Goal: Task Accomplishment & Management: Manage account settings

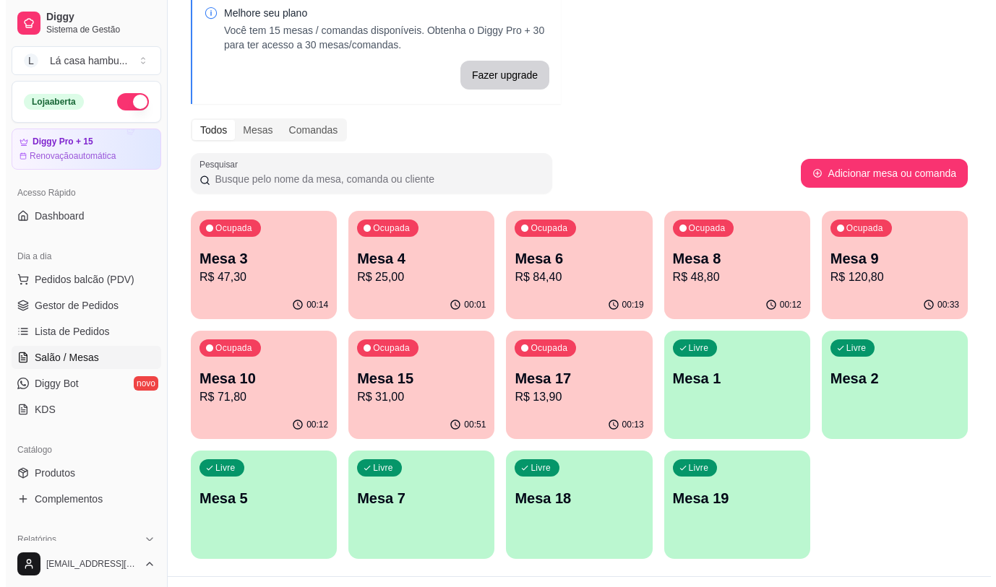
scroll to position [72, 0]
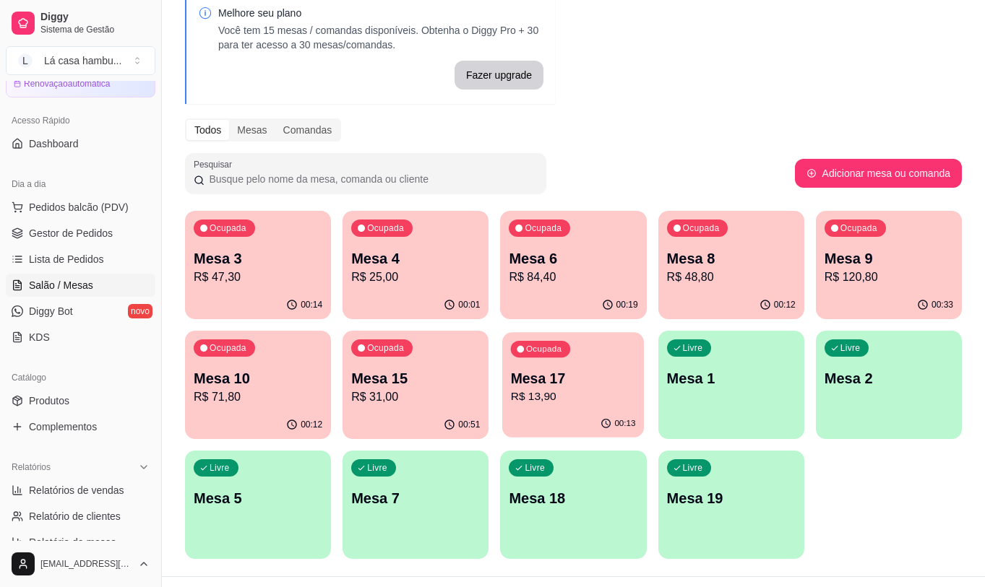
click at [545, 397] on p "R$ 13,90" at bounding box center [573, 397] width 125 height 17
click at [415, 403] on p "R$ 31,00" at bounding box center [415, 397] width 129 height 17
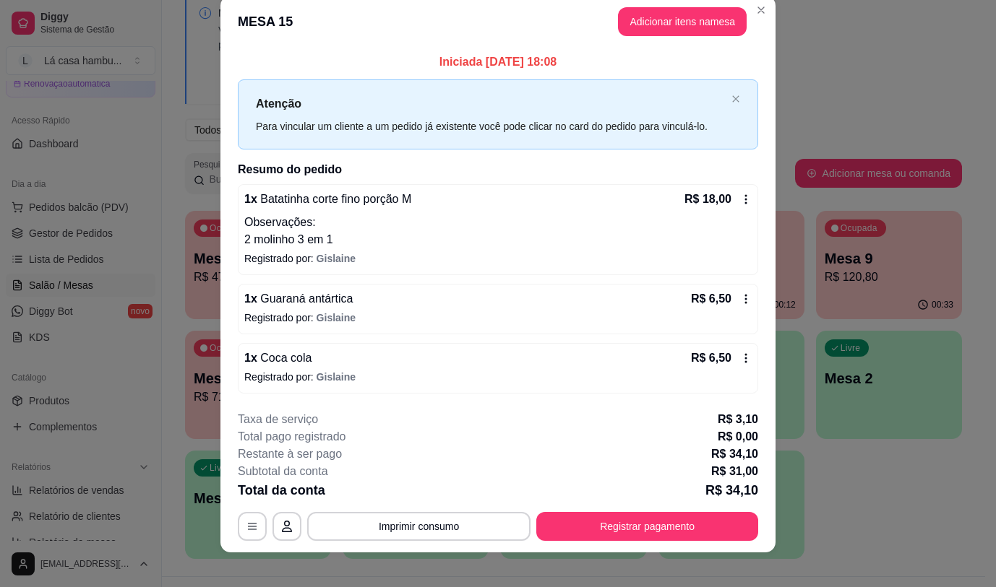
scroll to position [31, 0]
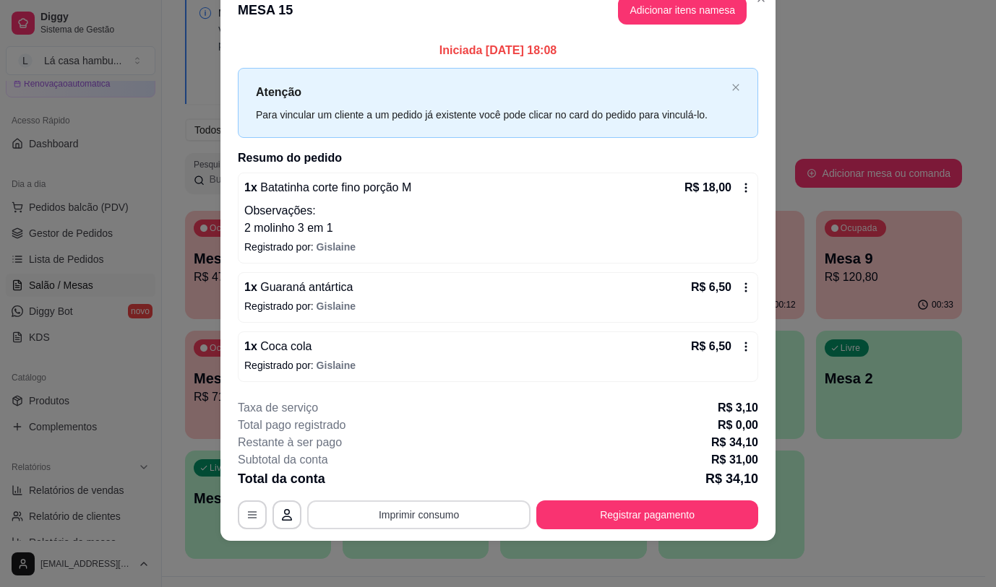
click at [472, 504] on button "Imprimir consumo" at bounding box center [418, 515] width 223 height 29
click at [456, 485] on button "IMPRESSORA" at bounding box center [418, 481] width 105 height 23
click at [456, 485] on div "Escolha a impressora IMPRESSORA" at bounding box center [417, 471] width 119 height 49
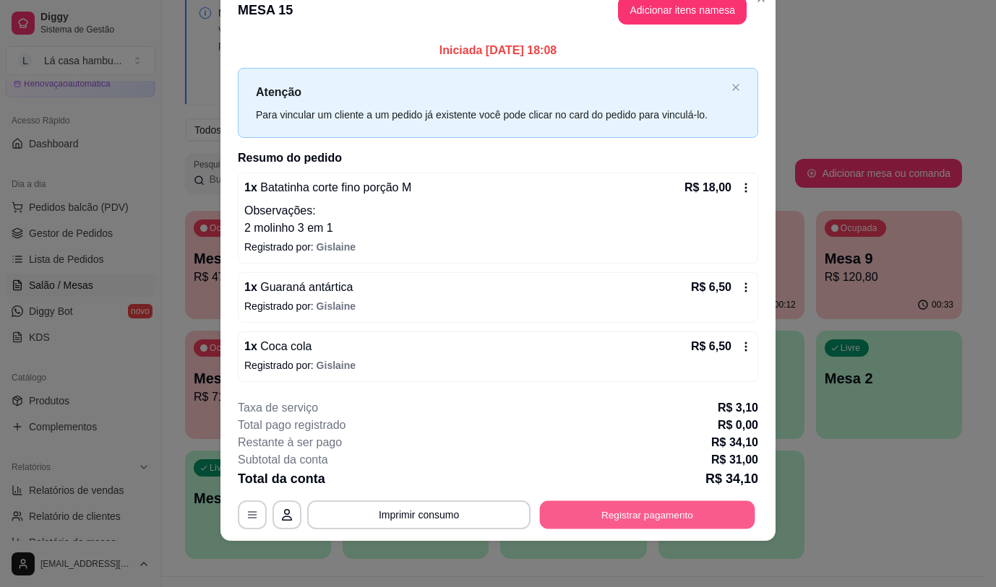
click at [609, 502] on button "Registrar pagamento" at bounding box center [647, 515] width 215 height 28
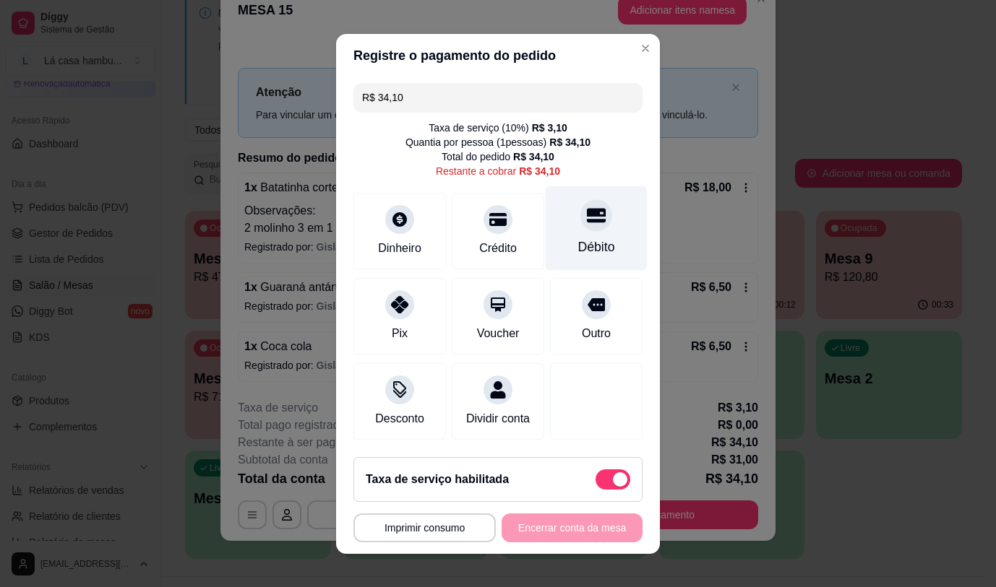
click at [572, 228] on div "Débito" at bounding box center [596, 228] width 102 height 85
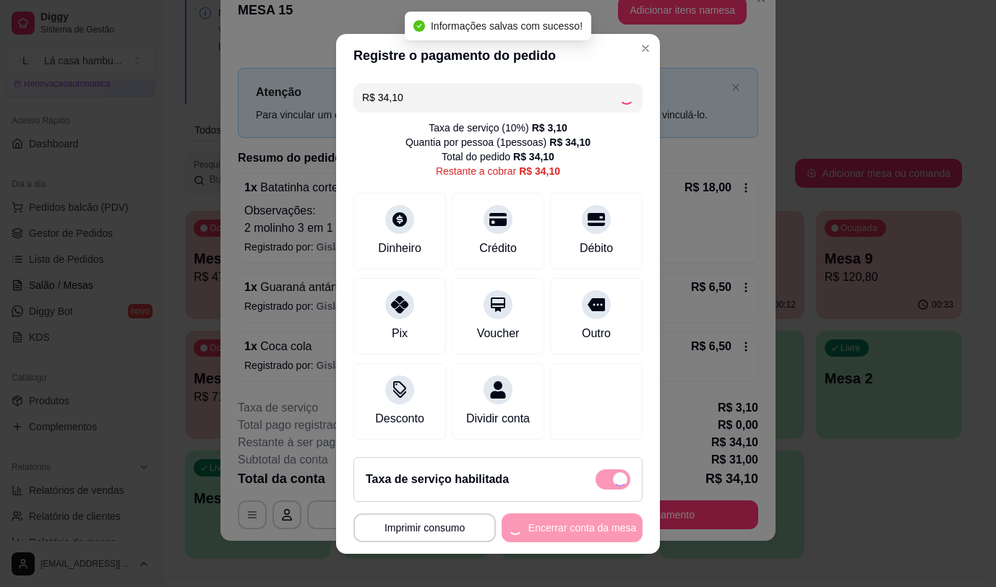
type input "R$ 0,00"
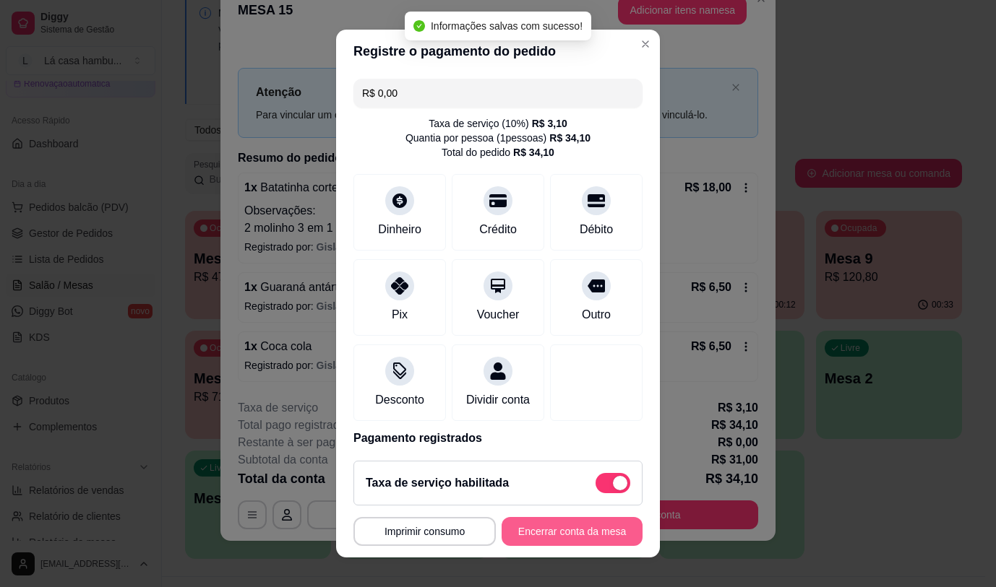
click at [576, 531] on button "Encerrar conta da mesa" at bounding box center [571, 531] width 141 height 29
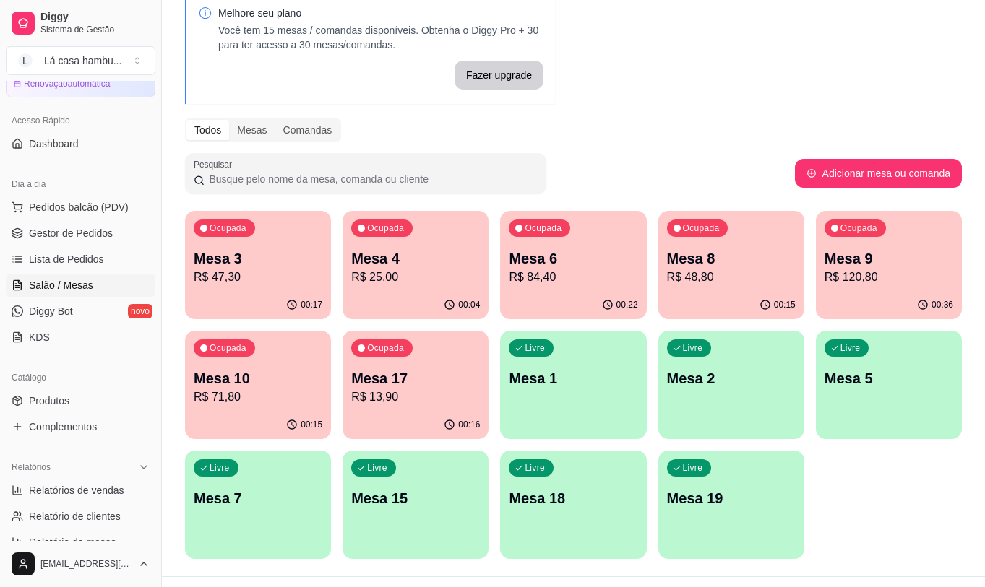
click at [259, 391] on p "R$ 71,80" at bounding box center [258, 397] width 129 height 17
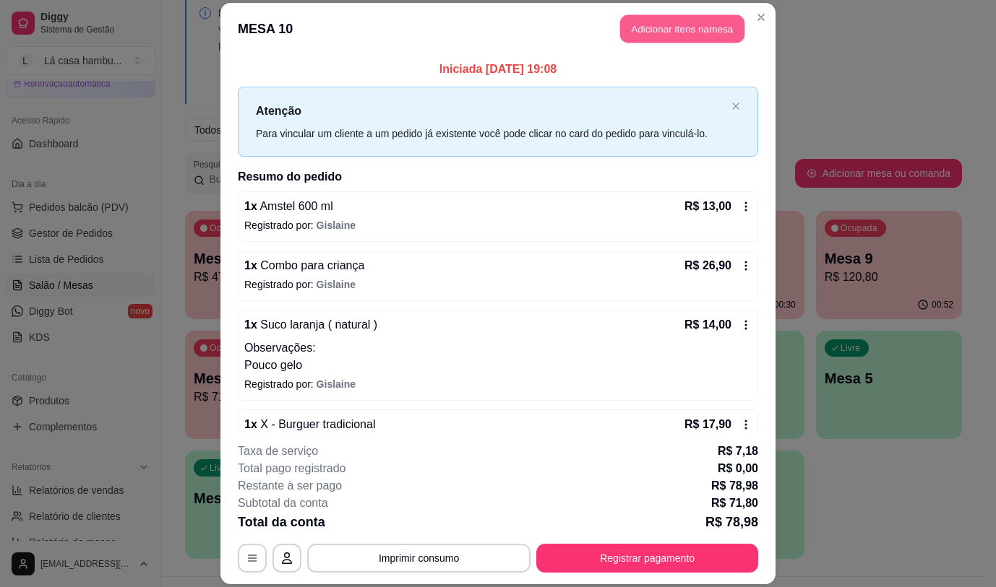
click at [643, 20] on button "Adicionar itens na mesa" at bounding box center [682, 29] width 124 height 28
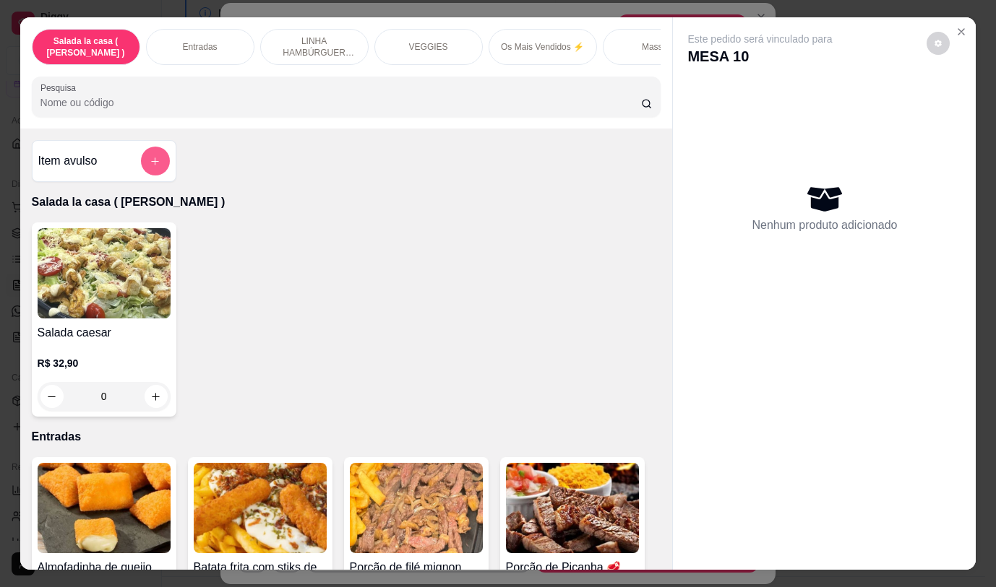
click at [150, 165] on icon "add-separate-item" at bounding box center [155, 161] width 11 height 11
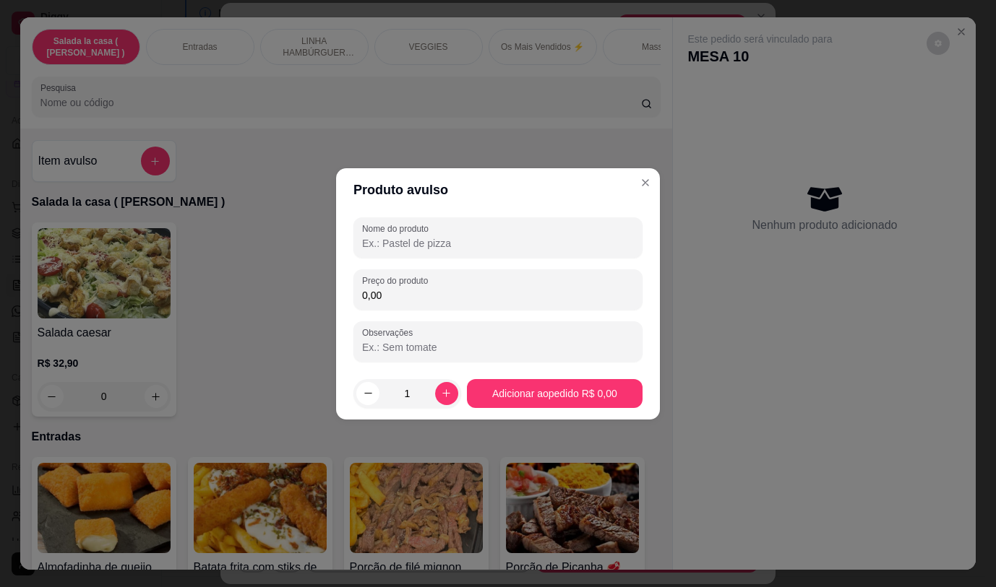
click at [395, 244] on input "Nome do produto" at bounding box center [498, 243] width 272 height 14
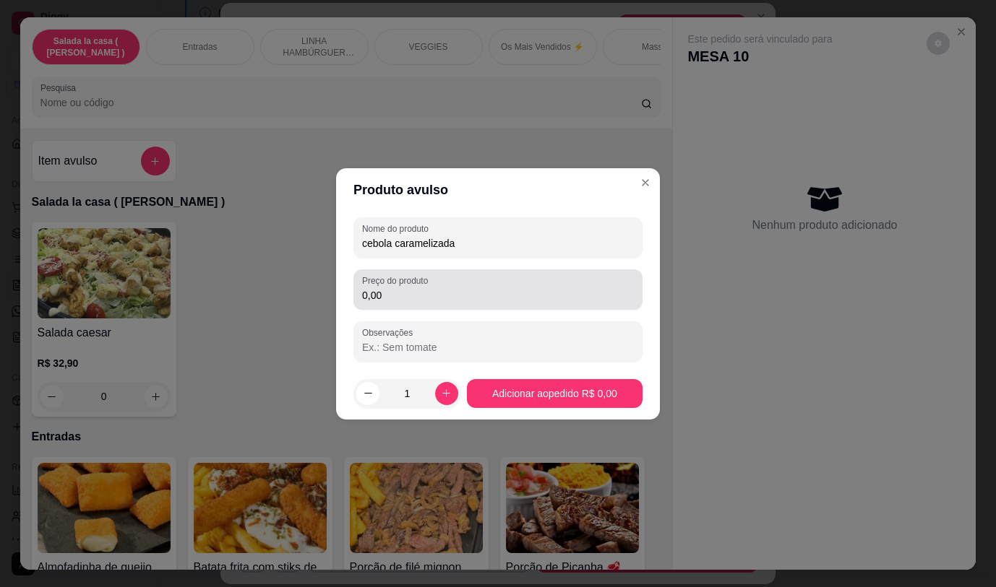
type input "cebola caramelizada"
click at [609, 286] on div "0,00" at bounding box center [498, 289] width 272 height 29
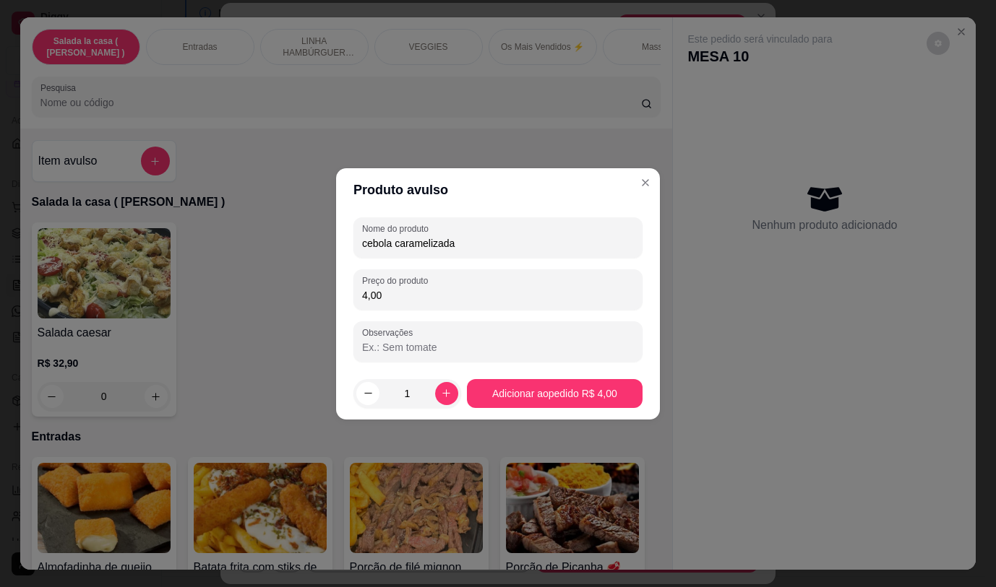
type input "4,00"
click at [548, 409] on footer "1 Adicionar ao pedido R$ 4,00" at bounding box center [498, 394] width 324 height 52
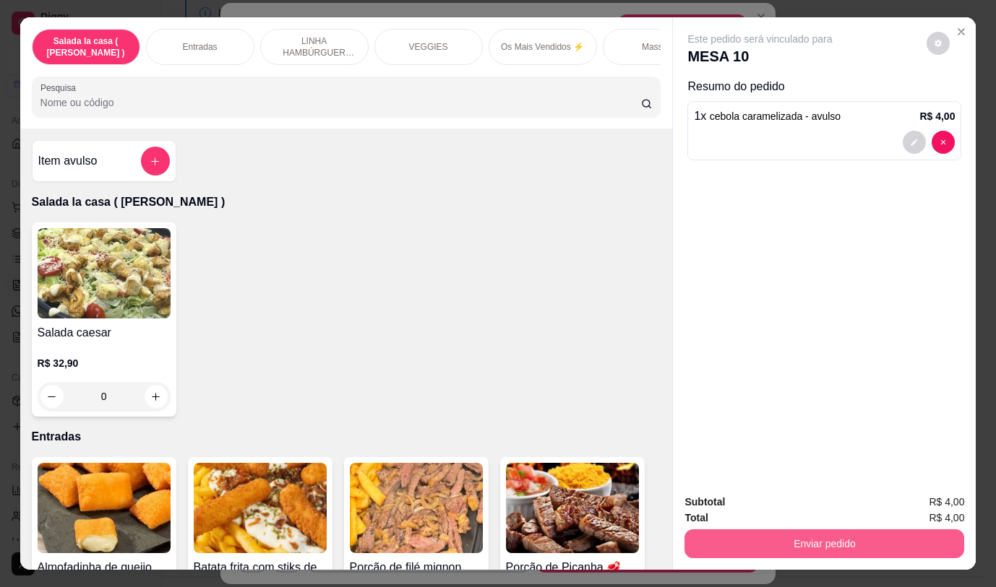
click at [807, 530] on button "Enviar pedido" at bounding box center [824, 544] width 280 height 29
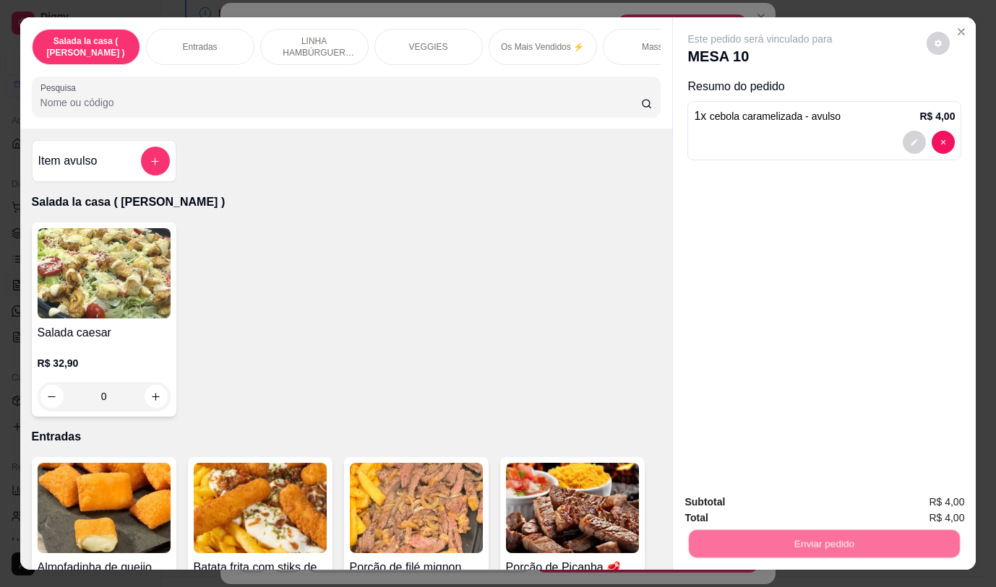
click at [785, 500] on button "Não registrar e enviar pedido" at bounding box center [777, 502] width 150 height 27
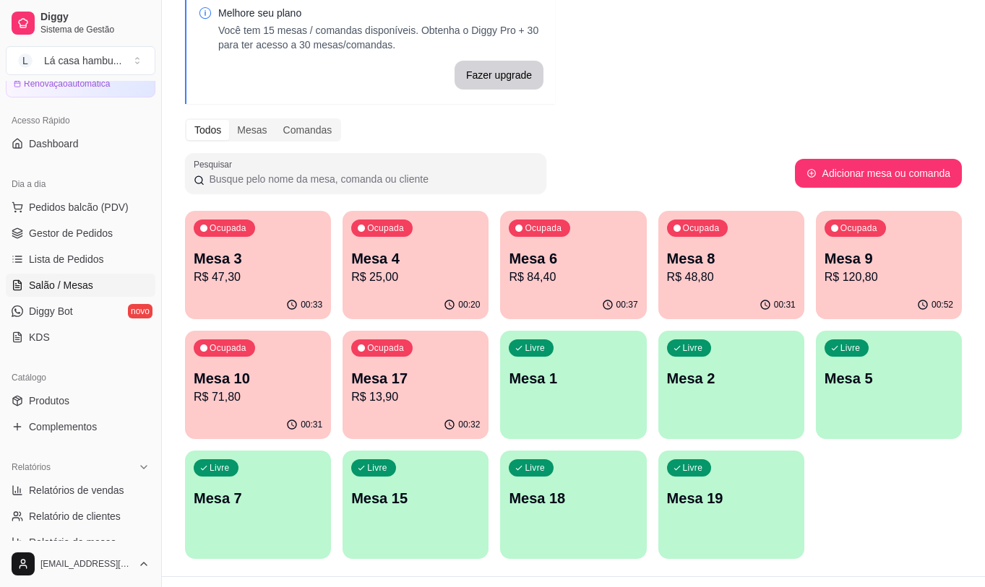
click at [413, 269] on p "R$ 25,00" at bounding box center [415, 277] width 129 height 17
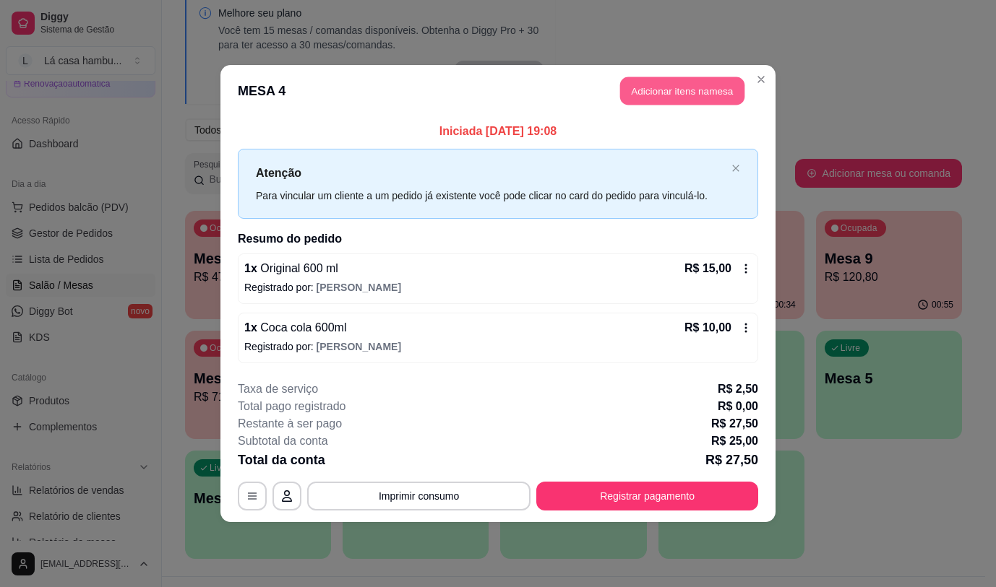
click at [642, 76] on header "MESA 4 Adicionar itens na mesa" at bounding box center [497, 91] width 555 height 52
click at [668, 94] on button "Adicionar itens na mesa" at bounding box center [682, 91] width 129 height 29
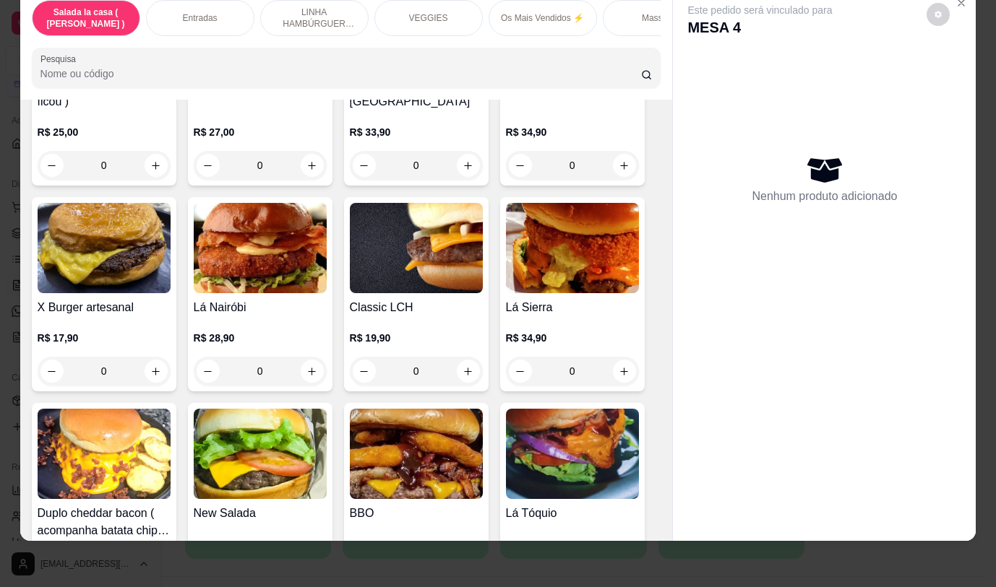
scroll to position [2818, 0]
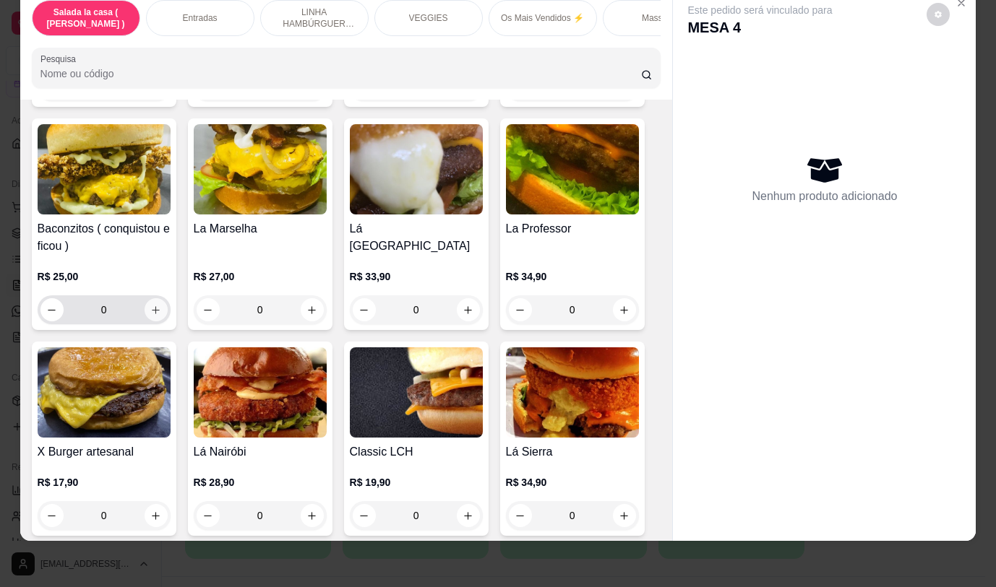
click at [150, 305] on icon "increase-product-quantity" at bounding box center [155, 310] width 11 height 11
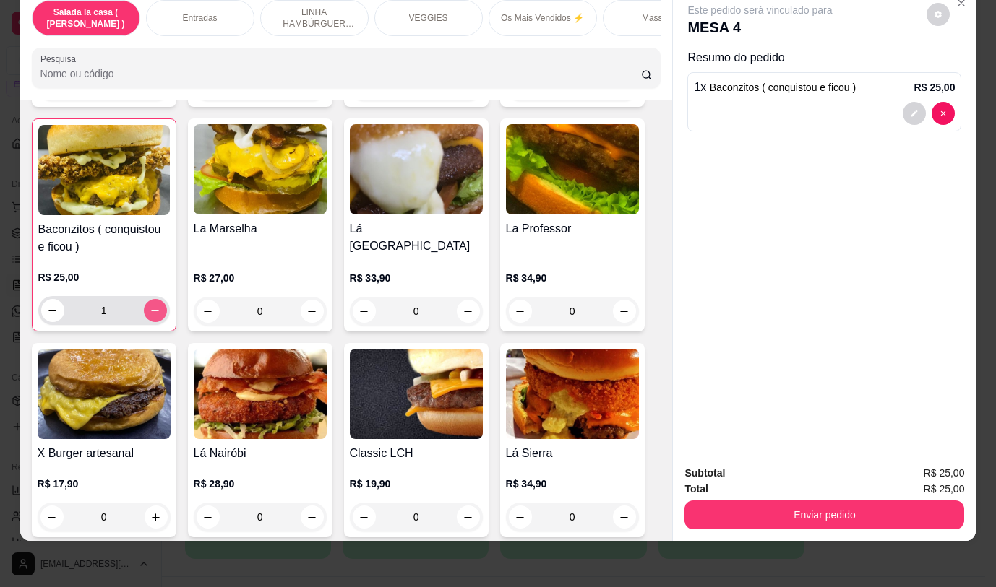
click at [150, 306] on icon "increase-product-quantity" at bounding box center [155, 311] width 11 height 11
type input "3"
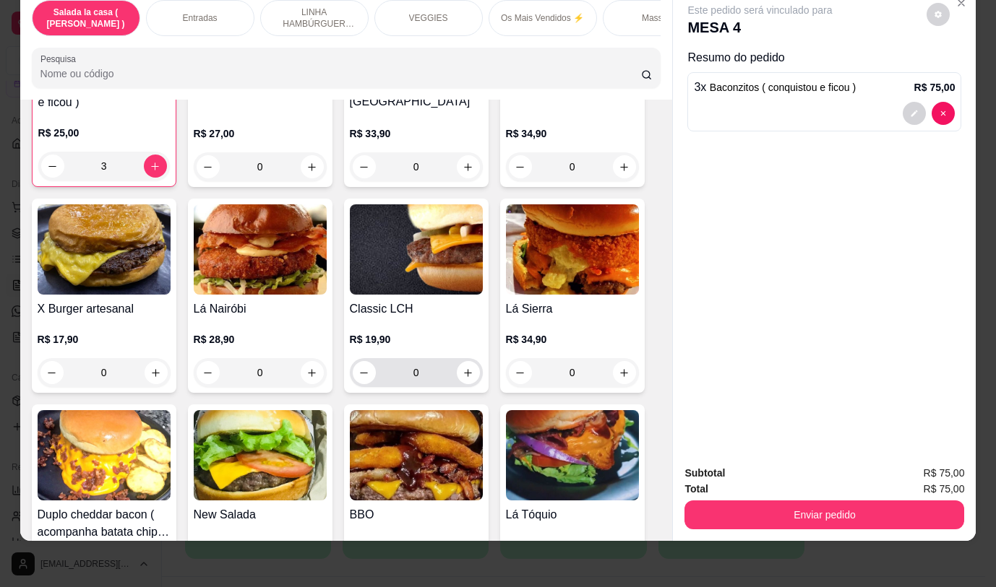
scroll to position [3107, 0]
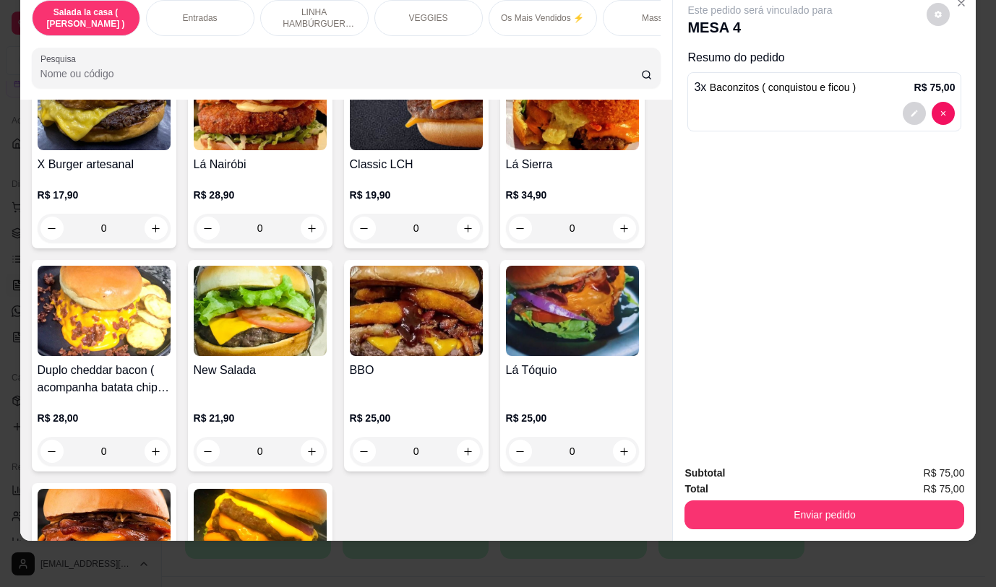
click at [308, 437] on div "0" at bounding box center [260, 451] width 133 height 29
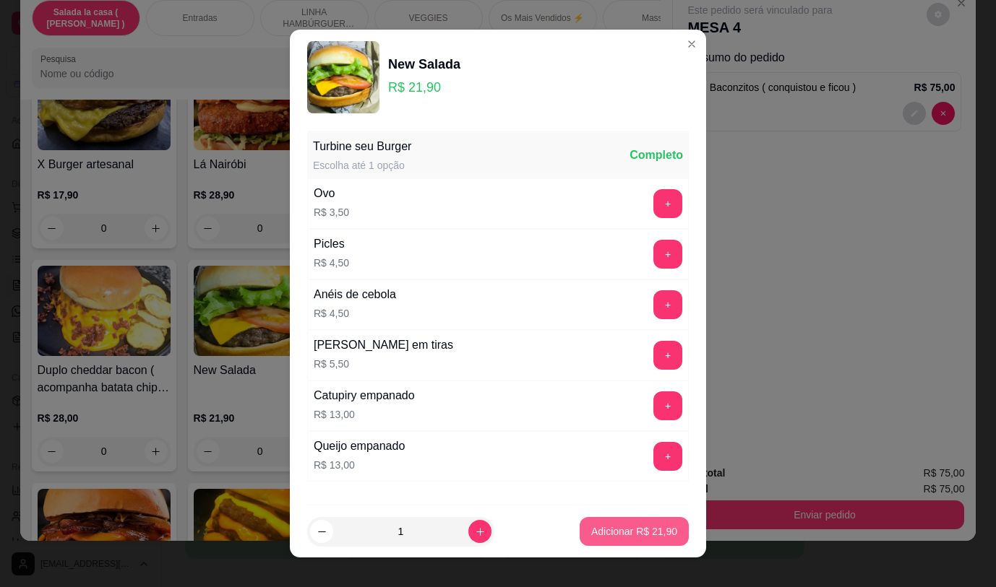
click at [598, 521] on button "Adicionar R$ 21,90" at bounding box center [633, 531] width 109 height 29
type input "1"
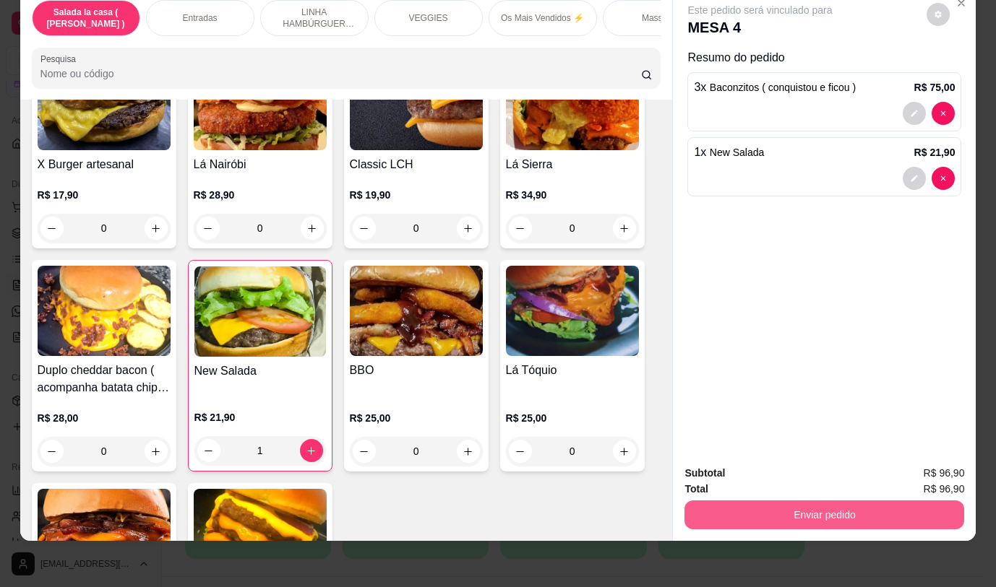
click at [745, 503] on button "Enviar pedido" at bounding box center [824, 515] width 280 height 29
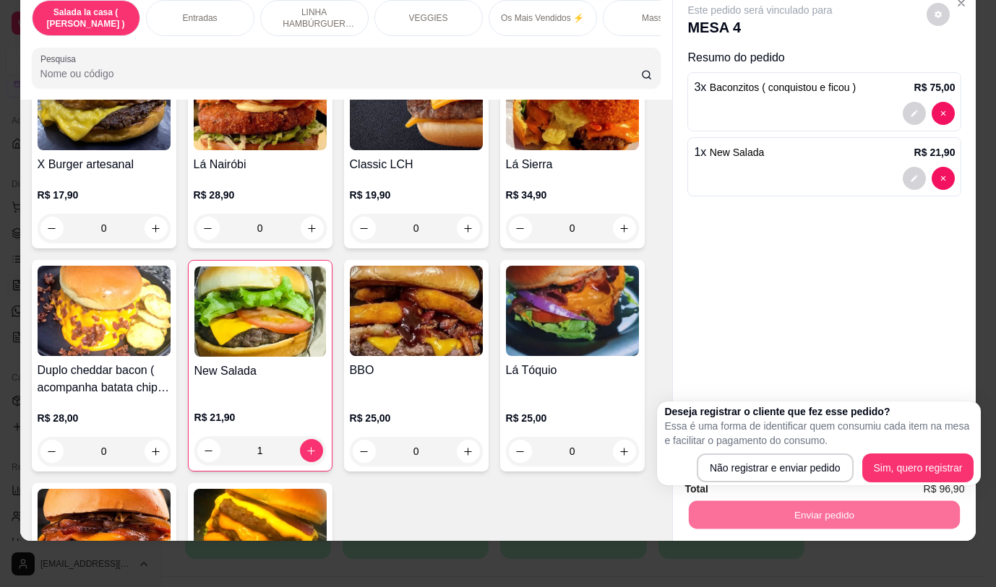
click at [565, 483] on div "Croc Burguer ( novo ) R$ 26,90 0 Burger coalho ( novidade da semana ) R$ 35,90 …" at bounding box center [346, 30] width 629 height 1295
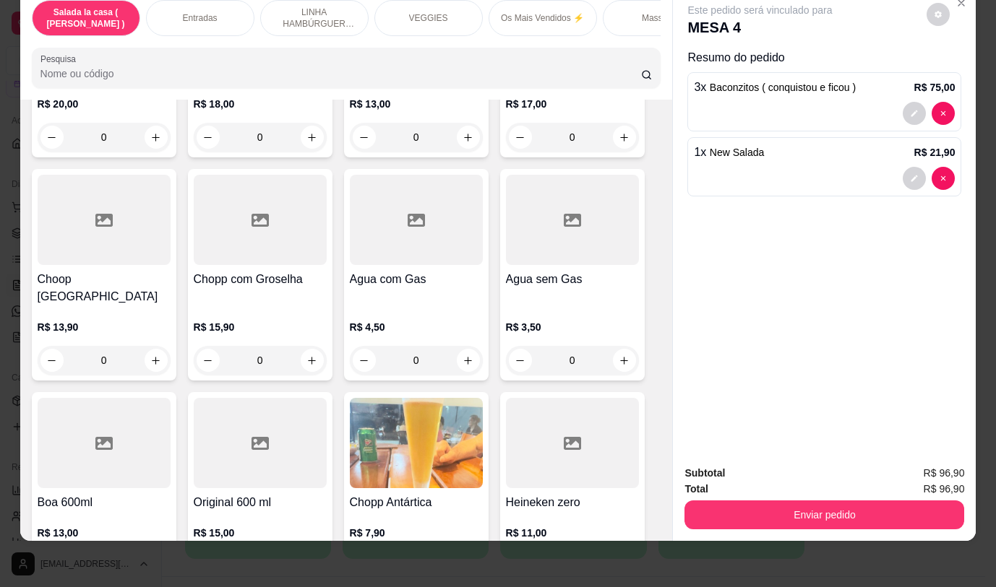
scroll to position [7331, 0]
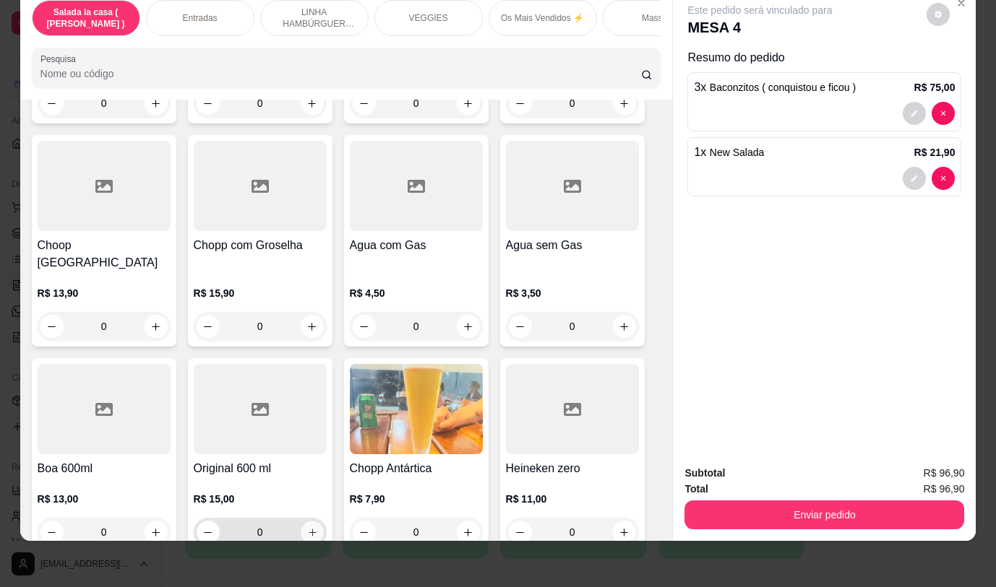
click at [312, 522] on button "increase-product-quantity" at bounding box center [312, 533] width 22 height 22
type input "1"
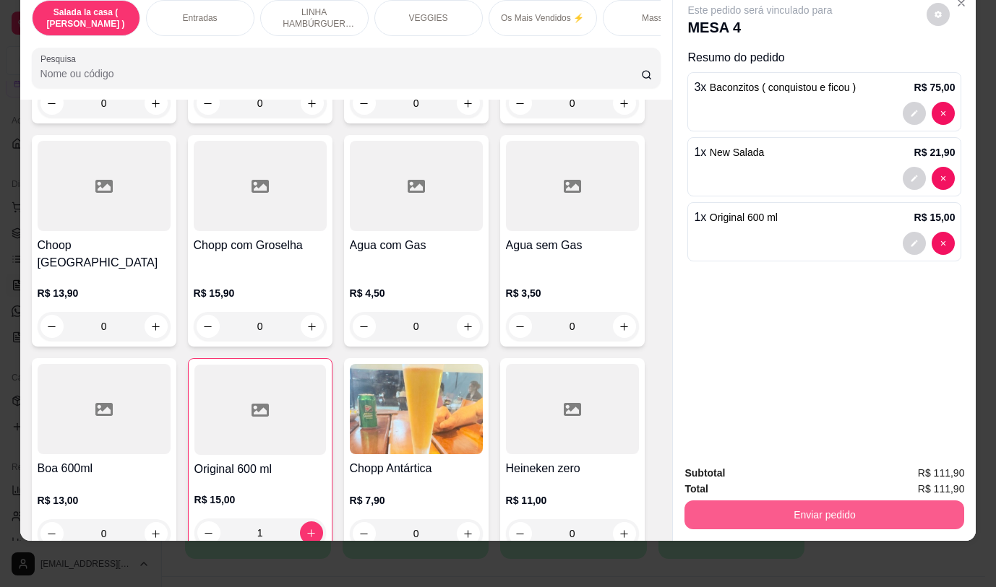
click at [712, 501] on button "Enviar pedido" at bounding box center [824, 515] width 280 height 29
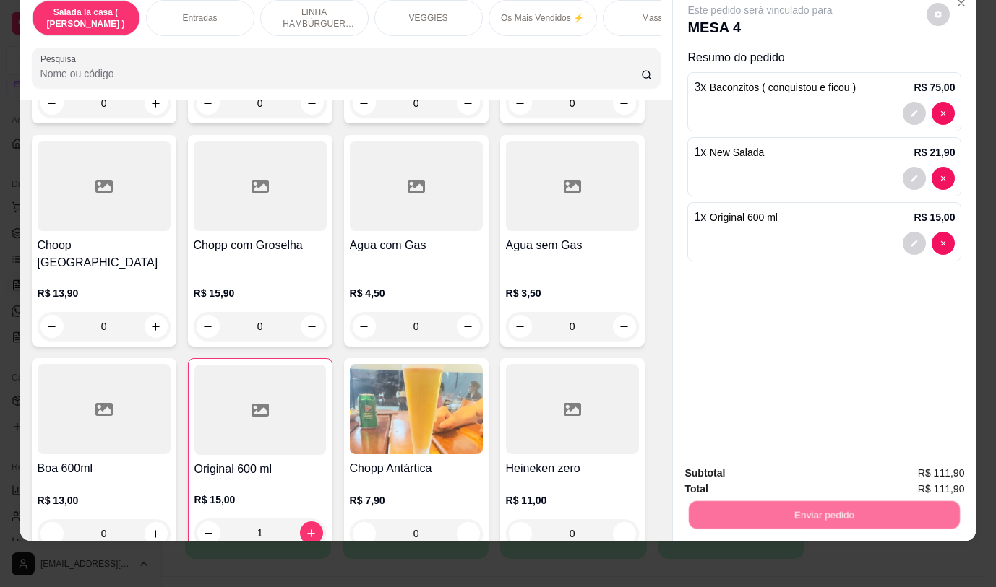
click at [720, 465] on button "Não registrar e enviar pedido" at bounding box center [777, 468] width 150 height 27
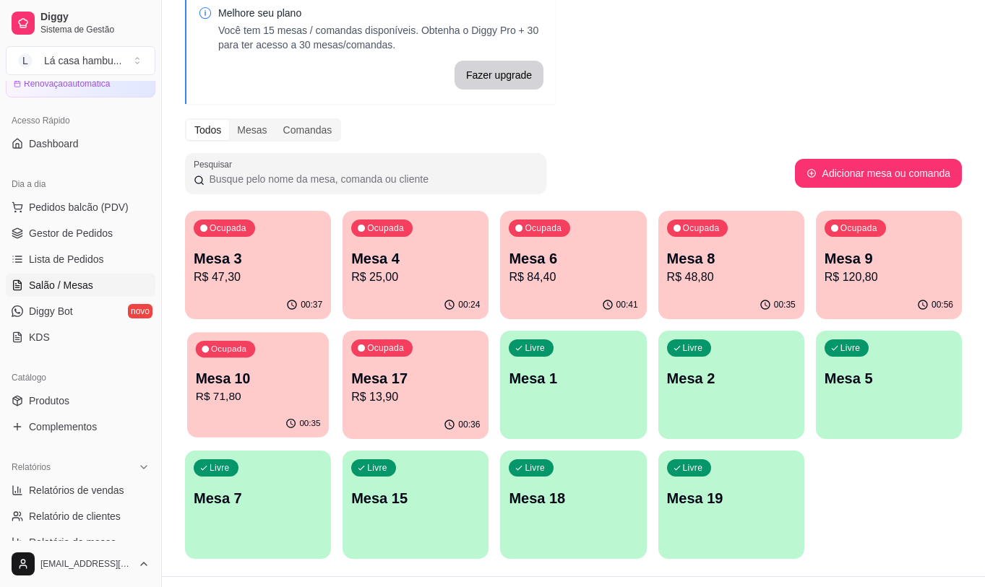
click at [240, 397] on p "R$ 71,80" at bounding box center [258, 397] width 125 height 17
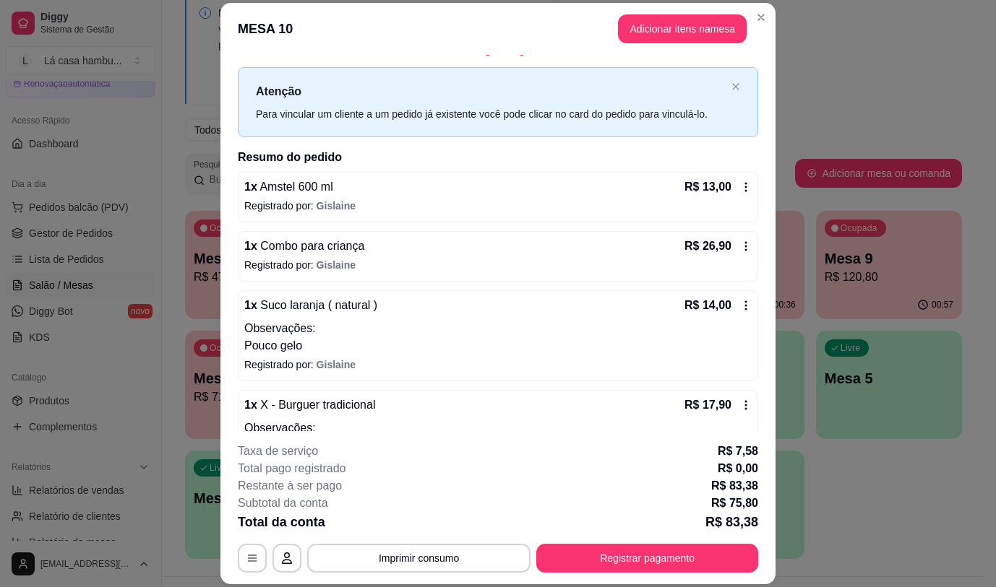
scroll to position [0, 0]
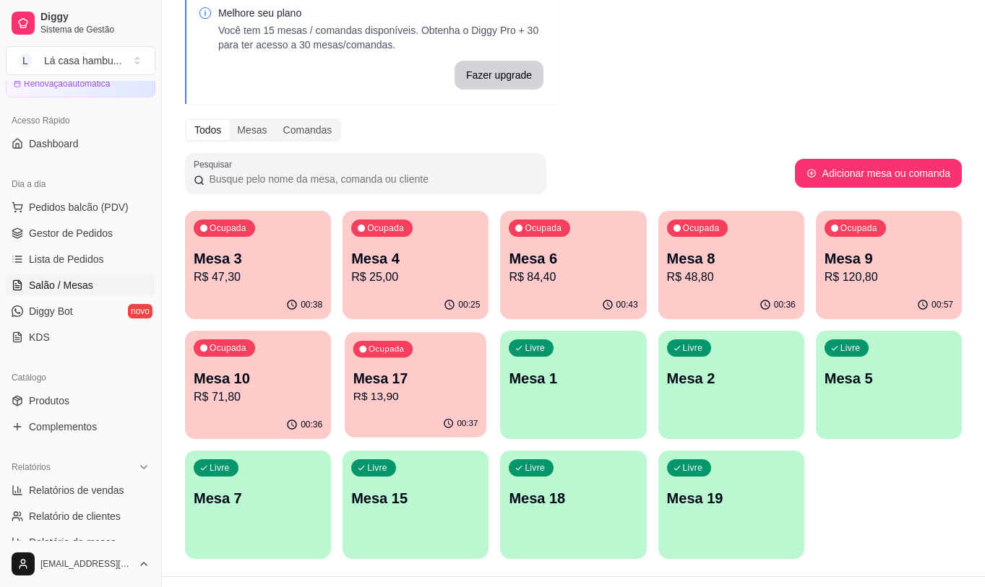
click at [444, 392] on p "R$ 13,90" at bounding box center [415, 397] width 125 height 17
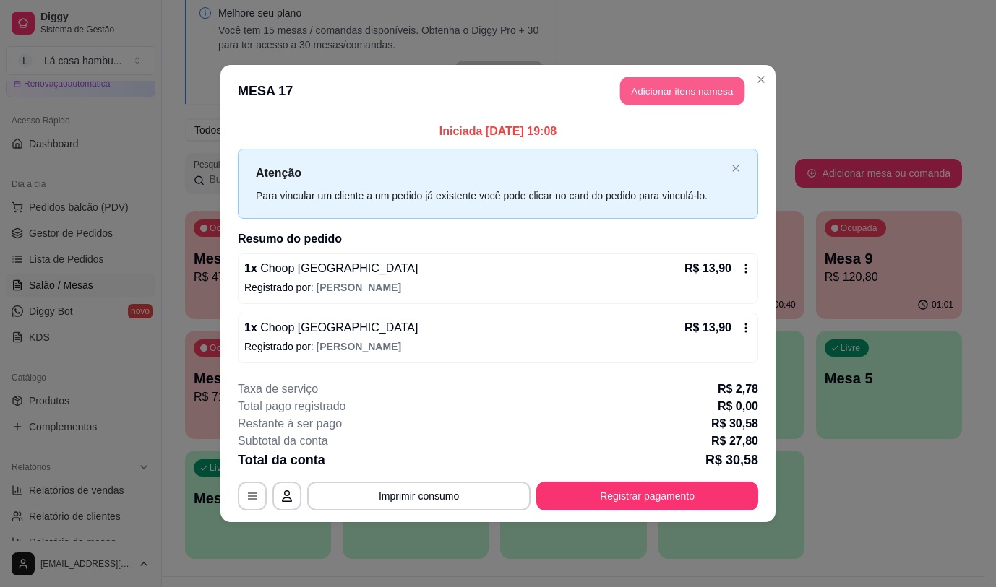
click at [672, 87] on button "Adicionar itens na mesa" at bounding box center [682, 91] width 124 height 28
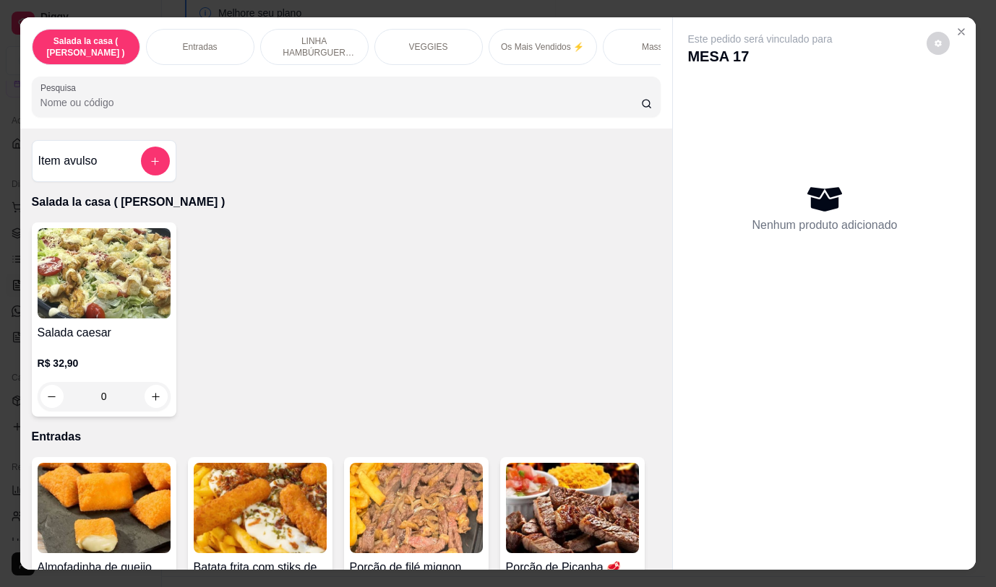
scroll to position [139, 0]
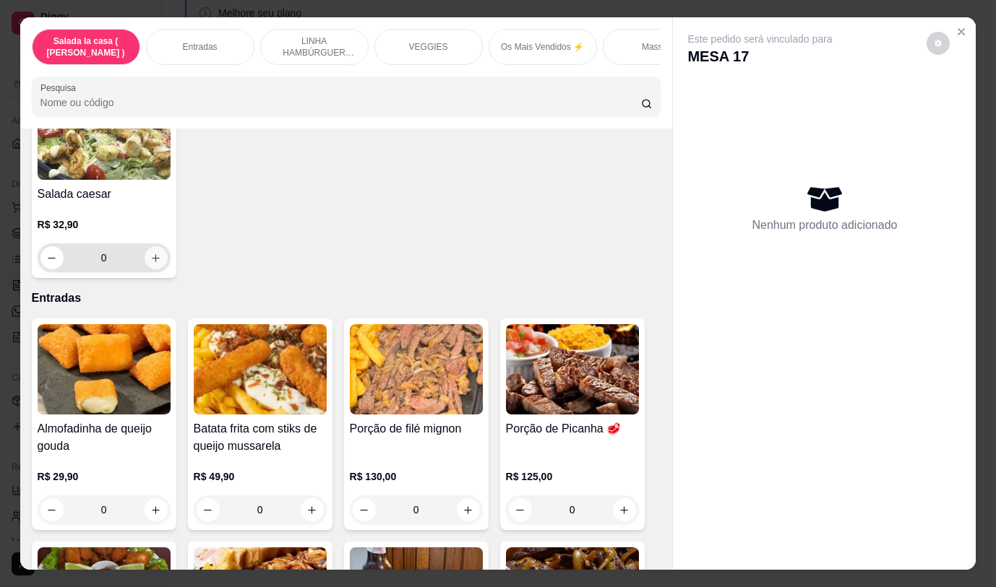
click at [157, 260] on button "increase-product-quantity" at bounding box center [155, 257] width 23 height 23
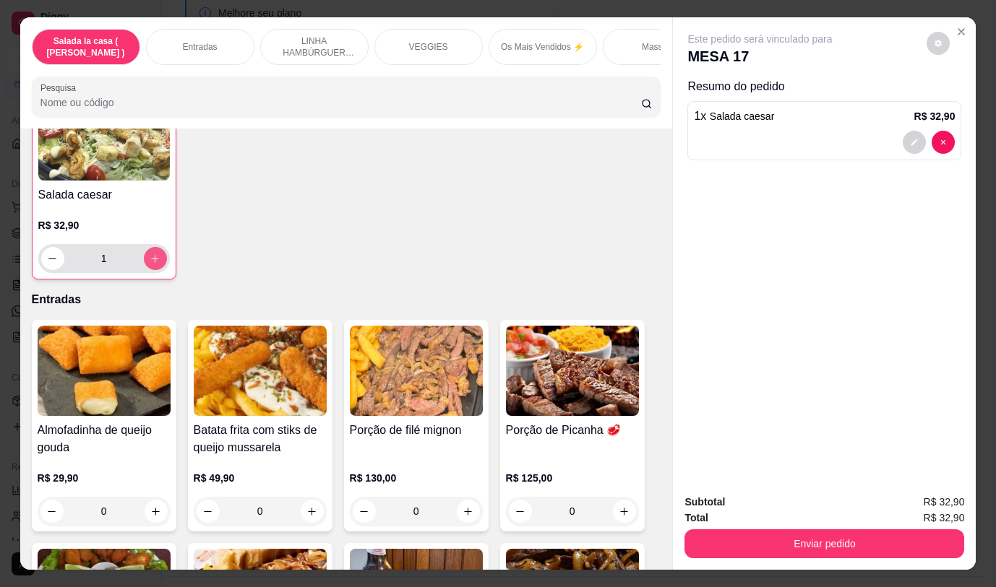
type input "1"
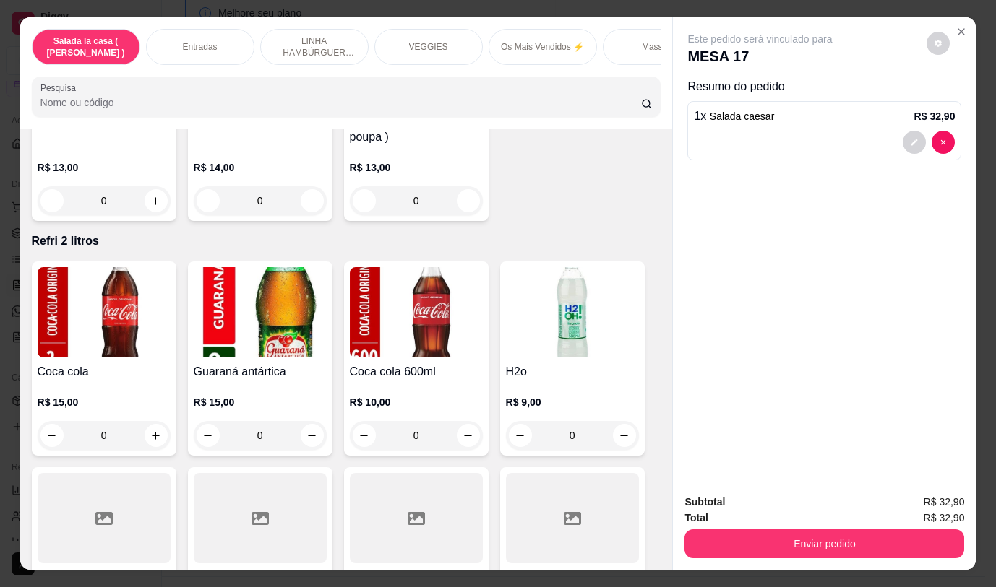
scroll to position [6642, 0]
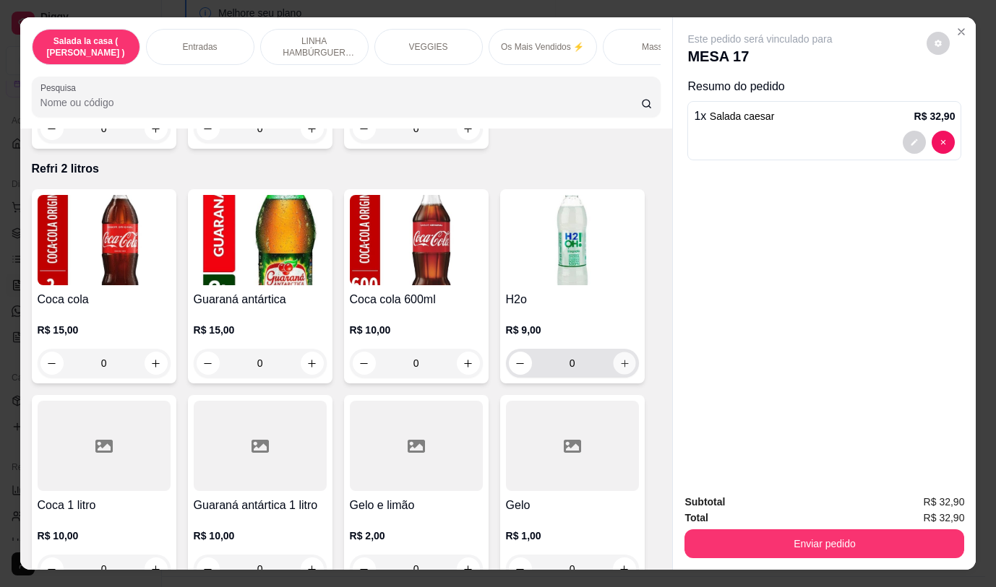
click at [619, 358] on icon "increase-product-quantity" at bounding box center [623, 363] width 11 height 11
type input "1"
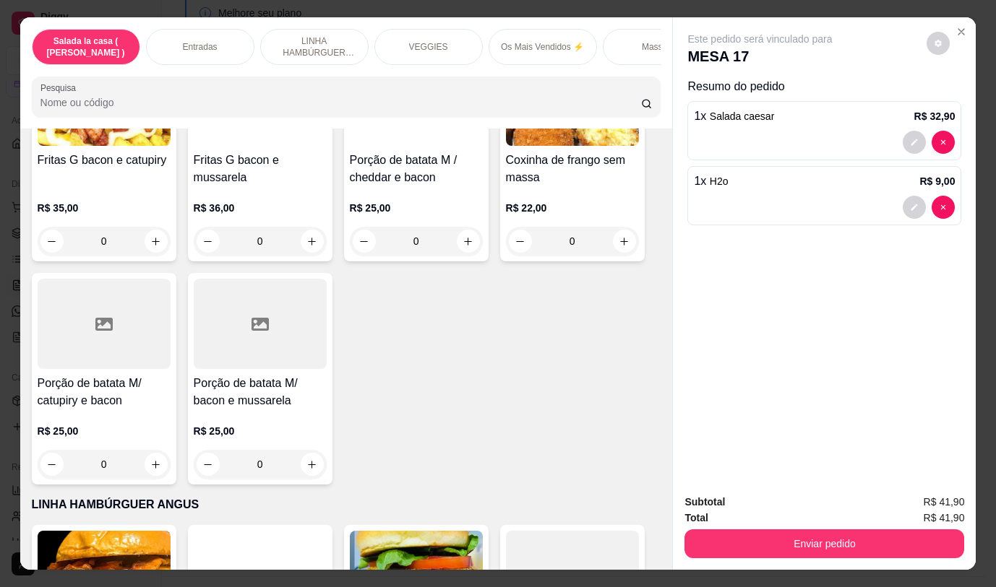
scroll to position [1300, 0]
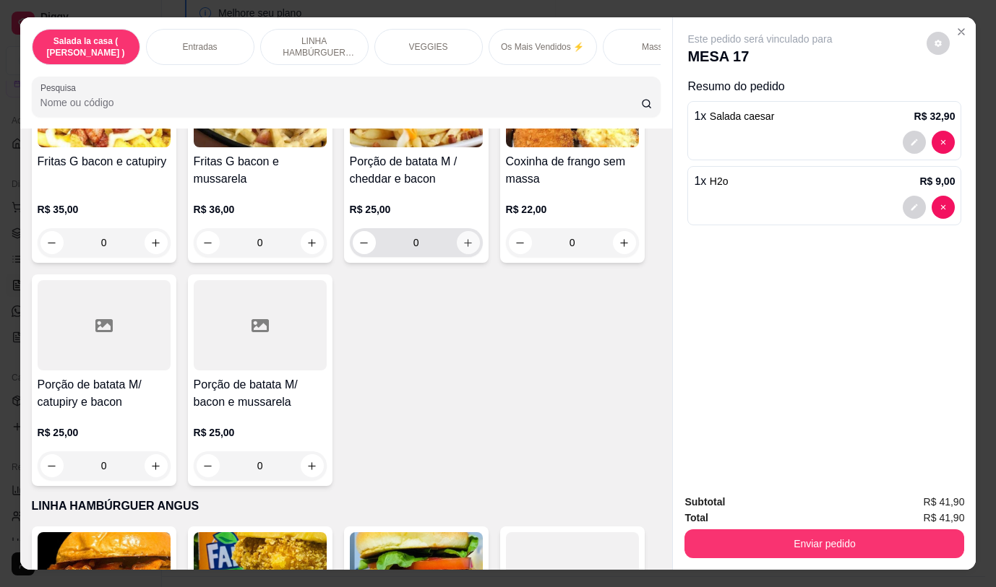
click at [462, 245] on icon "increase-product-quantity" at bounding box center [467, 243] width 11 height 11
type input "1"
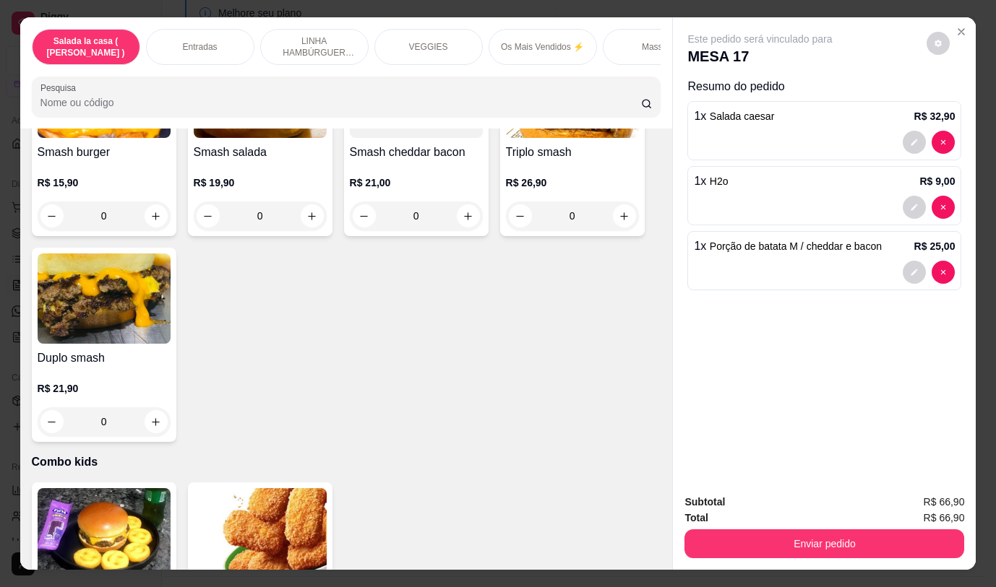
scroll to position [3974, 0]
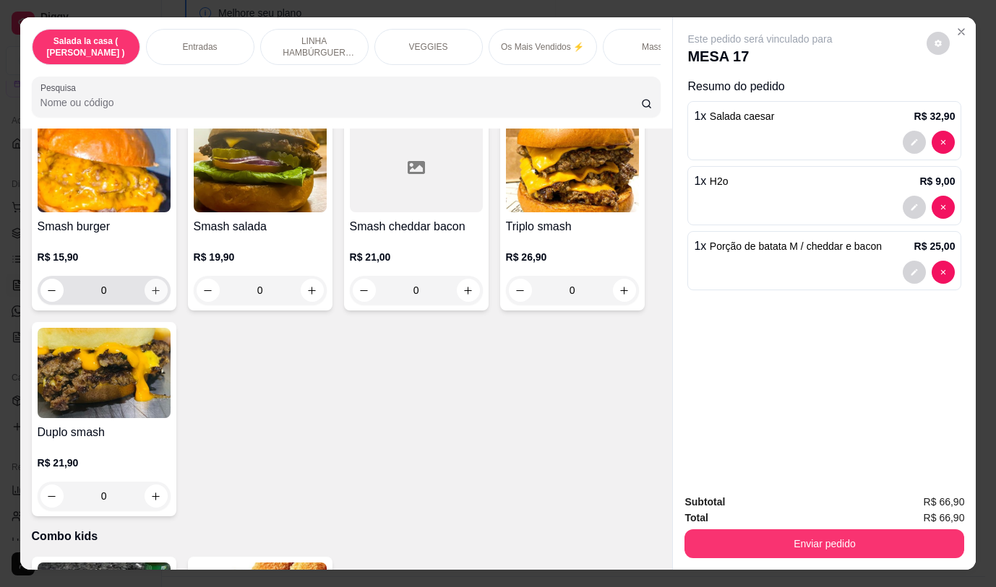
click at [152, 285] on icon "increase-product-quantity" at bounding box center [155, 290] width 11 height 11
type input "1"
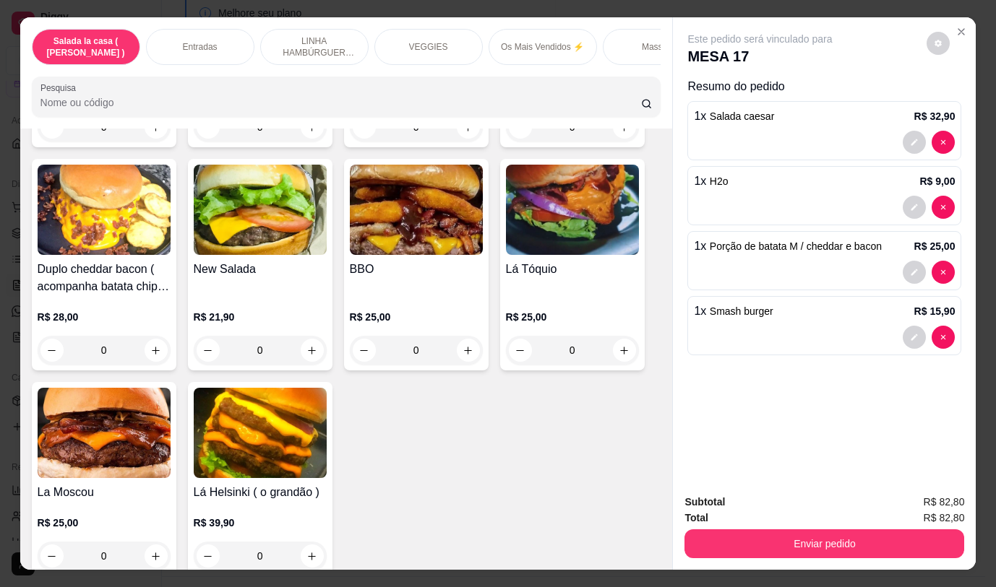
scroll to position [3252, 0]
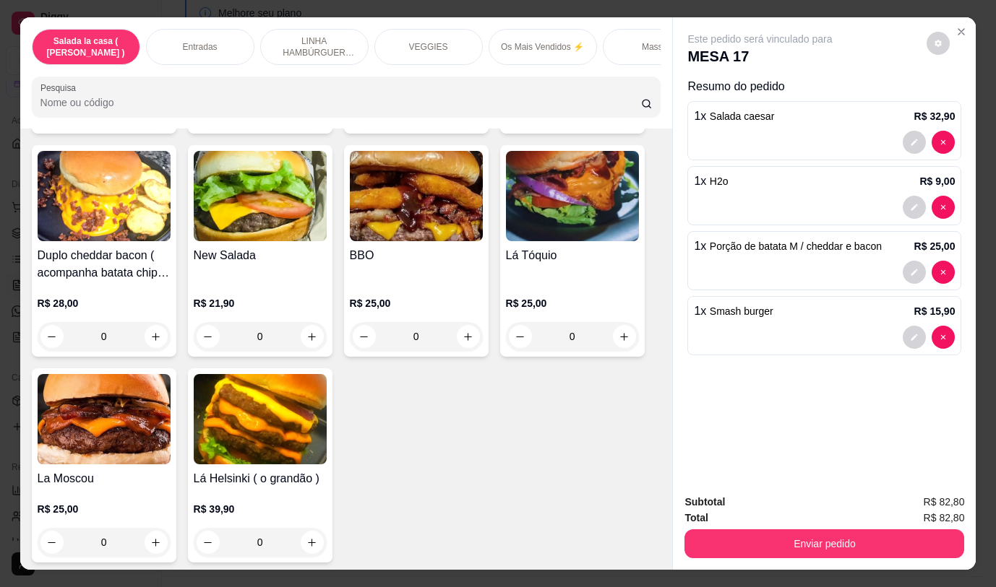
click at [151, 532] on div "0" at bounding box center [104, 542] width 133 height 29
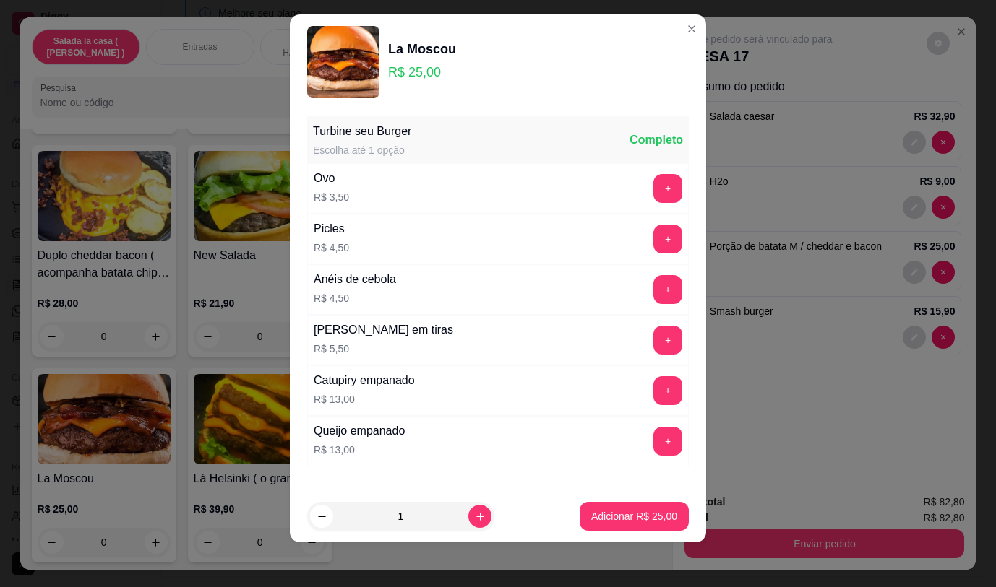
scroll to position [17, 0]
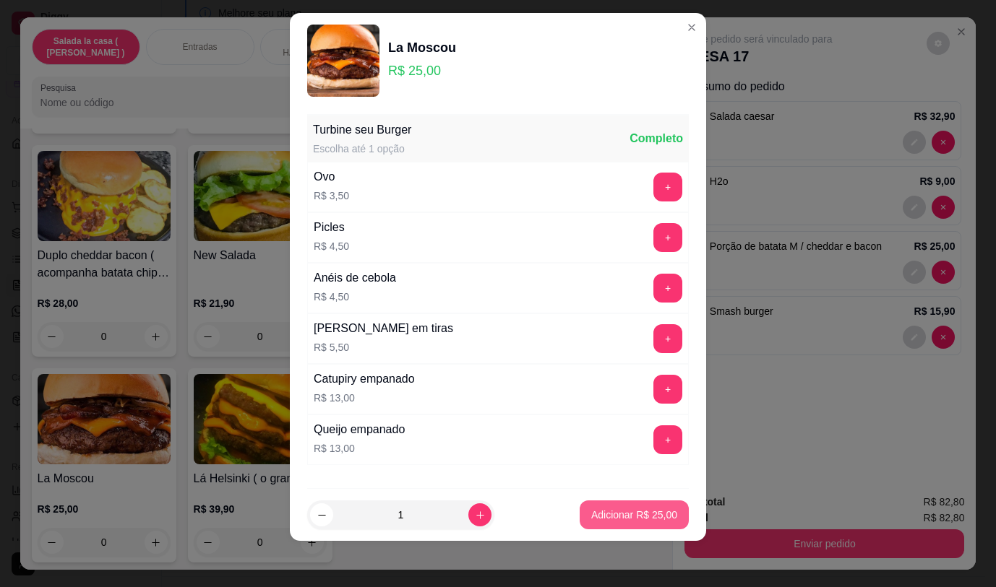
click at [636, 515] on p "Adicionar R$ 25,00" at bounding box center [634, 515] width 86 height 14
type input "1"
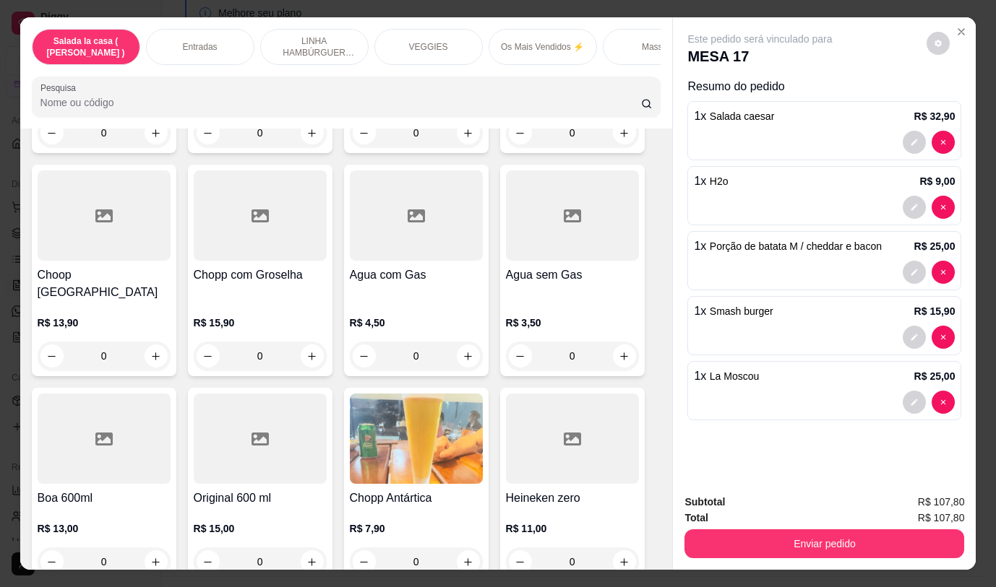
scroll to position [7337, 0]
click at [470, 344] on button "increase-product-quantity" at bounding box center [468, 355] width 23 height 23
type input "1"
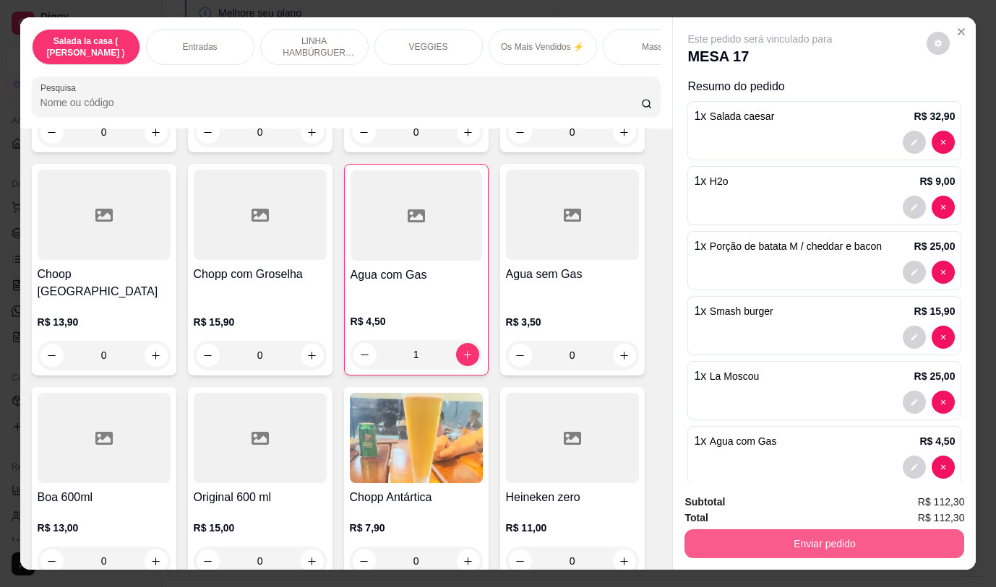
click at [733, 536] on button "Enviar pedido" at bounding box center [824, 544] width 280 height 29
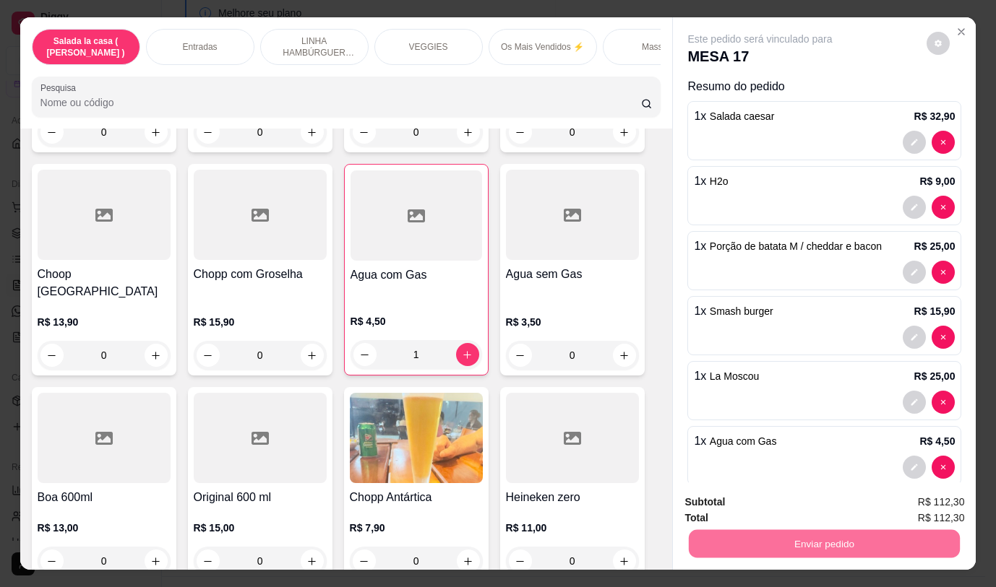
click at [722, 496] on button "Não registrar e enviar pedido" at bounding box center [777, 502] width 150 height 27
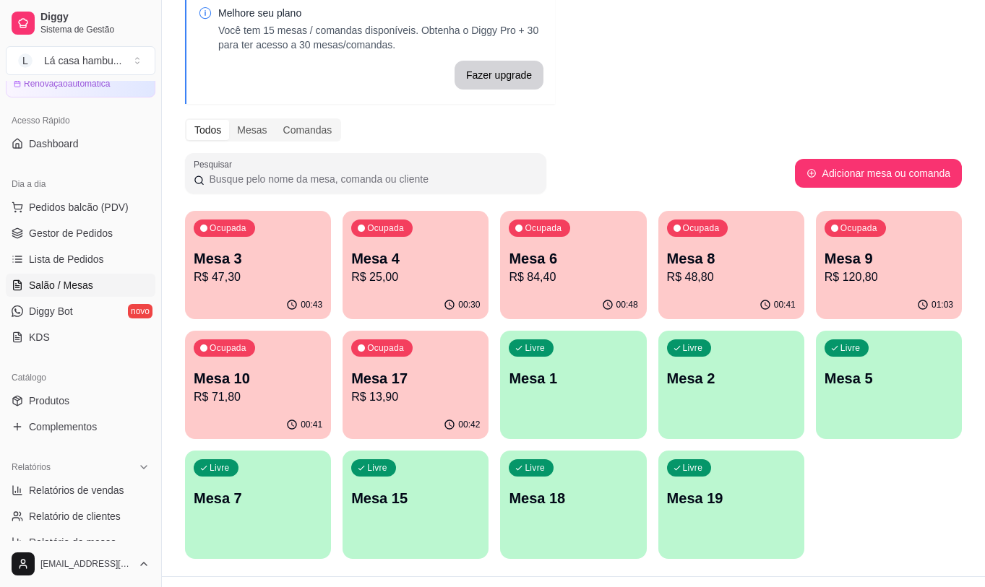
click at [249, 254] on p "Mesa 3" at bounding box center [258, 259] width 129 height 20
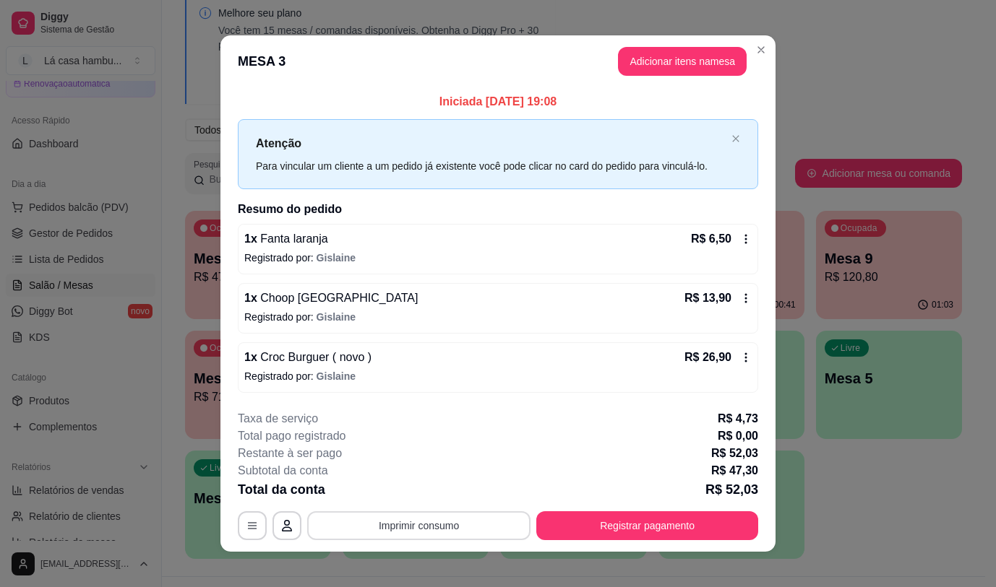
click at [479, 525] on button "Imprimir consumo" at bounding box center [418, 526] width 223 height 29
click at [420, 491] on button "IMPRESSORA" at bounding box center [418, 492] width 105 height 23
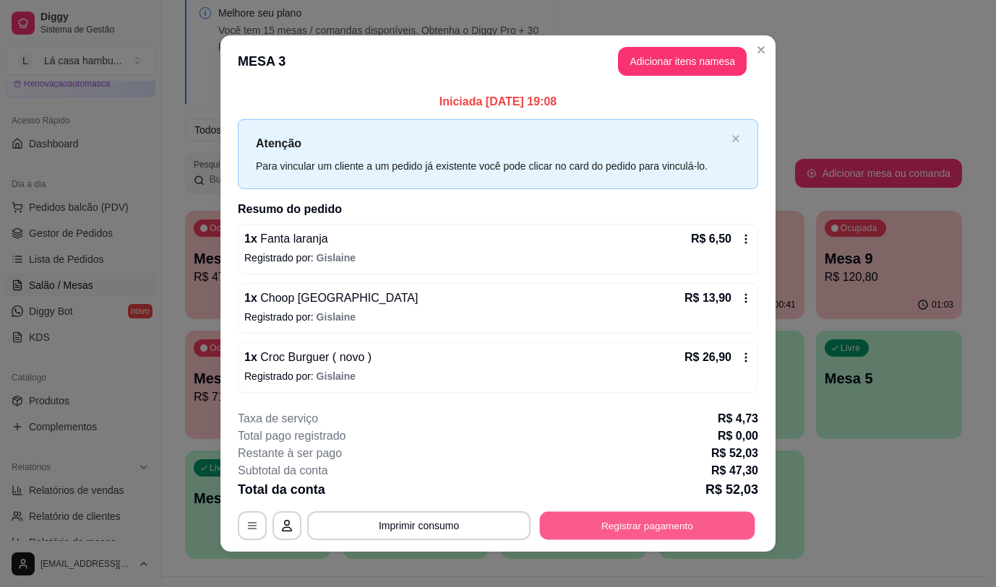
click at [605, 531] on button "Registrar pagamento" at bounding box center [647, 526] width 215 height 28
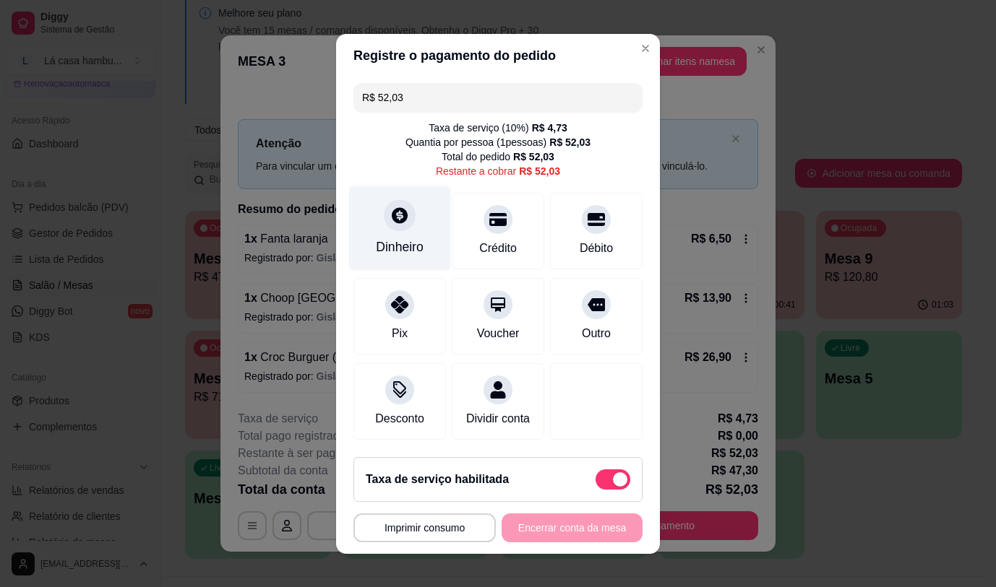
click at [390, 217] on icon at bounding box center [399, 215] width 19 height 19
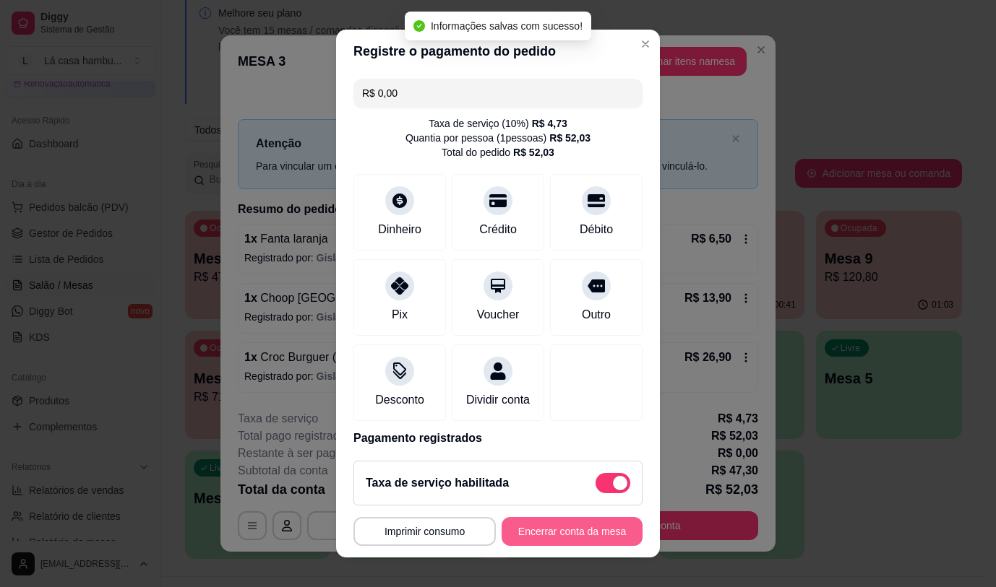
type input "R$ 0,00"
click at [564, 527] on button "Encerrar conta da mesa" at bounding box center [571, 531] width 141 height 29
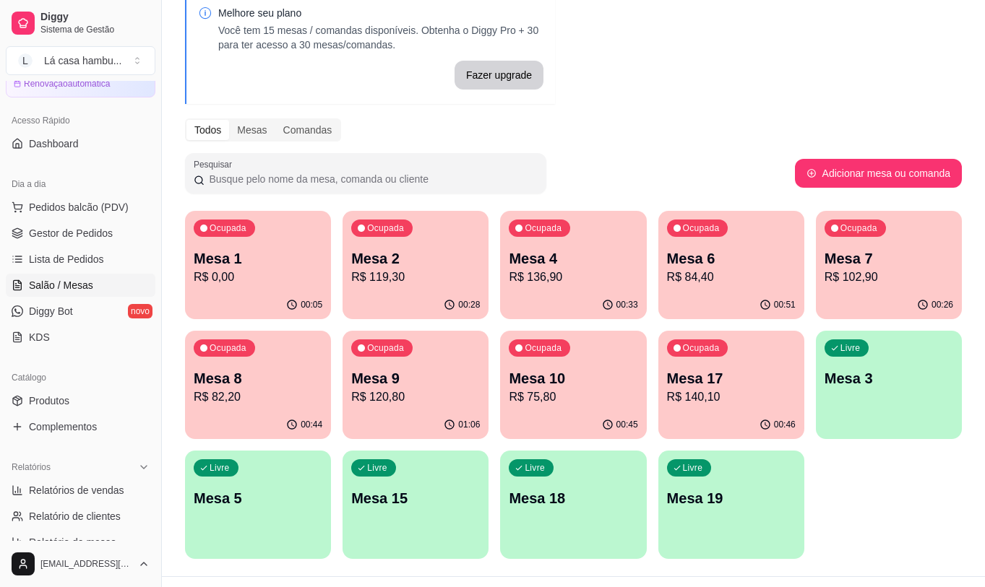
click at [564, 247] on div "Ocupada Mesa 4 R$ 136,90" at bounding box center [573, 251] width 146 height 80
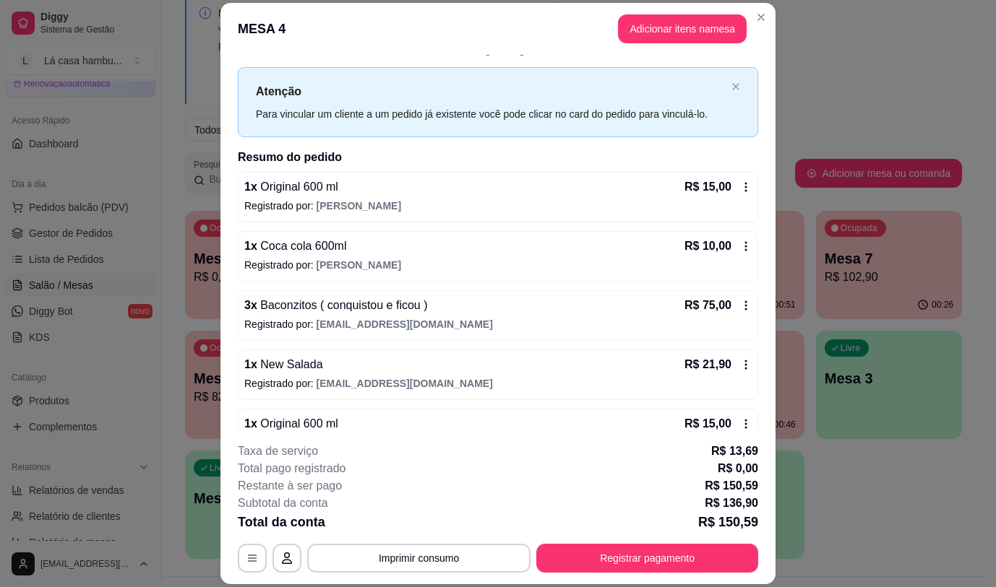
scroll to position [0, 0]
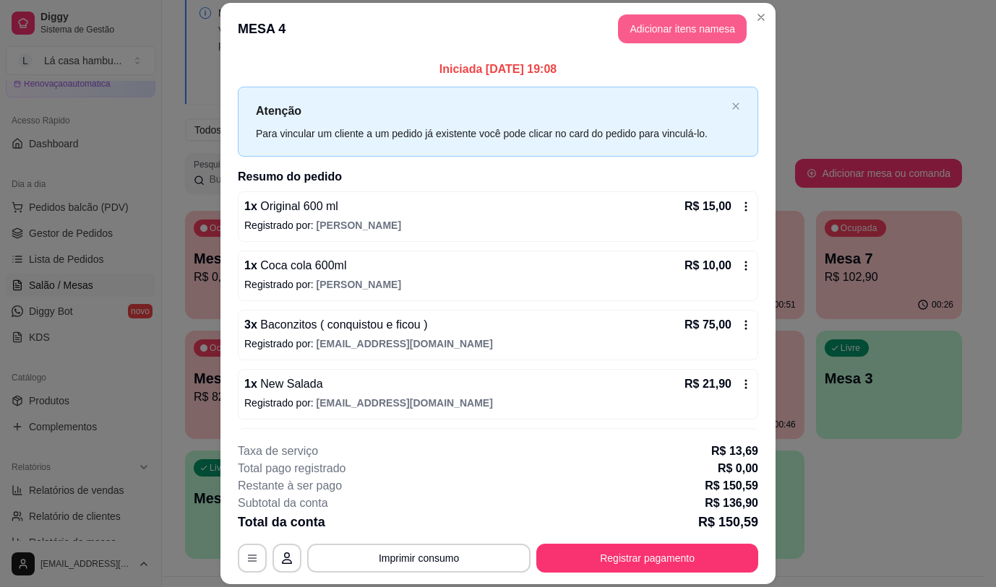
click at [652, 26] on button "Adicionar itens na mesa" at bounding box center [682, 28] width 129 height 29
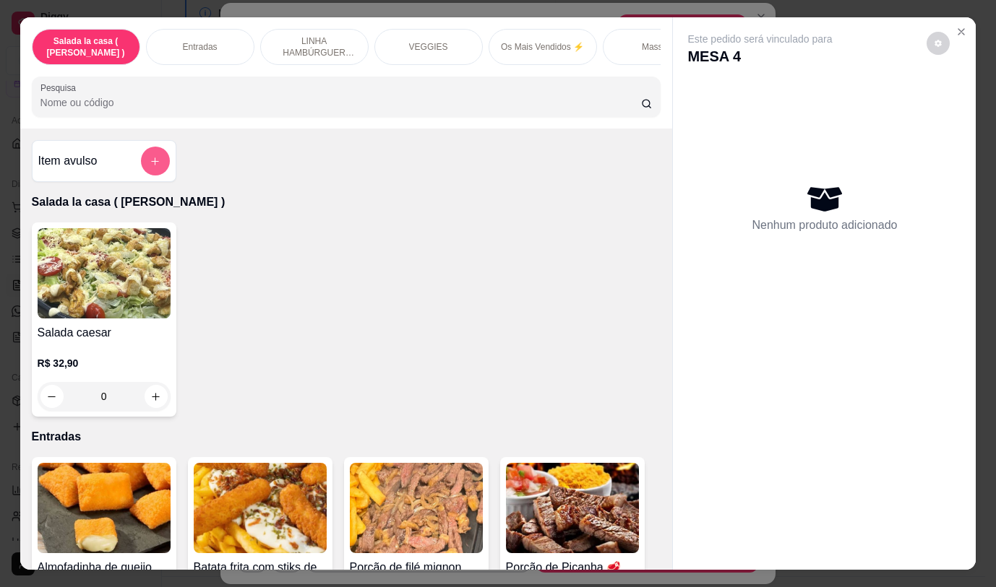
click at [151, 165] on icon "add-separate-item" at bounding box center [155, 161] width 8 height 8
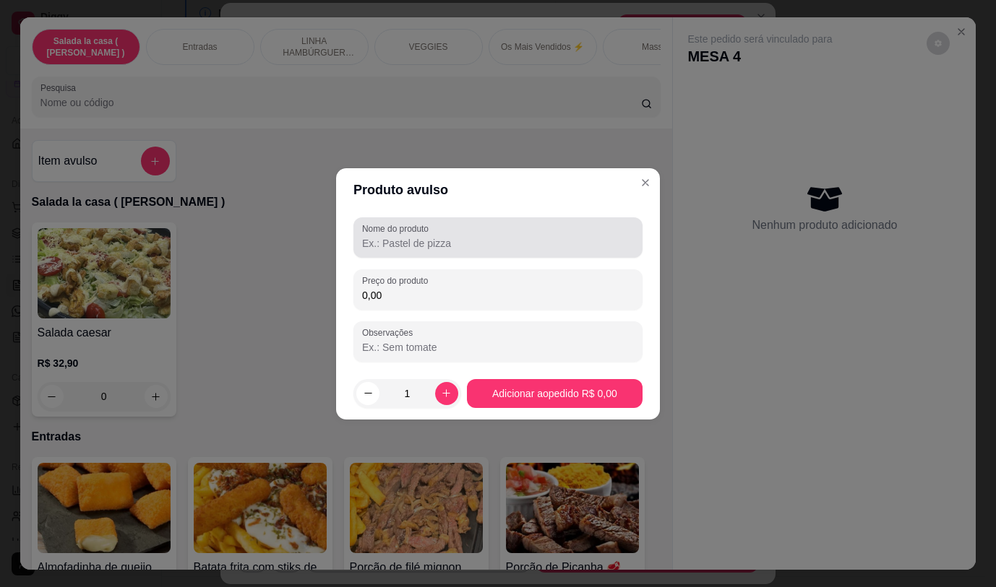
click at [373, 243] on input "Nome do produto" at bounding box center [498, 243] width 272 height 14
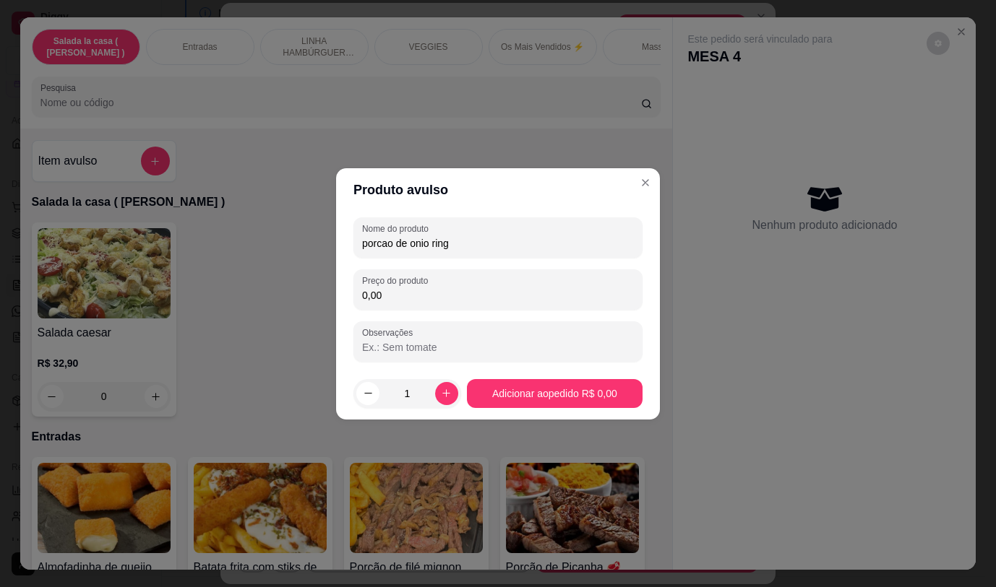
click at [426, 244] on input "porcao de onio ring" at bounding box center [498, 243] width 272 height 14
click at [427, 241] on input "porcao de onio ring" at bounding box center [498, 243] width 272 height 14
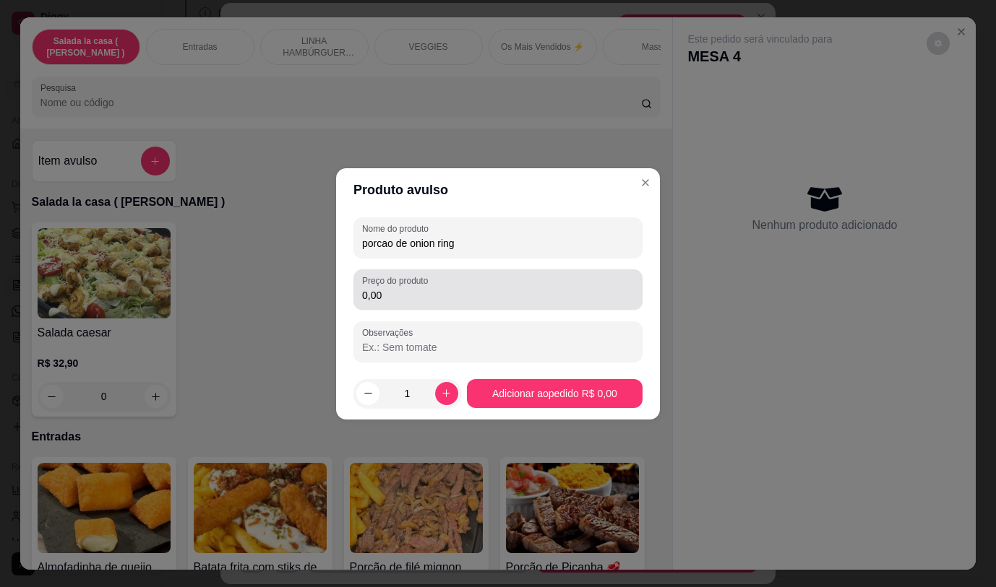
type input "porcao de onion ring"
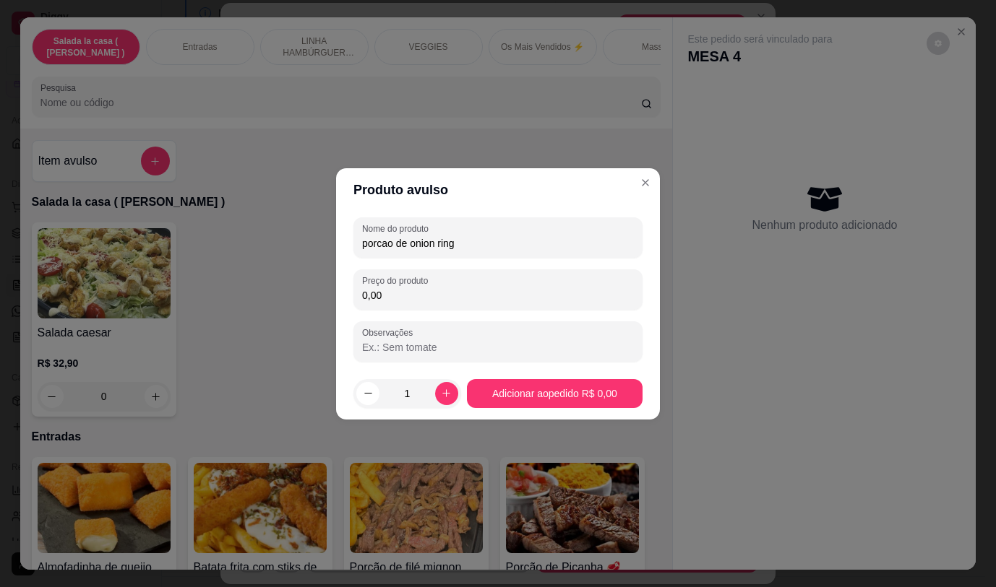
click at [449, 291] on input "0,00" at bounding box center [498, 295] width 272 height 14
type input "18,00"
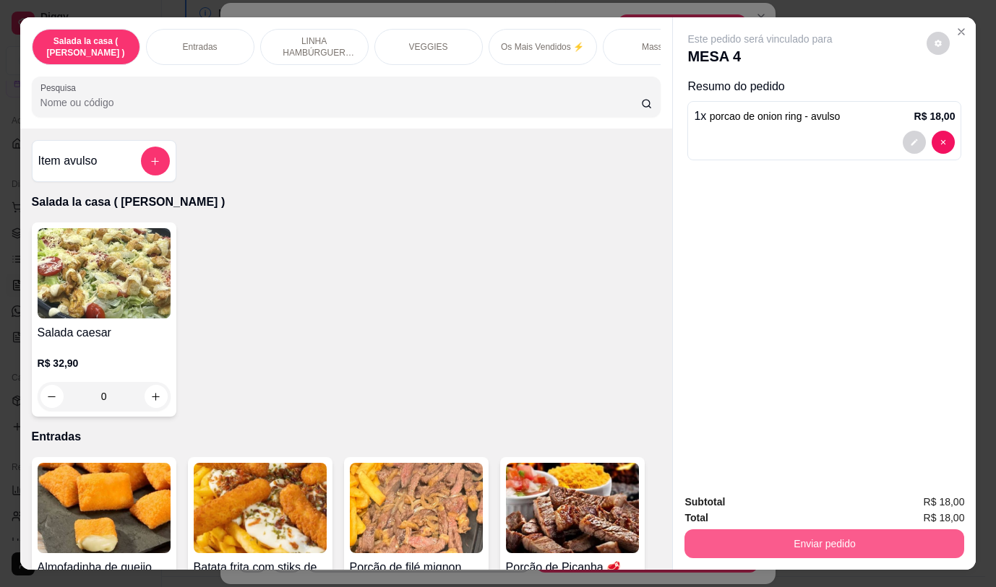
click at [775, 532] on button "Enviar pedido" at bounding box center [824, 544] width 280 height 29
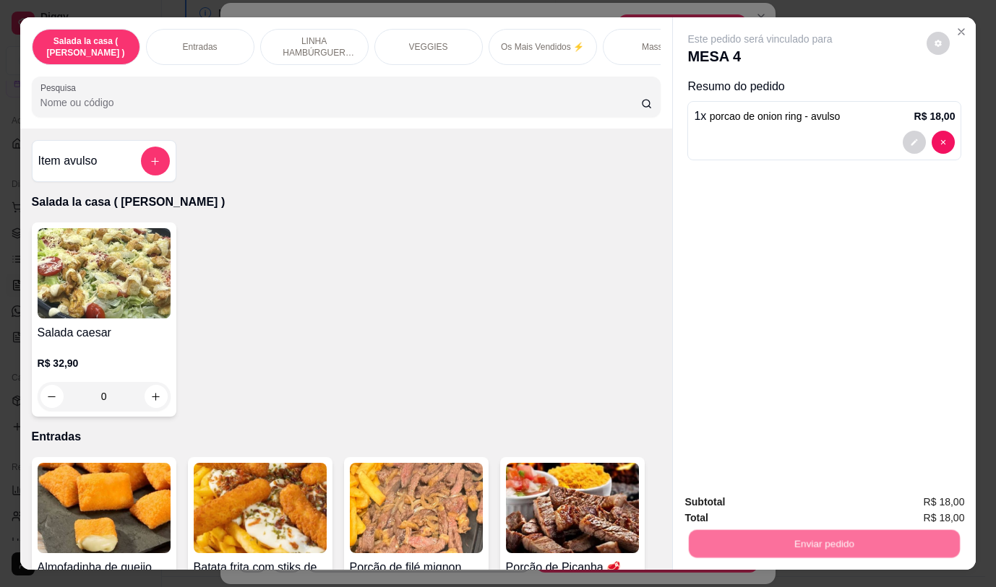
click at [760, 496] on button "Não registrar e enviar pedido" at bounding box center [777, 502] width 150 height 27
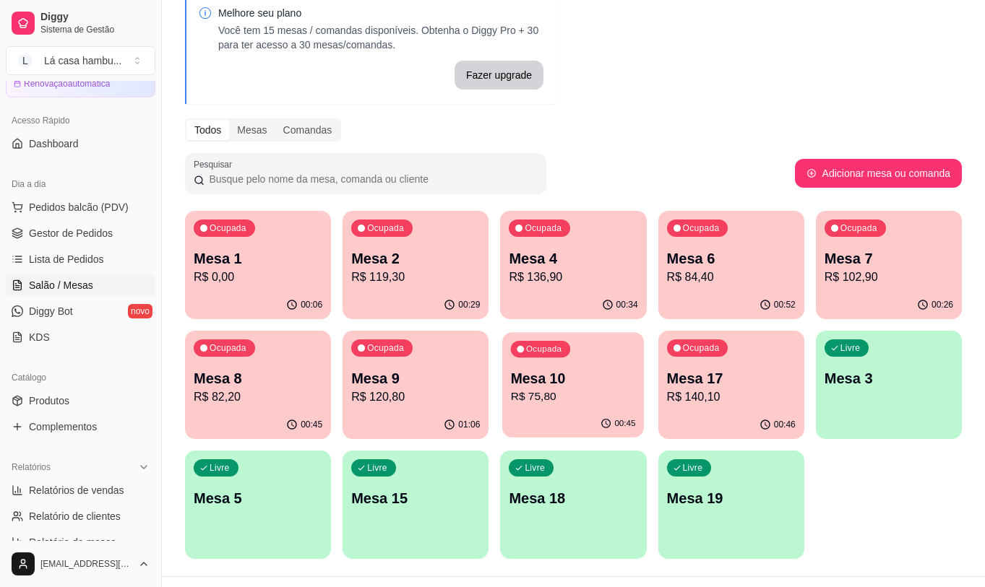
click at [515, 416] on div "00:45" at bounding box center [573, 423] width 142 height 27
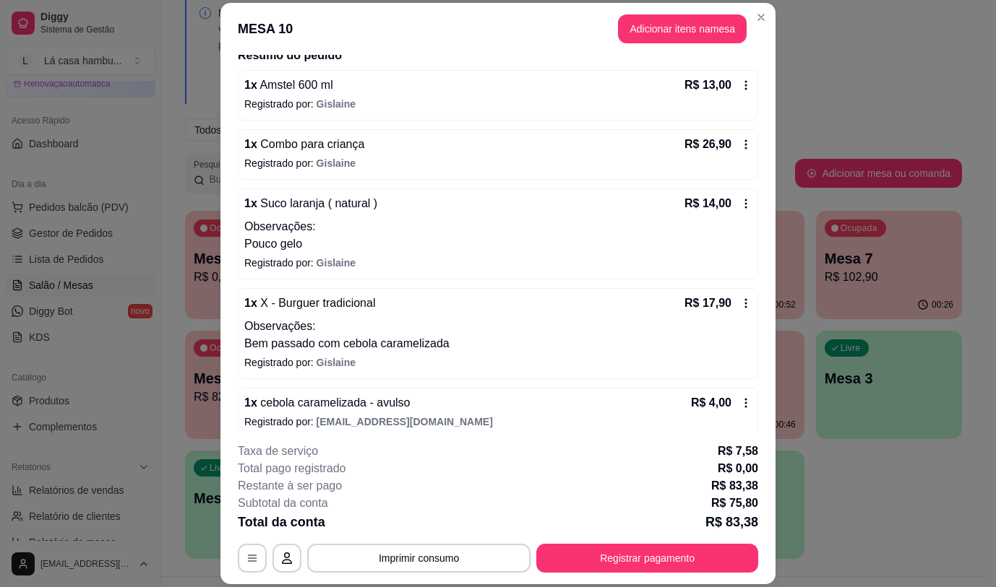
scroll to position [134, 0]
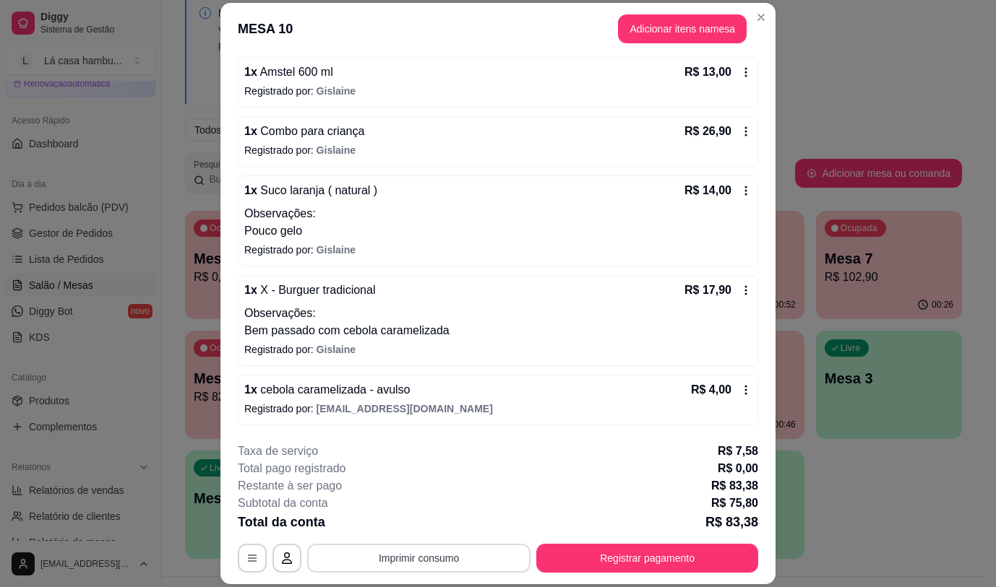
click at [379, 558] on button "Imprimir consumo" at bounding box center [418, 558] width 223 height 29
click at [383, 517] on button "IMPRESSORA" at bounding box center [418, 525] width 105 height 23
click at [677, 32] on button "Adicionar itens na mesa" at bounding box center [682, 28] width 129 height 29
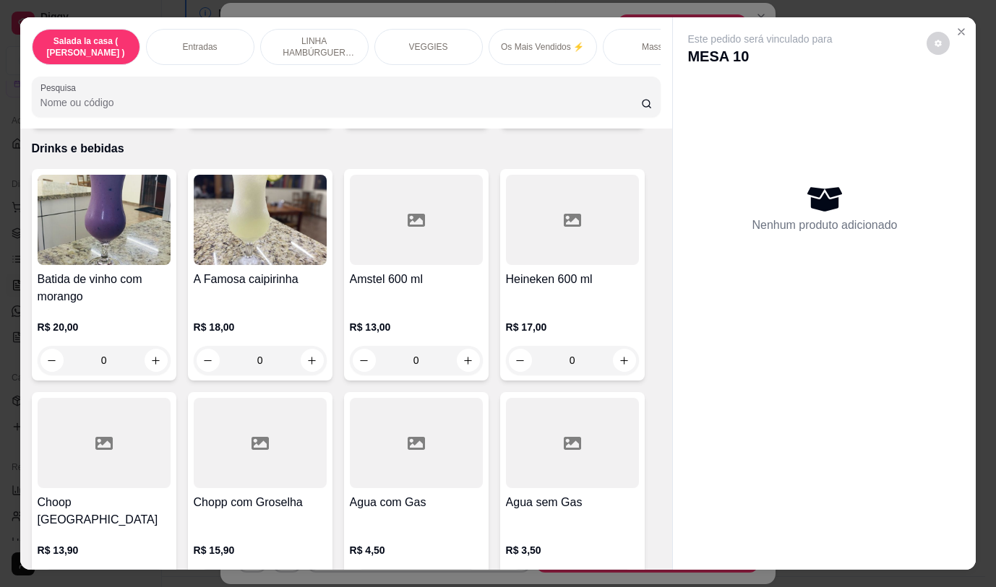
scroll to position [7040, 0]
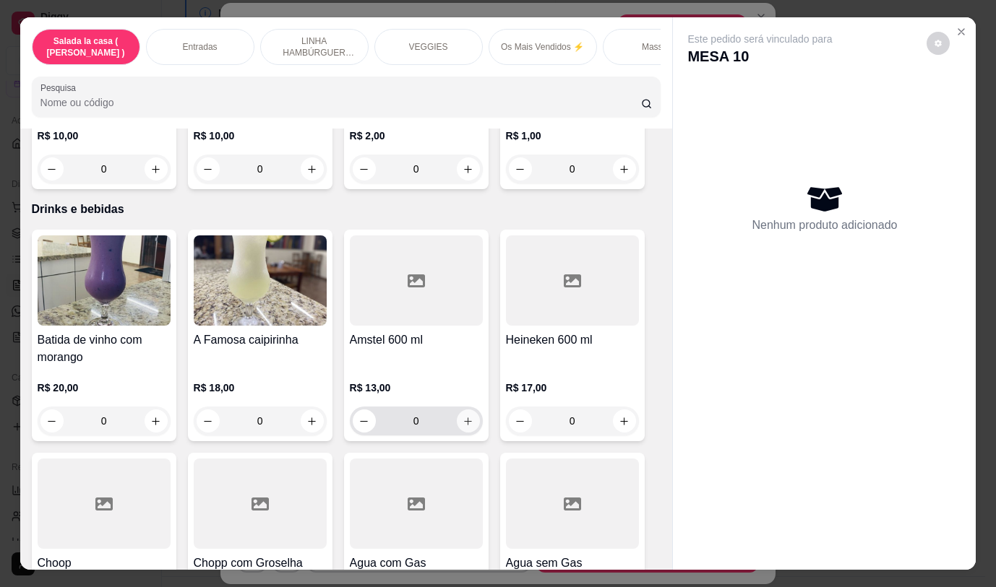
click at [465, 410] on button "increase-product-quantity" at bounding box center [468, 421] width 23 height 23
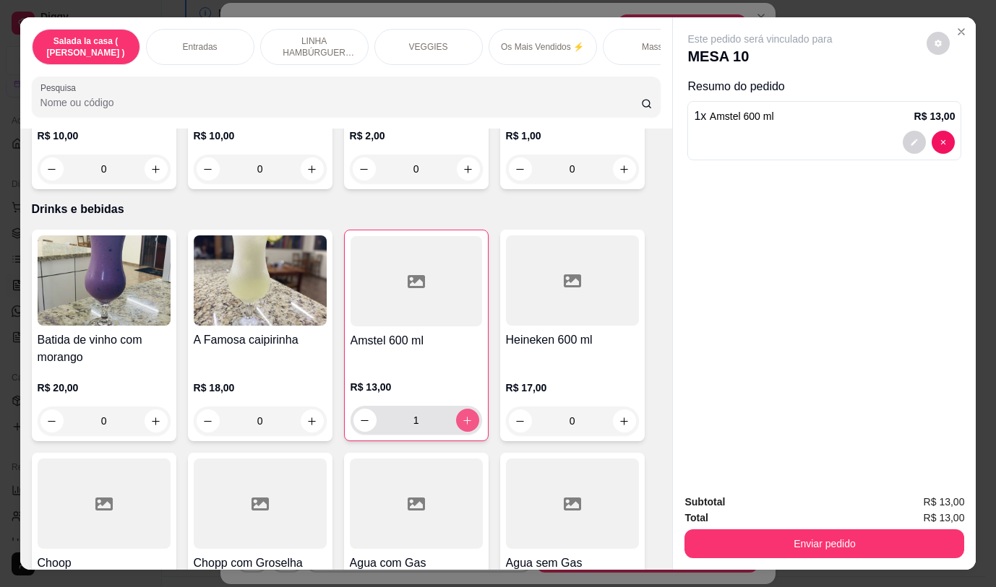
type input "1"
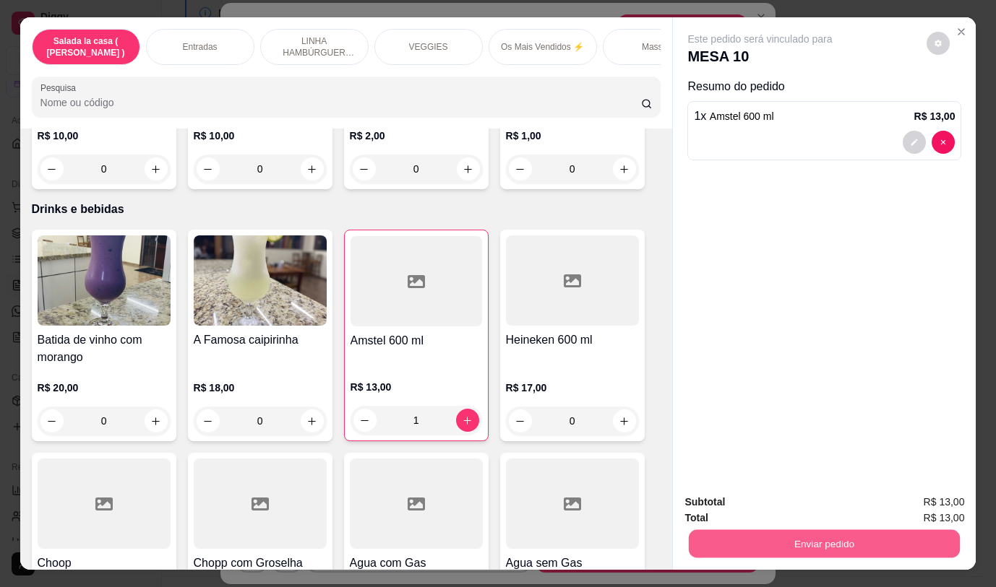
click at [722, 538] on button "Enviar pedido" at bounding box center [824, 544] width 271 height 28
click at [707, 491] on button "Não registrar e enviar pedido" at bounding box center [777, 502] width 146 height 27
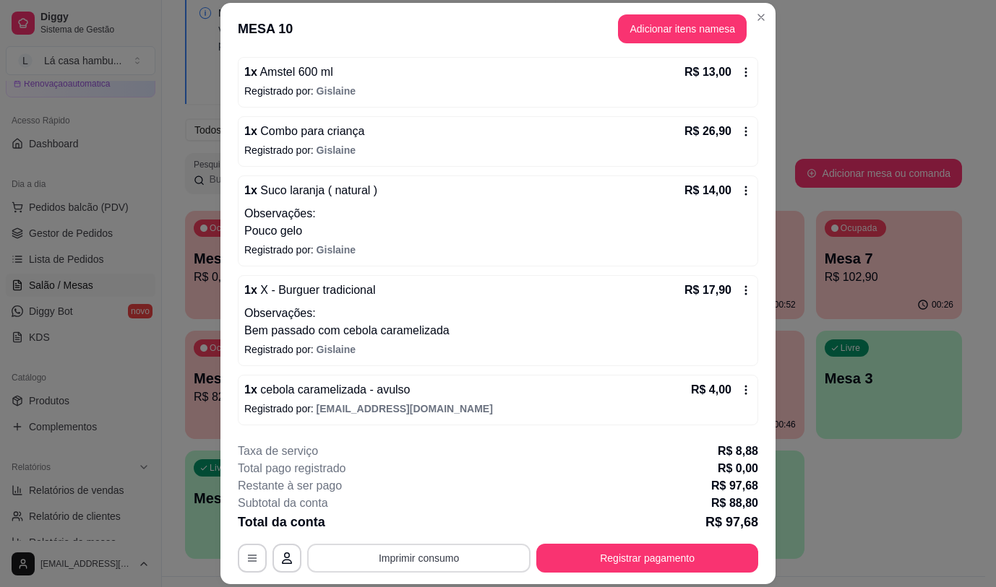
click at [380, 553] on button "Imprimir consumo" at bounding box center [418, 558] width 223 height 29
click at [389, 526] on button "IMPRESSORA" at bounding box center [418, 525] width 105 height 23
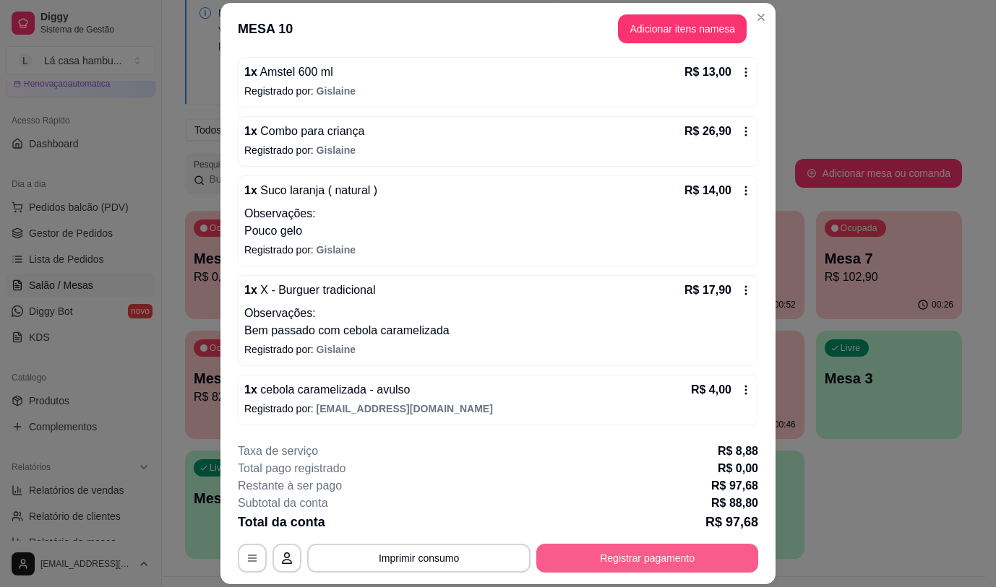
click at [682, 555] on button "Registrar pagamento" at bounding box center [647, 558] width 222 height 29
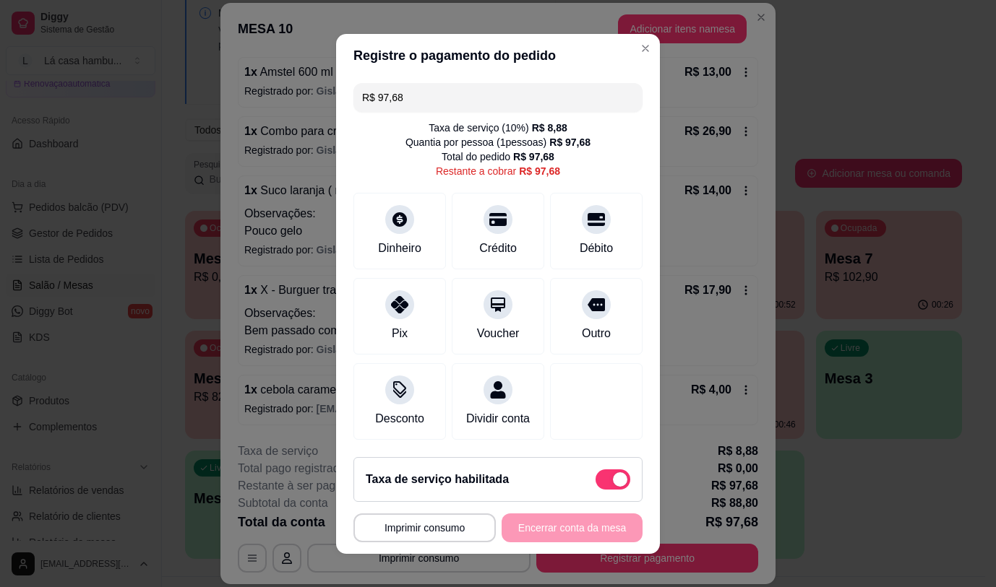
click at [613, 486] on span at bounding box center [620, 479] width 14 height 14
click at [602, 486] on input "checkbox" at bounding box center [599, 486] width 9 height 9
checkbox input "true"
type input "R$ 88,80"
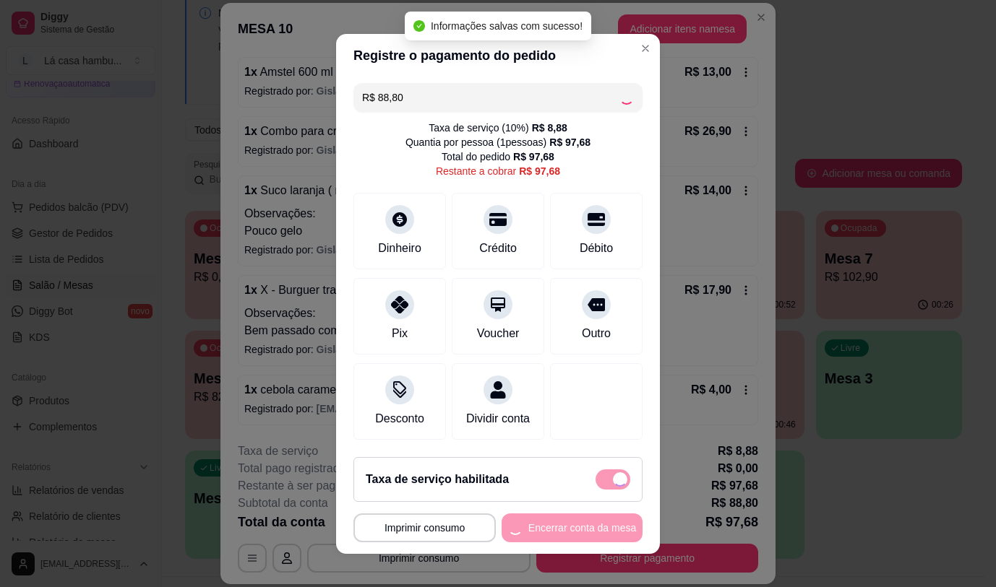
checkbox input "false"
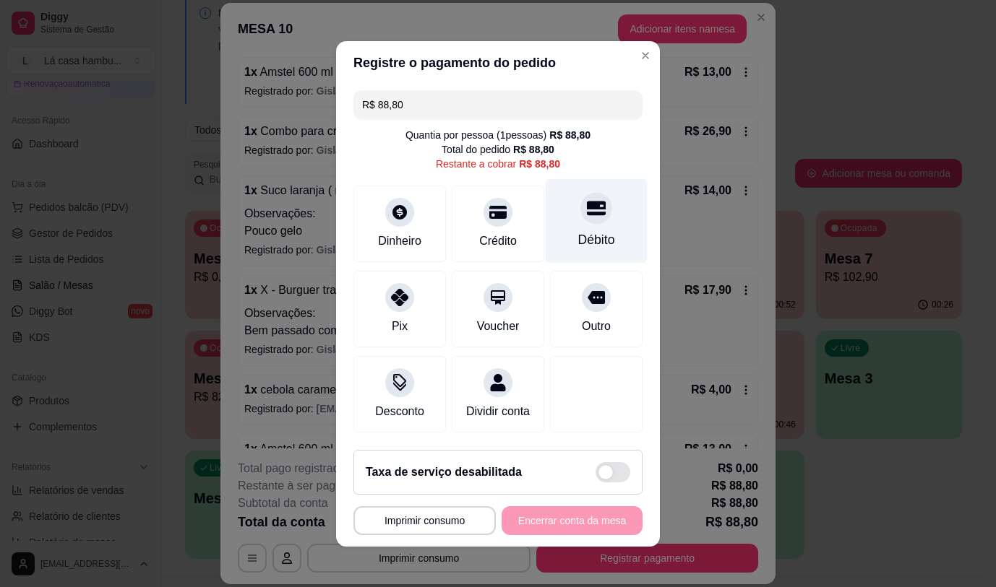
click at [587, 201] on icon at bounding box center [596, 208] width 19 height 14
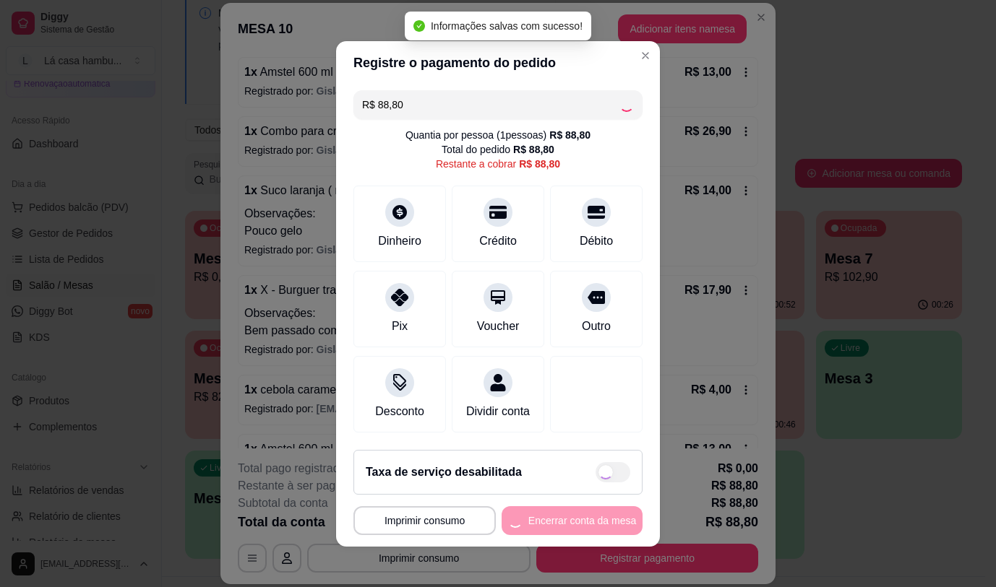
type input "R$ 0,00"
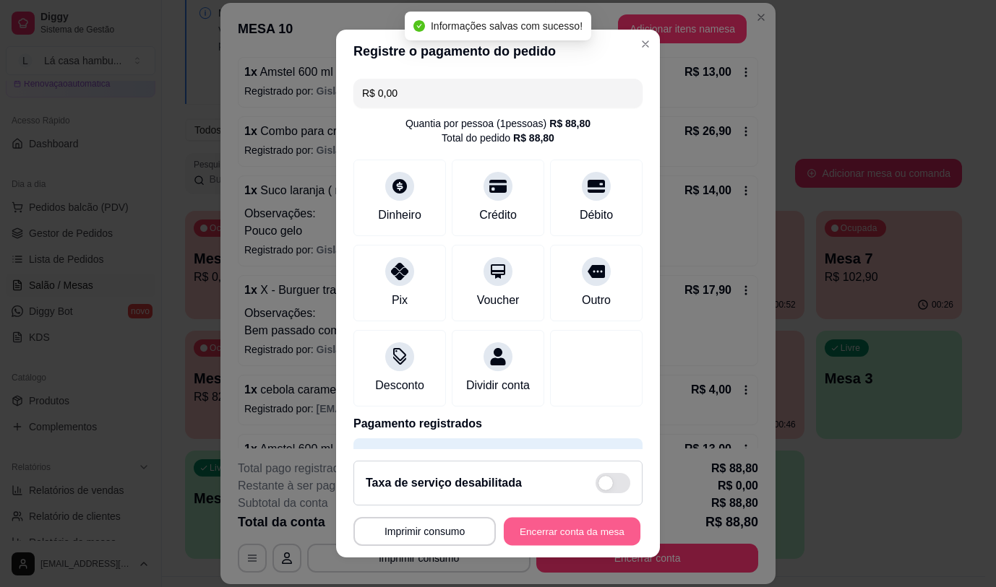
click at [523, 531] on button "Encerrar conta da mesa" at bounding box center [572, 532] width 137 height 28
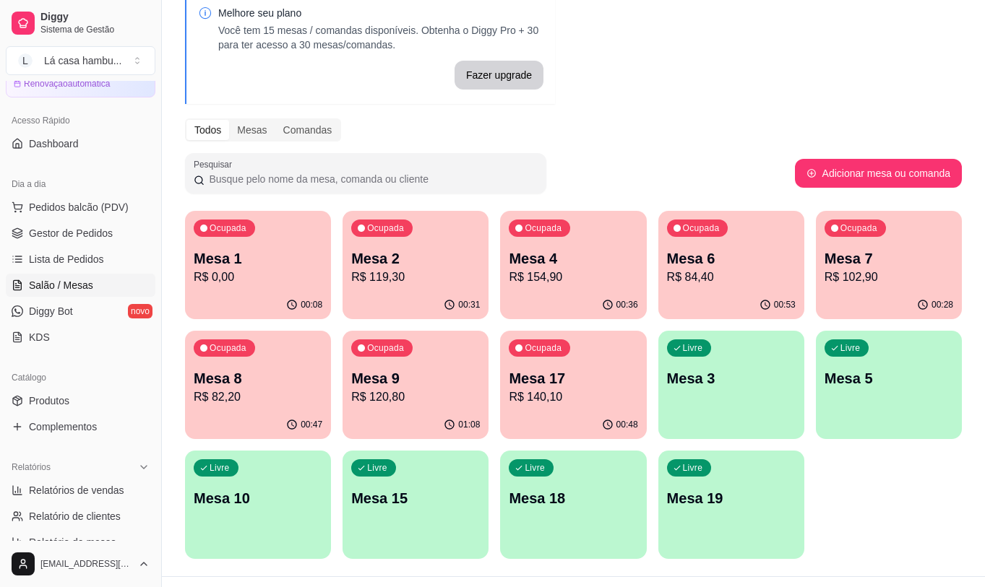
click at [753, 137] on div "Todos Mesas Comandas" at bounding box center [573, 129] width 777 height 23
click at [593, 265] on p "Mesa 4" at bounding box center [573, 259] width 129 height 20
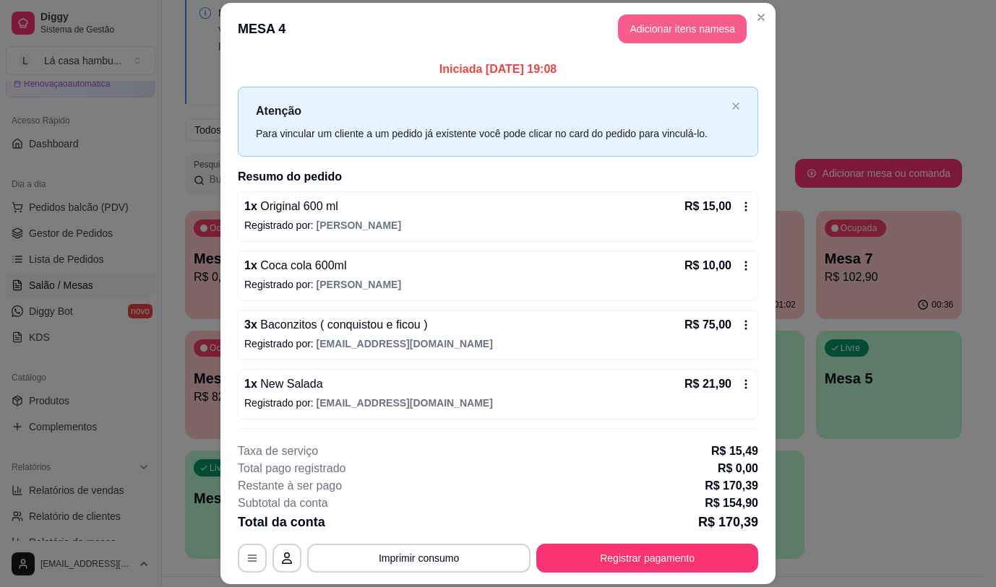
click at [695, 30] on button "Adicionar itens na mesa" at bounding box center [682, 28] width 129 height 29
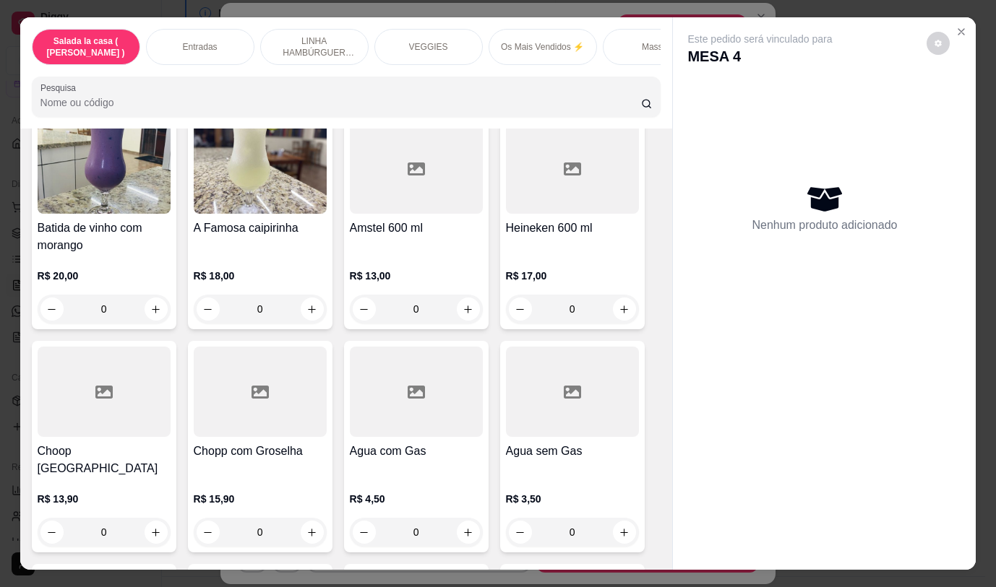
scroll to position [7329, 0]
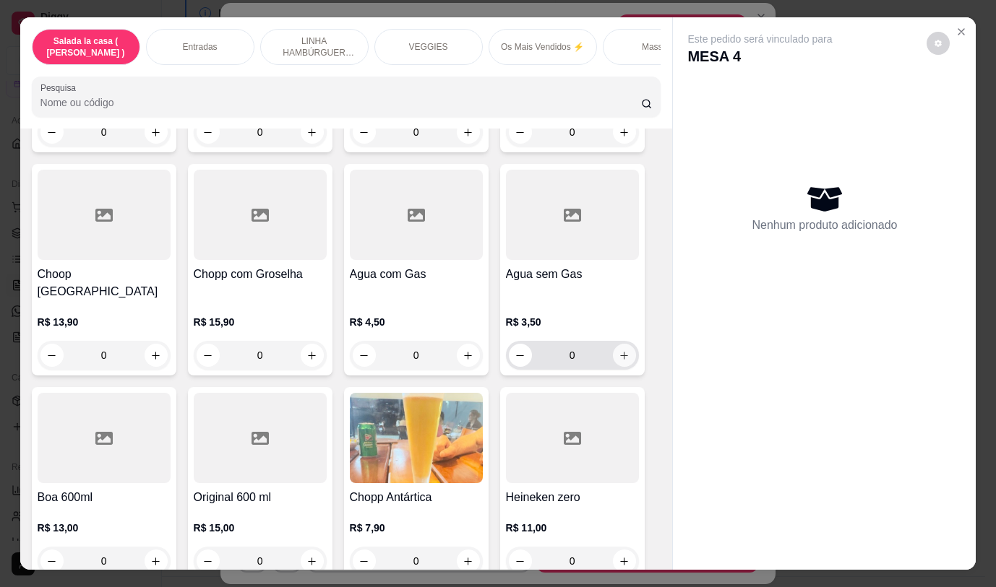
click at [620, 352] on icon "increase-product-quantity" at bounding box center [624, 356] width 8 height 8
type input "1"
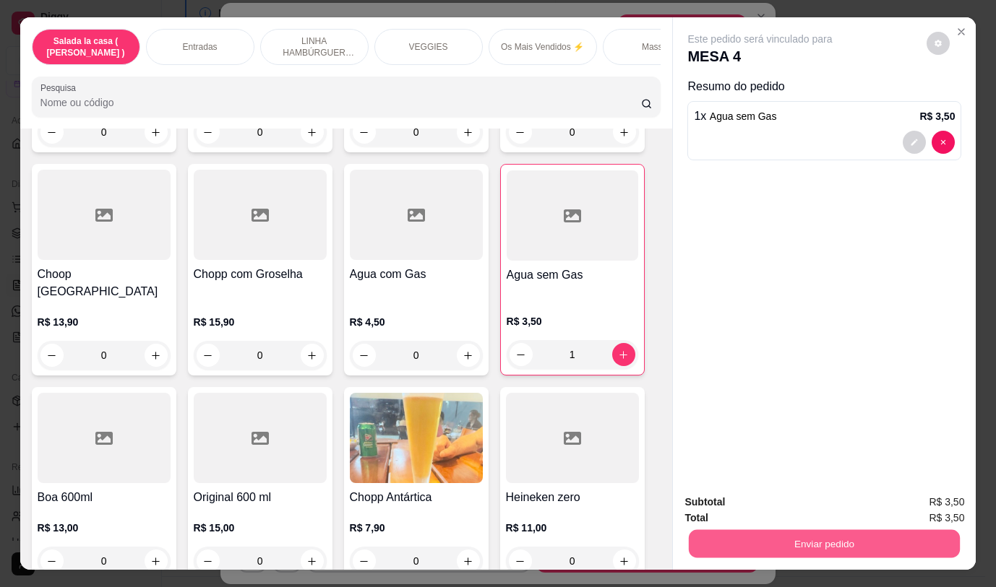
click at [785, 535] on button "Enviar pedido" at bounding box center [824, 544] width 271 height 28
click at [767, 496] on button "Não registrar e enviar pedido" at bounding box center [777, 502] width 150 height 27
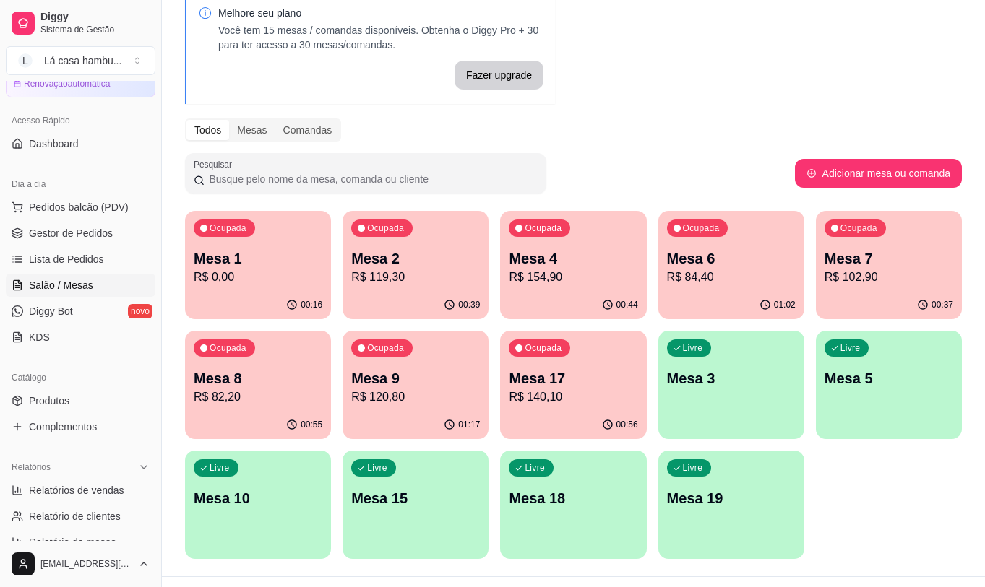
click at [375, 260] on p "Mesa 2" at bounding box center [415, 259] width 129 height 20
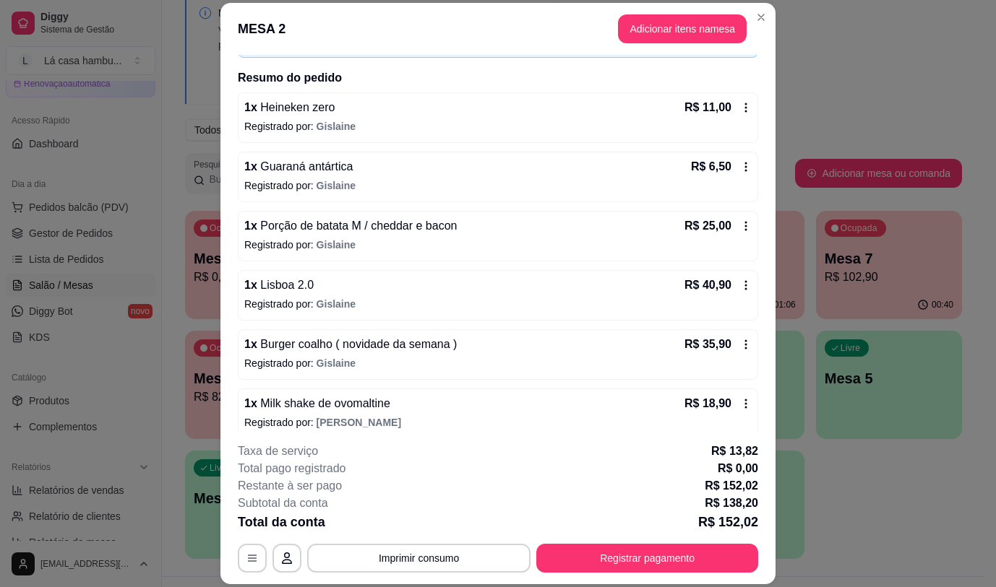
scroll to position [113, 0]
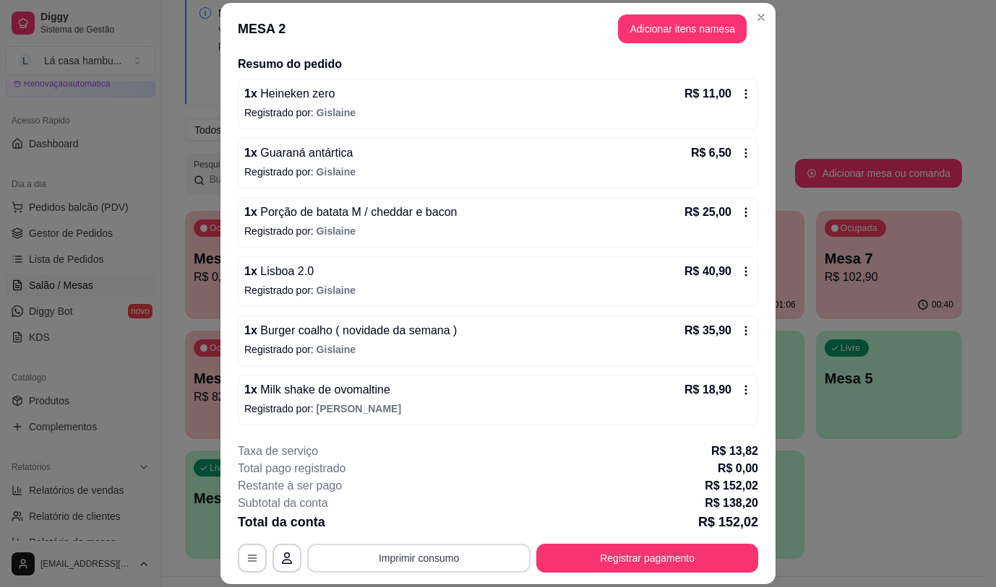
click at [439, 556] on button "Imprimir consumo" at bounding box center [418, 558] width 223 height 29
click at [431, 525] on button "IMPRESSORA" at bounding box center [418, 525] width 105 height 23
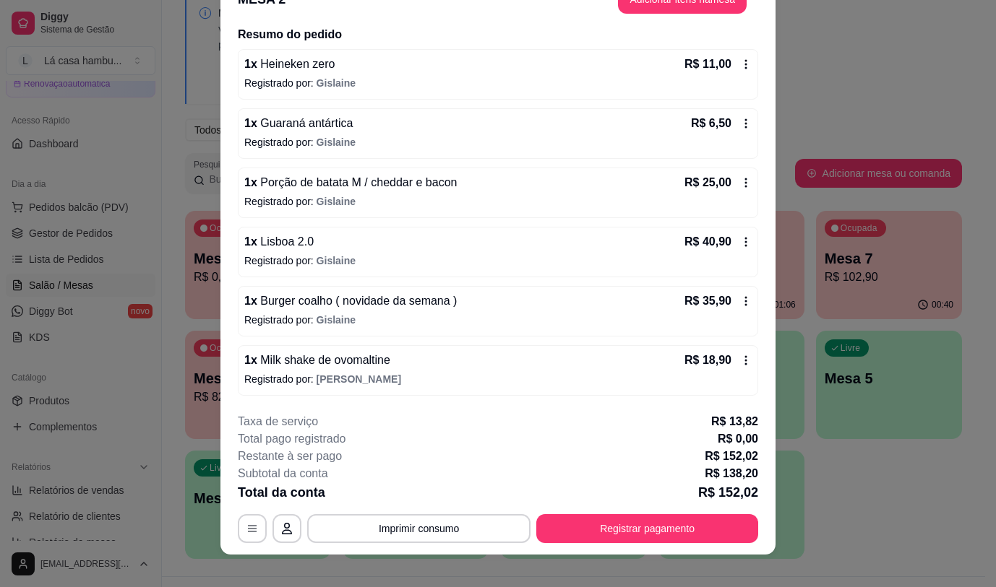
scroll to position [43, 0]
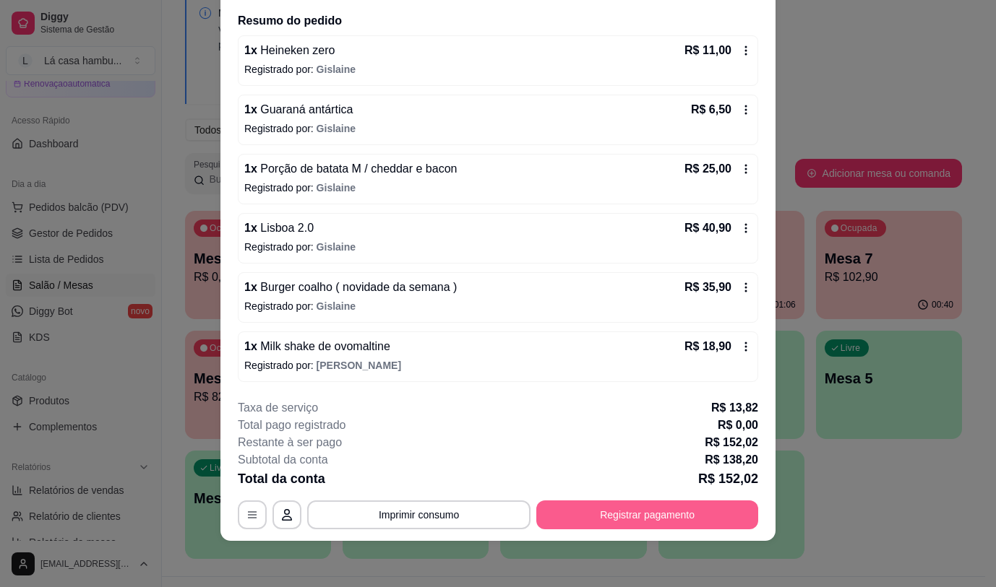
click at [670, 509] on button "Registrar pagamento" at bounding box center [647, 515] width 222 height 29
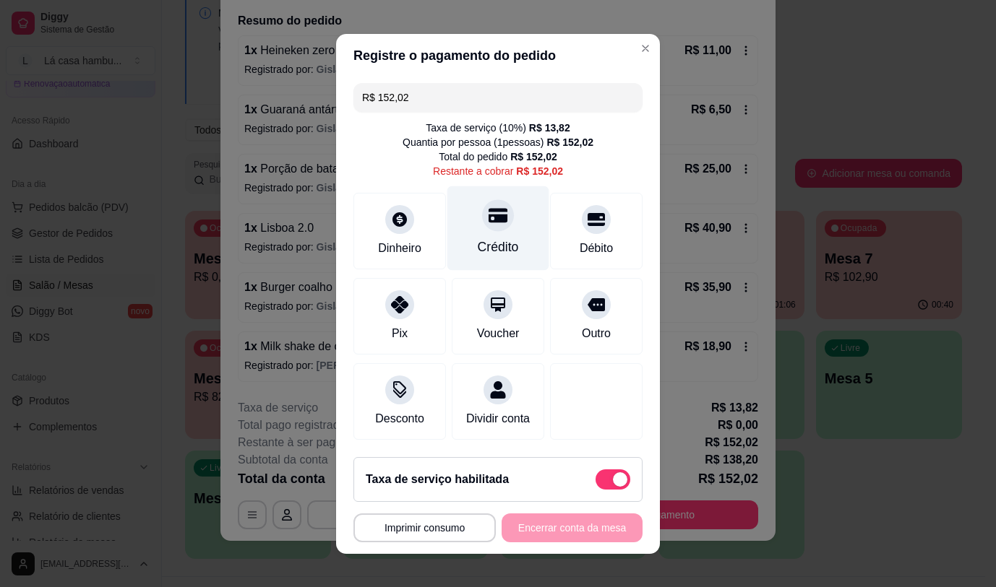
click at [478, 227] on div "Crédito" at bounding box center [498, 228] width 102 height 85
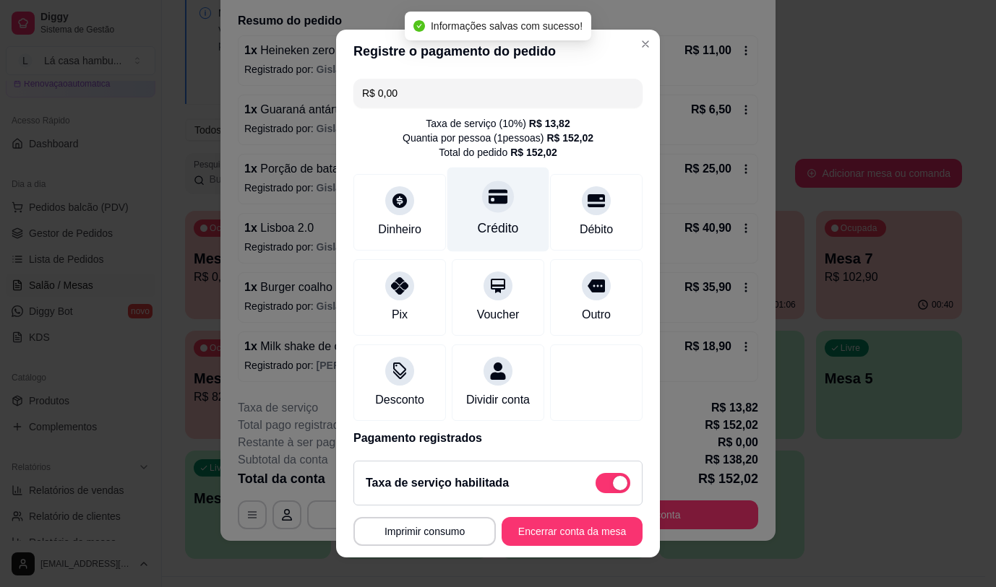
type input "R$ 0,00"
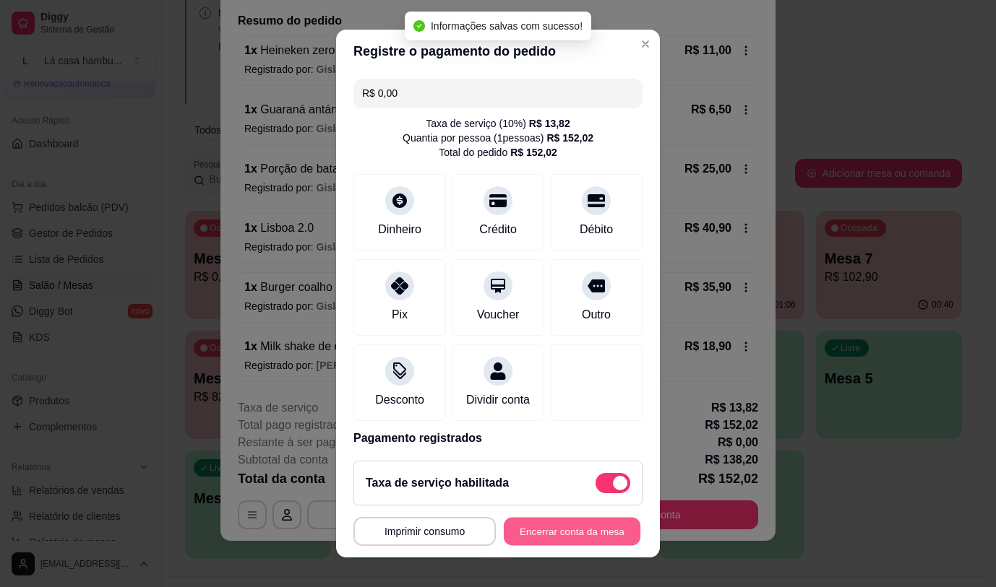
click at [535, 531] on button "Encerrar conta da mesa" at bounding box center [572, 532] width 137 height 28
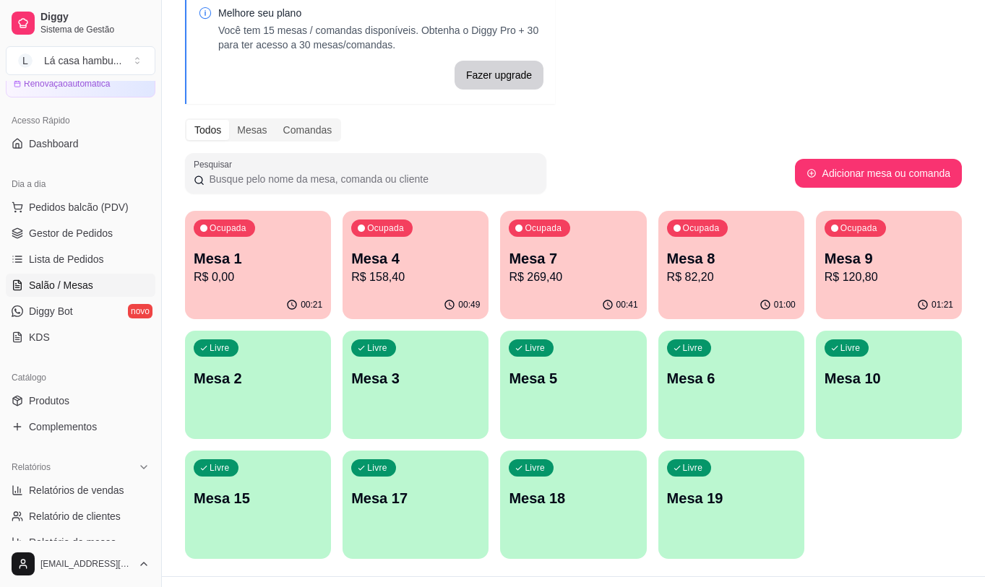
click at [723, 169] on div "Pesquisar" at bounding box center [490, 173] width 610 height 40
click at [590, 255] on p "Mesa 7" at bounding box center [573, 259] width 125 height 20
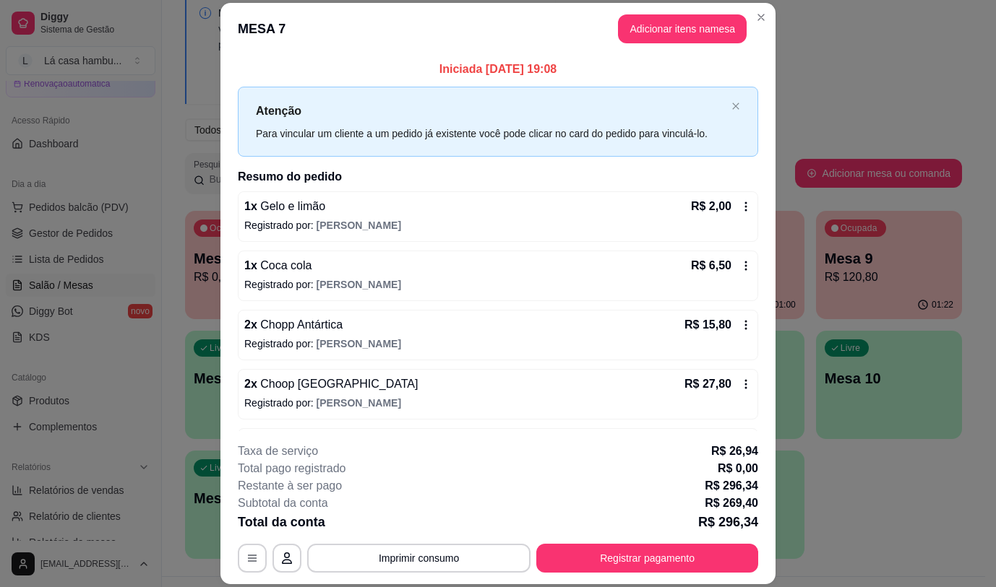
scroll to position [361, 0]
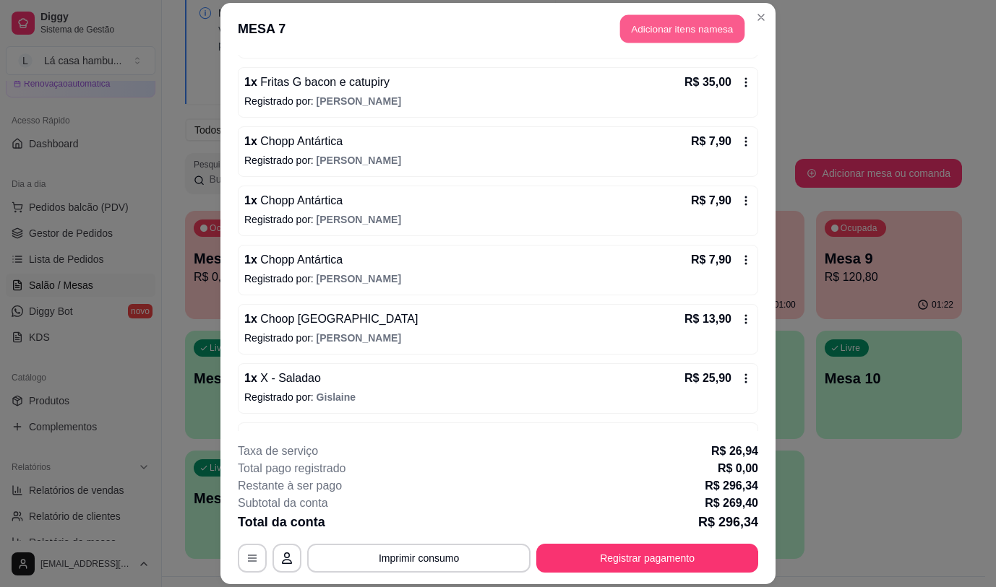
click at [676, 28] on button "Adicionar itens na mesa" at bounding box center [682, 29] width 124 height 28
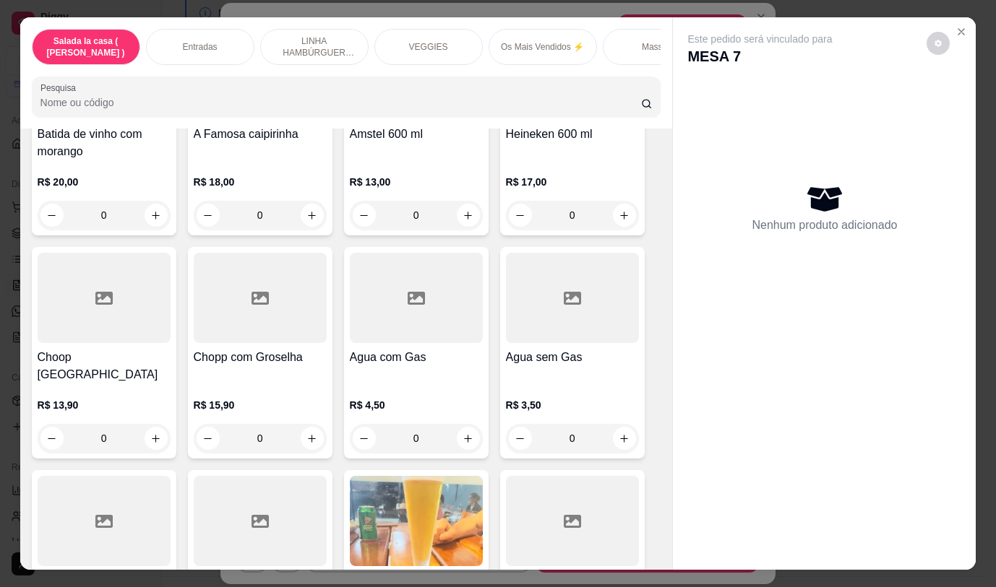
scroll to position [7329, 0]
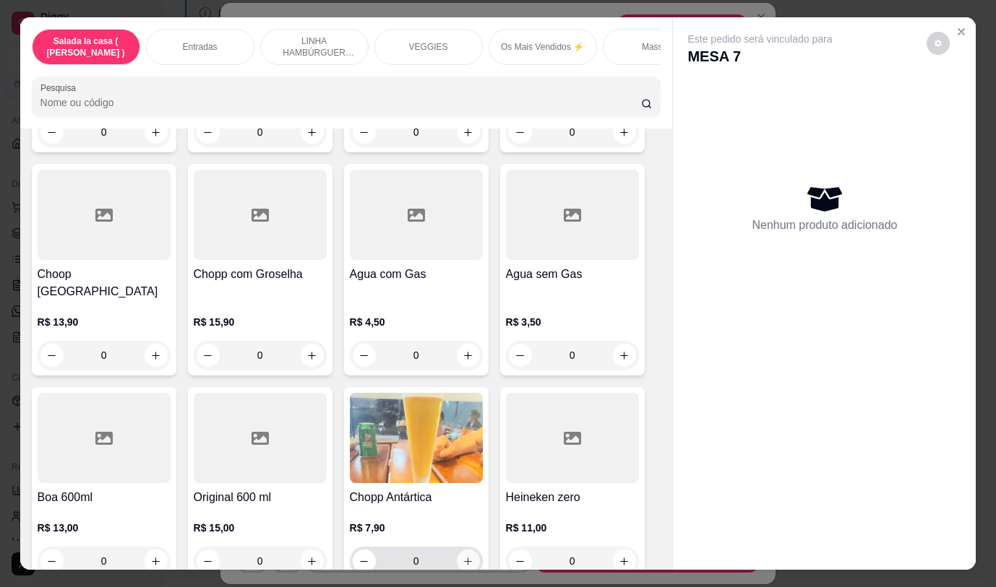
click at [467, 556] on icon "increase-product-quantity" at bounding box center [467, 561] width 11 height 11
type input "1"
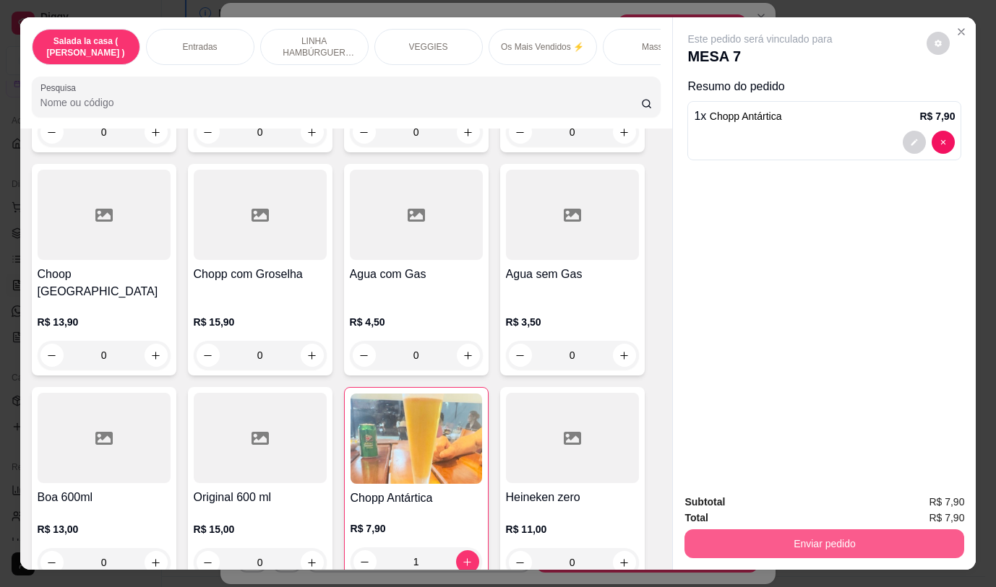
click at [708, 535] on button "Enviar pedido" at bounding box center [824, 544] width 280 height 29
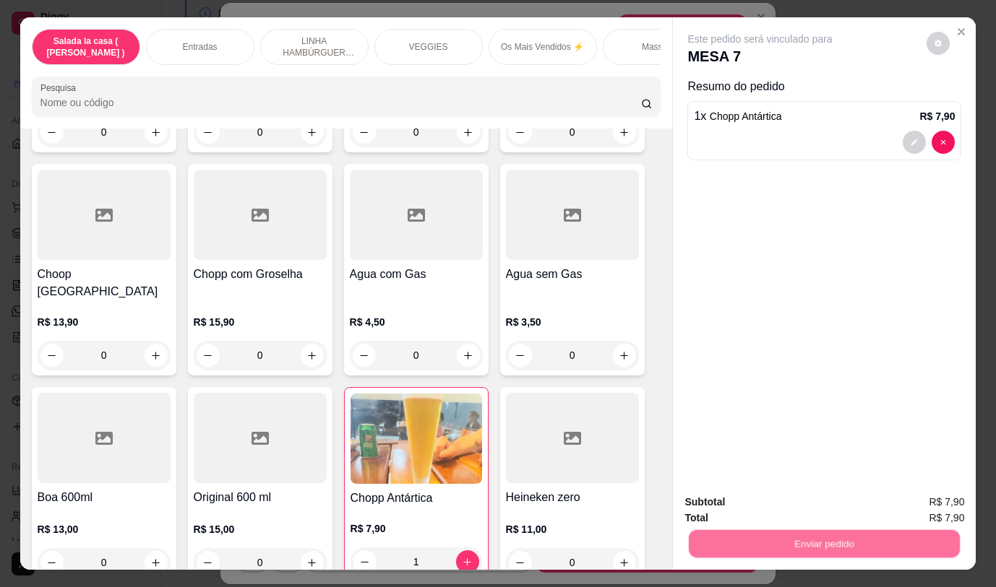
click at [706, 497] on button "Não registrar e enviar pedido" at bounding box center [777, 502] width 146 height 27
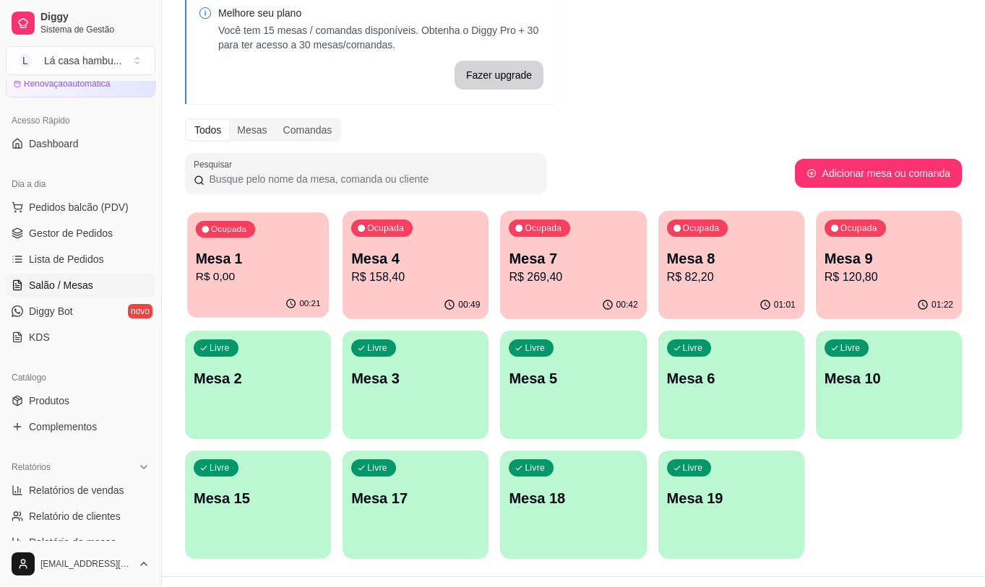
click at [266, 272] on p "R$ 0,00" at bounding box center [258, 277] width 125 height 17
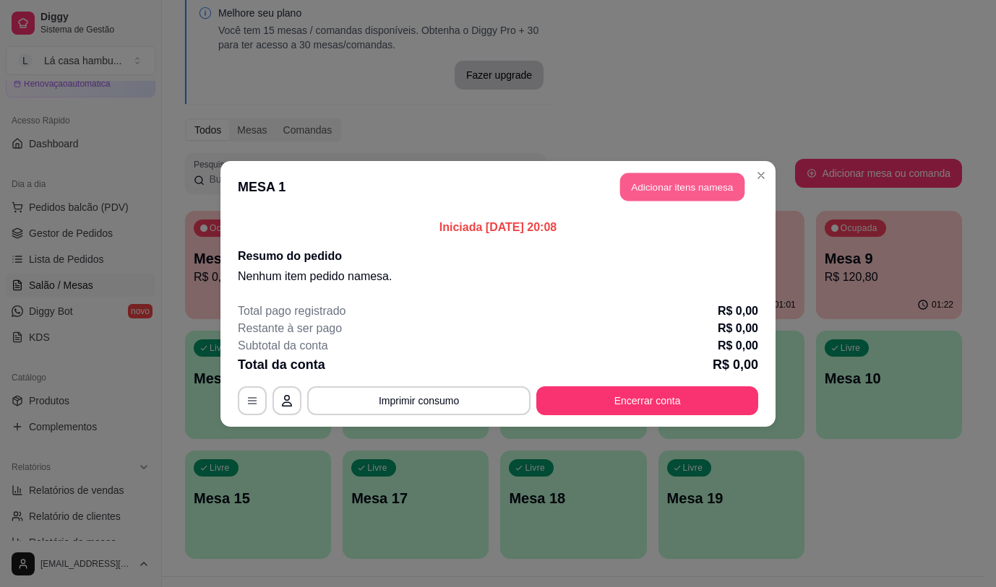
click at [655, 184] on button "Adicionar itens na mesa" at bounding box center [682, 187] width 124 height 28
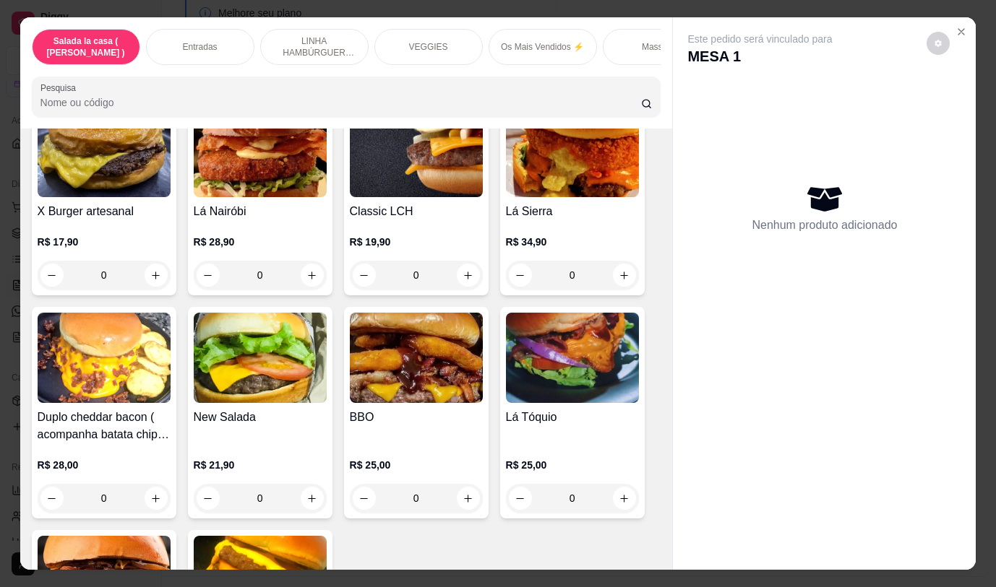
scroll to position [3179, 0]
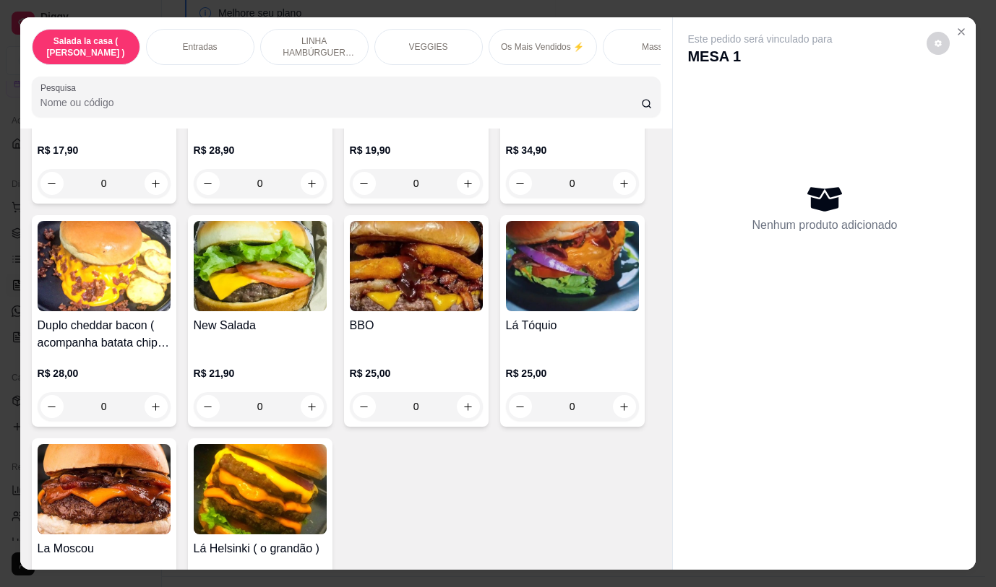
click at [311, 394] on div "0" at bounding box center [260, 406] width 133 height 29
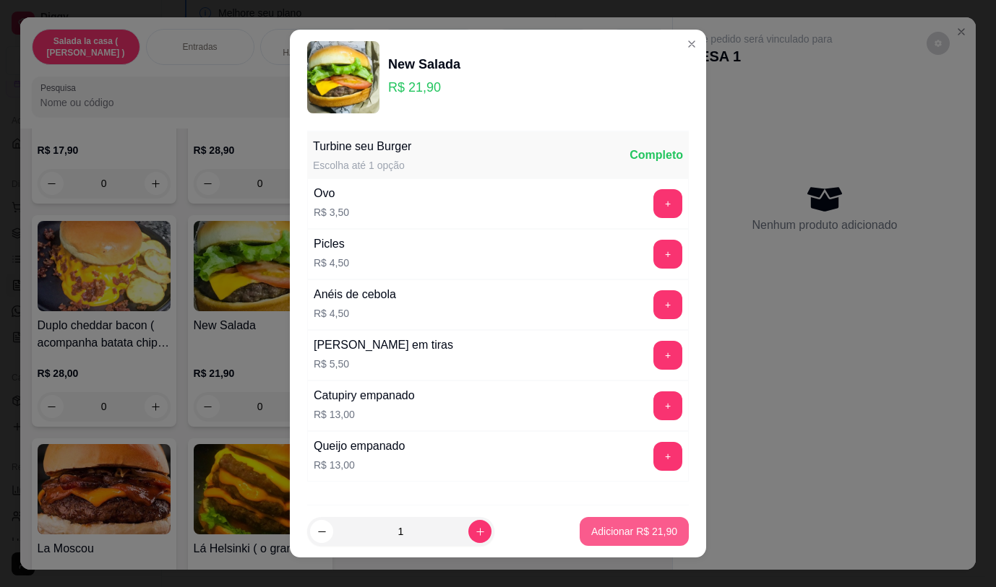
click at [609, 528] on p "Adicionar R$ 21,90" at bounding box center [634, 532] width 86 height 14
type input "1"
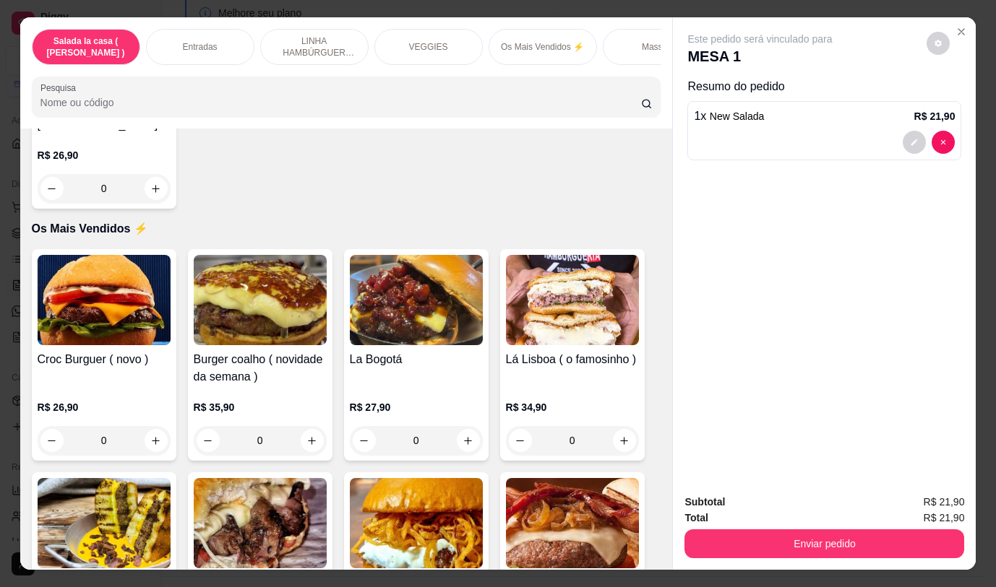
scroll to position [2240, 0]
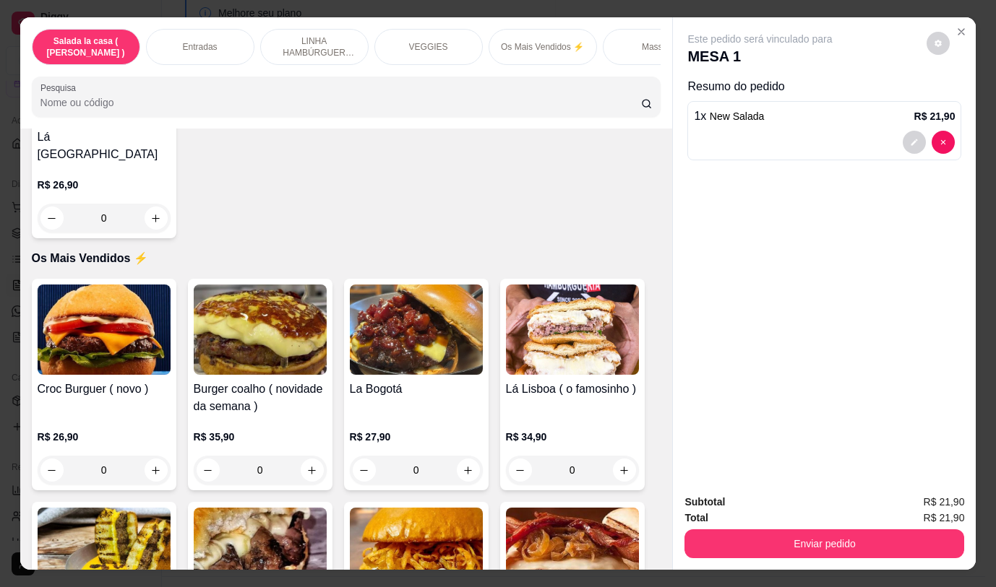
click at [150, 462] on div "0" at bounding box center [104, 470] width 133 height 29
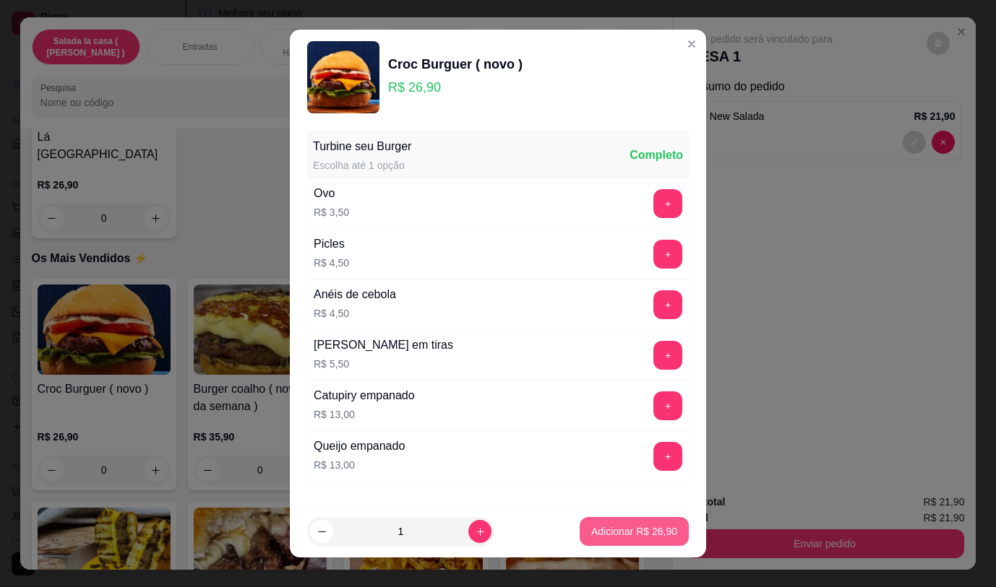
click at [582, 521] on button "Adicionar R$ 26,90" at bounding box center [633, 531] width 109 height 29
type input "1"
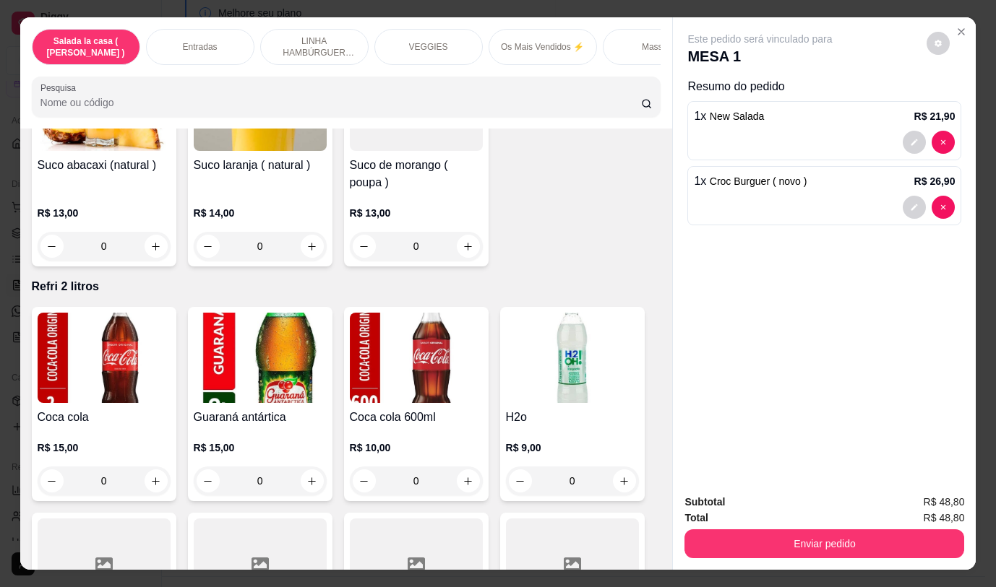
scroll to position [6574, 0]
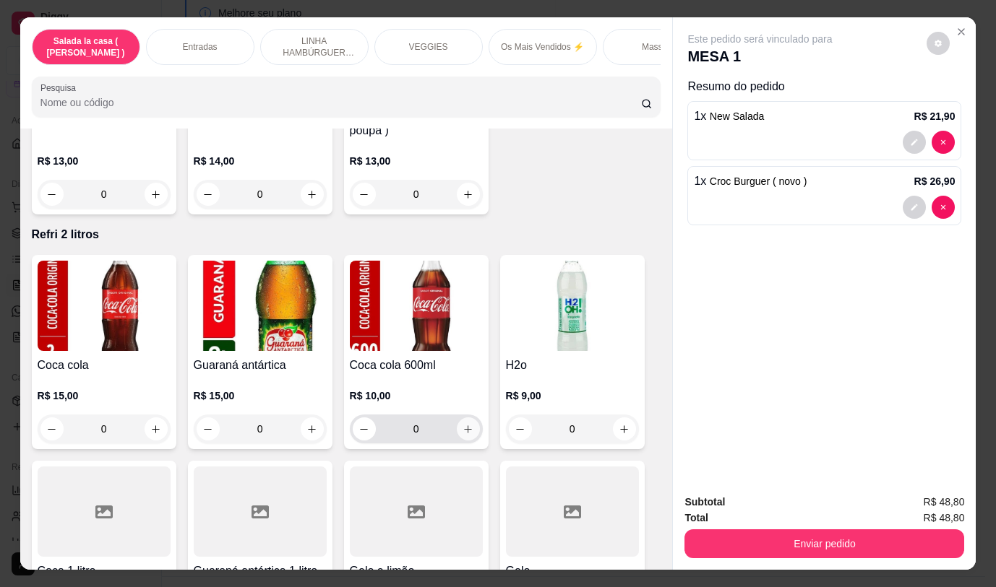
click at [462, 424] on icon "increase-product-quantity" at bounding box center [467, 429] width 11 height 11
type input "1"
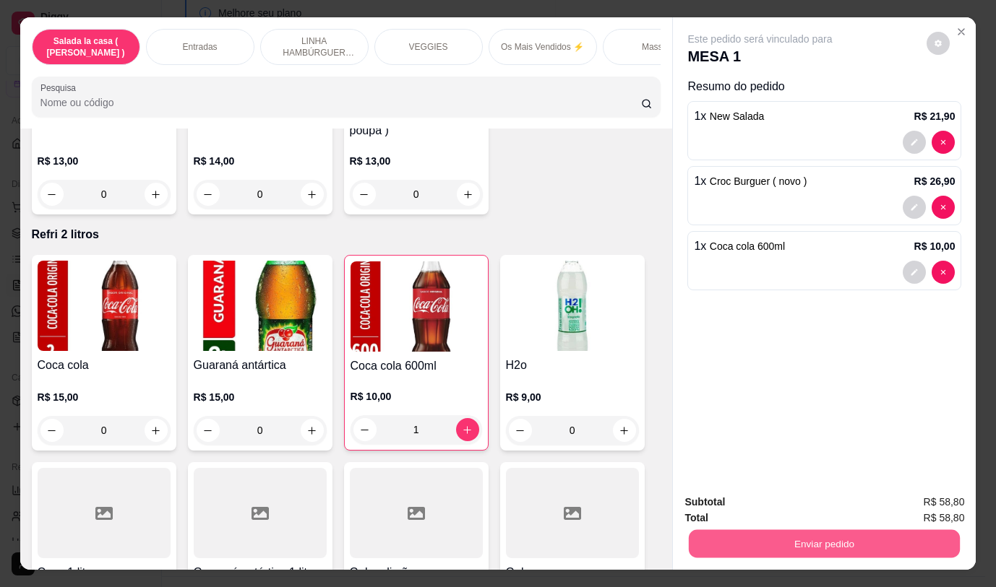
click at [725, 532] on button "Enviar pedido" at bounding box center [824, 544] width 271 height 28
click at [717, 493] on button "Não registrar e enviar pedido" at bounding box center [777, 502] width 146 height 27
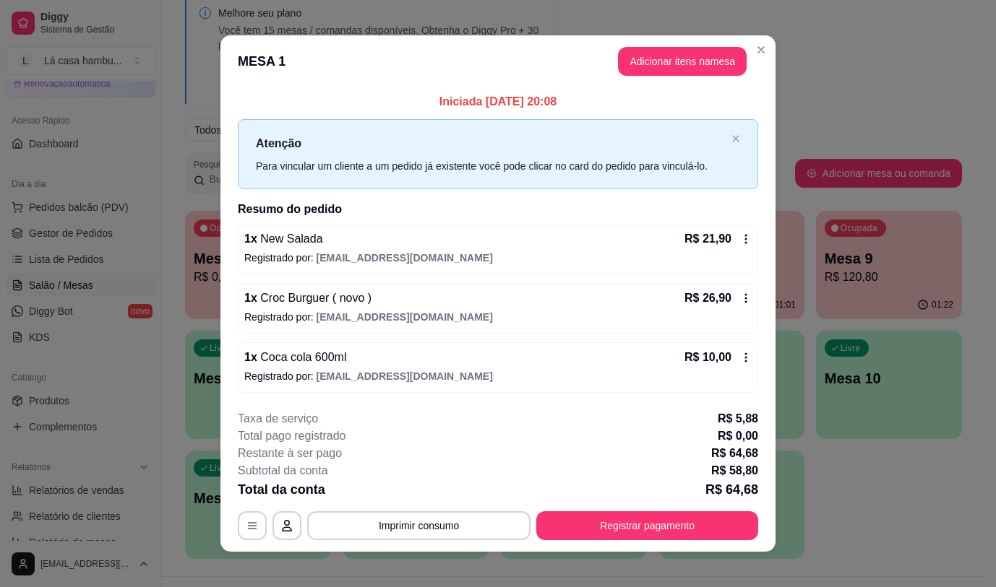
click at [807, 105] on div "Melhore seu plano Você tem 15 mesas / comandas disponíveis. Obtenha o Diggy Pro…" at bounding box center [573, 280] width 823 height 594
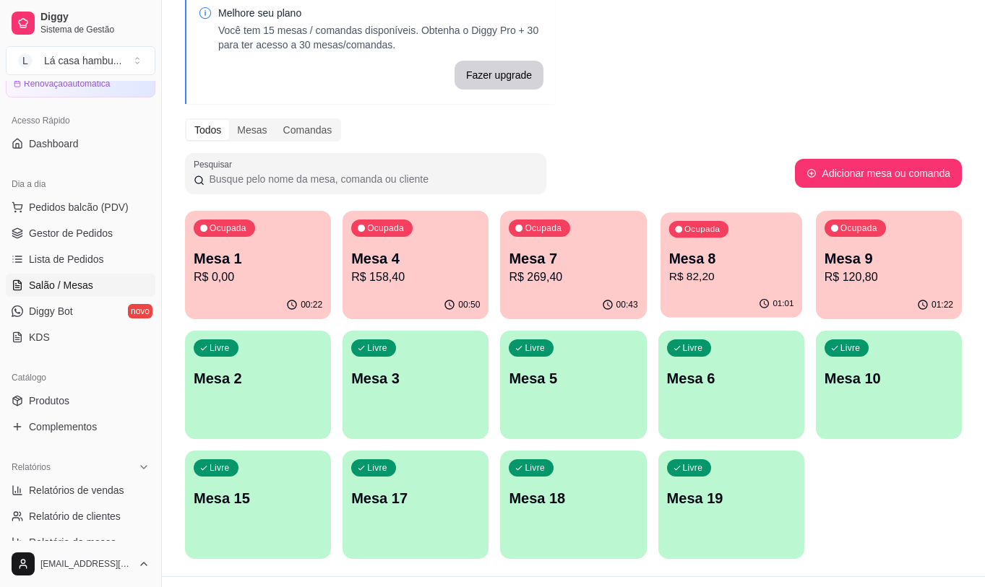
click at [754, 268] on div "Mesa 8 R$ 82,20" at bounding box center [730, 267] width 125 height 36
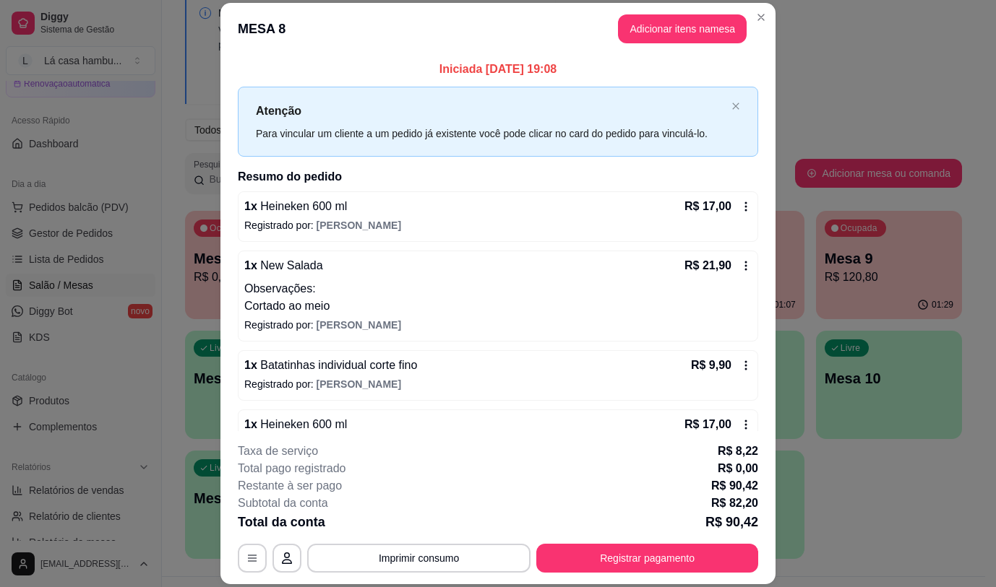
scroll to position [212, 0]
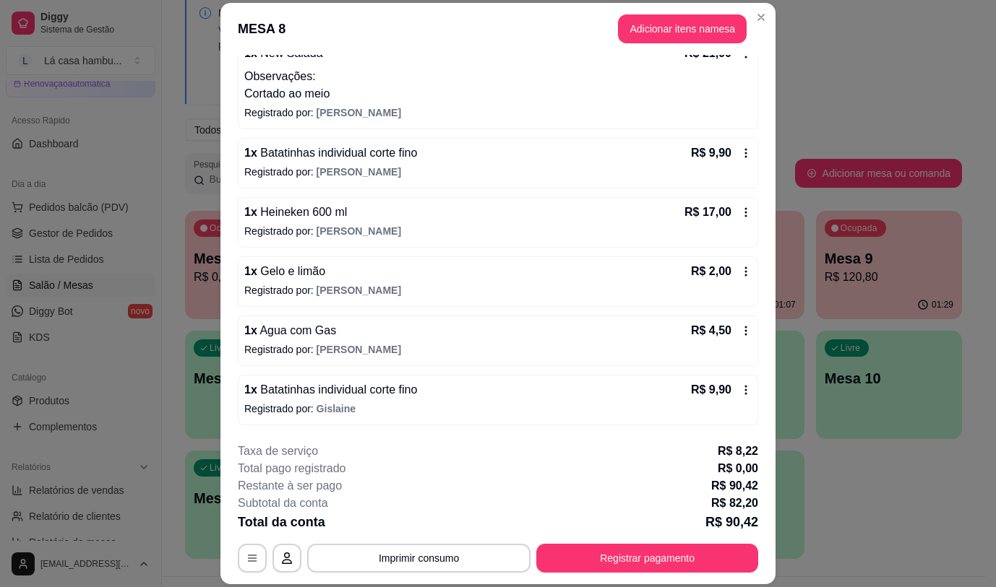
click at [400, 540] on div "**********" at bounding box center [498, 508] width 520 height 130
click at [398, 548] on button "Imprimir consumo" at bounding box center [418, 558] width 223 height 29
click at [408, 535] on button "IMPRESSORA" at bounding box center [417, 525] width 101 height 22
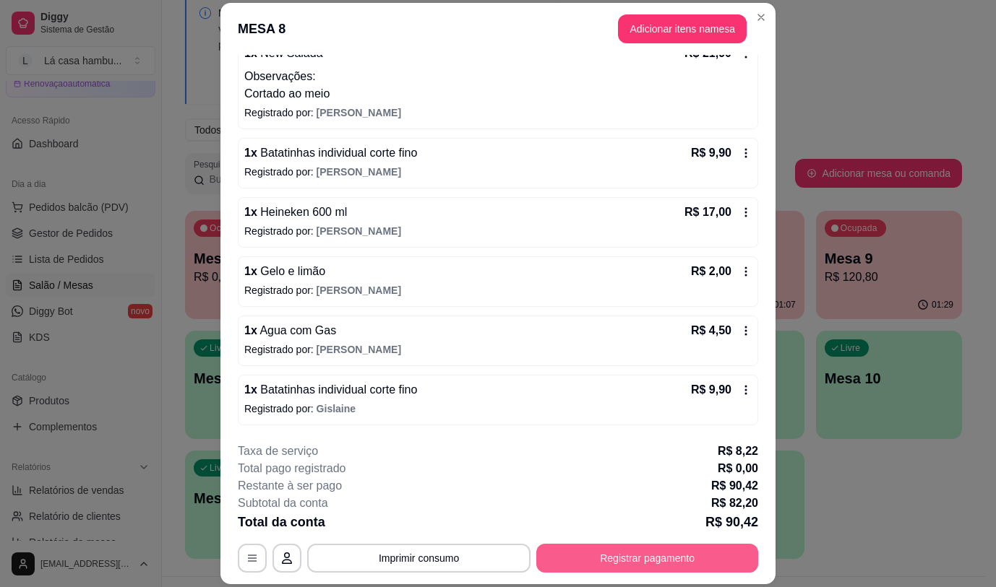
click at [579, 558] on button "Registrar pagamento" at bounding box center [647, 558] width 222 height 29
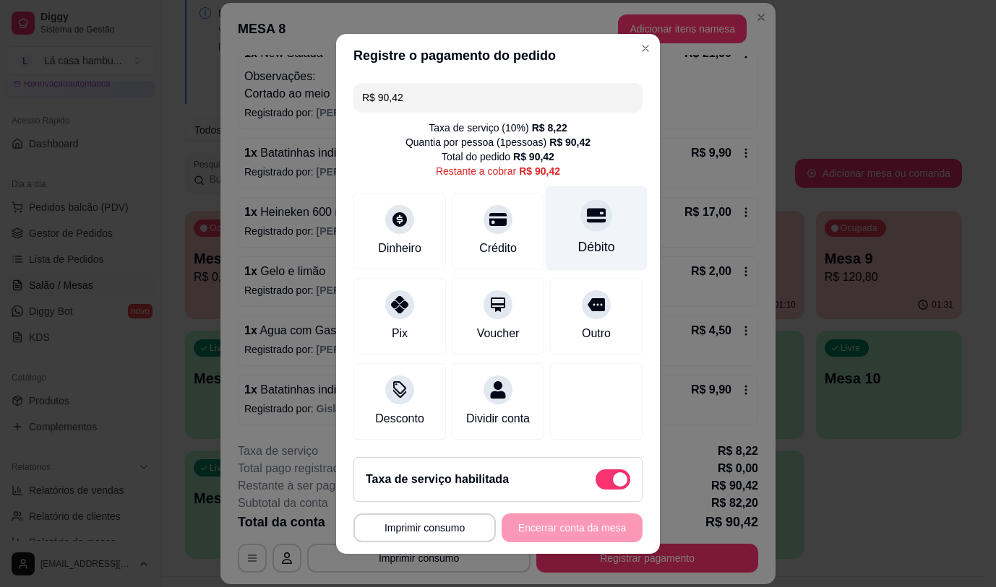
click at [566, 232] on div "Débito" at bounding box center [596, 228] width 102 height 85
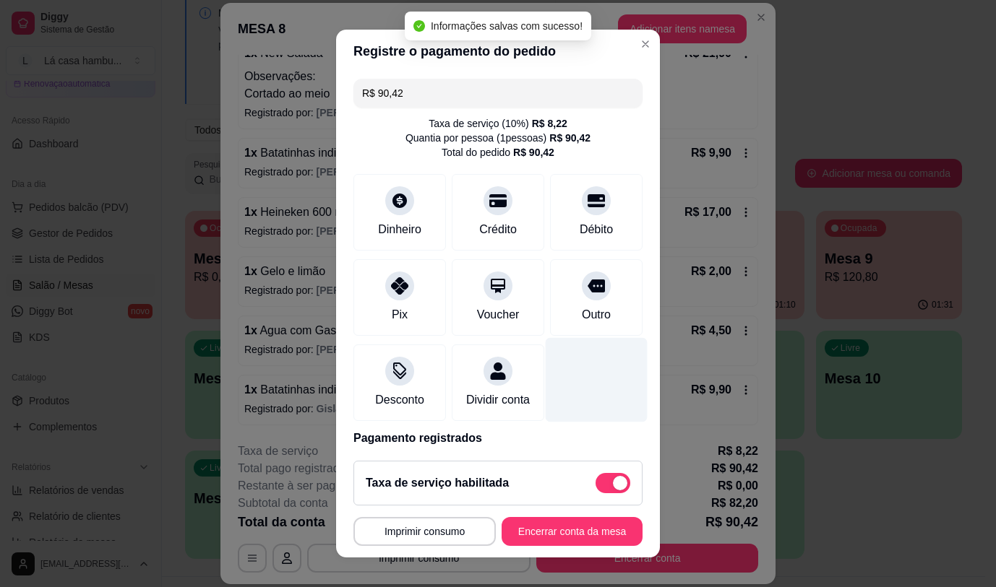
type input "R$ 0,00"
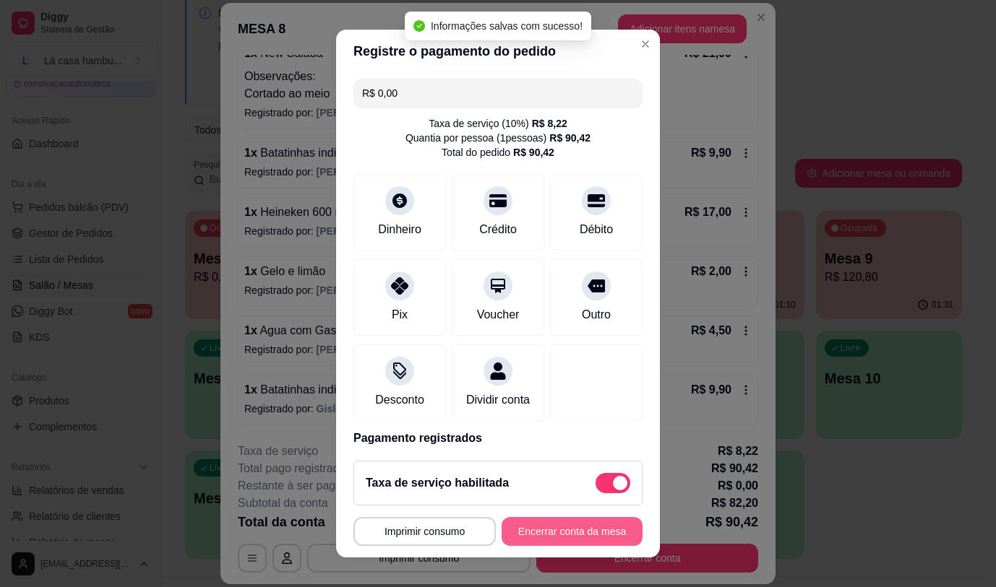
click at [523, 532] on button "Encerrar conta da mesa" at bounding box center [571, 531] width 141 height 29
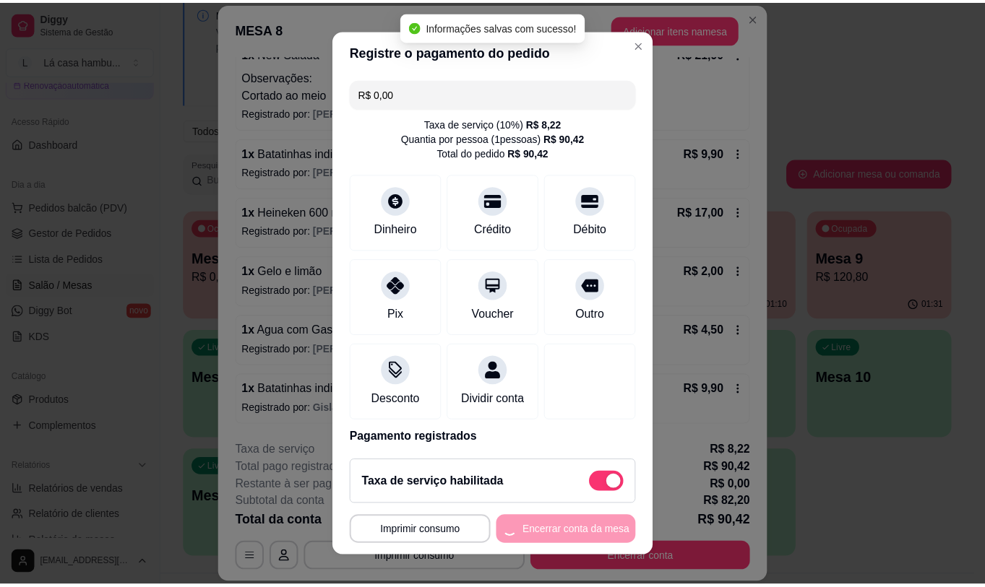
scroll to position [0, 0]
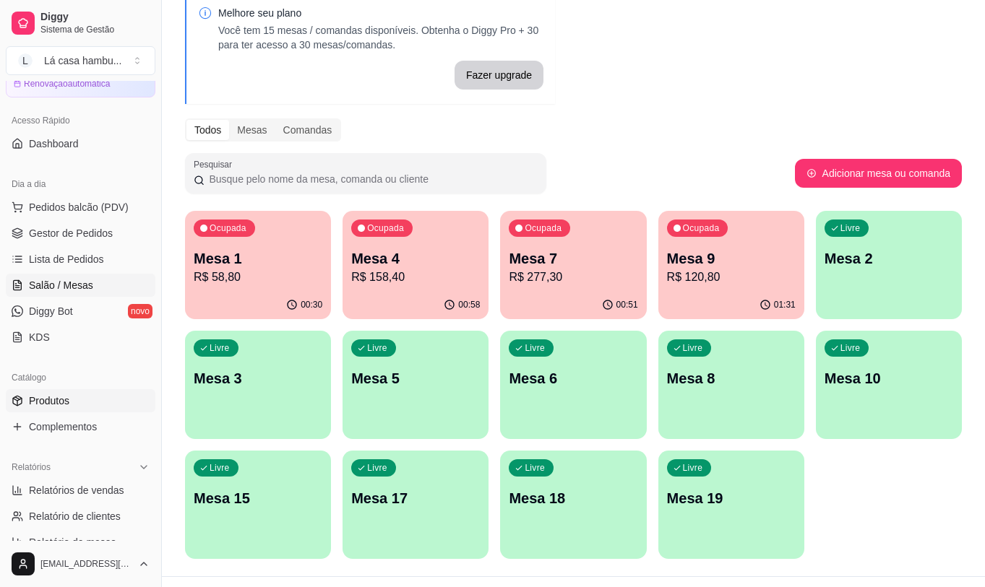
click at [84, 401] on link "Produtos" at bounding box center [81, 400] width 150 height 23
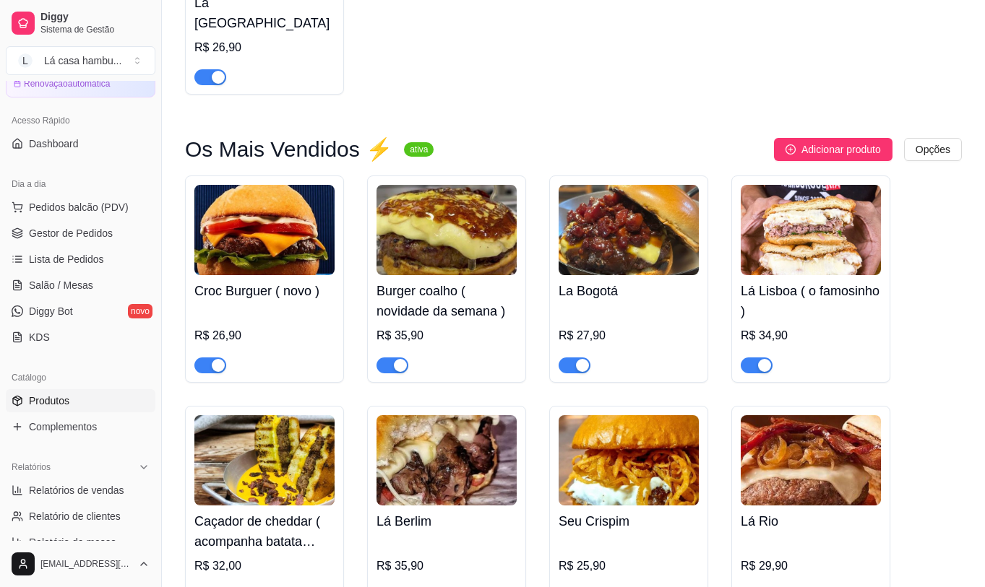
scroll to position [2818, 0]
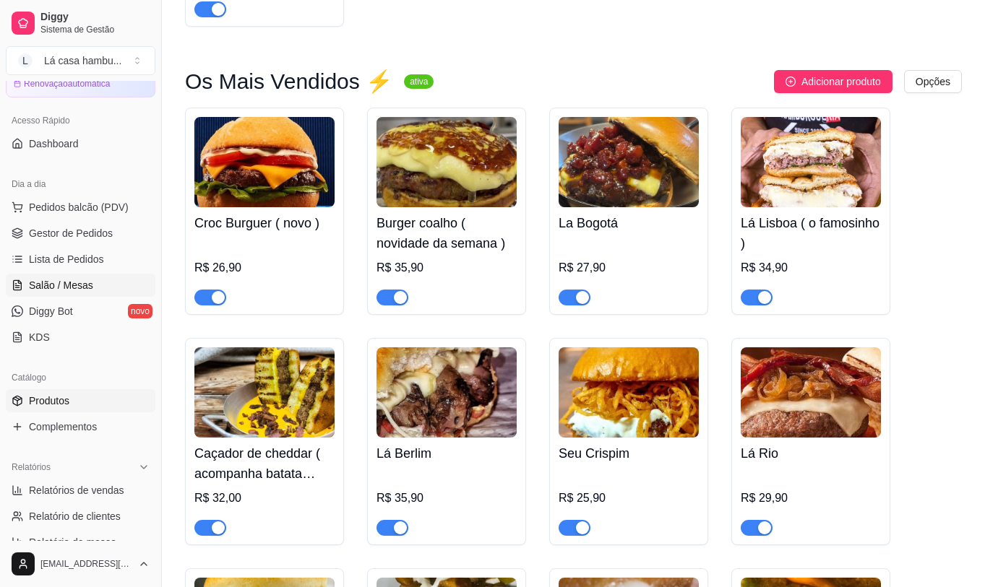
click at [94, 281] on link "Salão / Mesas" at bounding box center [81, 285] width 150 height 23
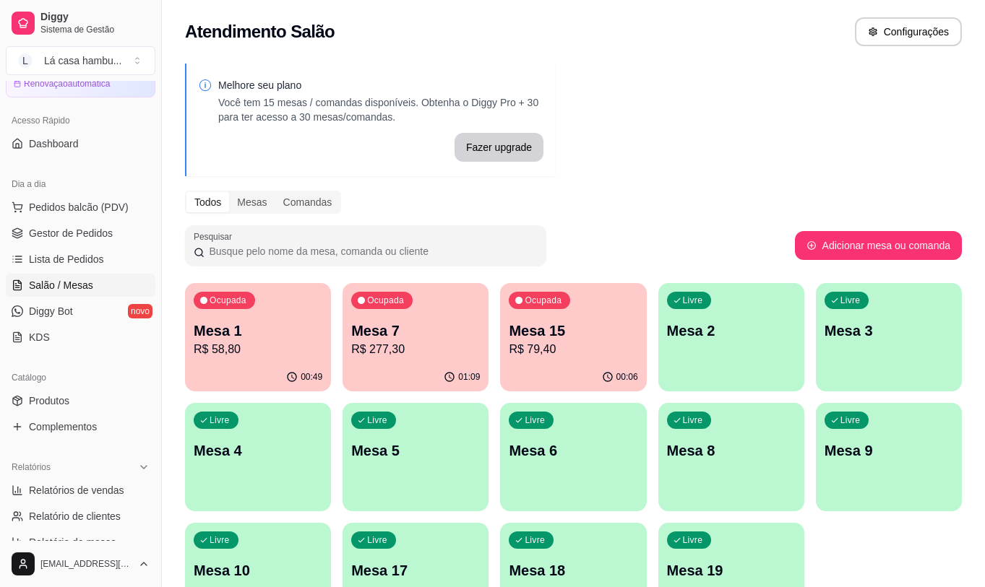
click at [428, 349] on p "R$ 277,30" at bounding box center [415, 349] width 129 height 17
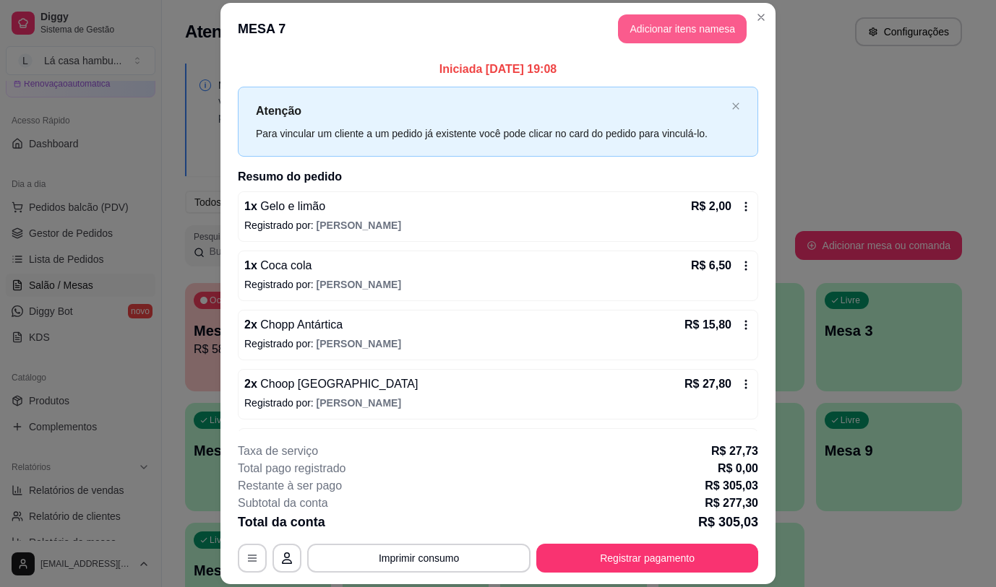
click at [663, 17] on button "Adicionar itens na mesa" at bounding box center [682, 28] width 129 height 29
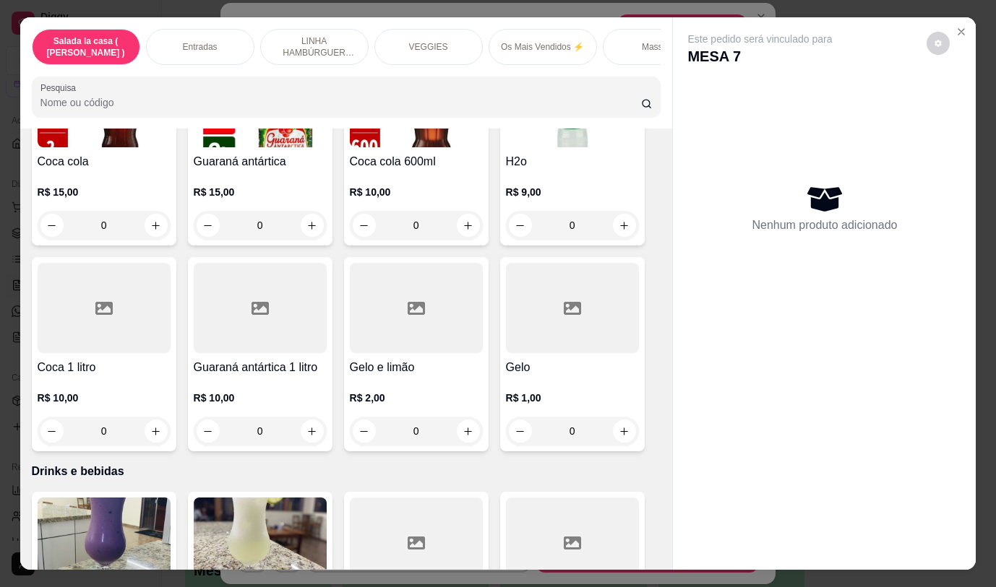
scroll to position [6783, 0]
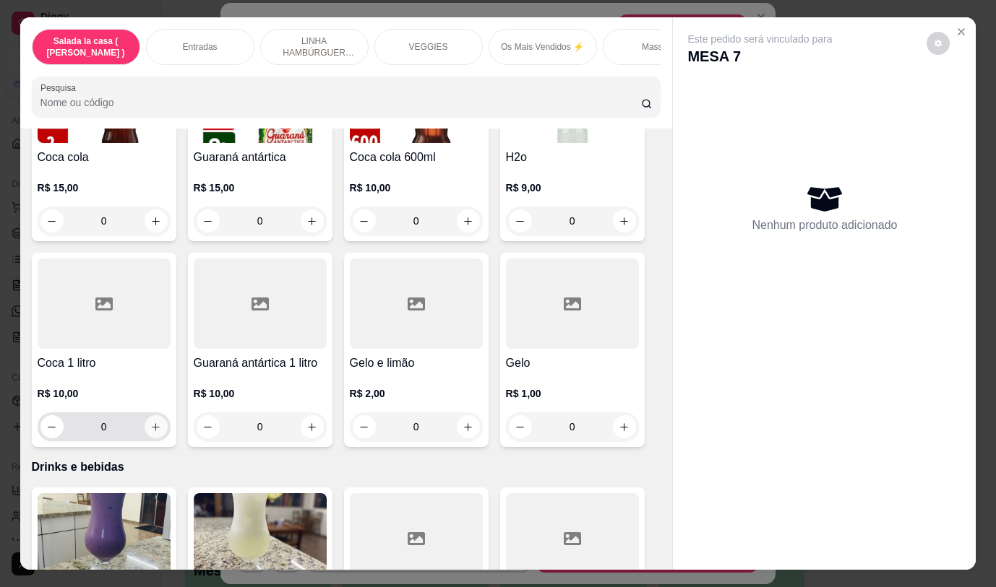
click at [150, 422] on icon "increase-product-quantity" at bounding box center [155, 427] width 11 height 11
type input "1"
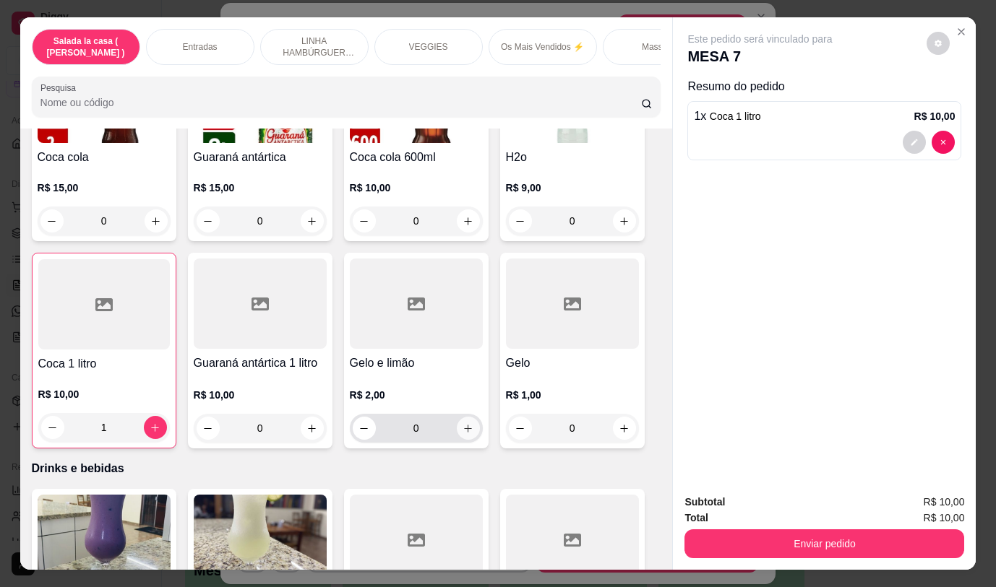
click at [461, 417] on button "increase-product-quantity" at bounding box center [468, 428] width 23 height 23
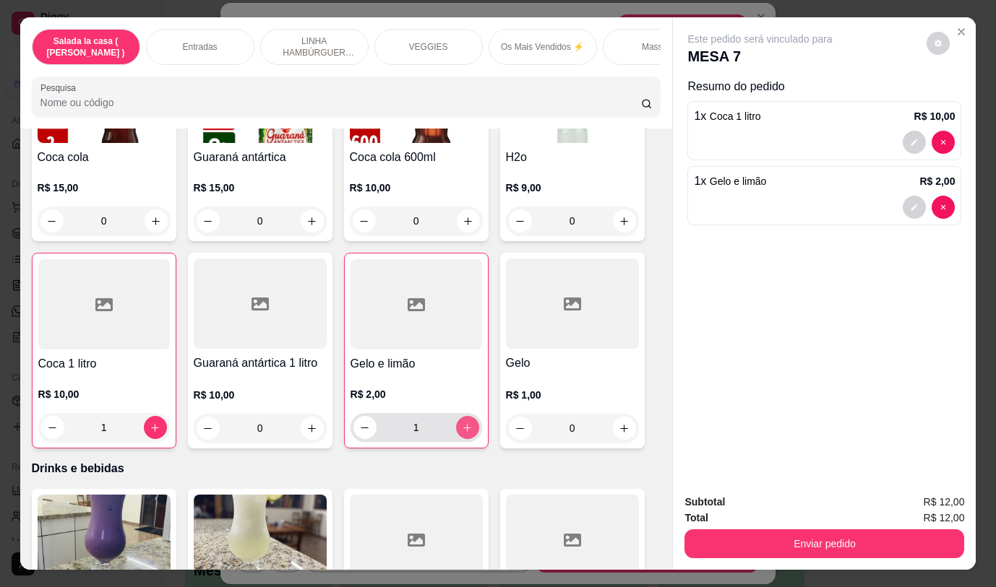
click at [462, 423] on icon "increase-product-quantity" at bounding box center [467, 428] width 11 height 11
type input "2"
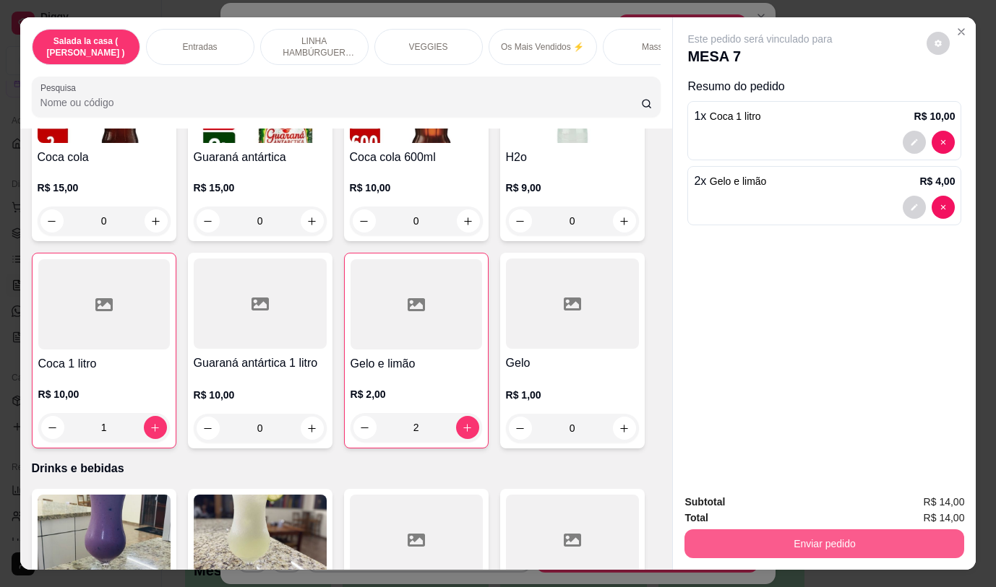
click at [716, 534] on button "Enviar pedido" at bounding box center [824, 544] width 280 height 29
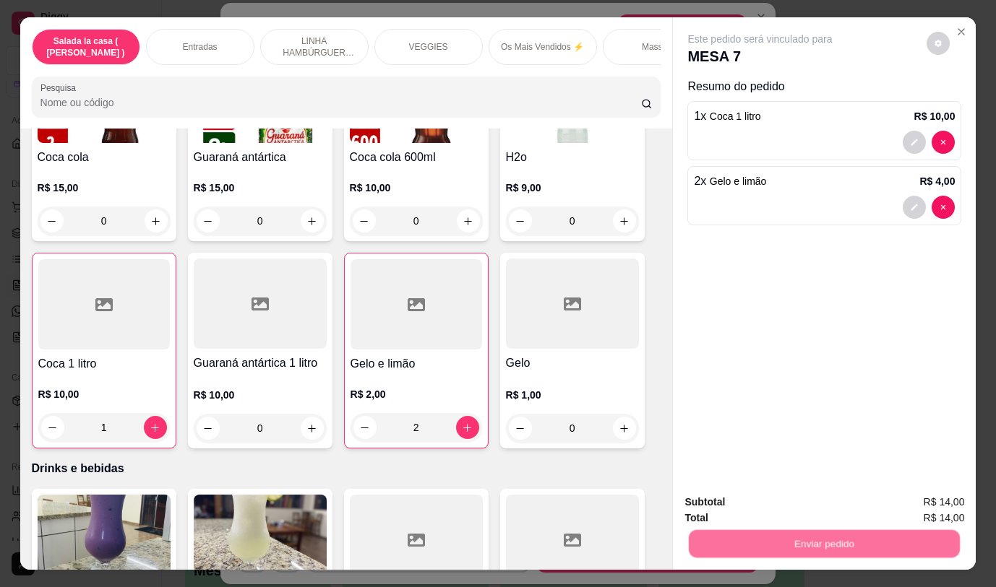
click at [739, 496] on button "Não registrar e enviar pedido" at bounding box center [777, 502] width 150 height 27
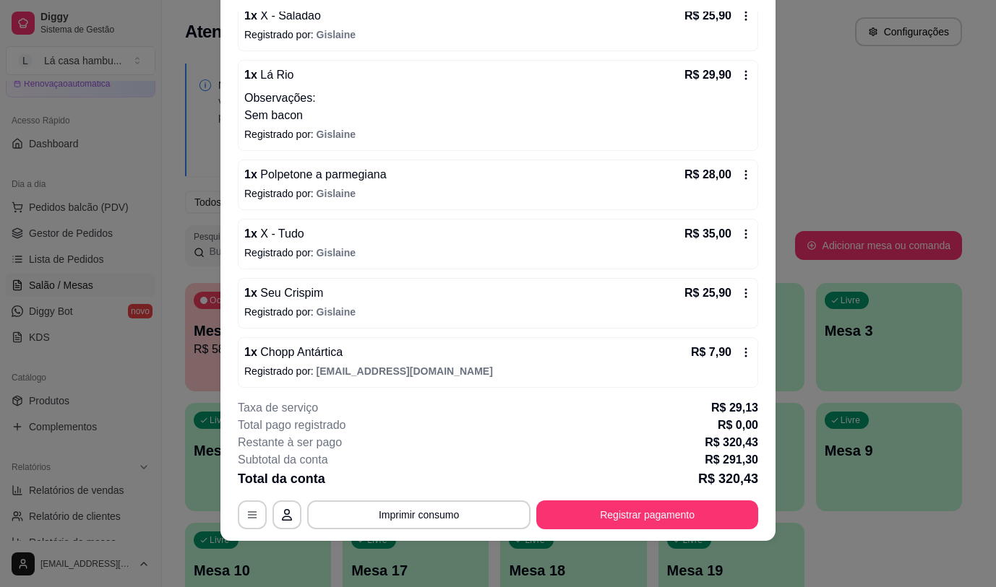
scroll to position [516, 0]
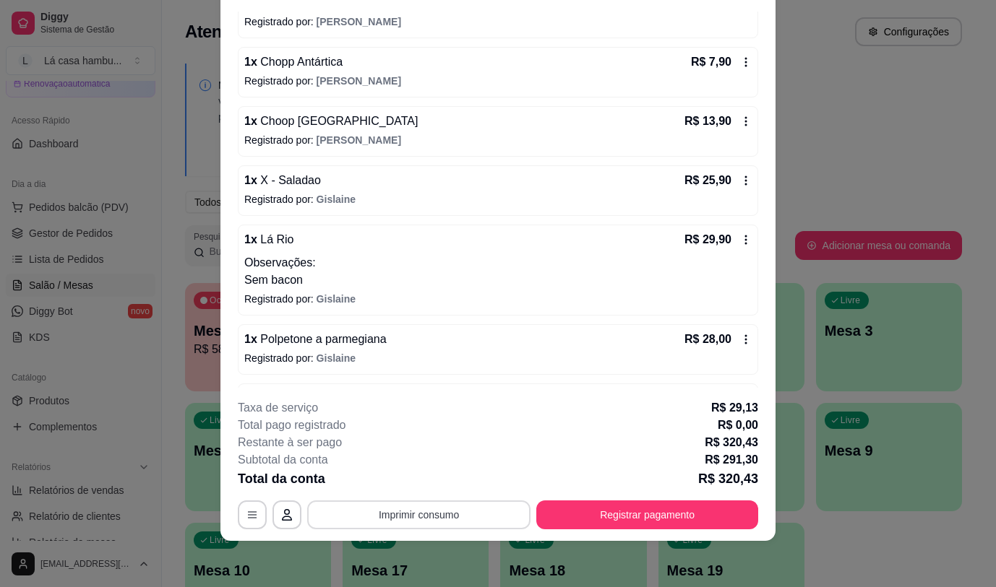
click at [416, 515] on button "Imprimir consumo" at bounding box center [418, 515] width 223 height 29
click at [425, 480] on button "IMPRESSORA" at bounding box center [418, 481] width 105 height 23
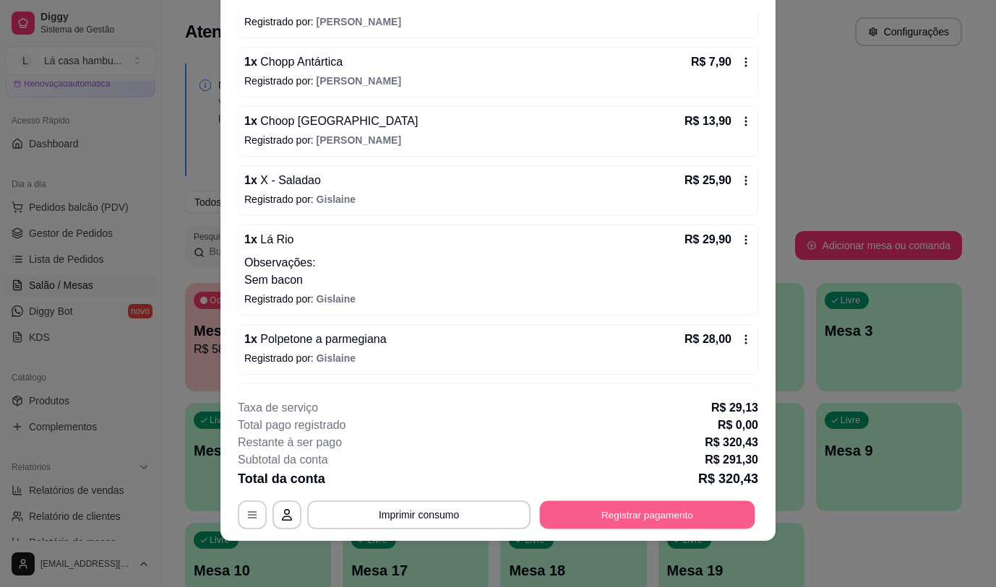
click at [592, 519] on button "Registrar pagamento" at bounding box center [647, 515] width 215 height 28
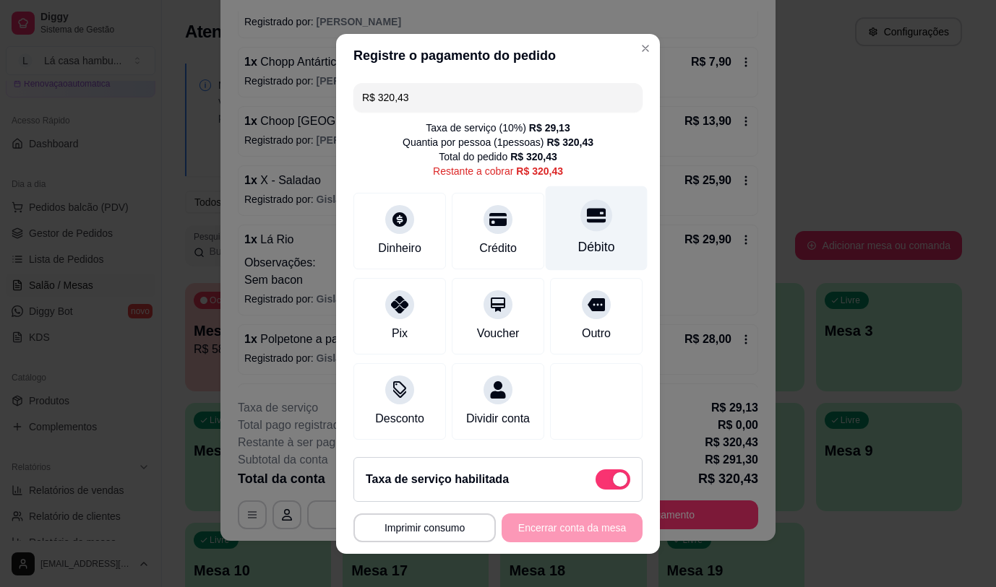
click at [587, 215] on icon at bounding box center [596, 215] width 19 height 19
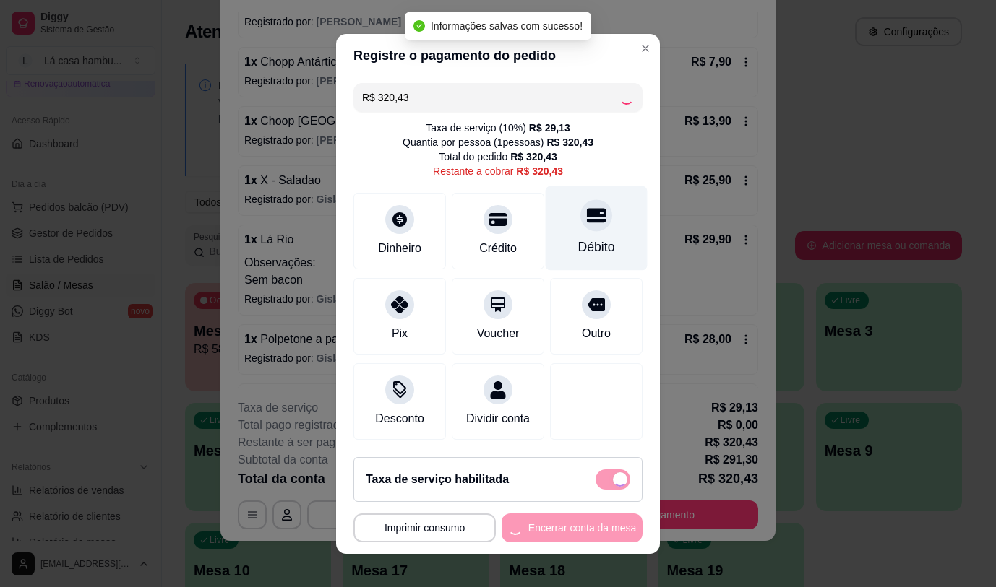
type input "R$ 0,00"
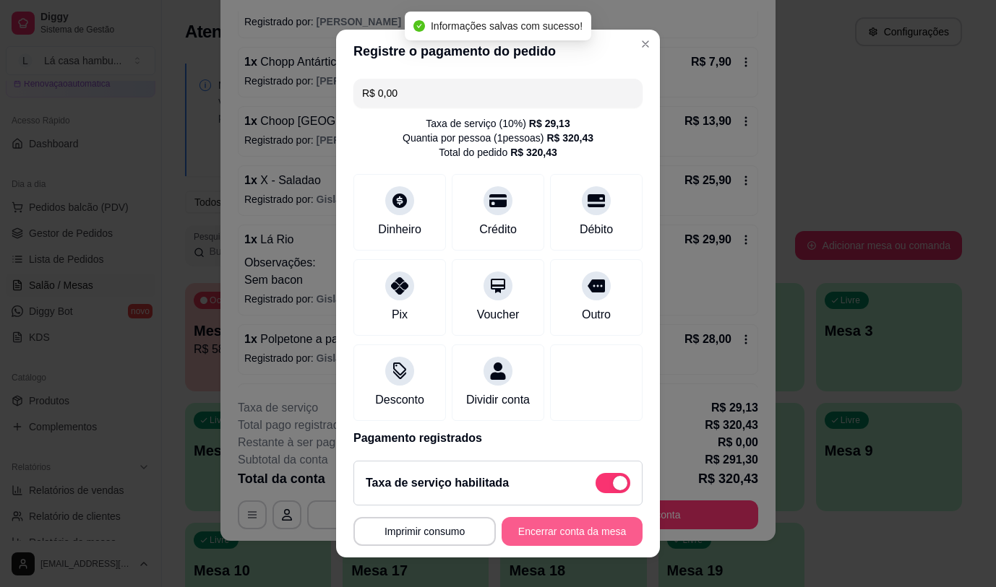
click at [517, 539] on button "Encerrar conta da mesa" at bounding box center [571, 531] width 141 height 29
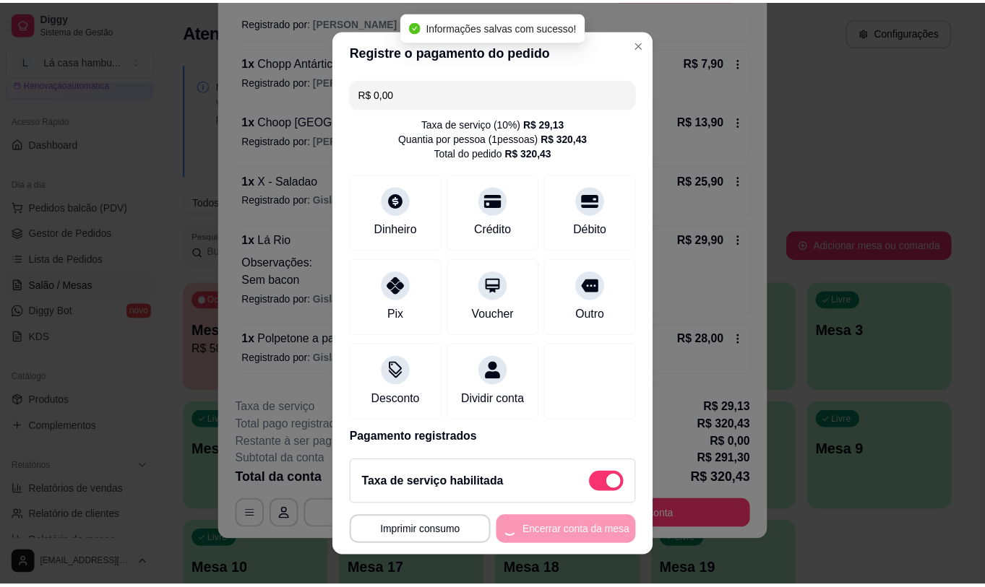
scroll to position [0, 0]
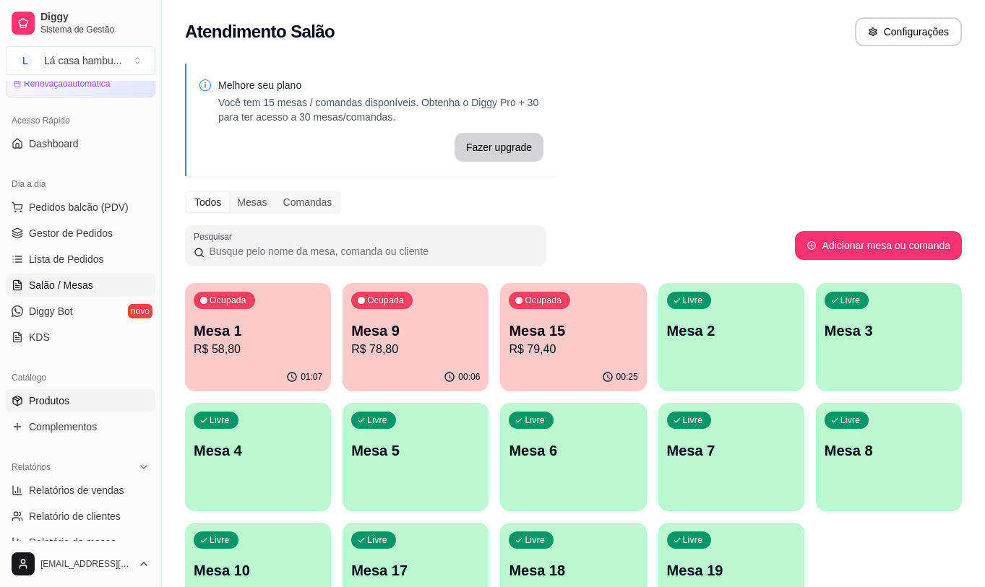
click at [100, 400] on link "Produtos" at bounding box center [81, 400] width 150 height 23
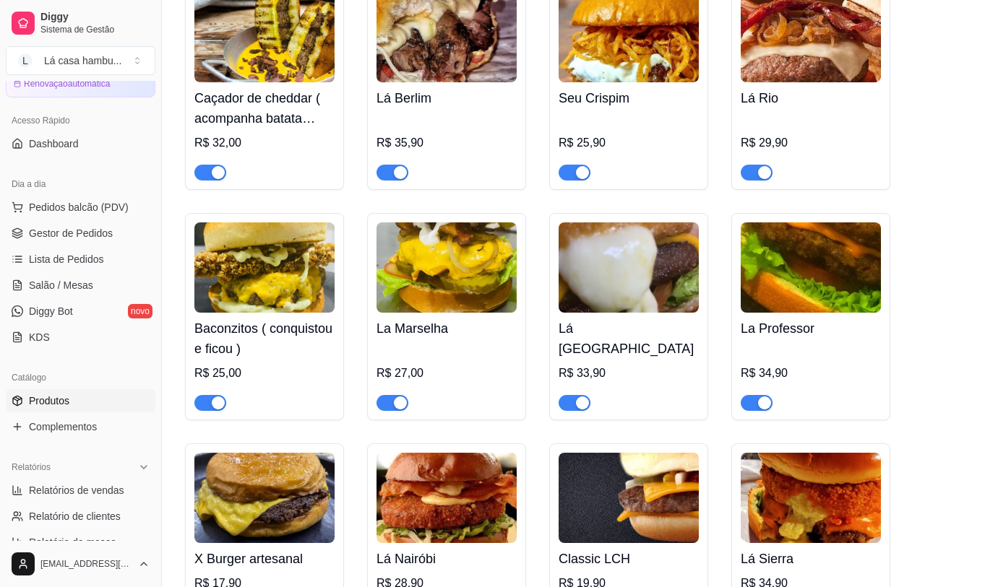
scroll to position [3179, 0]
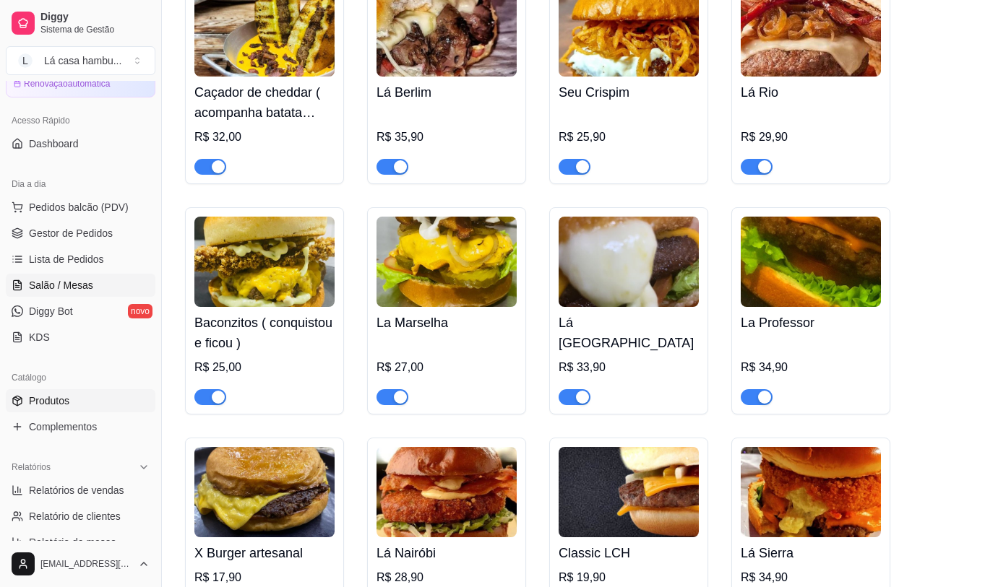
click at [51, 280] on span "Salão / Mesas" at bounding box center [61, 285] width 64 height 14
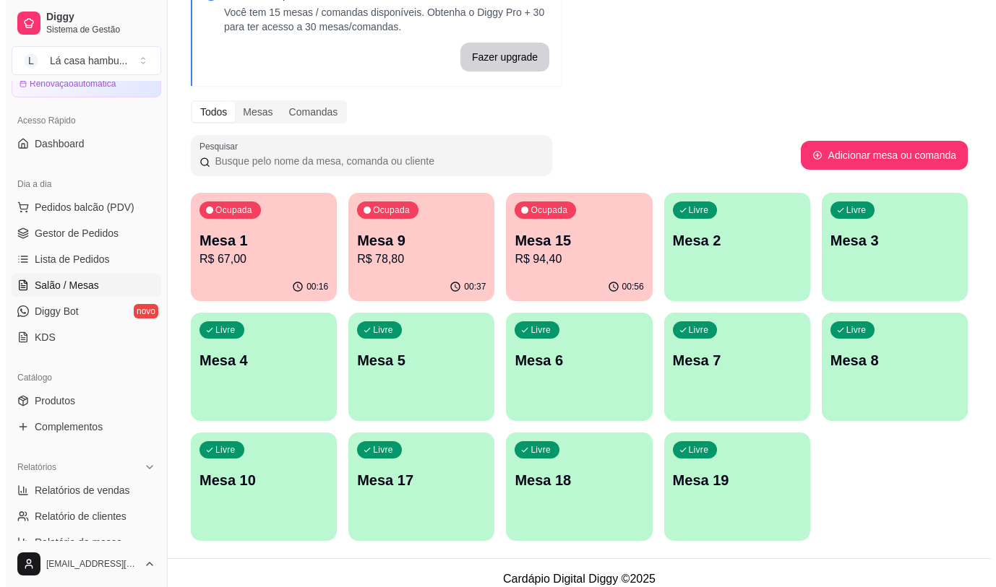
scroll to position [103, 0]
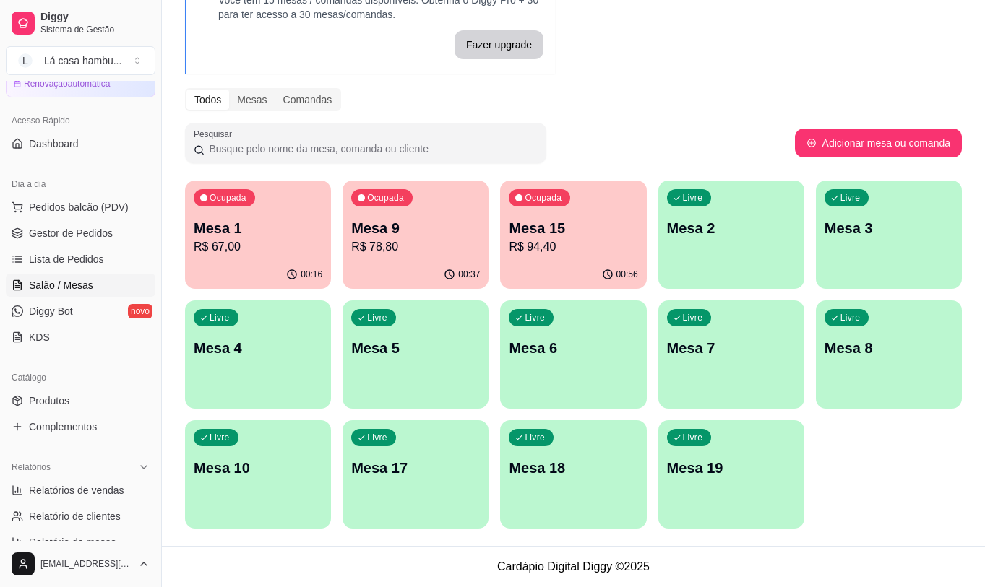
click at [570, 260] on div "Ocupada Mesa 15 R$ 94,40" at bounding box center [573, 221] width 146 height 80
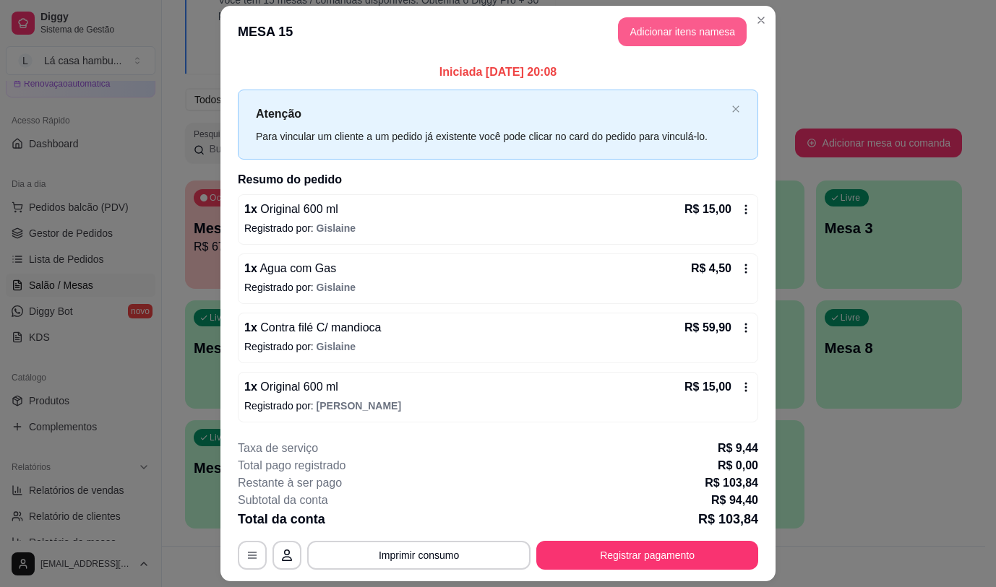
click at [636, 33] on button "Adicionar itens na mesa" at bounding box center [682, 31] width 129 height 29
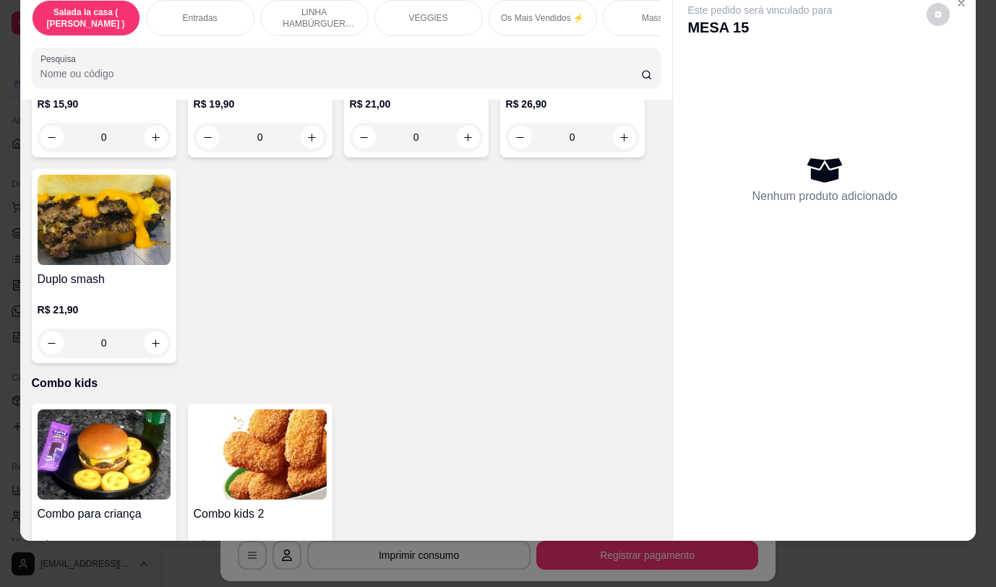
scroll to position [3984, 0]
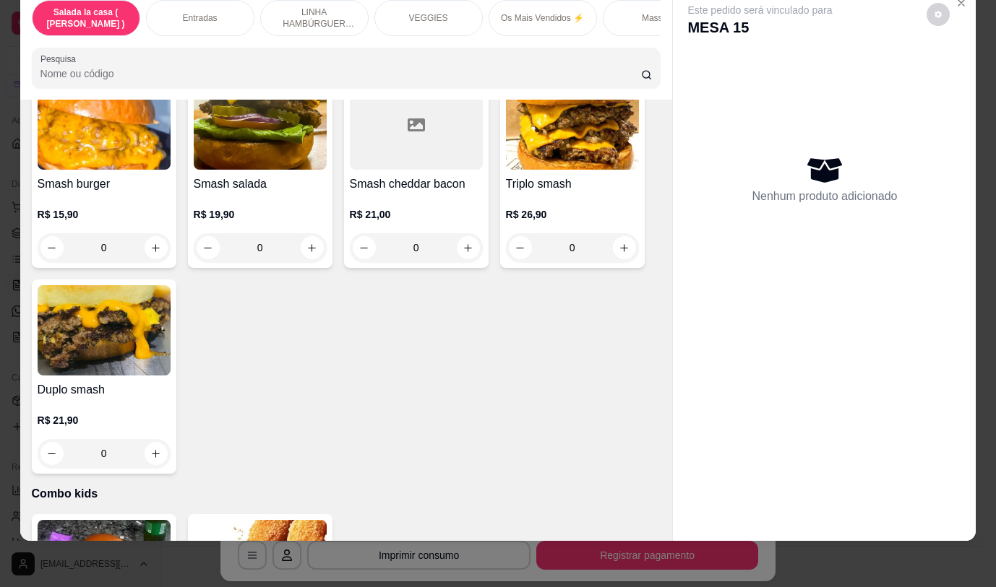
drag, startPoint x: 655, startPoint y: 333, endPoint x: 661, endPoint y: 490, distance: 156.9
click at [666, 399] on div "Item avulso Salada la casa ( CAESAR ) Salada caesar R$ 32,90 0 Entradas Almofad…" at bounding box center [346, 320] width 652 height 441
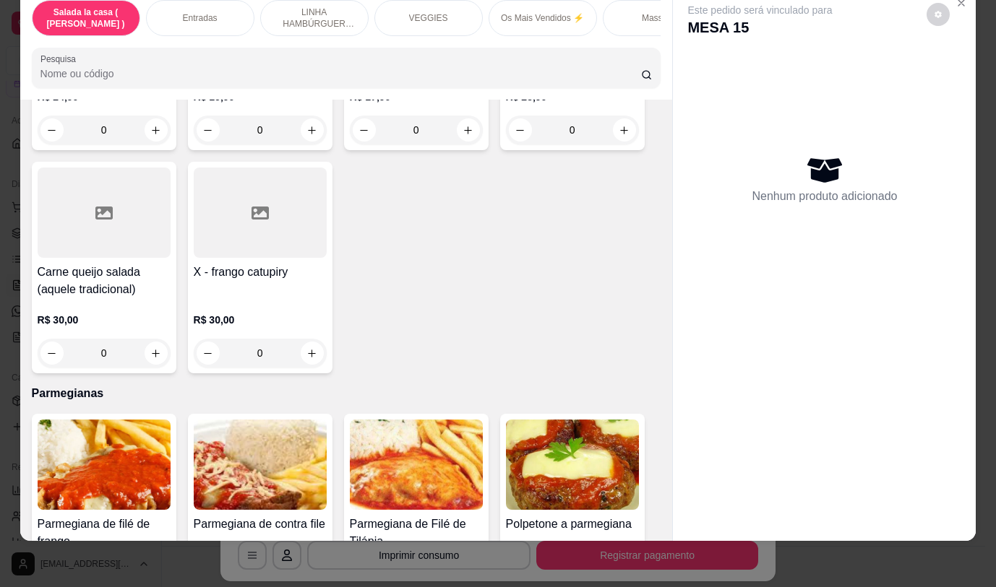
scroll to position [7329, 0]
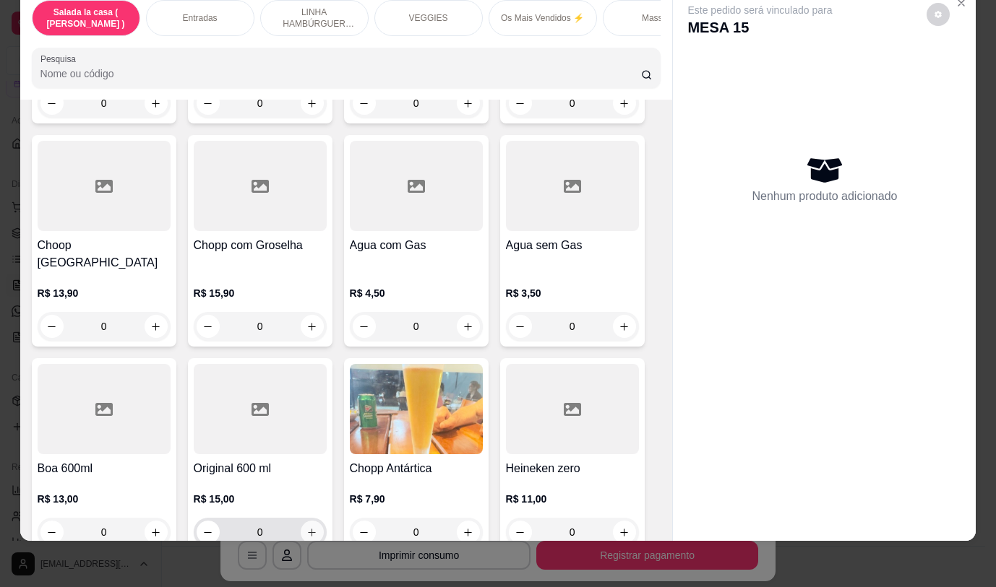
click at [311, 527] on icon "increase-product-quantity" at bounding box center [311, 532] width 11 height 11
type input "1"
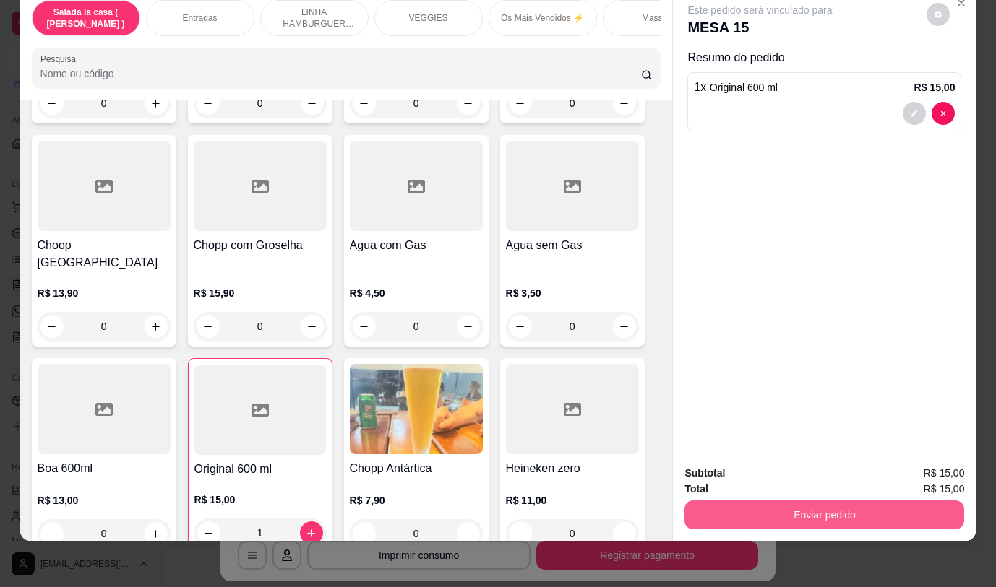
click at [719, 506] on button "Enviar pedido" at bounding box center [824, 515] width 280 height 29
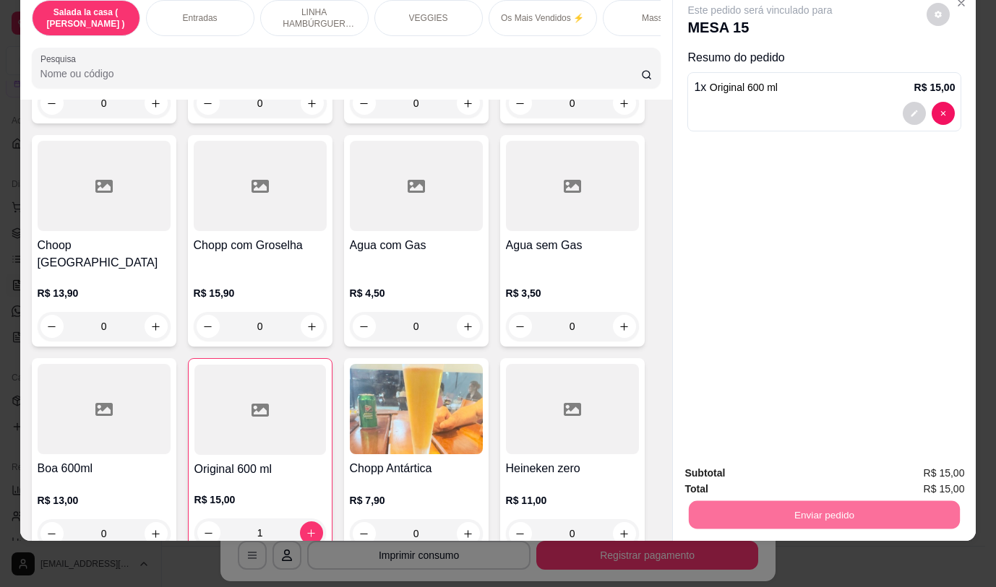
click at [712, 460] on button "Não registrar e enviar pedido" at bounding box center [777, 468] width 150 height 27
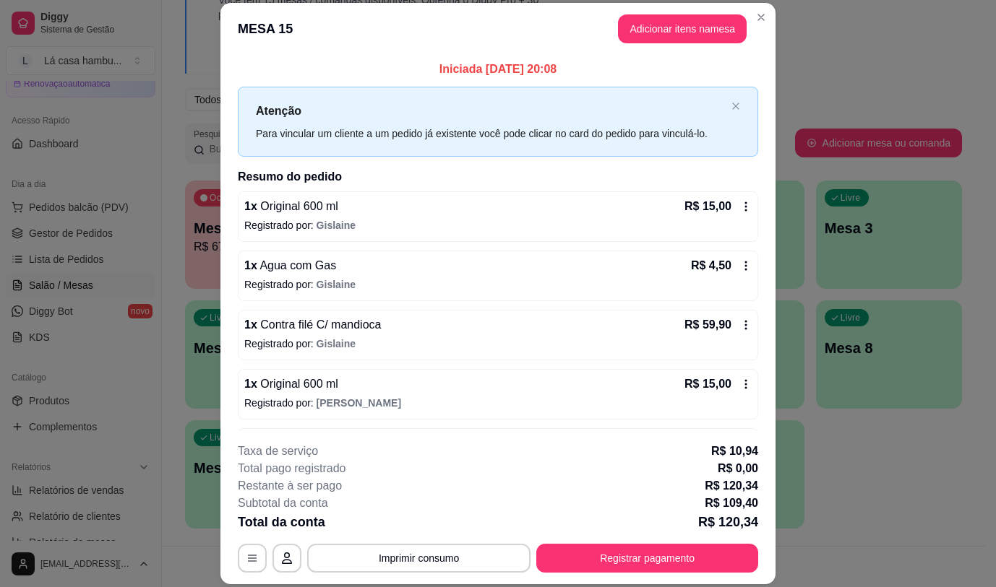
scroll to position [53, 0]
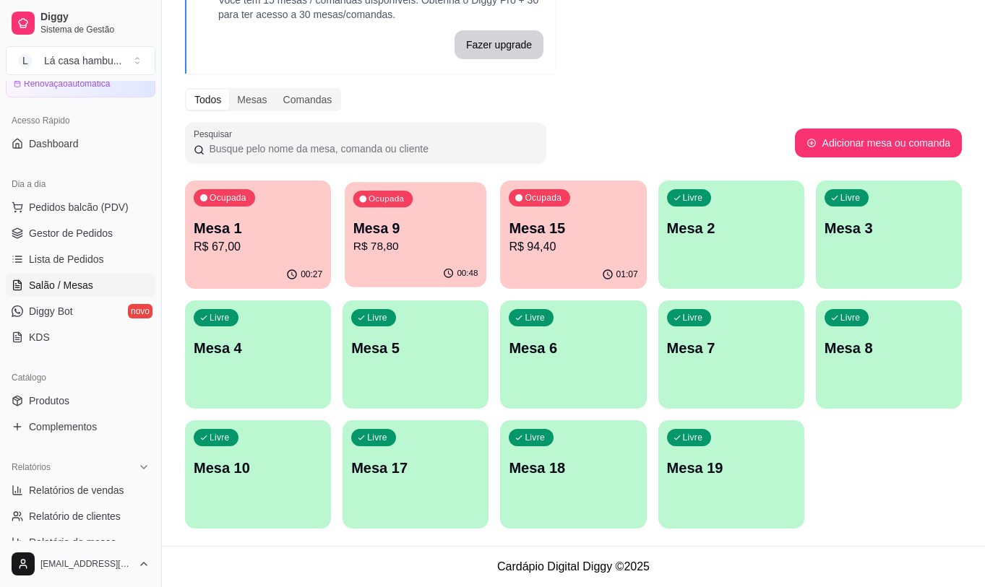
click at [381, 258] on div "Ocupada Mesa 9 R$ 78,80" at bounding box center [416, 221] width 142 height 78
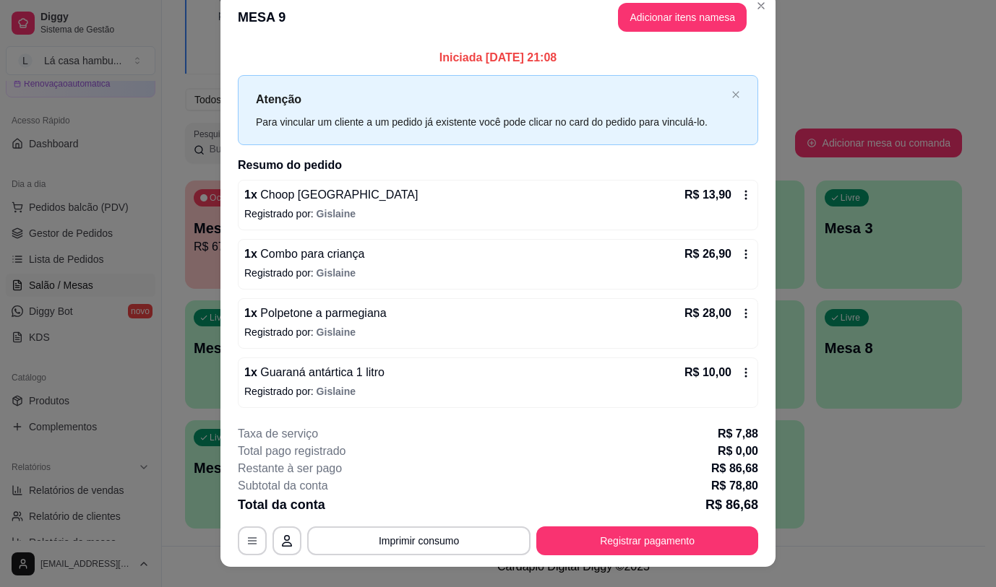
scroll to position [0, 0]
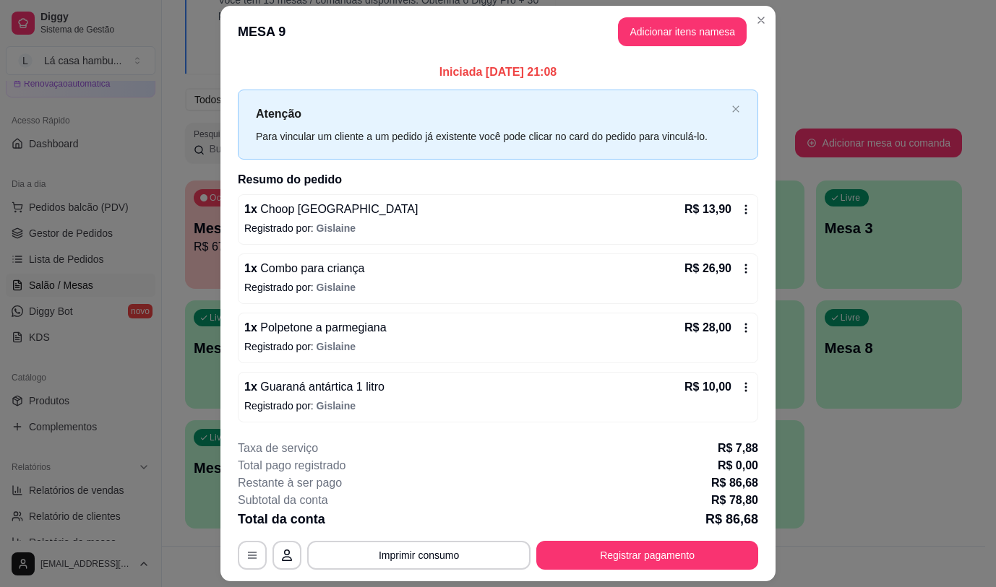
click at [631, 35] on button "Adicionar itens na mesa" at bounding box center [682, 31] width 129 height 29
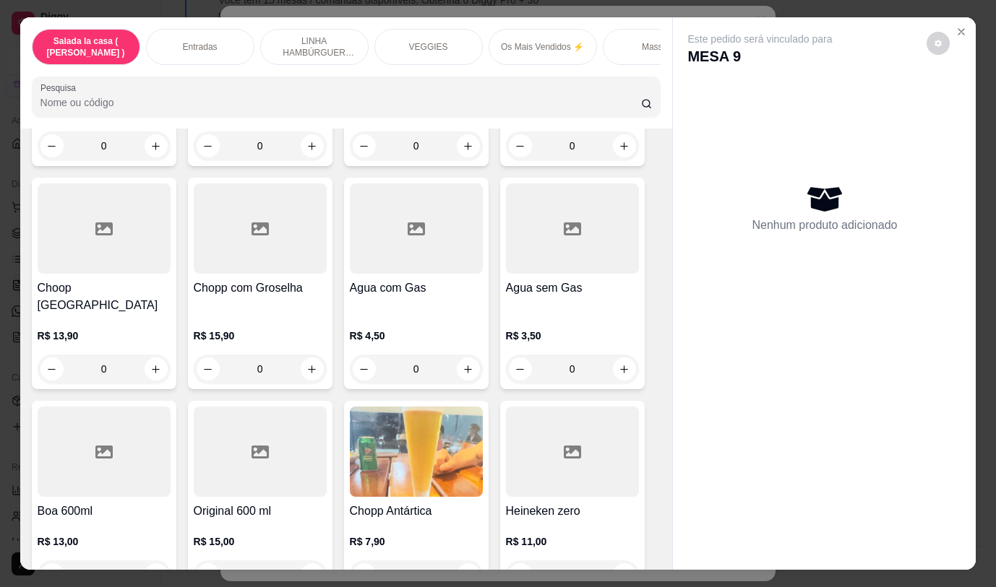
scroll to position [7329, 0]
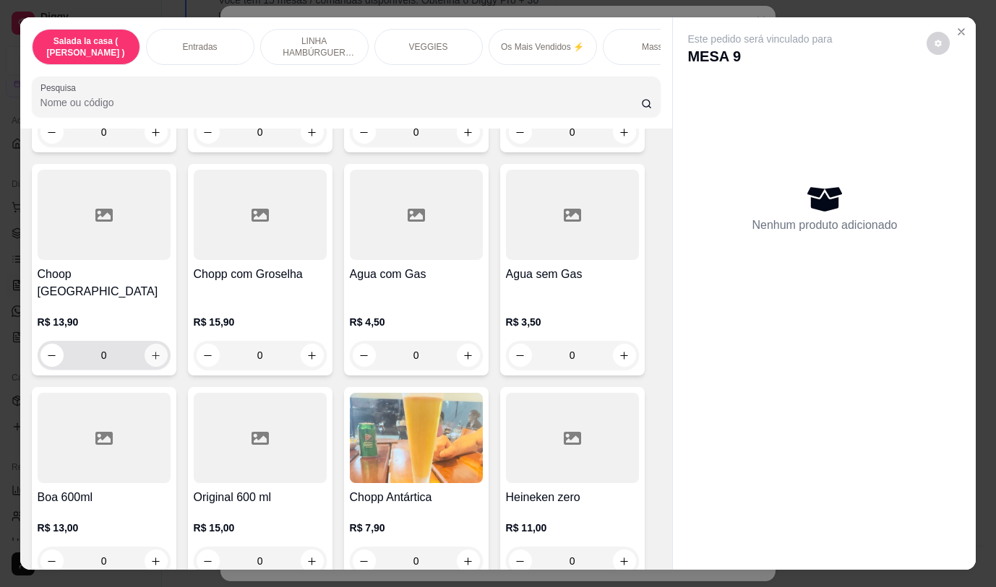
click at [156, 344] on button "increase-product-quantity" at bounding box center [155, 355] width 23 height 23
type input "1"
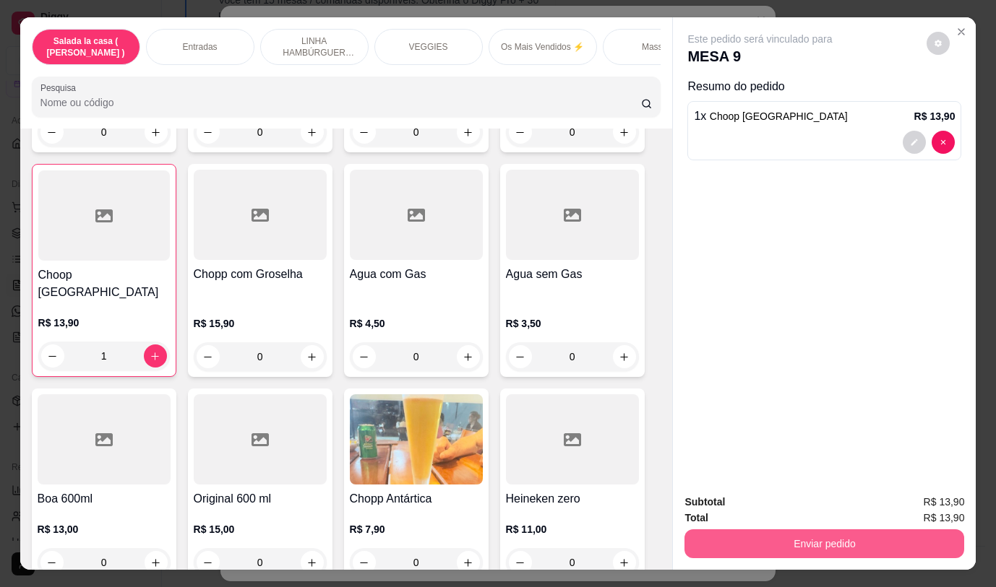
click at [706, 539] on button "Enviar pedido" at bounding box center [824, 544] width 280 height 29
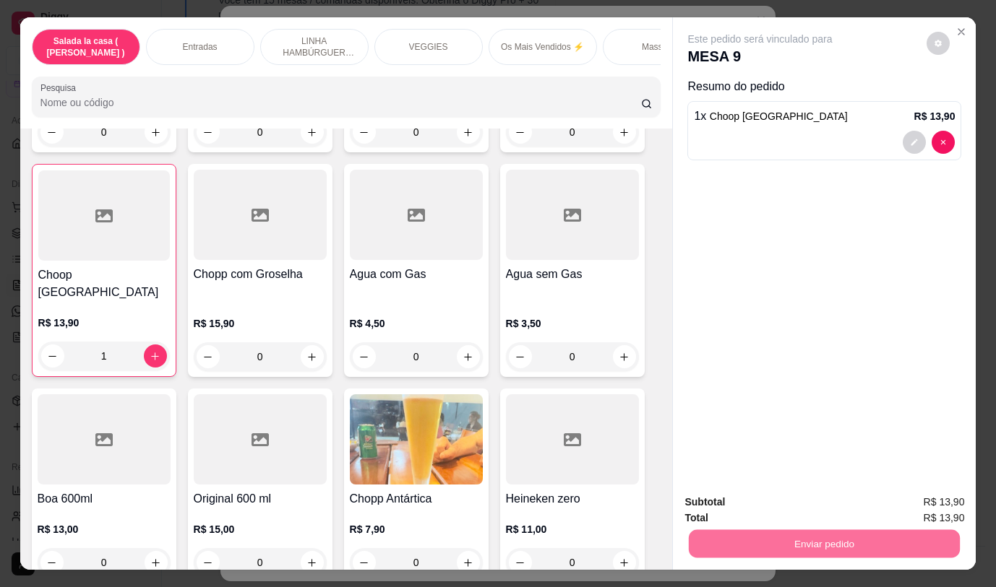
click at [707, 493] on button "Não registrar e enviar pedido" at bounding box center [777, 502] width 150 height 27
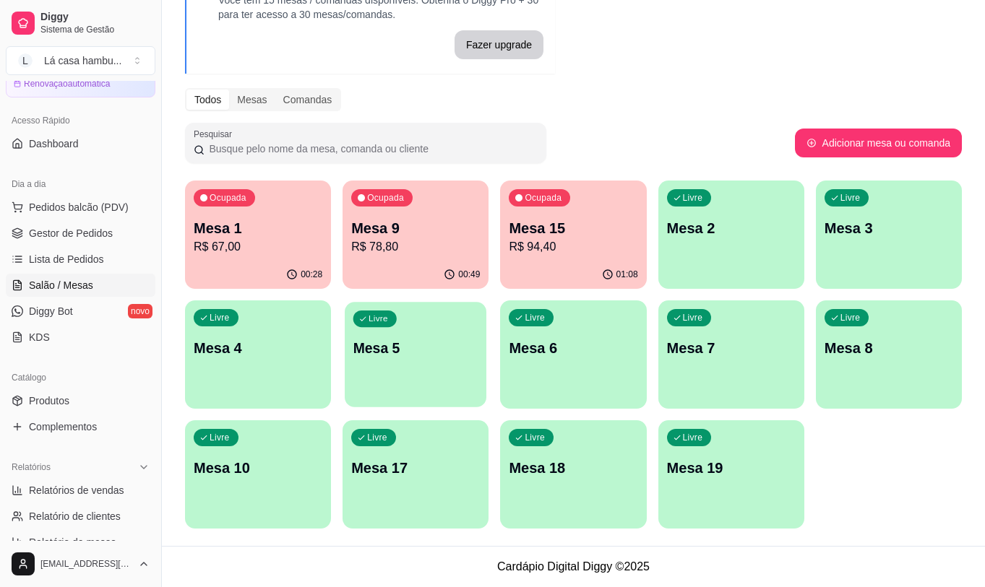
click at [456, 373] on div "Livre Mesa 5" at bounding box center [416, 346] width 142 height 88
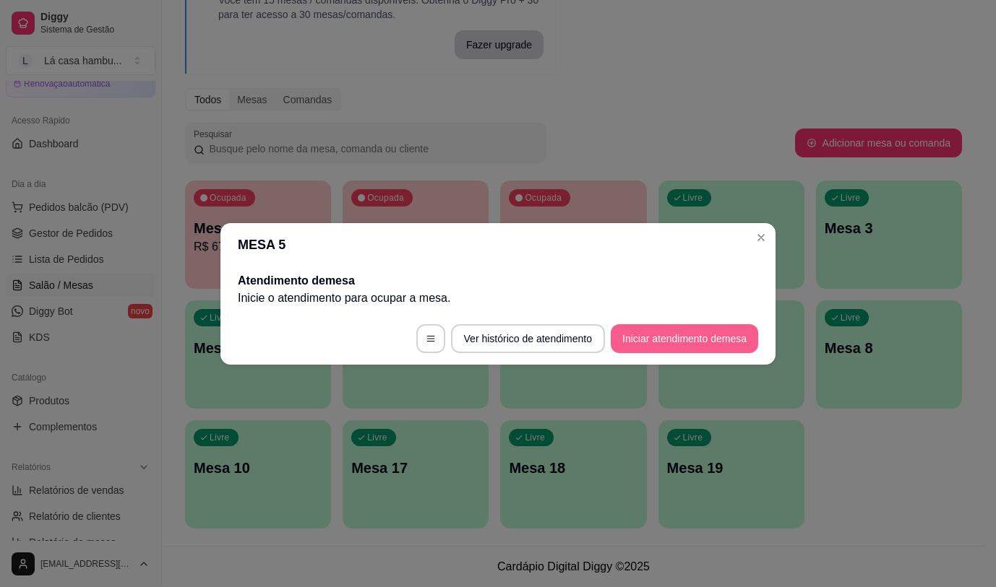
click at [710, 344] on button "Iniciar atendimento de mesa" at bounding box center [683, 338] width 147 height 29
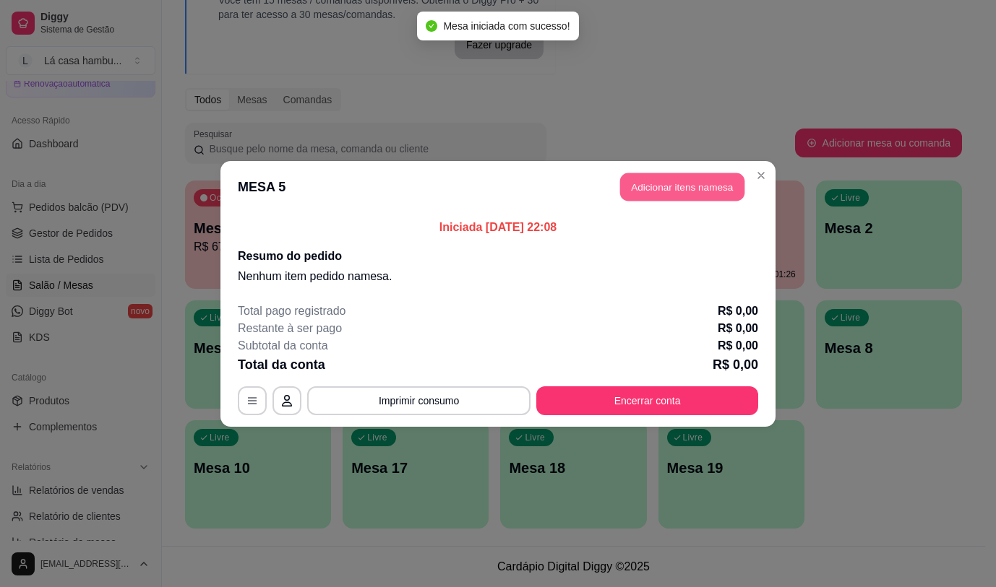
click at [712, 181] on button "Adicionar itens na mesa" at bounding box center [682, 187] width 124 height 28
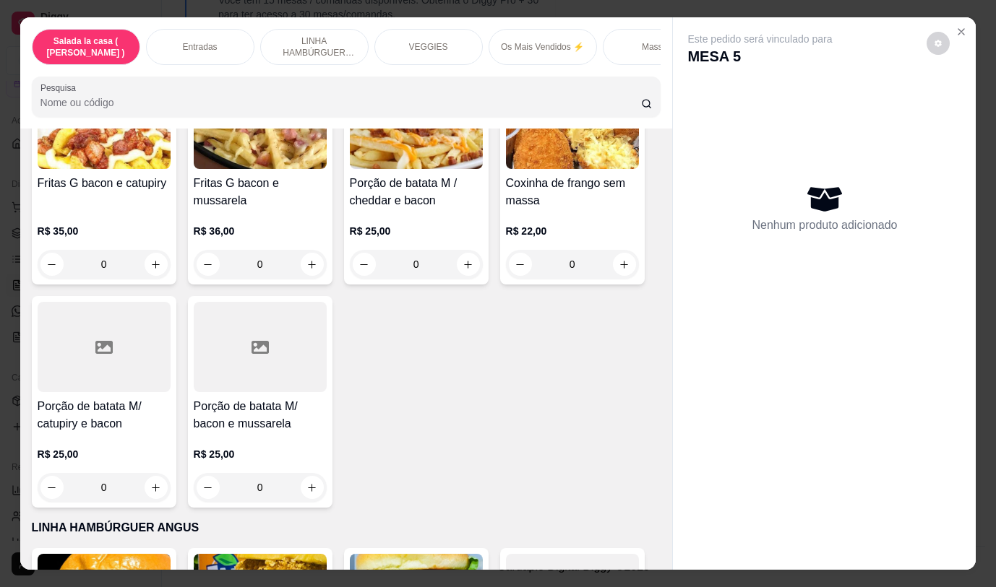
scroll to position [0, 0]
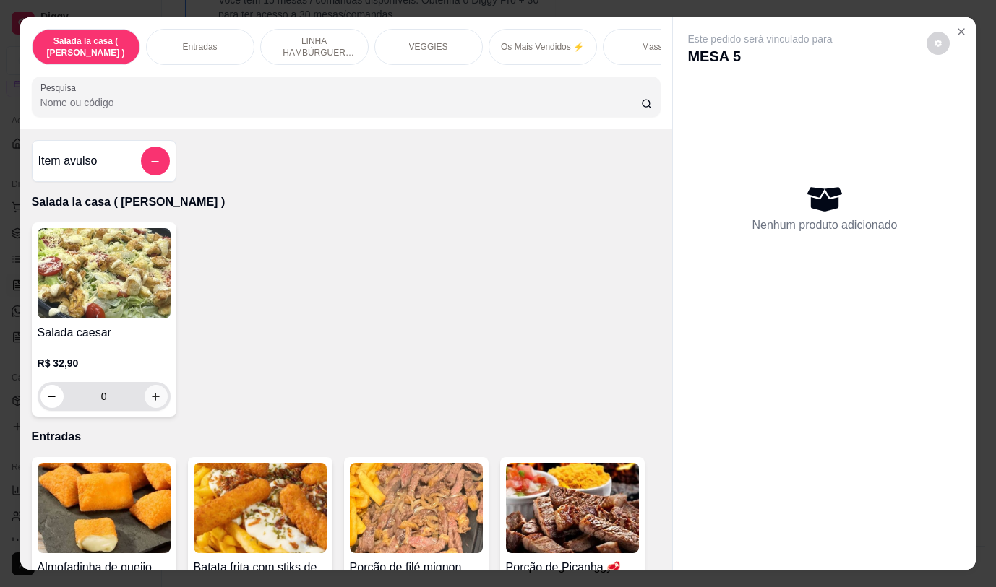
click at [154, 402] on icon "increase-product-quantity" at bounding box center [155, 397] width 11 height 11
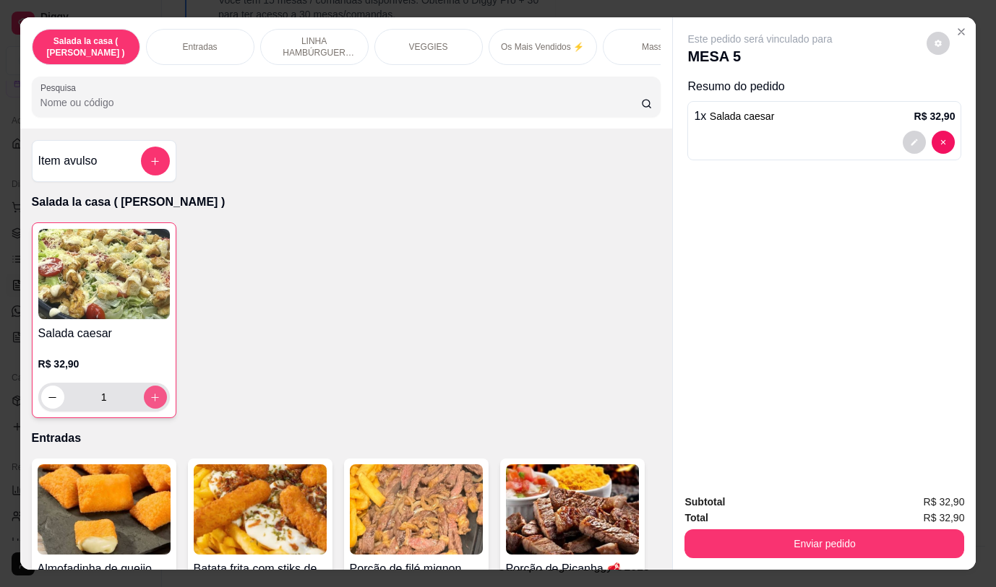
type input "1"
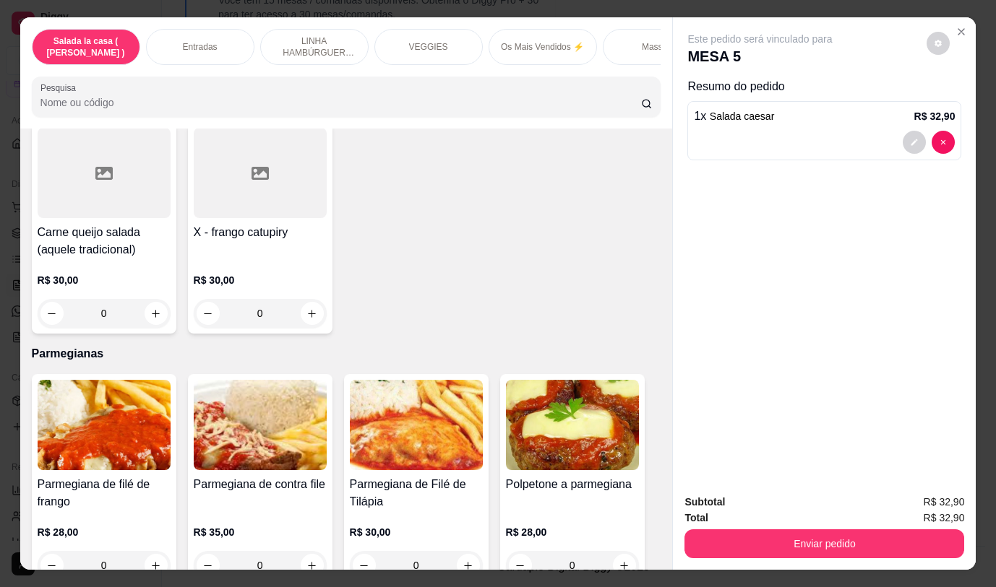
scroll to position [5728, 0]
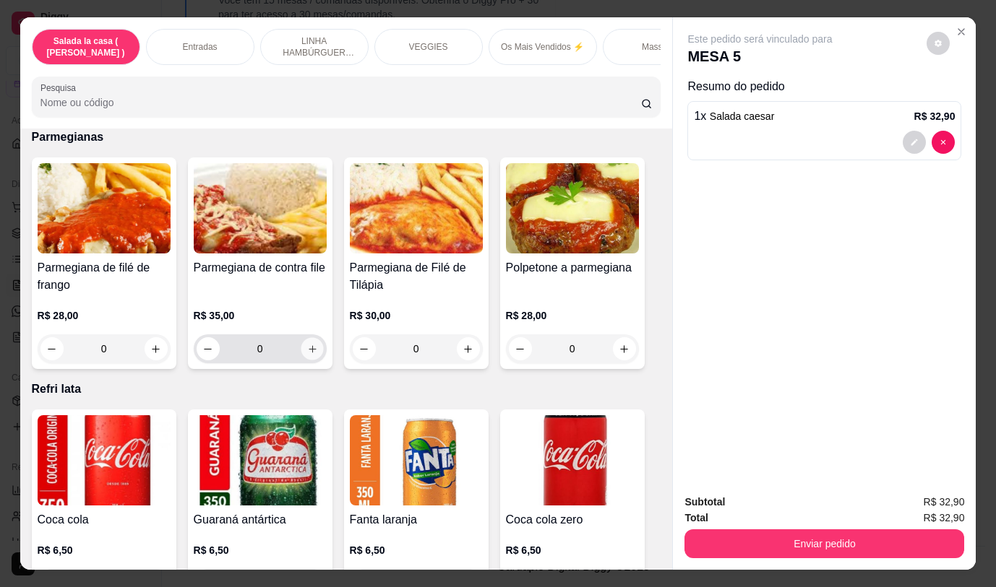
click at [310, 345] on icon "increase-product-quantity" at bounding box center [311, 348] width 7 height 7
type input "1"
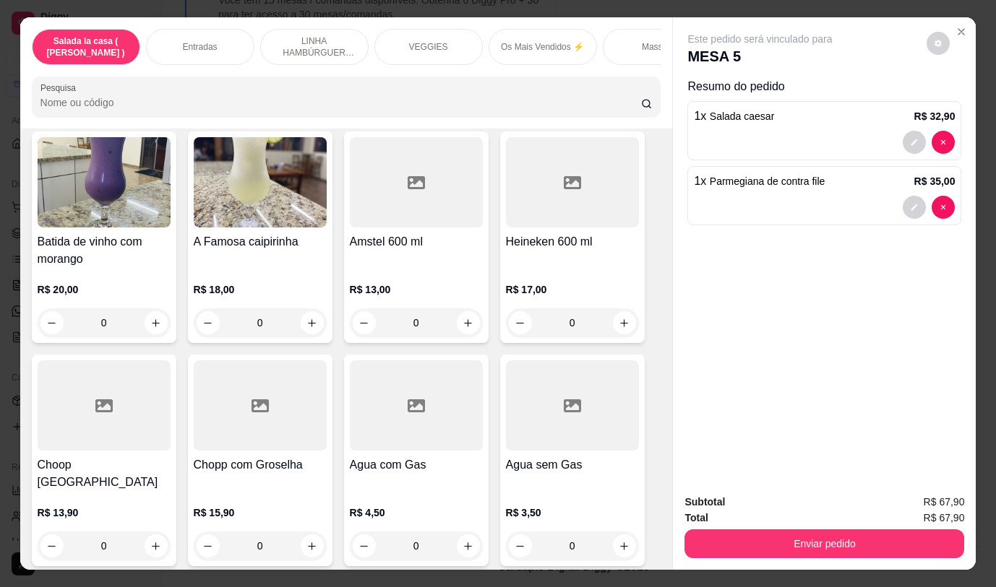
scroll to position [7318, 0]
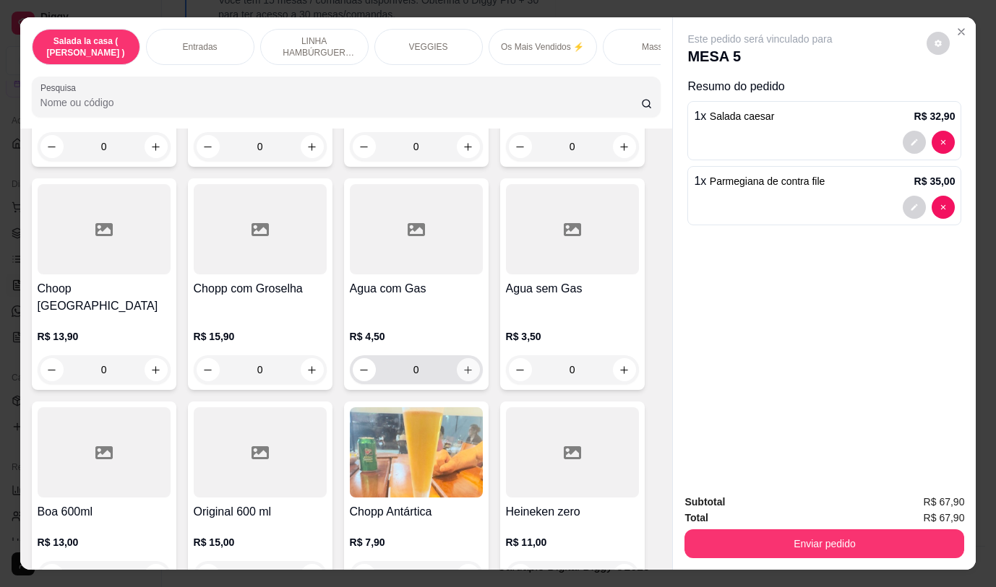
click at [462, 365] on icon "increase-product-quantity" at bounding box center [467, 370] width 11 height 11
type input "1"
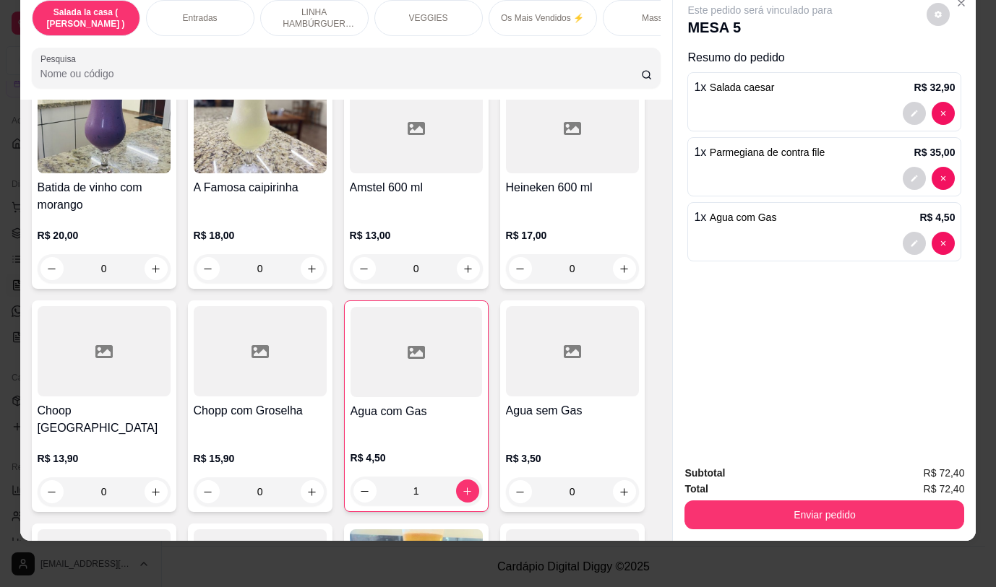
scroll to position [7043, 0]
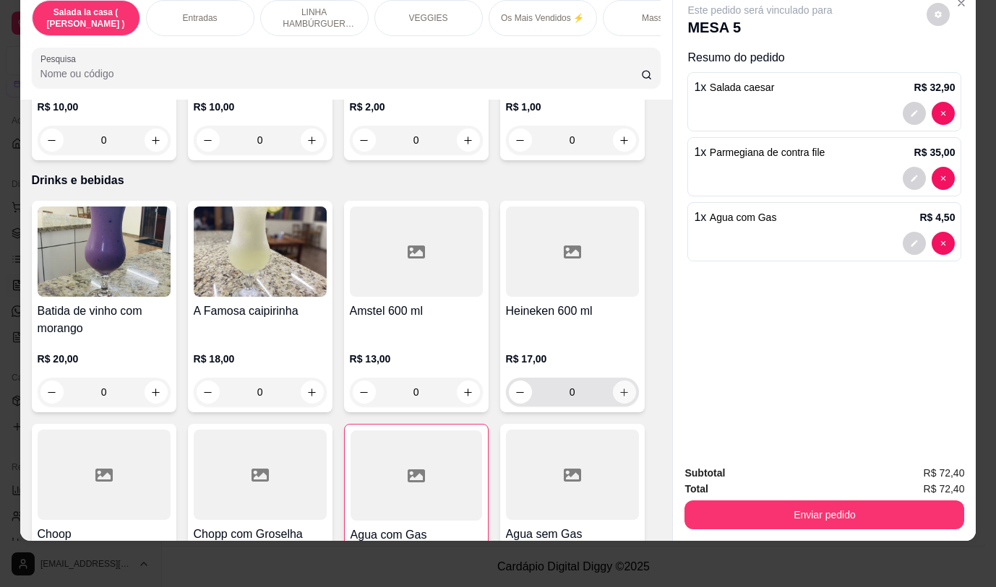
click at [618, 387] on icon "increase-product-quantity" at bounding box center [623, 392] width 11 height 11
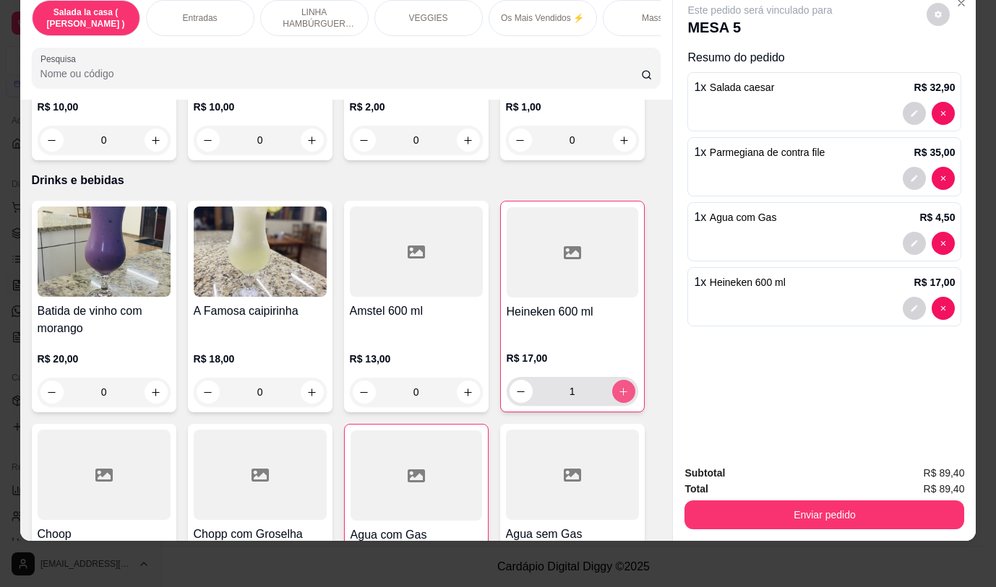
type input "1"
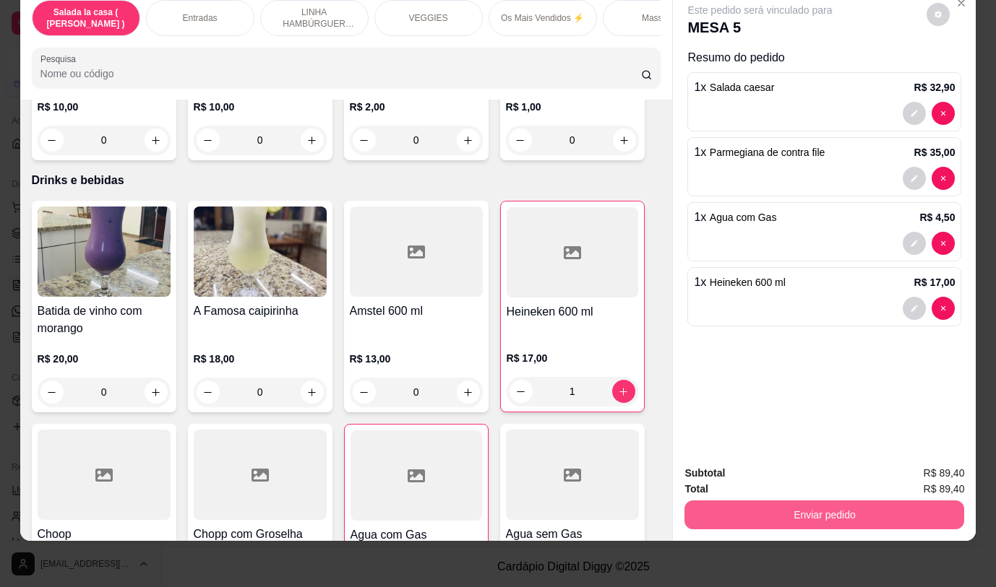
click at [782, 501] on button "Enviar pedido" at bounding box center [824, 515] width 280 height 29
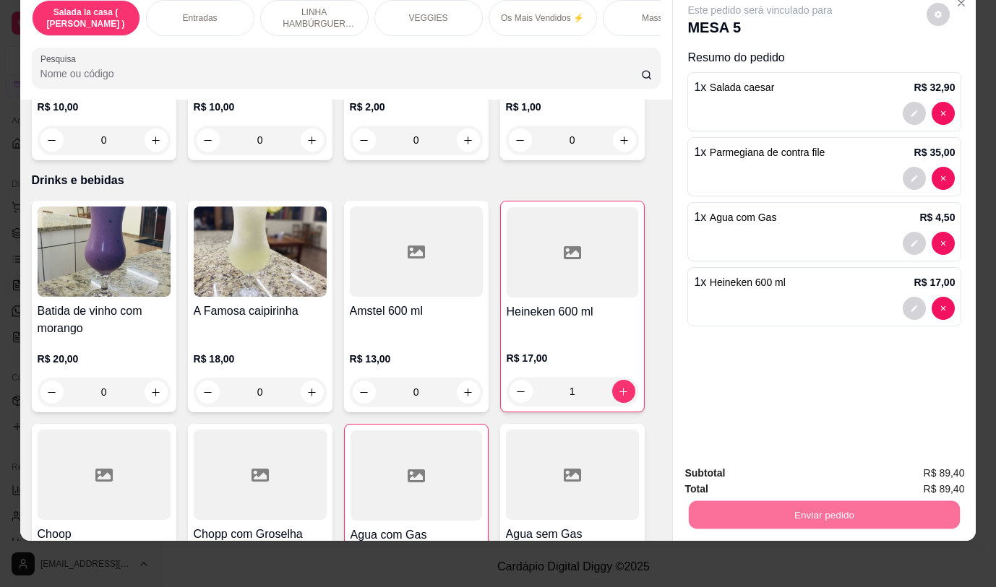
click at [756, 467] on button "Não registrar e enviar pedido" at bounding box center [777, 468] width 150 height 27
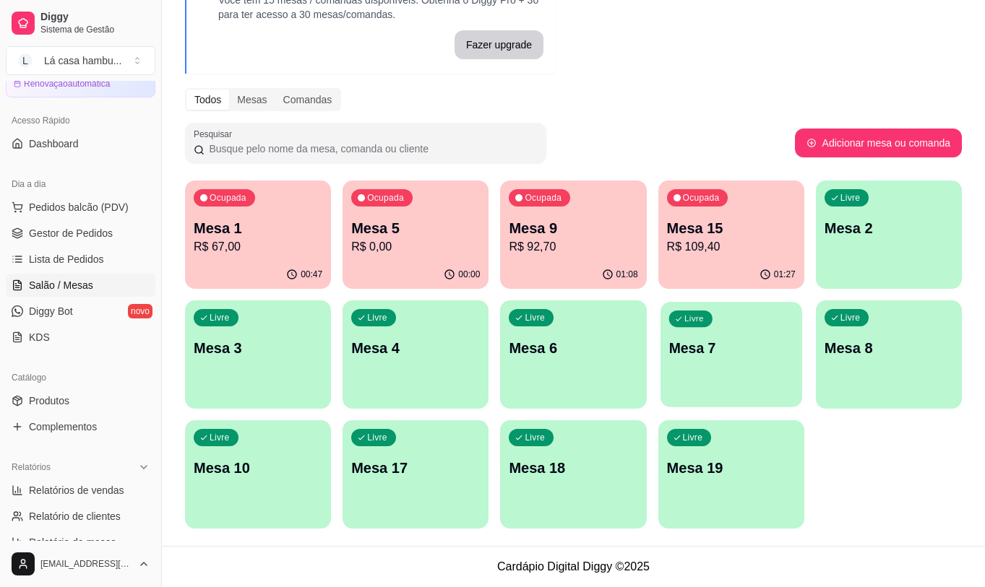
click at [731, 337] on div "Livre Mesa 7" at bounding box center [731, 346] width 142 height 88
click at [762, 363] on div "Livre Mesa 7" at bounding box center [731, 346] width 146 height 91
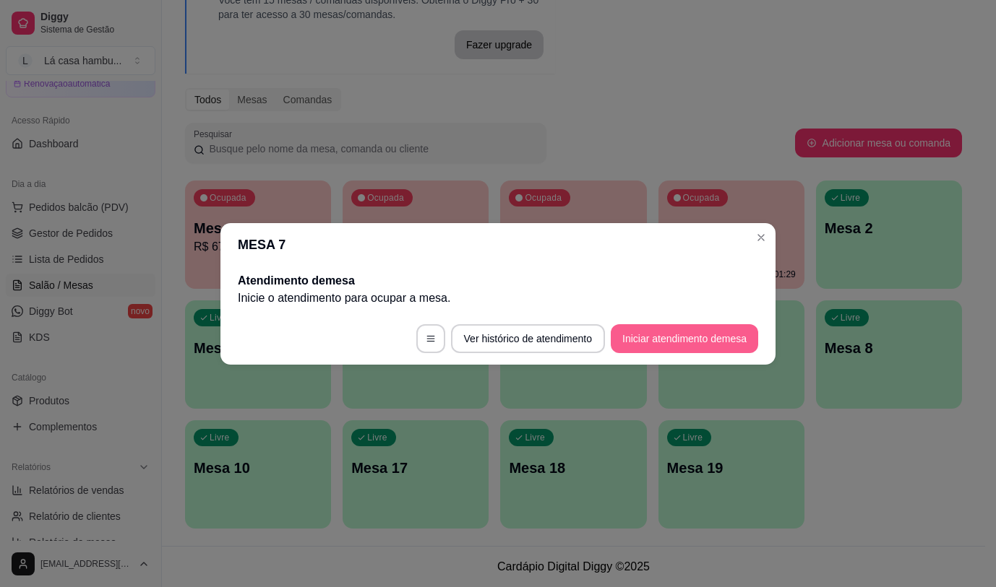
click at [661, 342] on button "Iniciar atendimento de mesa" at bounding box center [683, 338] width 147 height 29
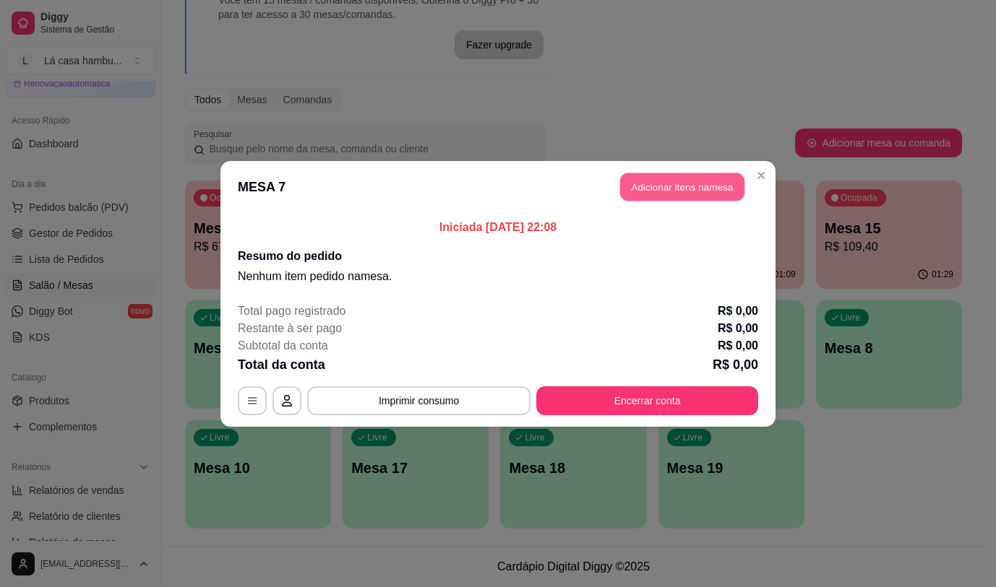
click at [704, 189] on button "Adicionar itens na mesa" at bounding box center [682, 187] width 124 height 28
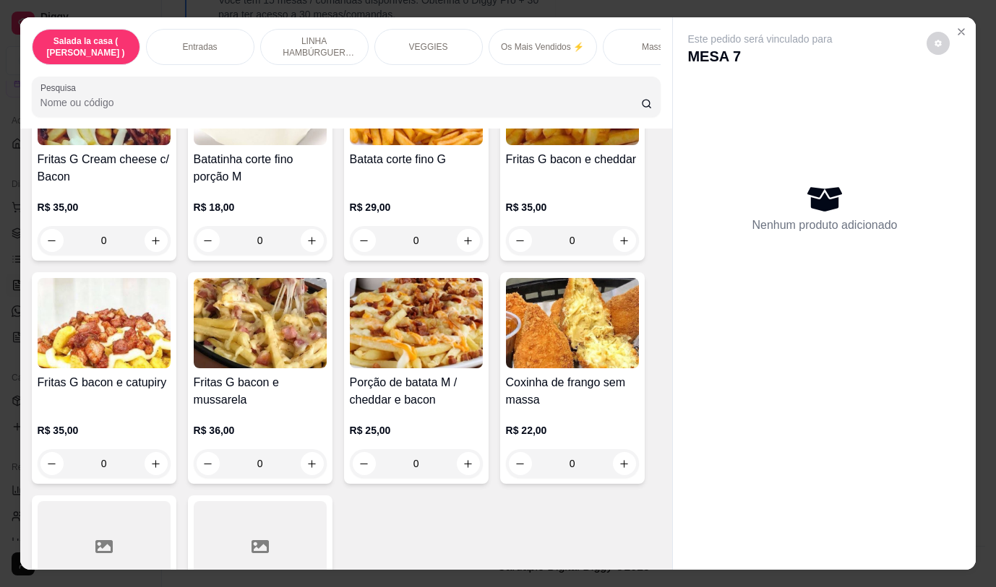
scroll to position [1084, 0]
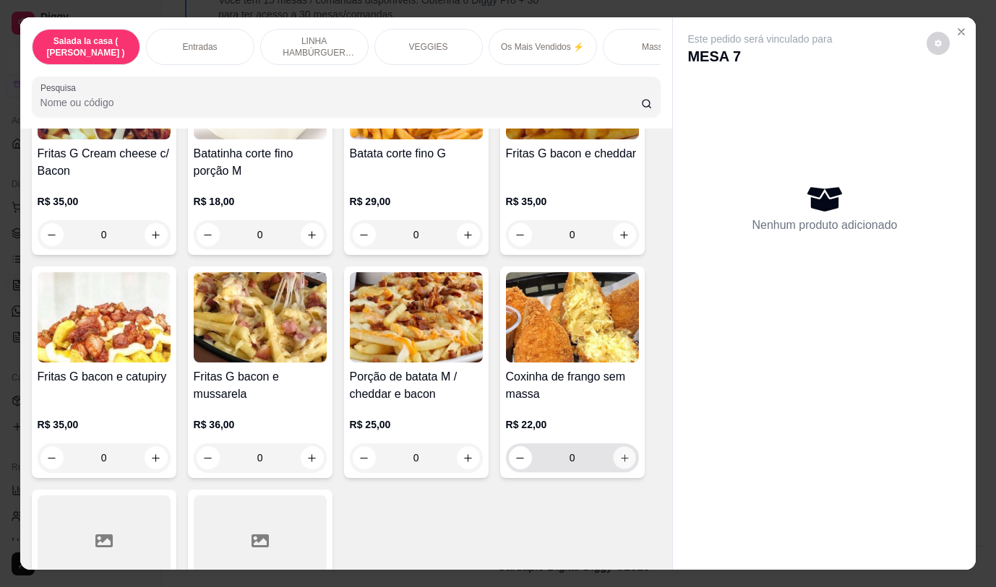
click at [618, 464] on icon "increase-product-quantity" at bounding box center [623, 458] width 11 height 11
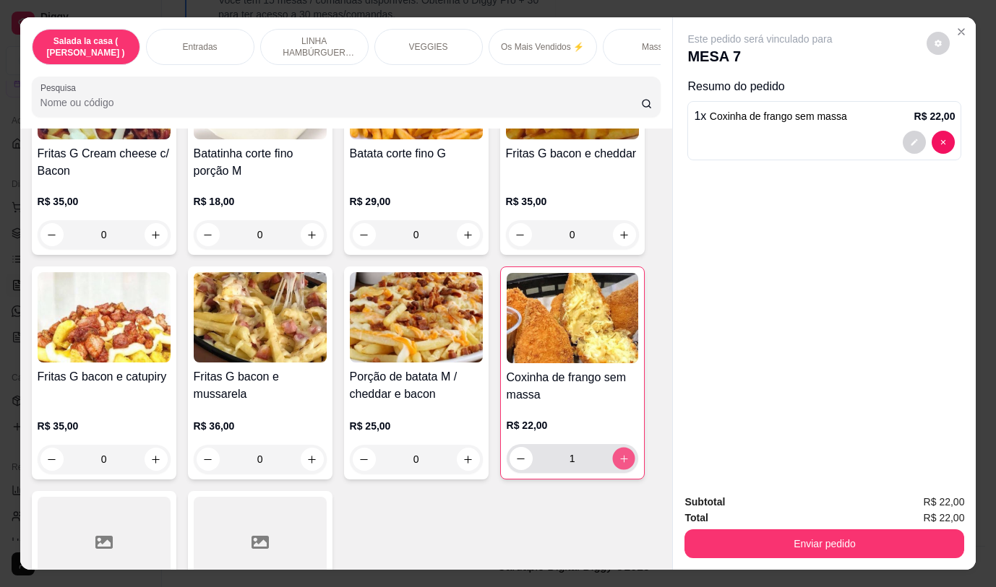
click at [621, 465] on icon "increase-product-quantity" at bounding box center [623, 459] width 11 height 11
type input "2"
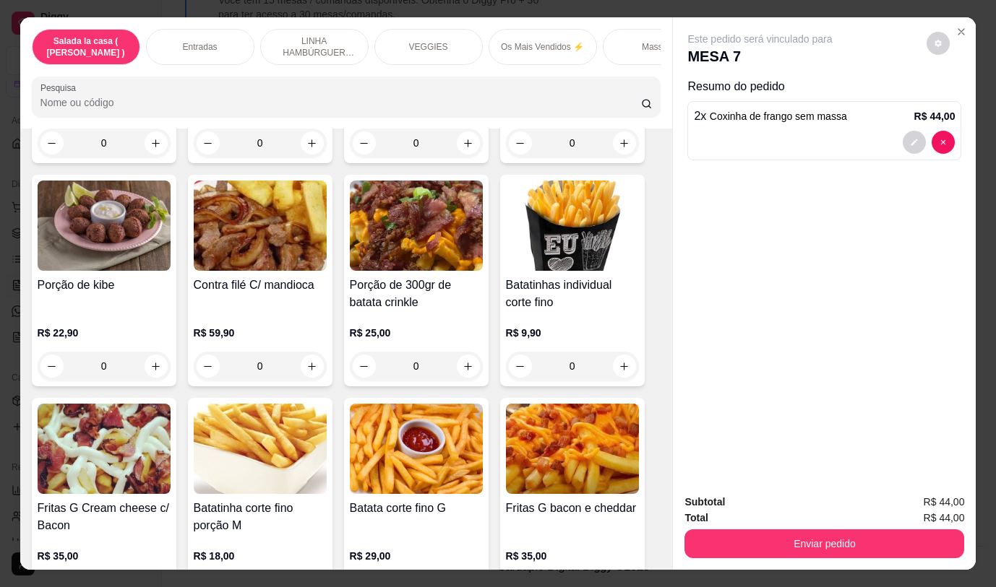
scroll to position [650, 0]
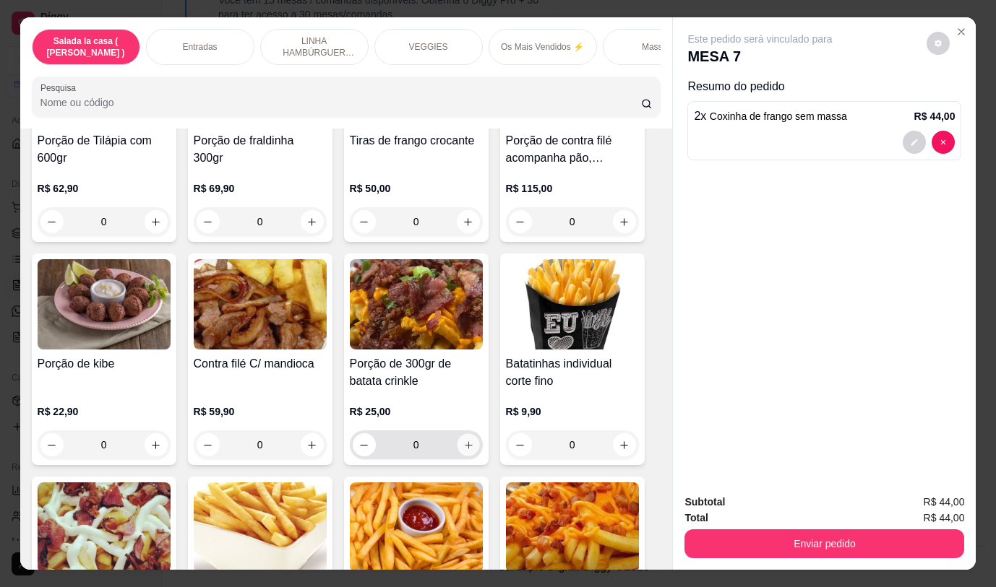
click at [457, 450] on button "increase-product-quantity" at bounding box center [468, 445] width 22 height 22
type input "1"
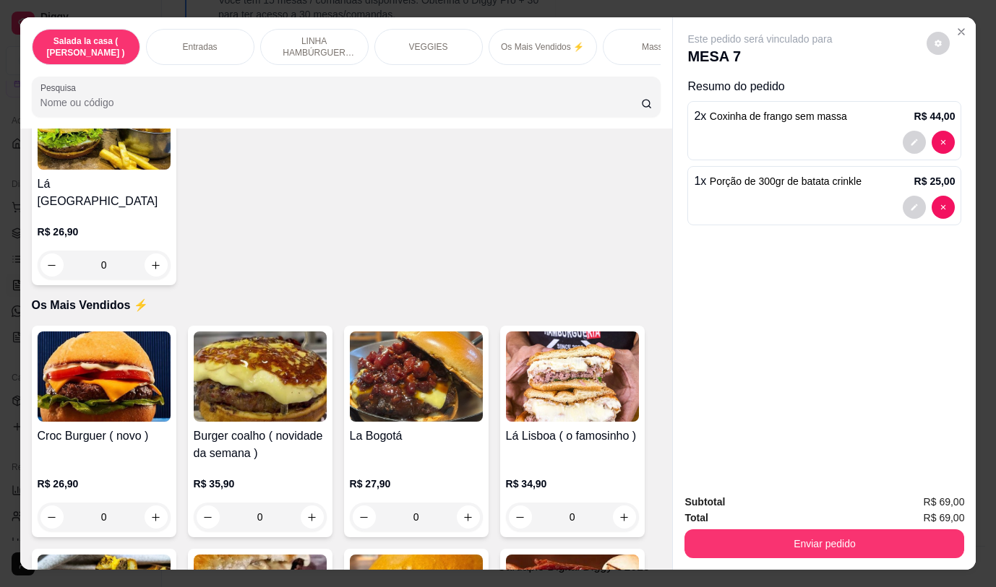
scroll to position [2240, 0]
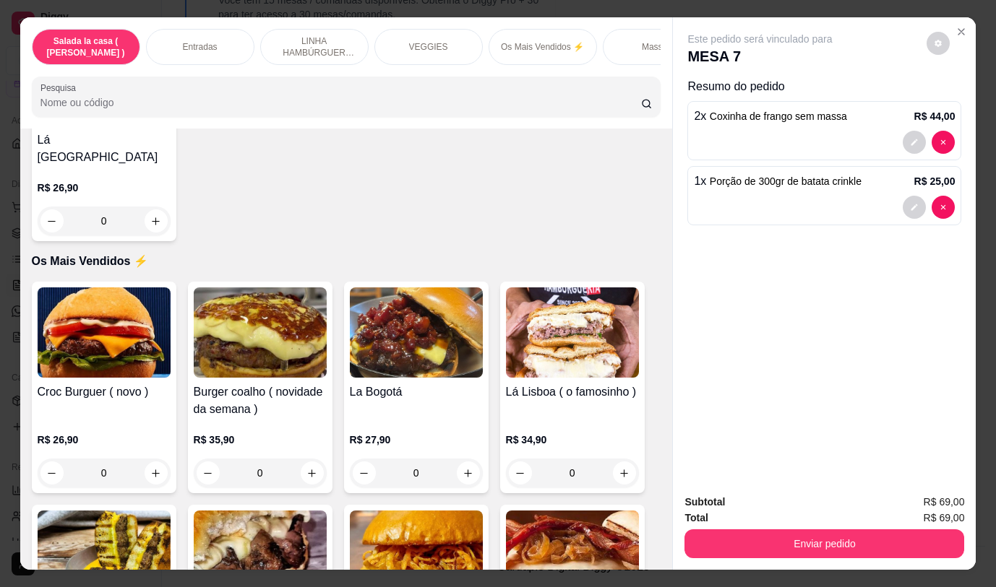
click at [306, 465] on div "0" at bounding box center [260, 473] width 133 height 29
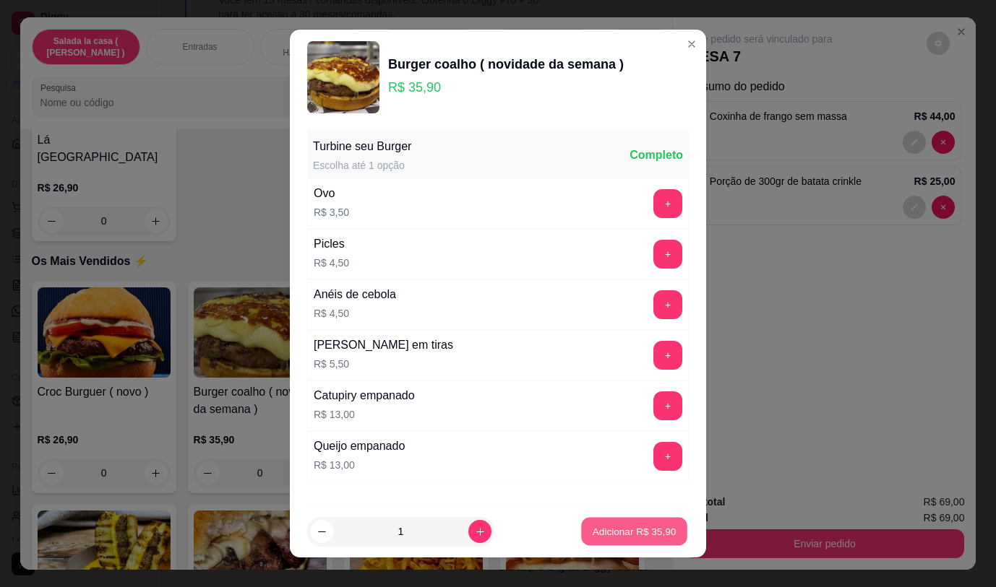
click at [611, 525] on p "Adicionar R$ 35,90" at bounding box center [634, 532] width 84 height 14
type input "1"
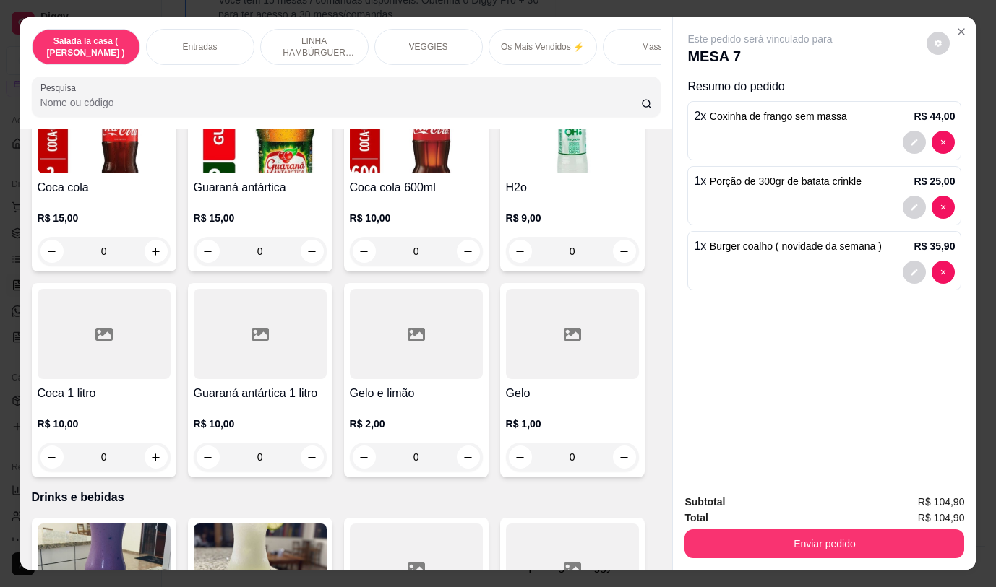
scroll to position [6791, 0]
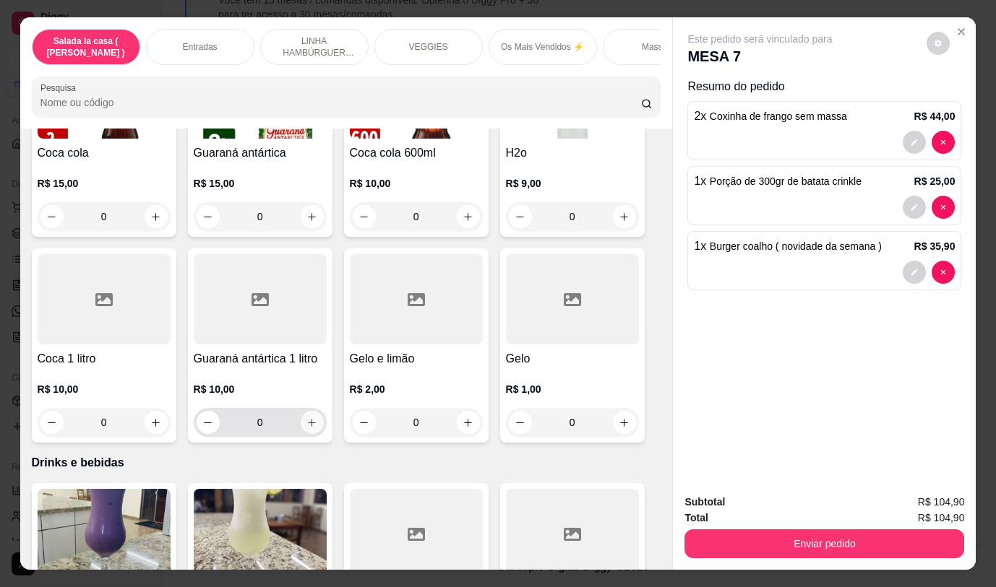
click at [306, 418] on icon "increase-product-quantity" at bounding box center [311, 423] width 11 height 11
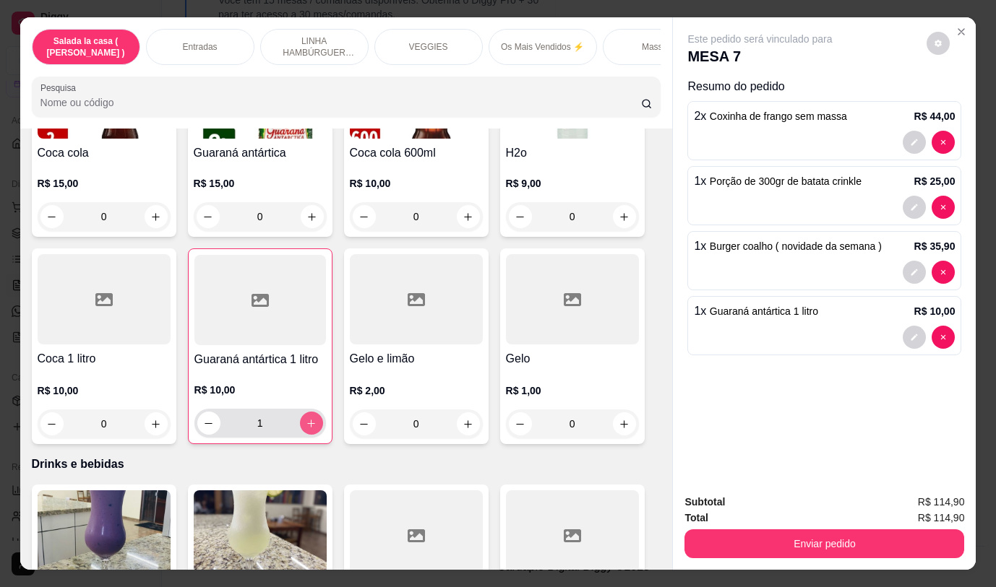
type input "1"
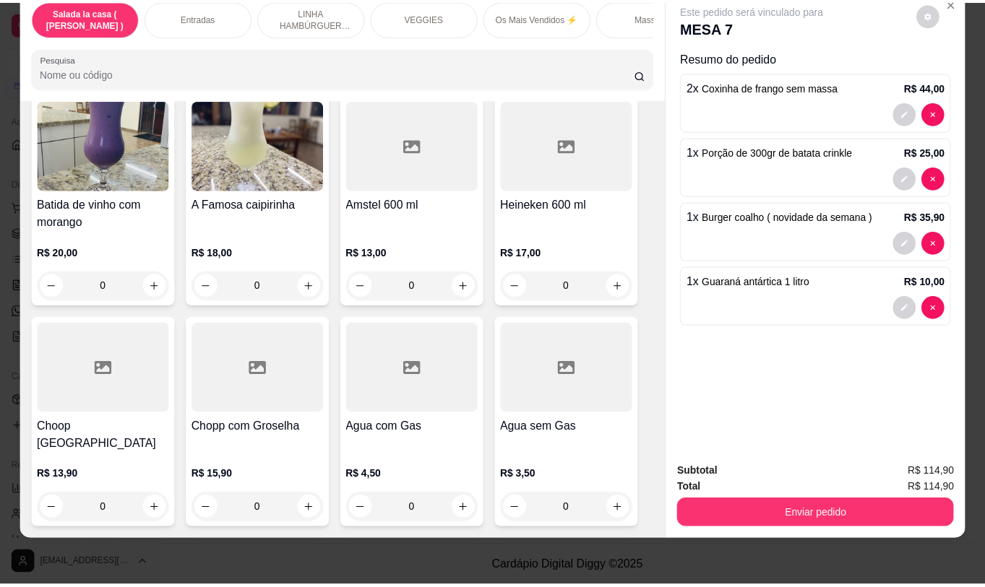
scroll to position [34, 0]
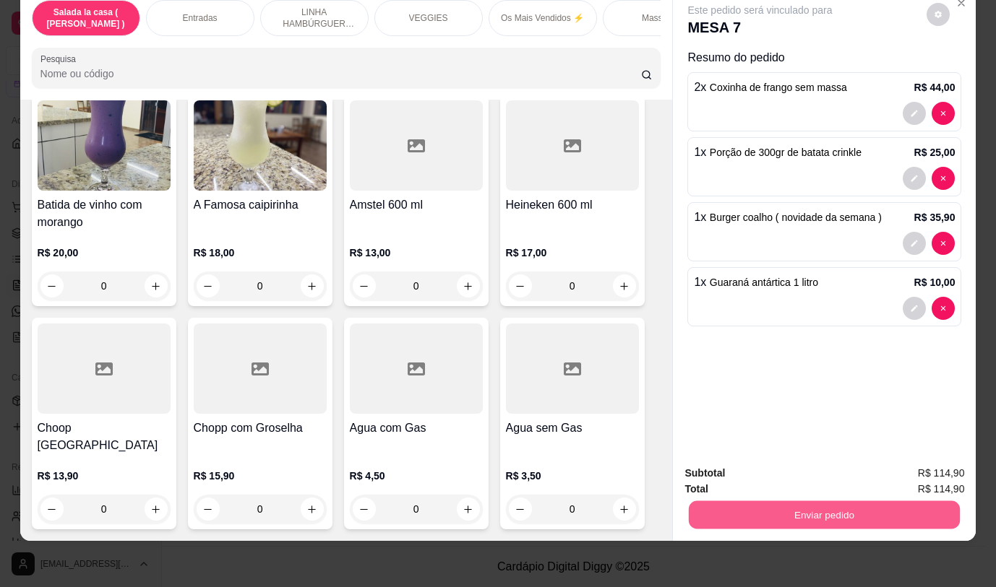
click at [834, 512] on button "Enviar pedido" at bounding box center [824, 515] width 271 height 28
click at [821, 470] on button "Não registrar e enviar pedido" at bounding box center [777, 468] width 146 height 27
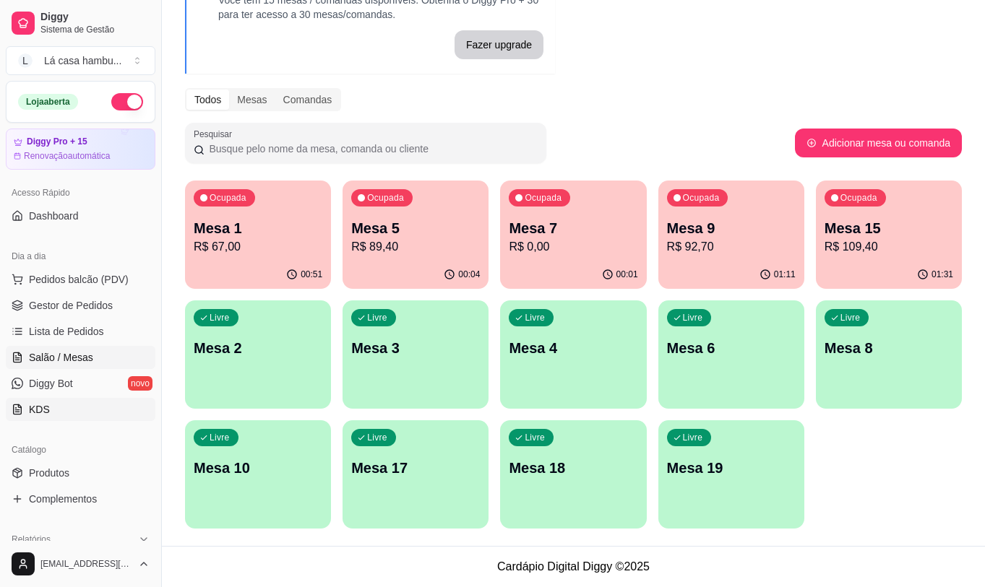
scroll to position [72, 0]
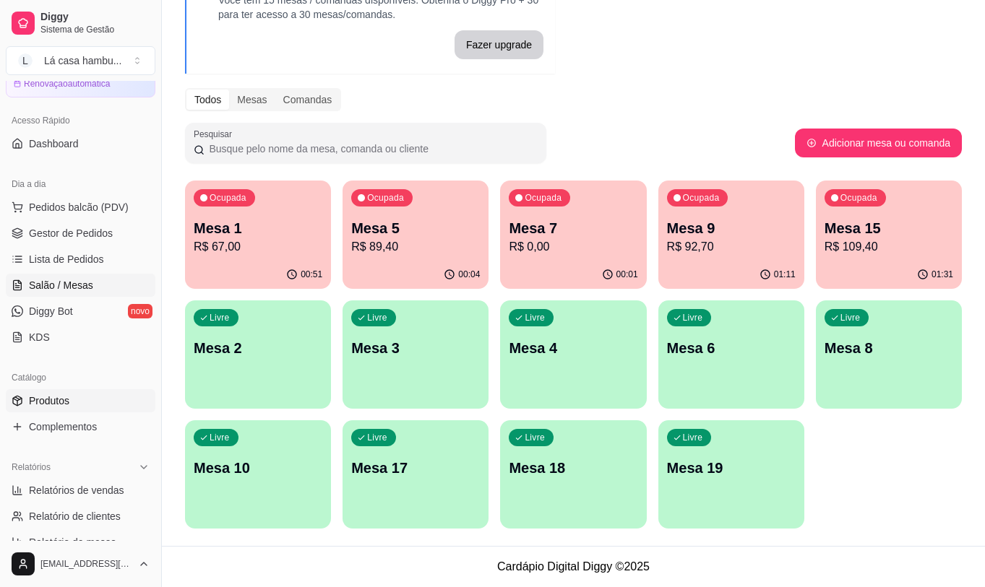
click at [78, 398] on link "Produtos" at bounding box center [81, 400] width 150 height 23
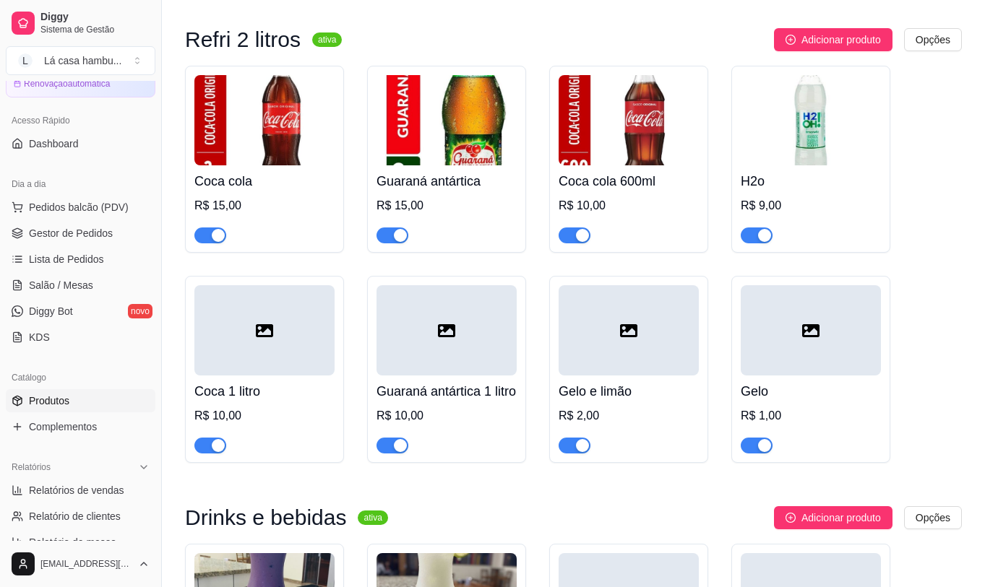
scroll to position [7586, 0]
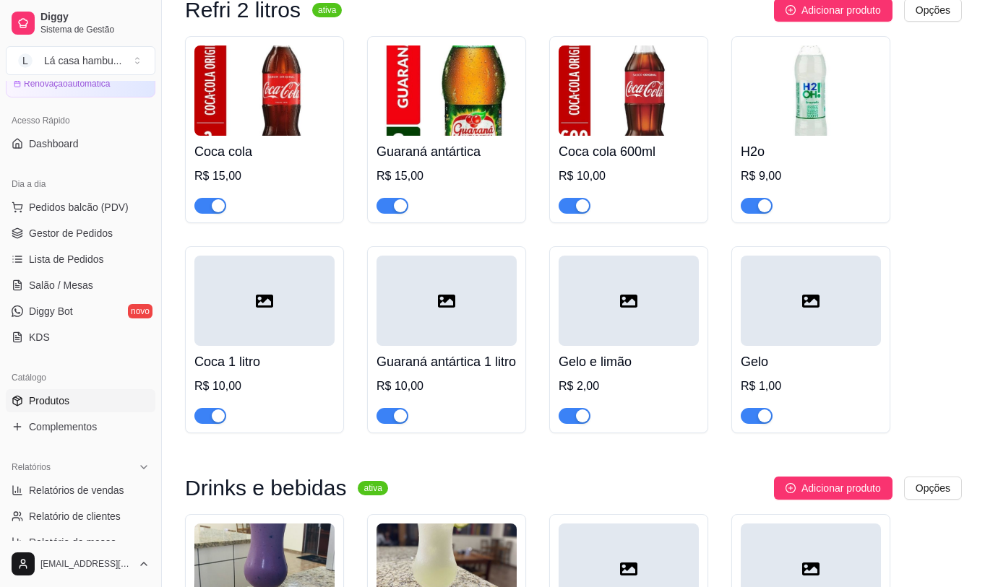
click at [294, 359] on h4 "Coca 1 litro" at bounding box center [264, 362] width 140 height 20
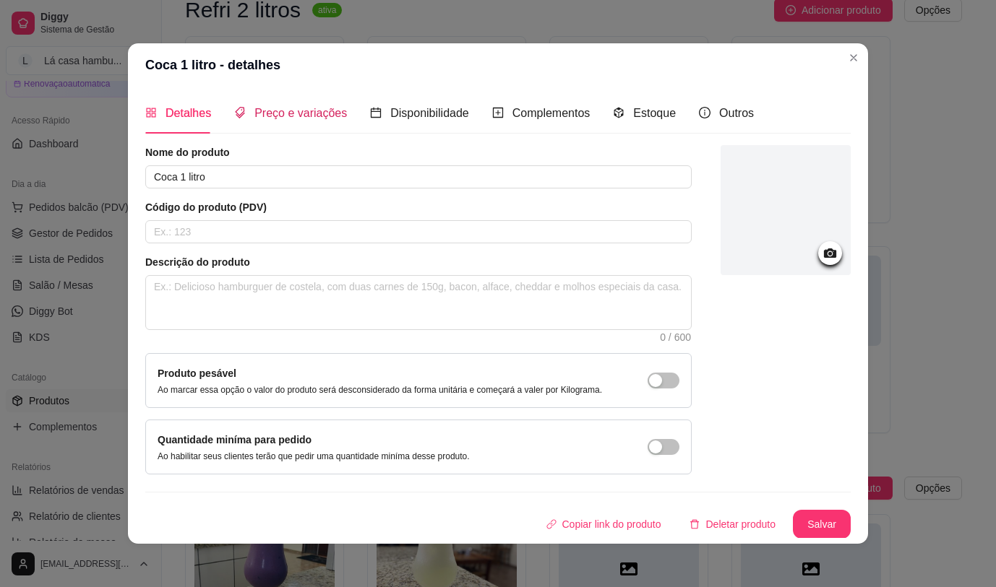
click at [299, 111] on span "Preço e variações" at bounding box center [300, 113] width 92 height 12
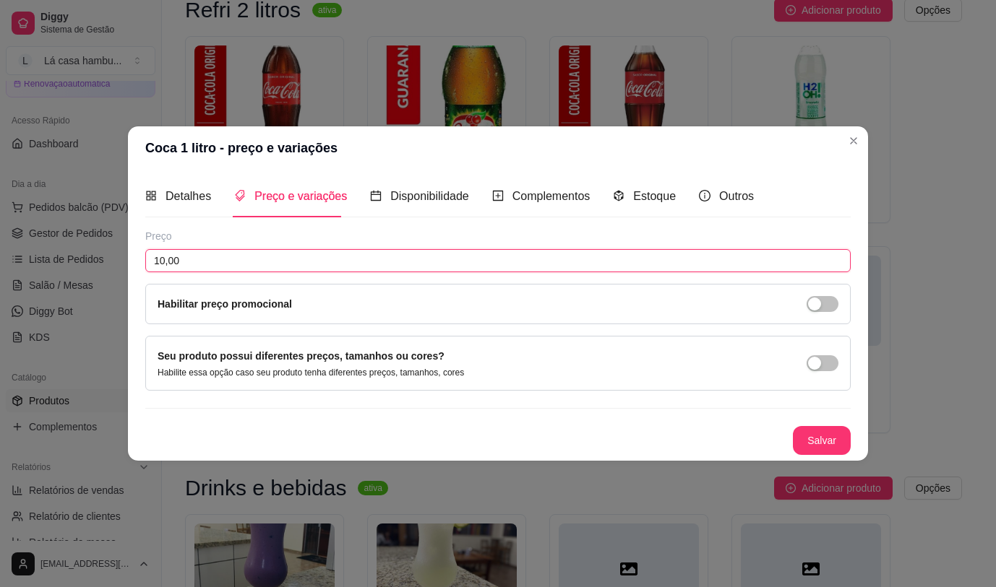
click at [210, 259] on input "10,00" at bounding box center [497, 260] width 705 height 23
type input "11,50"
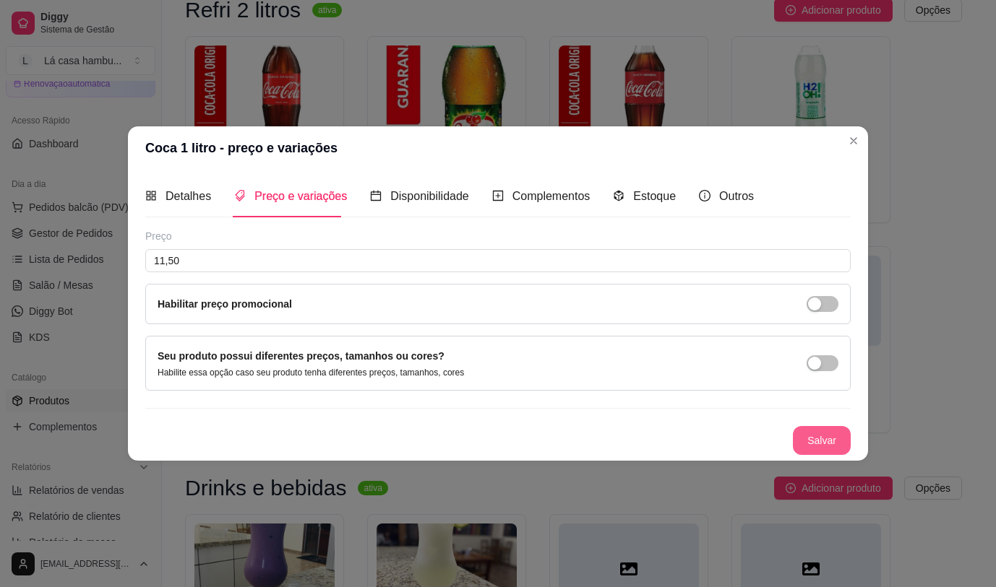
click at [818, 444] on button "Salvar" at bounding box center [822, 440] width 58 height 29
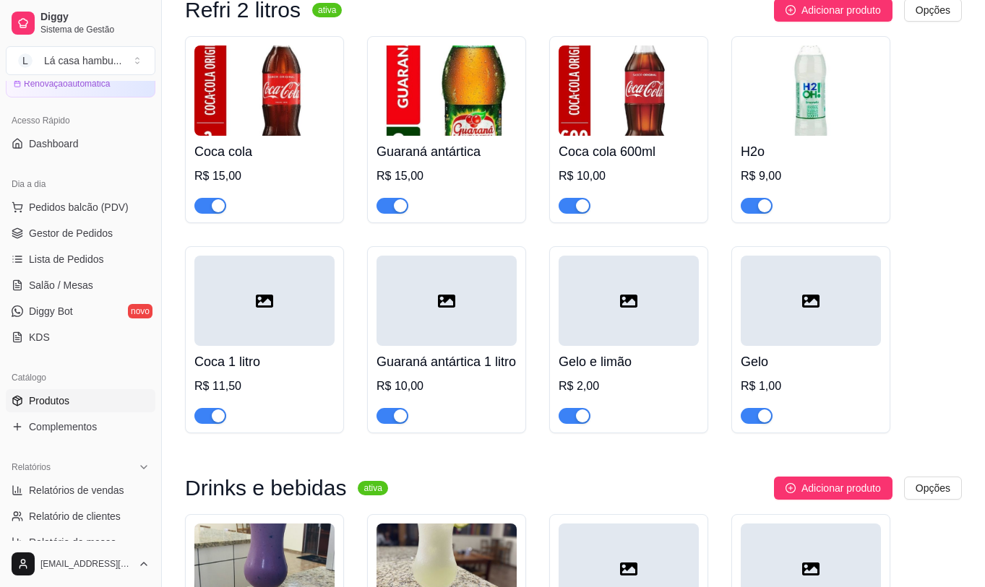
click at [481, 324] on div at bounding box center [446, 301] width 140 height 90
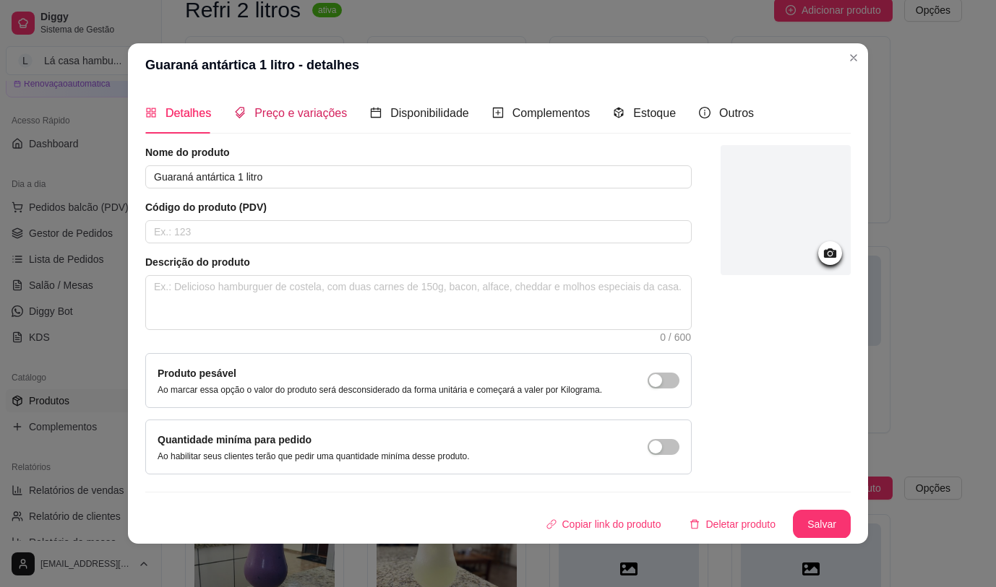
click at [289, 116] on span "Preço e variações" at bounding box center [300, 113] width 92 height 12
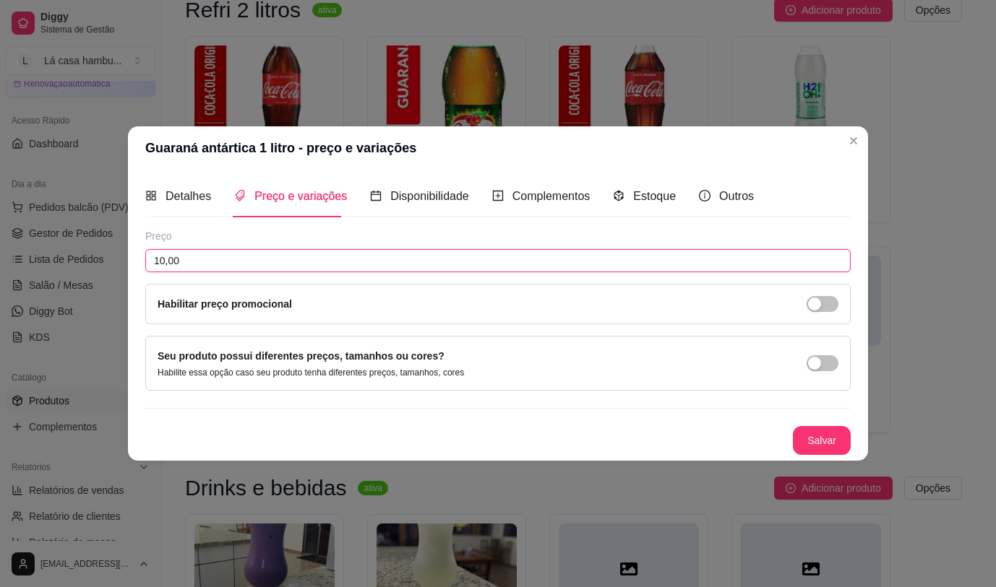
click at [210, 256] on input "10,00" at bounding box center [497, 260] width 705 height 23
type input "11,50"
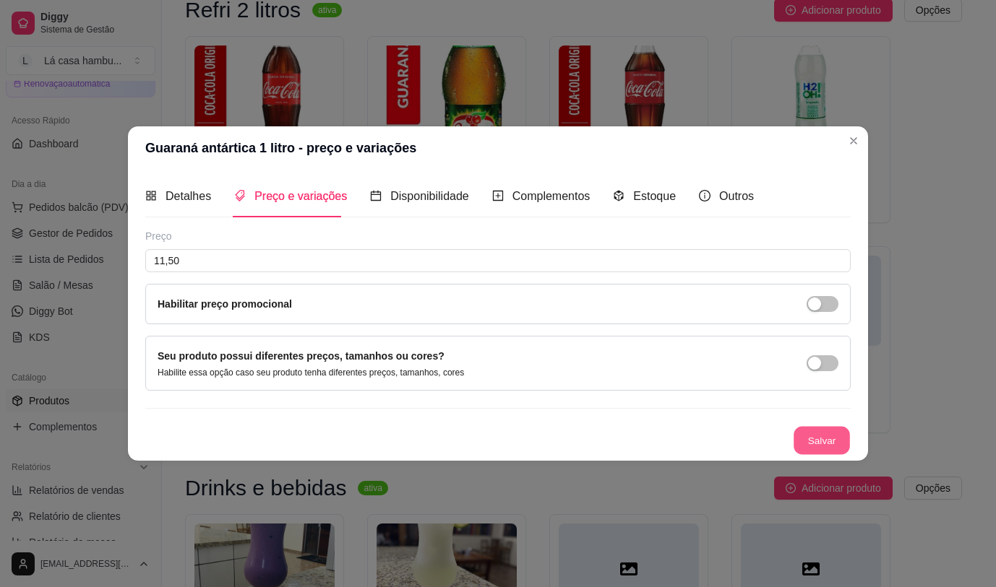
click at [816, 443] on button "Salvar" at bounding box center [821, 440] width 56 height 28
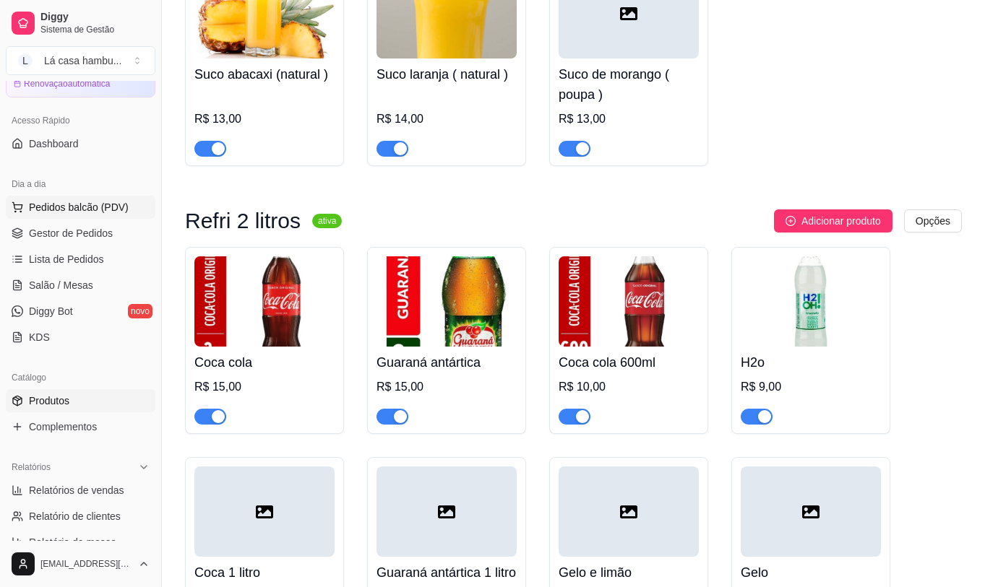
scroll to position [7369, 0]
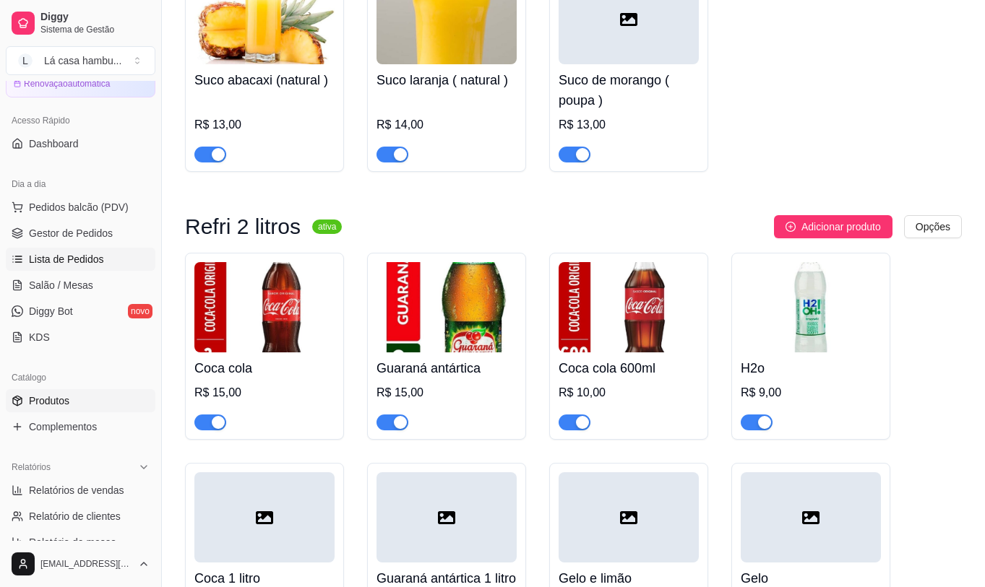
click at [77, 262] on span "Lista de Pedidos" at bounding box center [66, 259] width 75 height 14
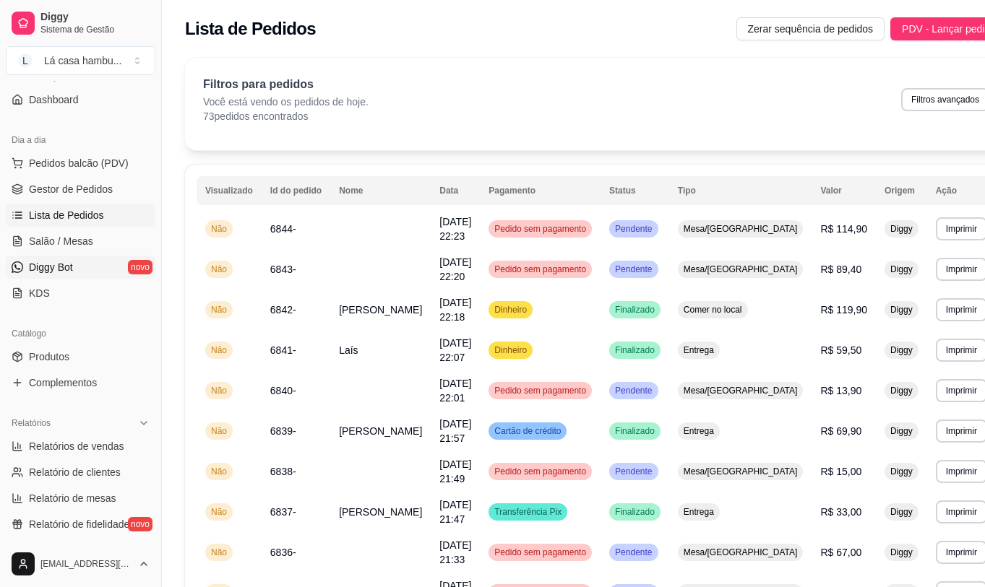
scroll to position [19, 0]
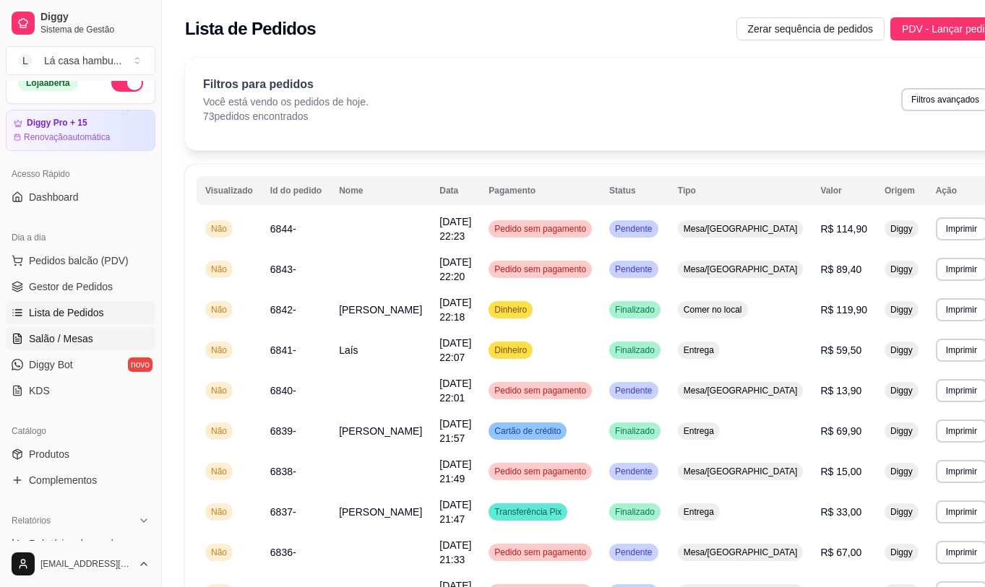
click at [70, 343] on span "Salão / Mesas" at bounding box center [61, 339] width 64 height 14
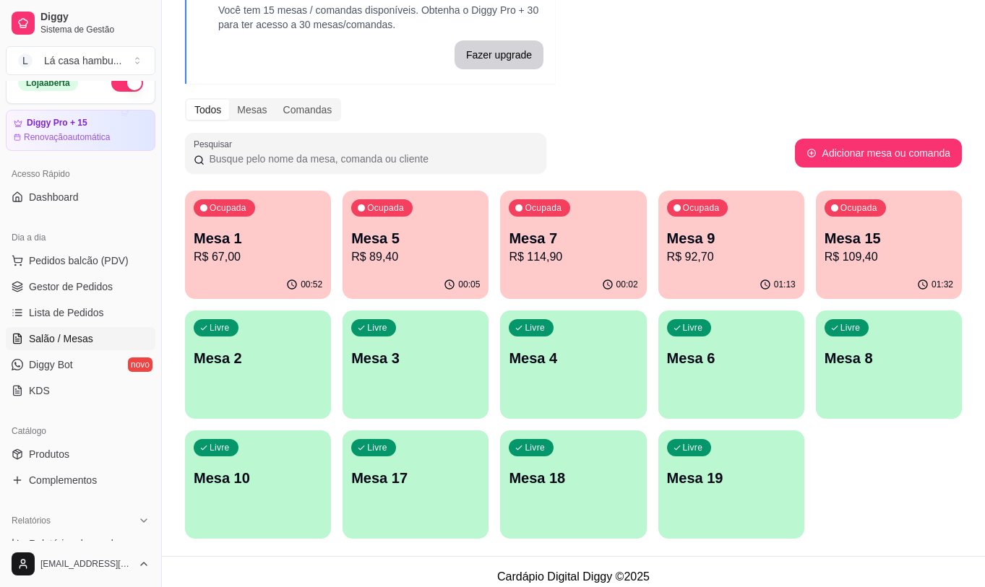
scroll to position [103, 0]
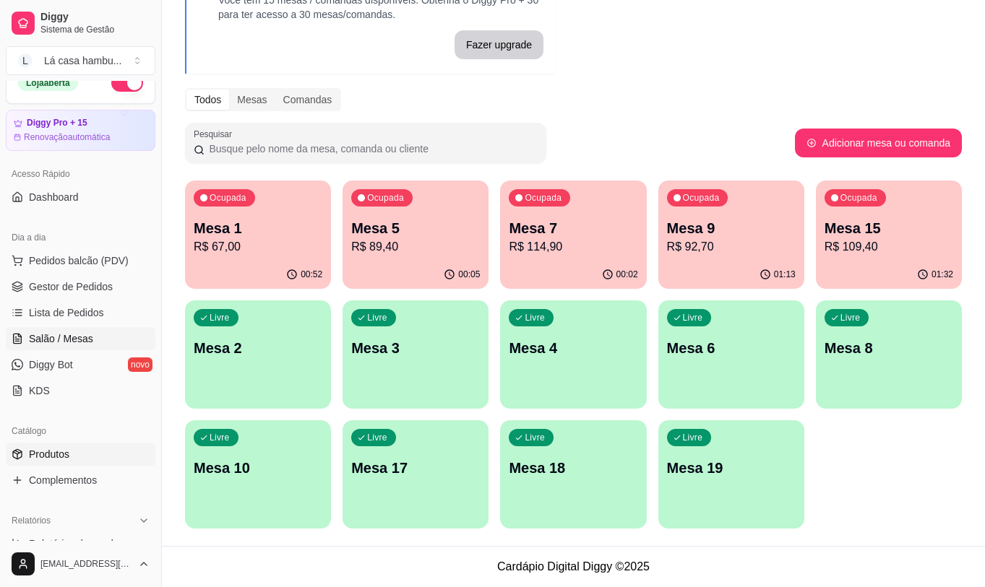
click at [94, 459] on link "Produtos" at bounding box center [81, 454] width 150 height 23
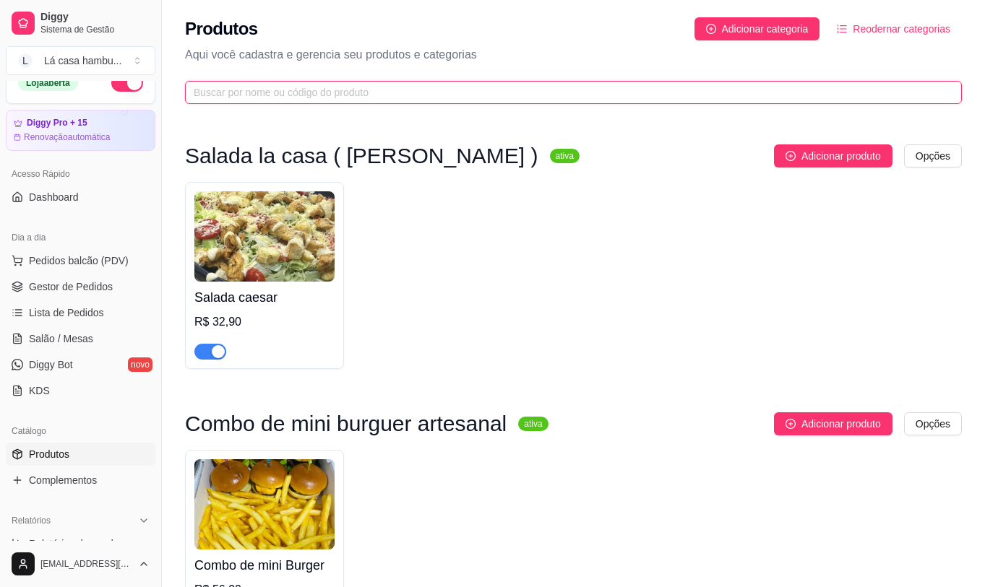
click at [452, 85] on input "text" at bounding box center [568, 93] width 748 height 16
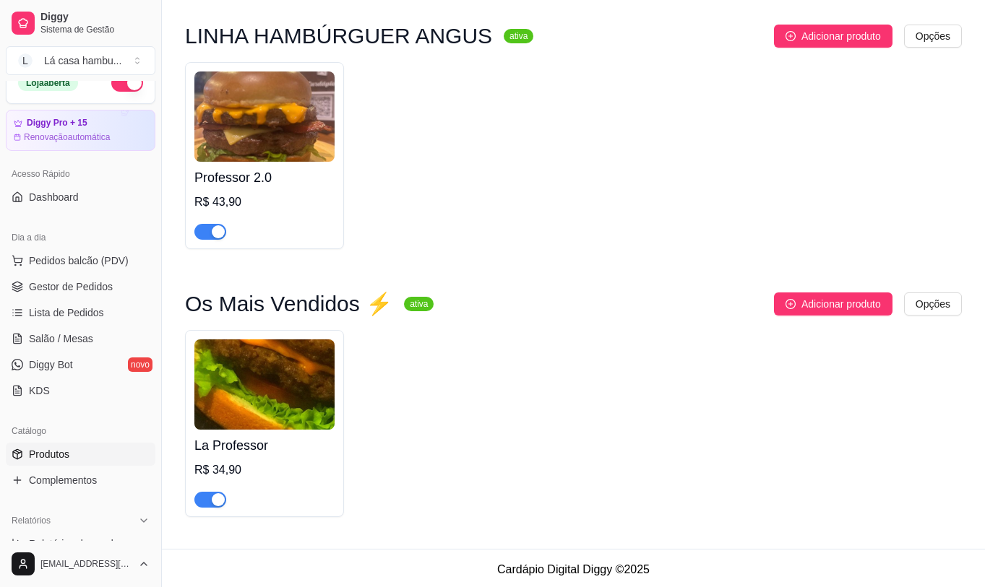
scroll to position [124, 0]
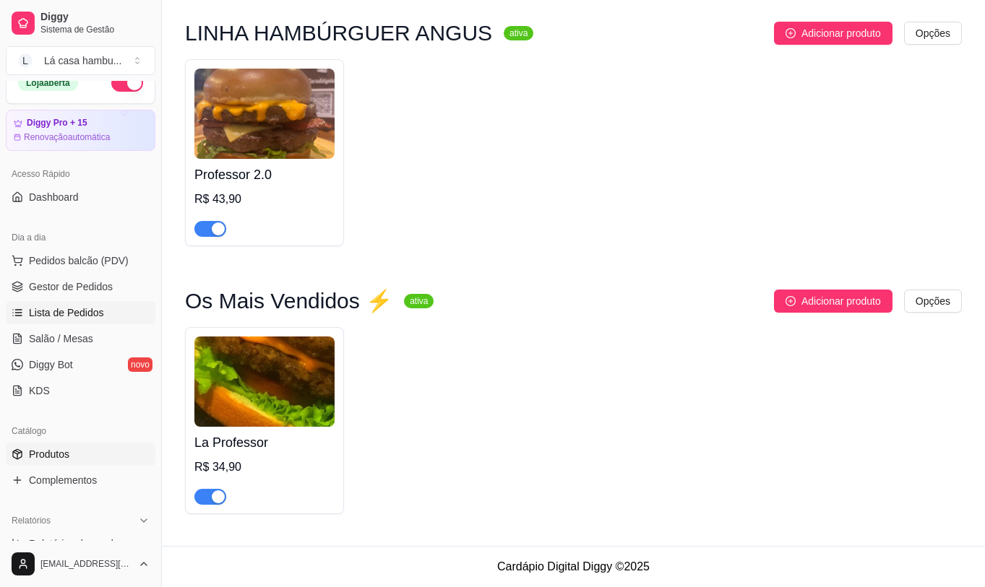
type input "pro"
click at [81, 303] on link "Lista de Pedidos" at bounding box center [81, 312] width 150 height 23
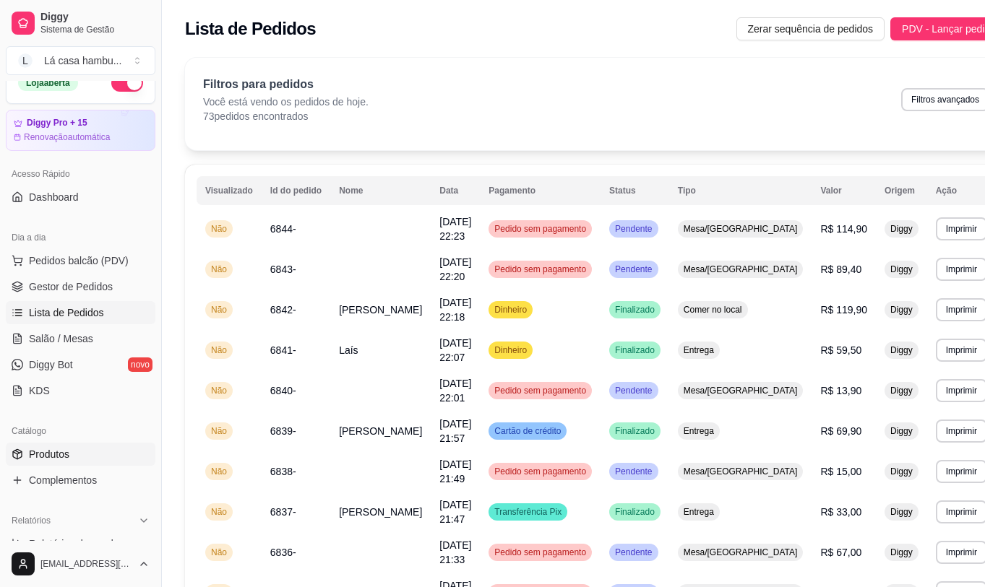
click at [63, 452] on span "Produtos" at bounding box center [49, 454] width 40 height 14
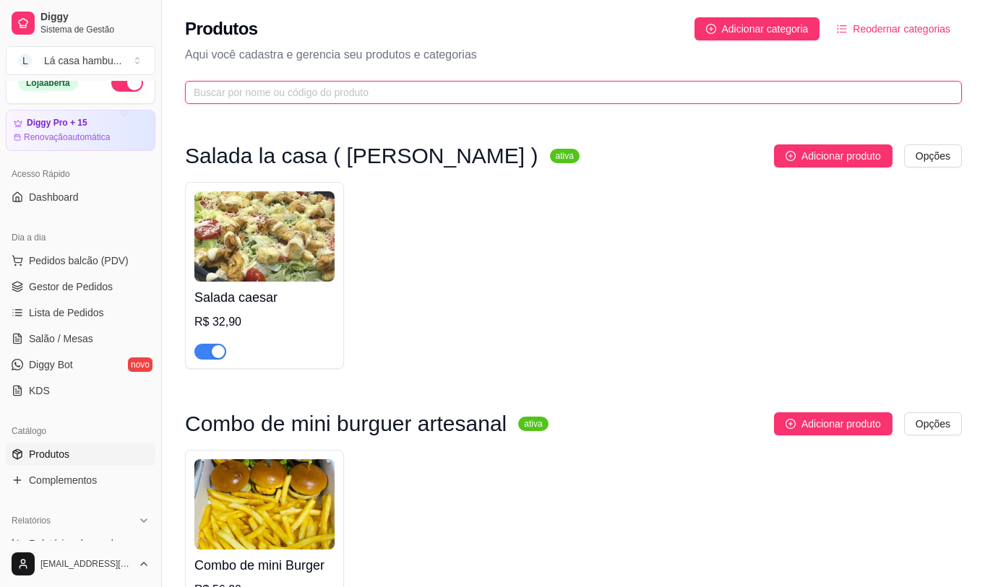
click at [340, 95] on input "text" at bounding box center [568, 93] width 748 height 16
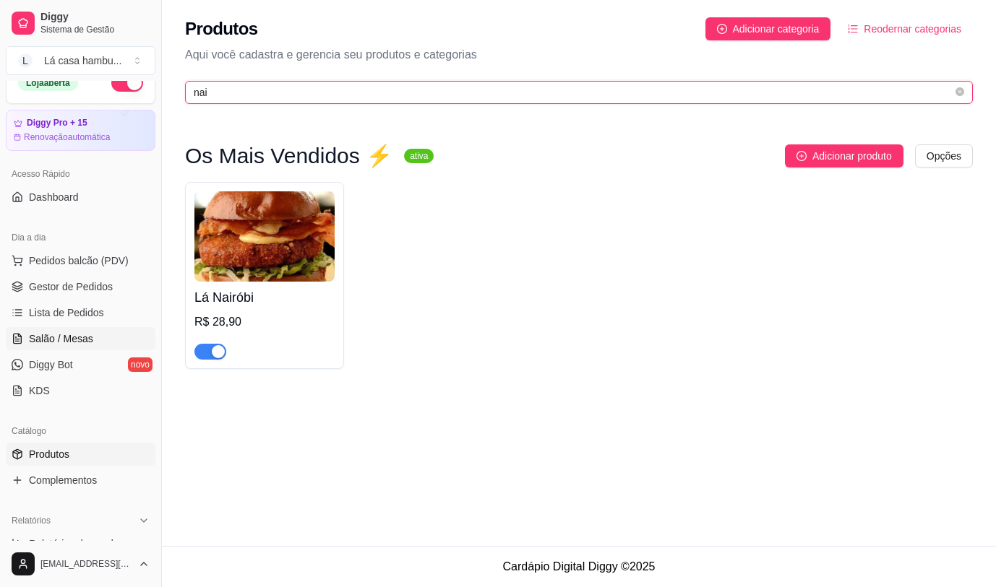
type input "nai"
click at [87, 338] on span "Salão / Mesas" at bounding box center [61, 339] width 64 height 14
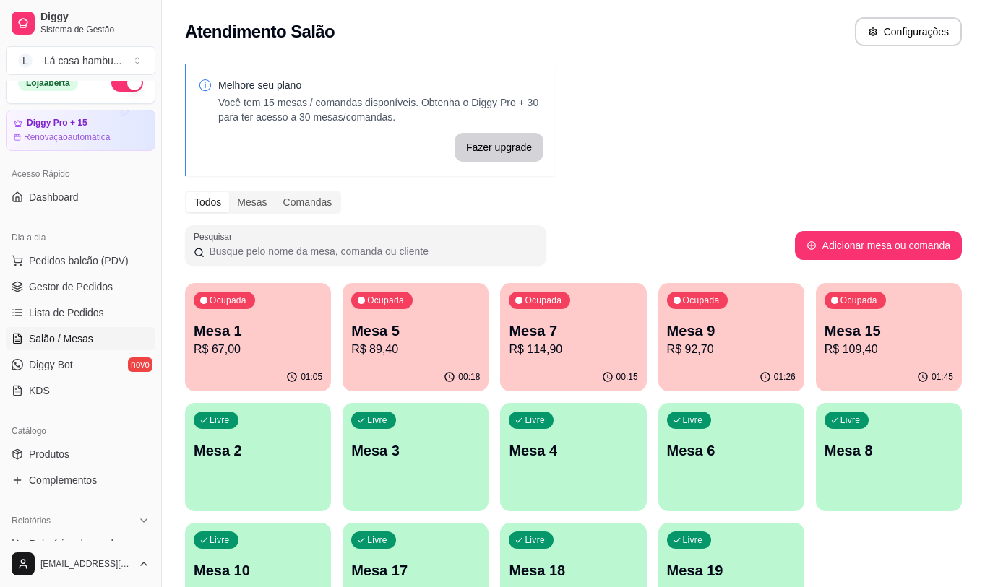
click at [241, 316] on div "Ocupada Mesa 1 R$ 67,00" at bounding box center [258, 323] width 146 height 80
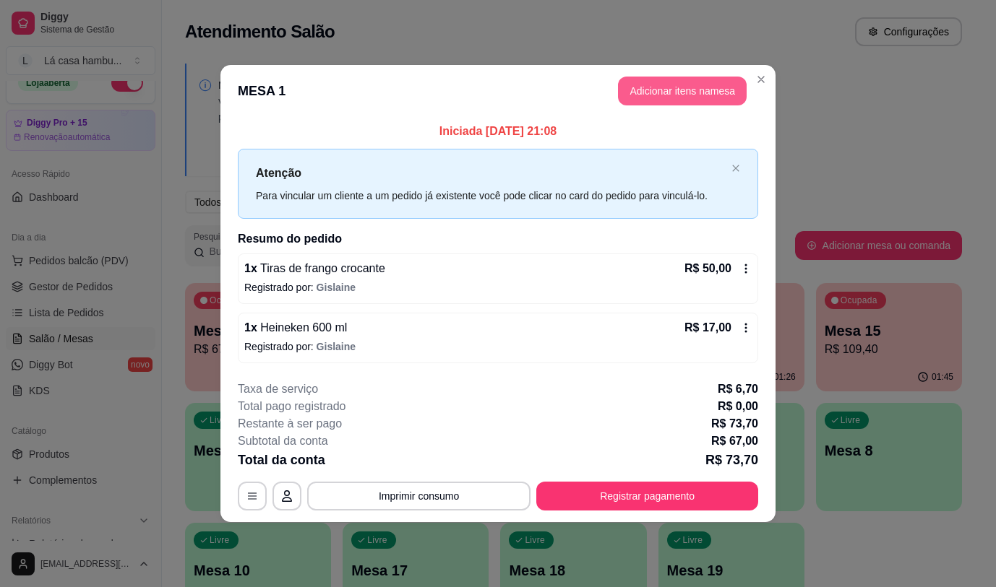
click at [702, 91] on button "Adicionar itens na mesa" at bounding box center [682, 91] width 129 height 29
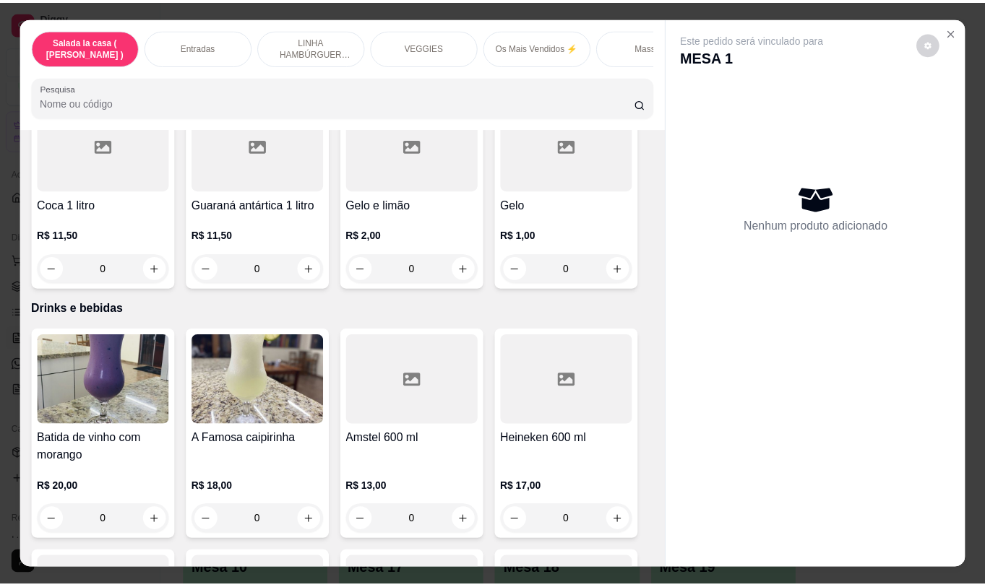
scroll to position [7016, 0]
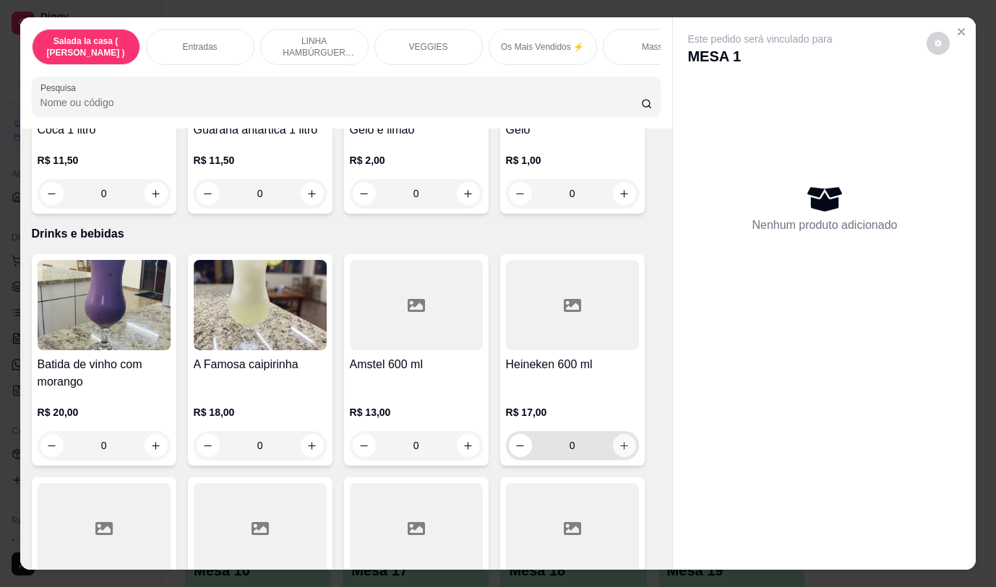
click at [620, 442] on icon "increase-product-quantity" at bounding box center [624, 446] width 8 height 8
type input "1"
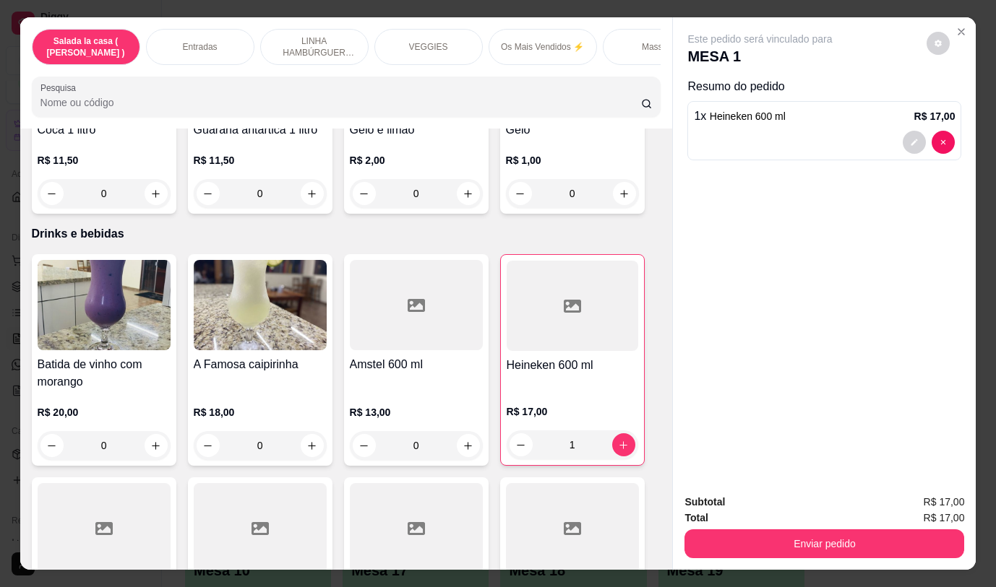
click at [730, 530] on button "Enviar pedido" at bounding box center [824, 544] width 280 height 29
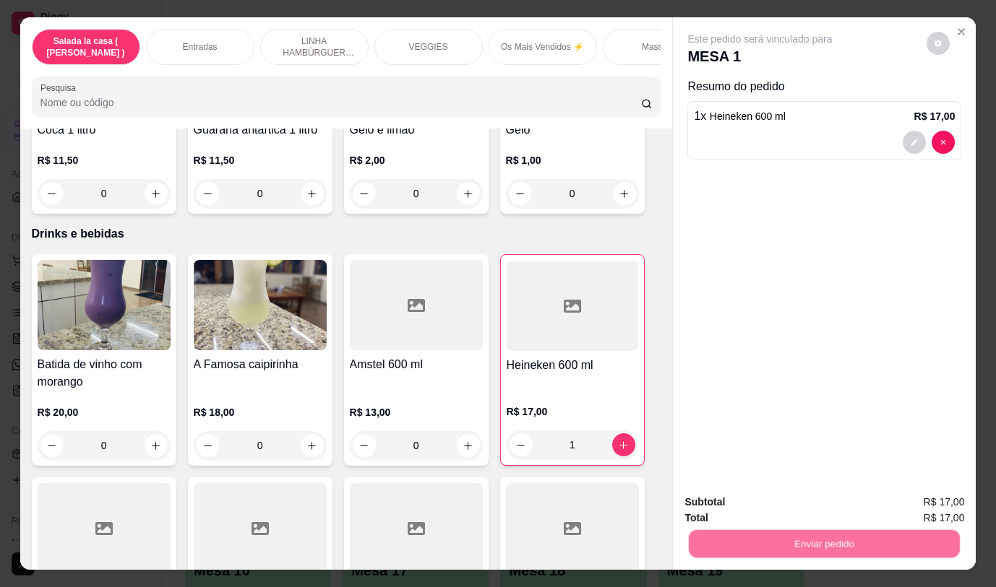
click at [721, 505] on button "Não registrar e enviar pedido" at bounding box center [777, 502] width 150 height 27
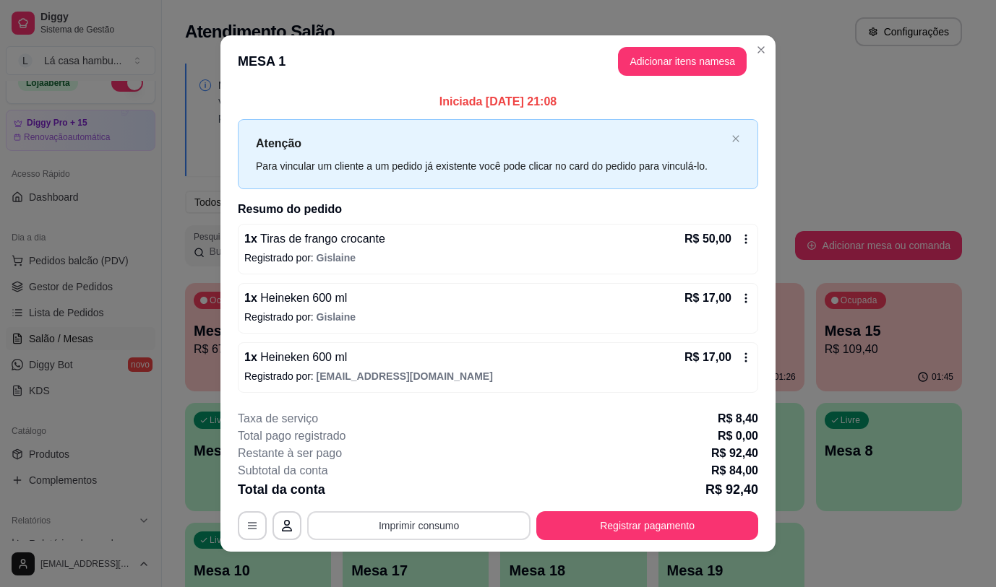
click at [474, 525] on button "Imprimir consumo" at bounding box center [418, 526] width 223 height 29
click at [452, 491] on button "IMPRESSORA" at bounding box center [417, 492] width 101 height 22
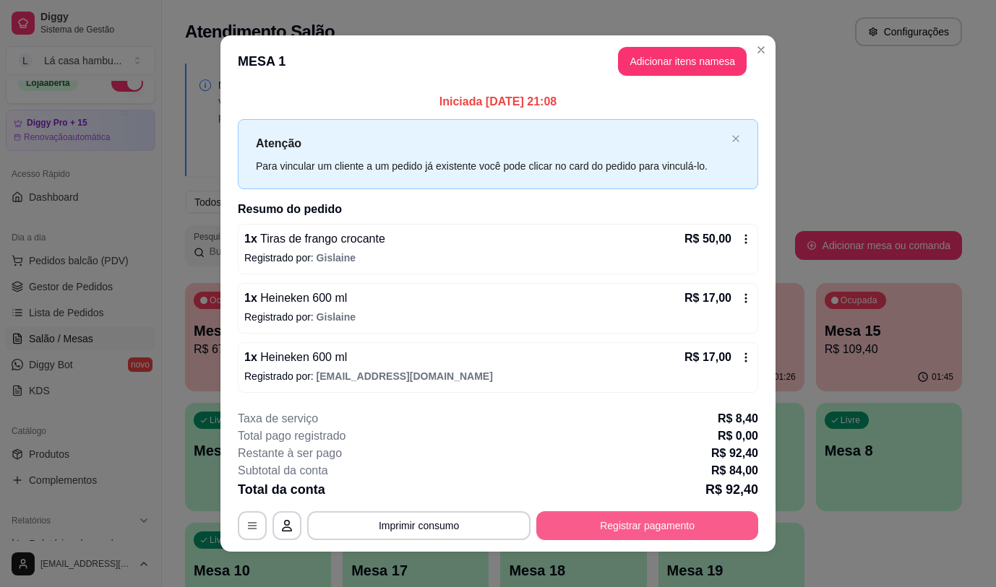
click at [633, 532] on button "Registrar pagamento" at bounding box center [647, 526] width 222 height 29
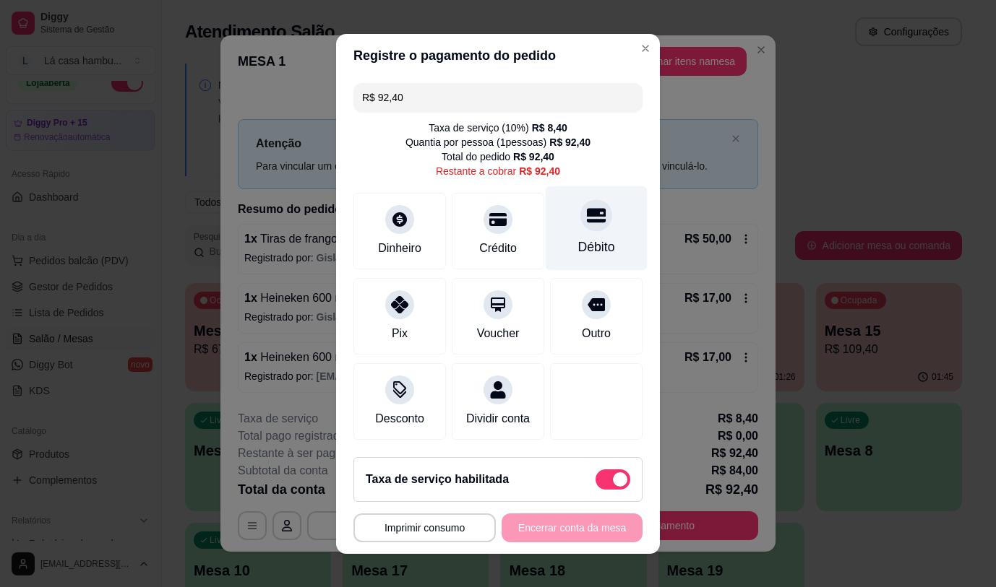
click at [580, 227] on div at bounding box center [596, 215] width 32 height 32
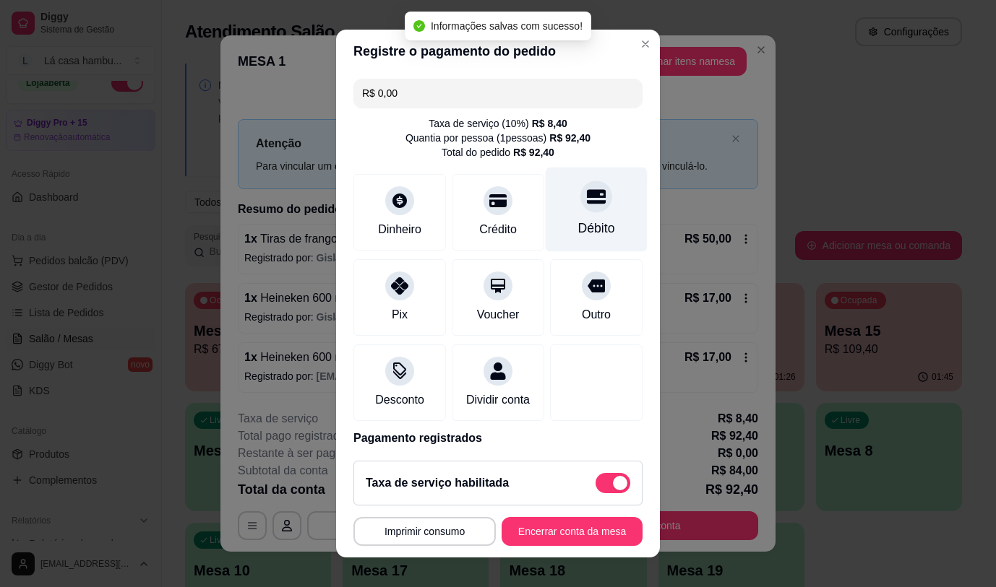
type input "R$ 0,00"
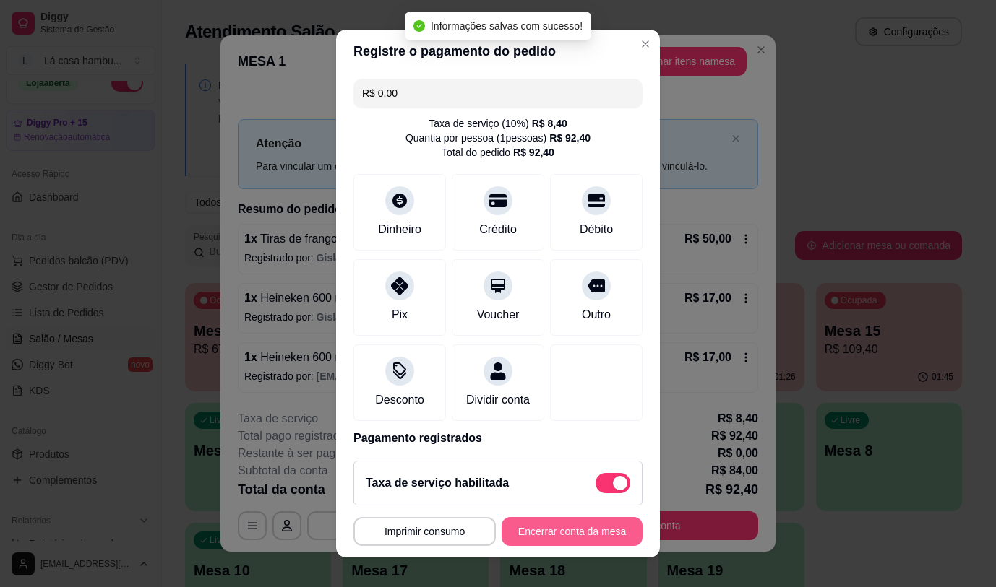
click at [516, 529] on button "Encerrar conta da mesa" at bounding box center [571, 531] width 141 height 29
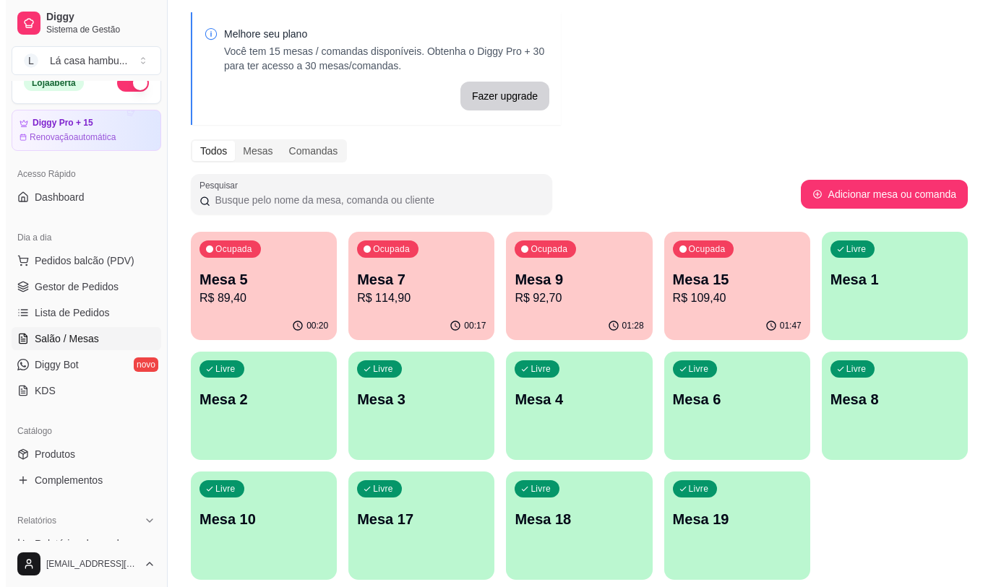
scroll to position [72, 0]
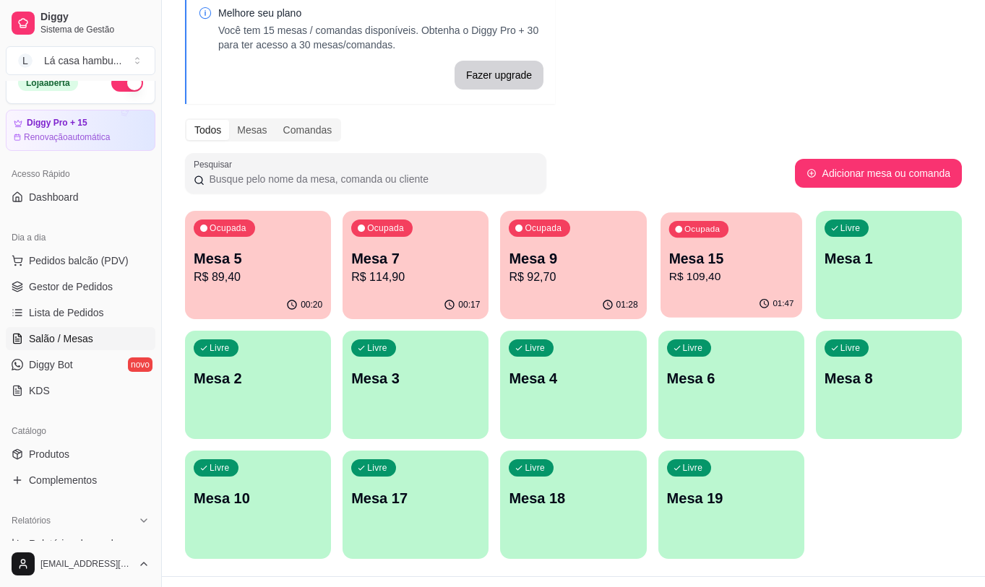
click at [769, 264] on p "Mesa 15" at bounding box center [730, 259] width 125 height 20
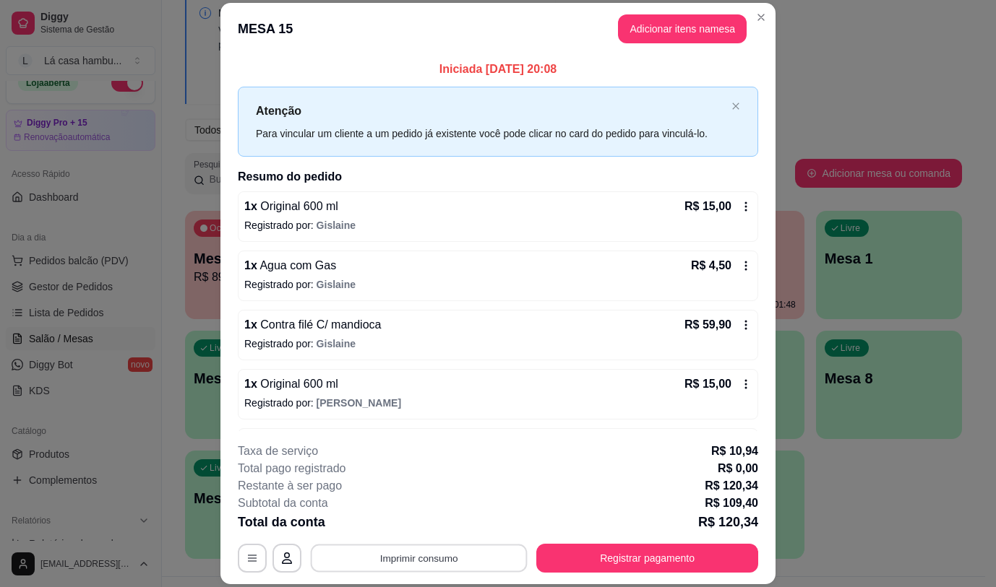
click at [421, 548] on button "Imprimir consumo" at bounding box center [419, 559] width 217 height 28
click at [439, 527] on button "IMPRESSORA" at bounding box center [418, 525] width 105 height 23
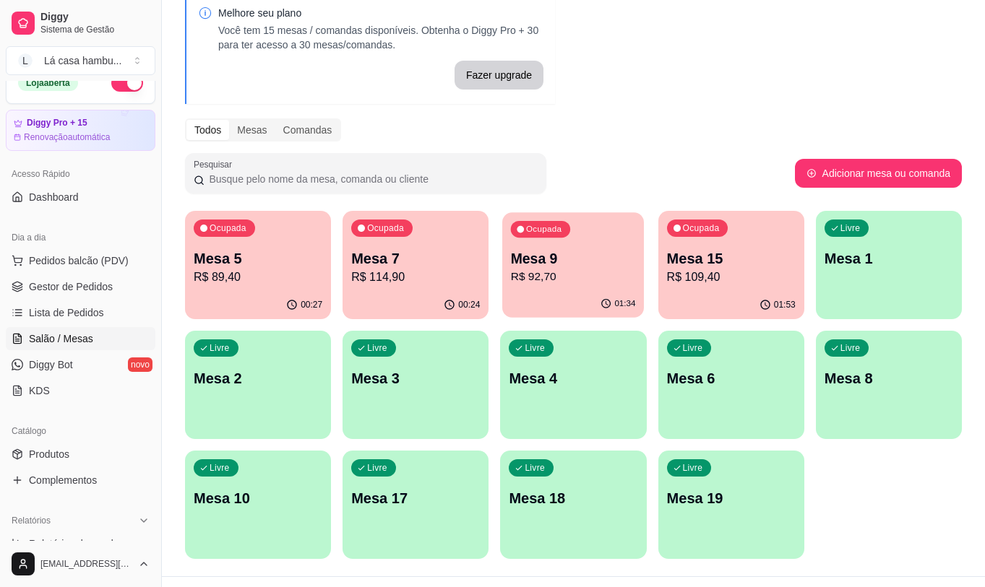
click at [577, 271] on p "R$ 92,70" at bounding box center [573, 277] width 125 height 17
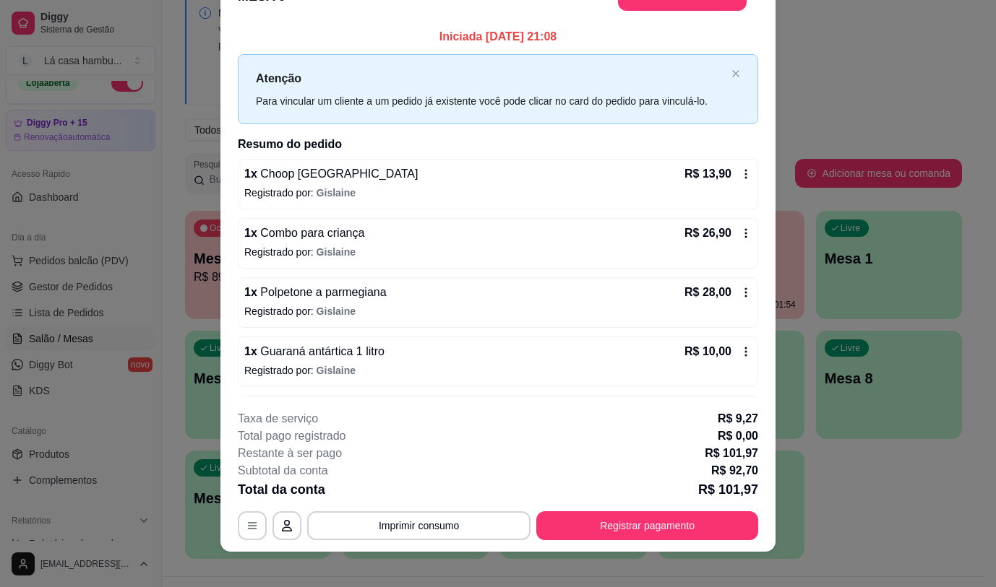
scroll to position [0, 0]
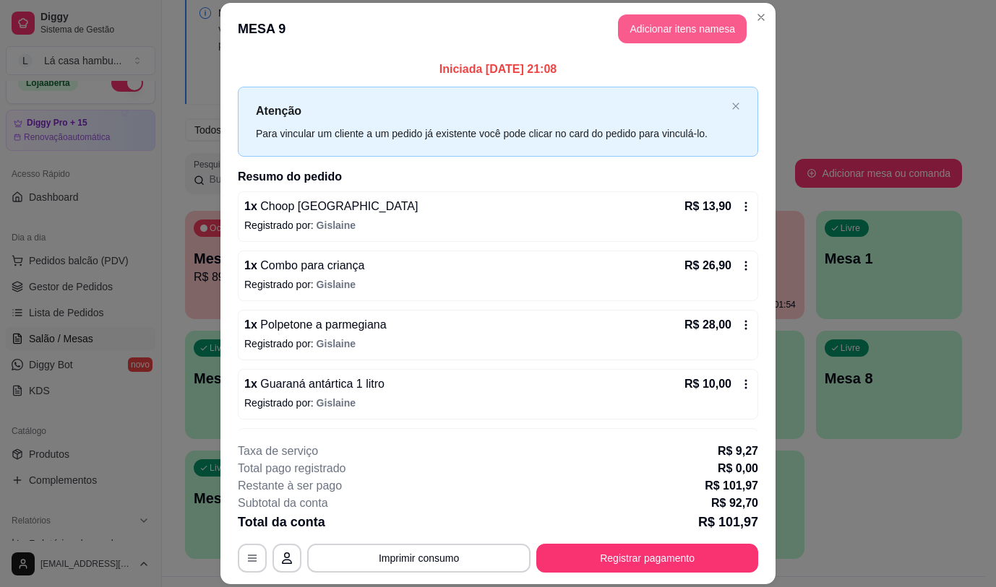
click at [656, 33] on button "Adicionar itens na mesa" at bounding box center [682, 28] width 129 height 29
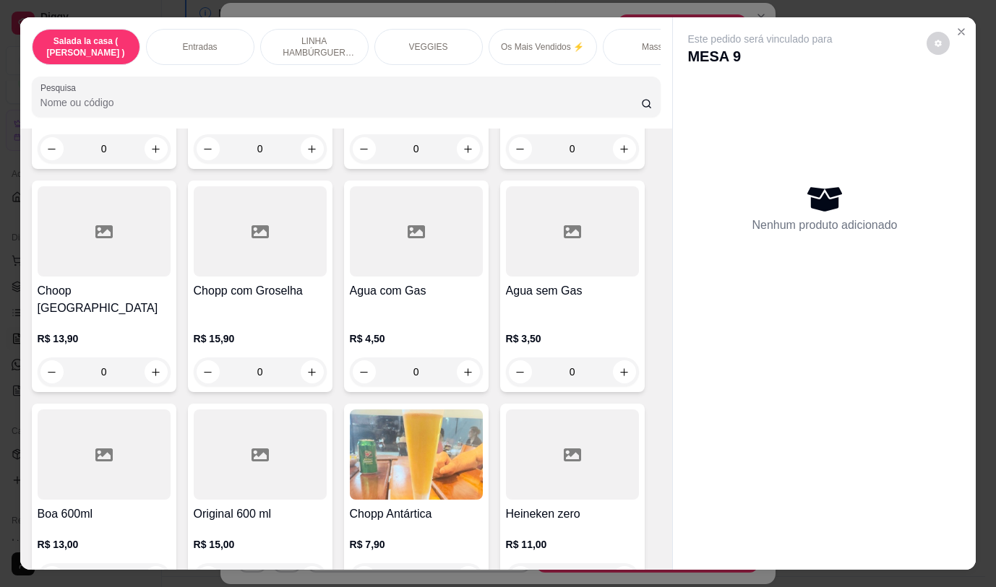
scroll to position [7329, 0]
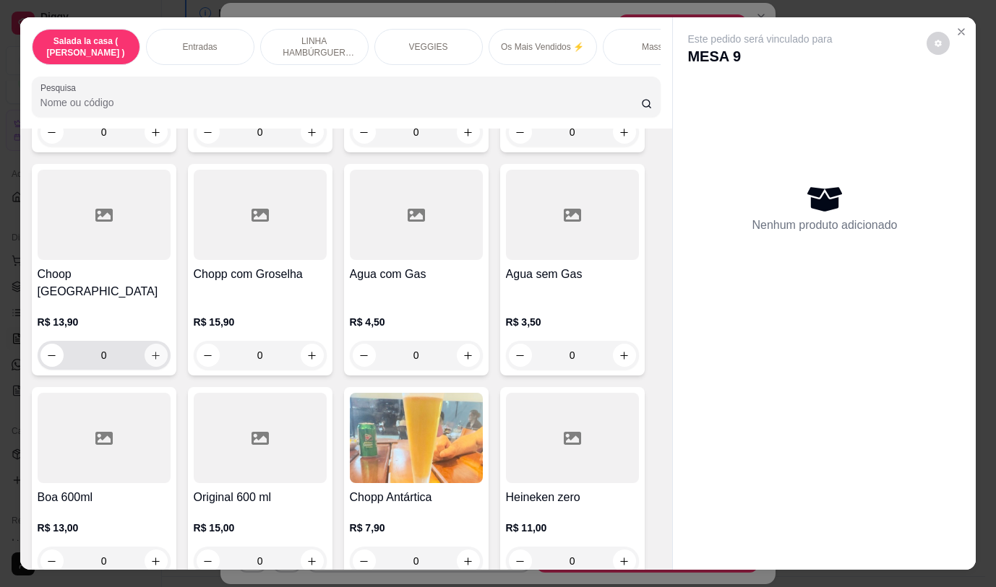
click at [150, 350] on icon "increase-product-quantity" at bounding box center [155, 355] width 11 height 11
type input "1"
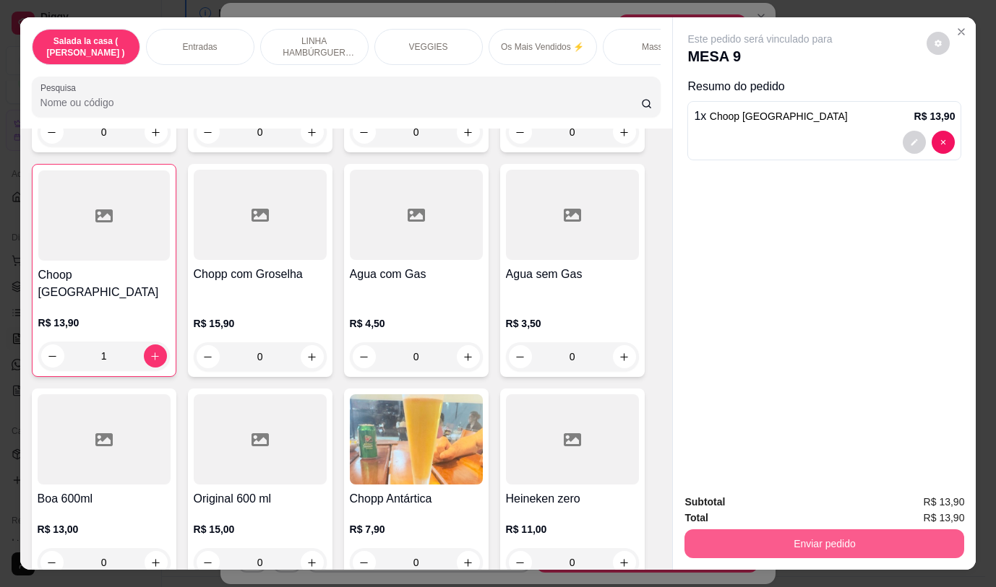
click at [744, 532] on button "Enviar pedido" at bounding box center [824, 544] width 280 height 29
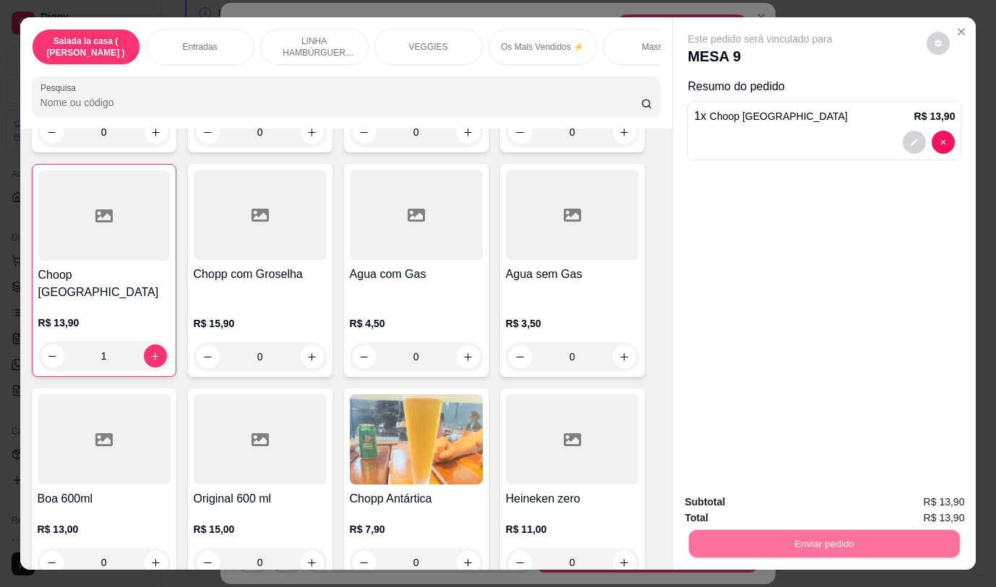
click at [733, 492] on button "Não registrar e enviar pedido" at bounding box center [777, 502] width 150 height 27
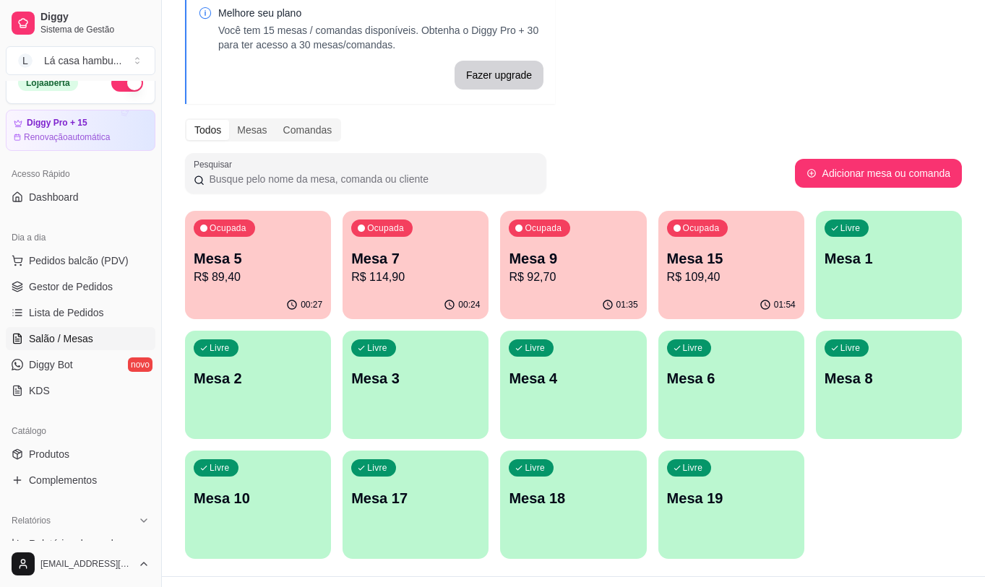
click at [421, 486] on div "Livre Mesa 17" at bounding box center [415, 496] width 146 height 91
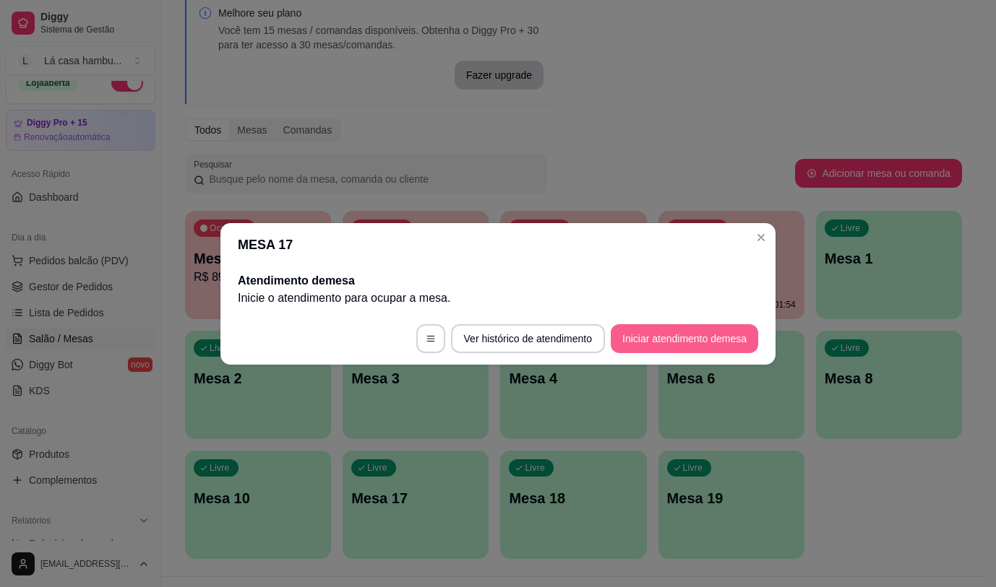
click at [643, 331] on button "Iniciar atendimento de mesa" at bounding box center [683, 338] width 147 height 29
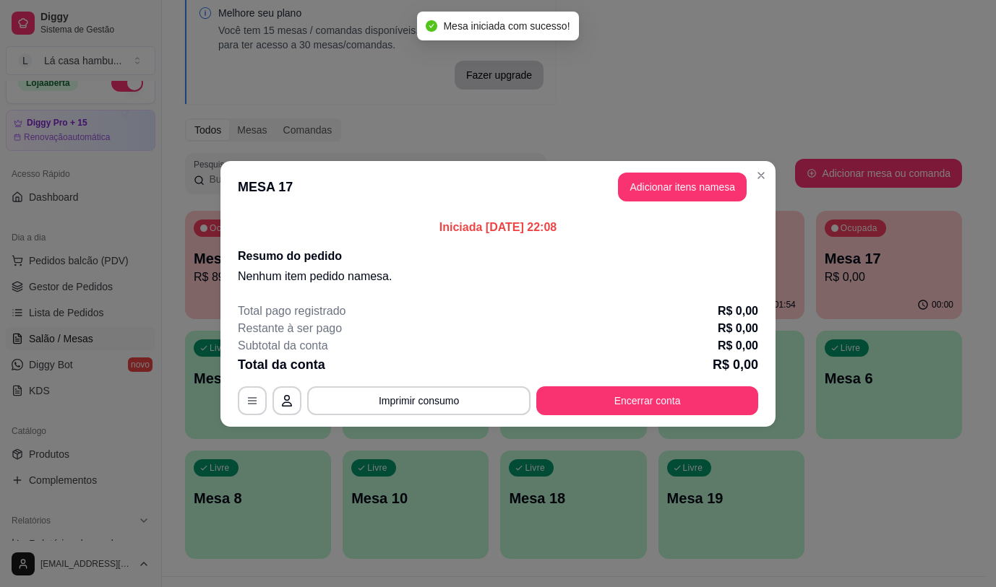
drag, startPoint x: 700, startPoint y: 170, endPoint x: 694, endPoint y: 175, distance: 8.2
click at [700, 174] on header "MESA 17 Adicionar itens na mesa" at bounding box center [497, 187] width 555 height 52
click at [687, 178] on button "Adicionar itens na mesa" at bounding box center [682, 187] width 129 height 29
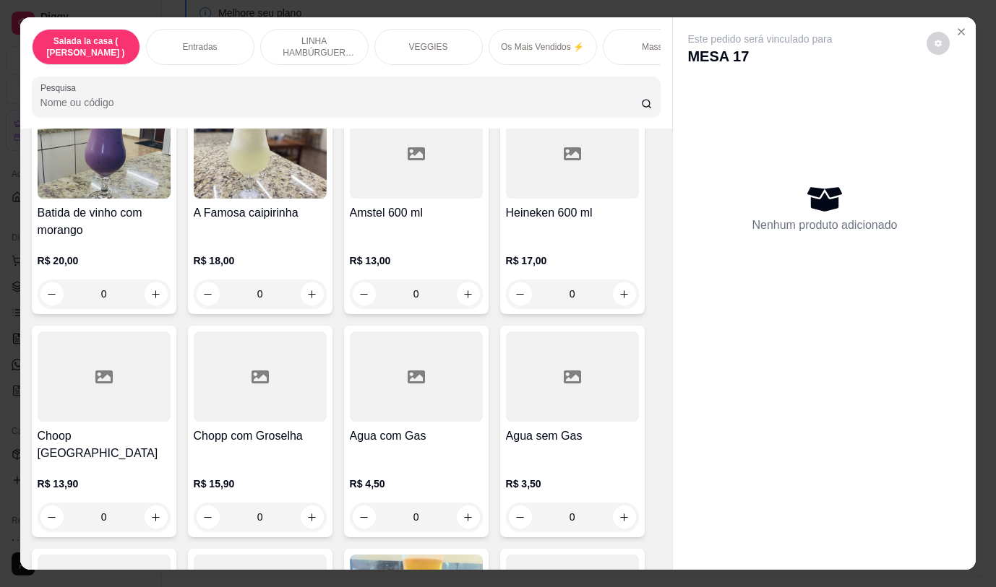
scroll to position [7180, 0]
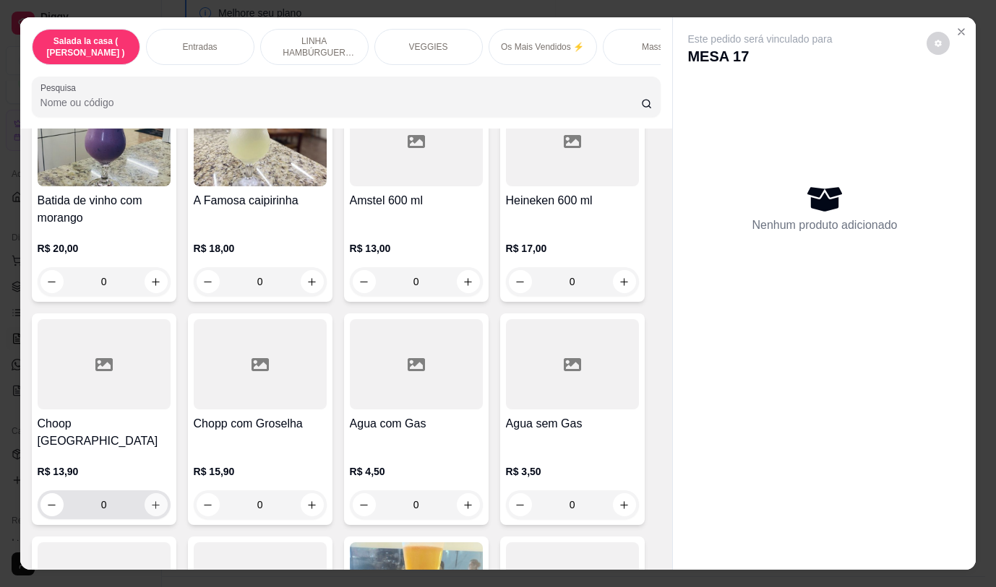
click at [145, 493] on button "increase-product-quantity" at bounding box center [155, 504] width 23 height 23
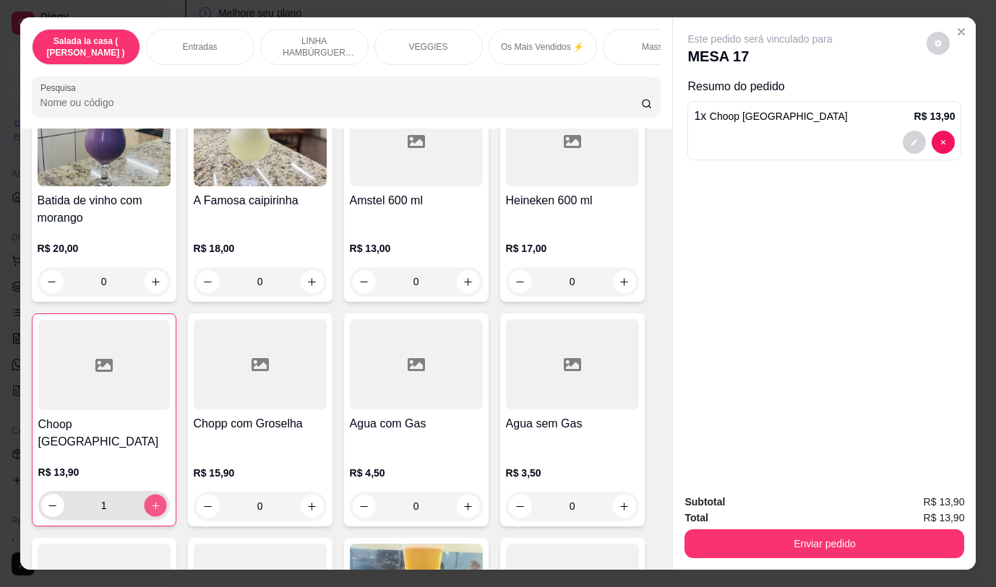
click at [145, 495] on button "increase-product-quantity" at bounding box center [155, 506] width 22 height 22
type input "2"
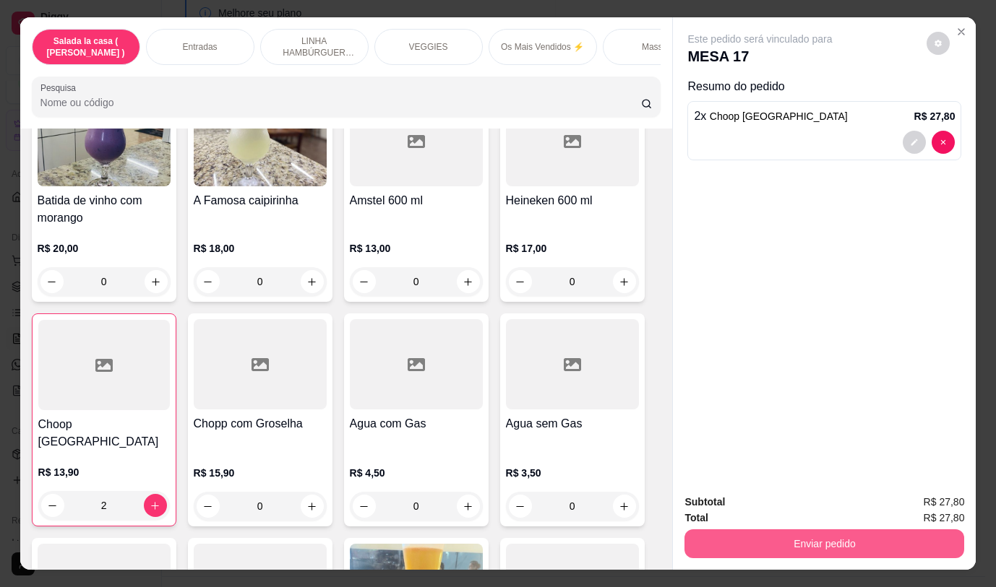
click at [727, 537] on button "Enviar pedido" at bounding box center [824, 544] width 280 height 29
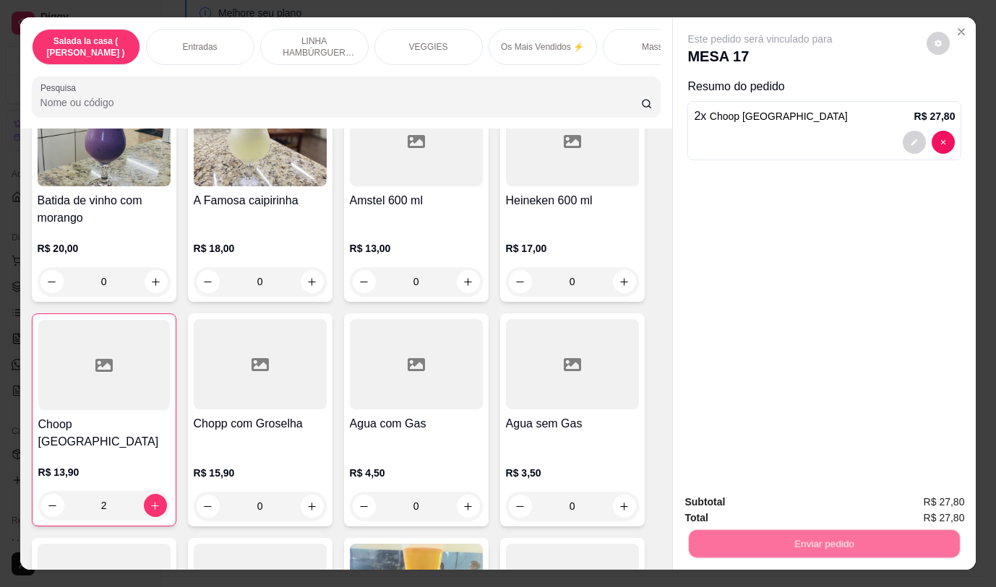
click at [719, 496] on button "Não registrar e enviar pedido" at bounding box center [777, 502] width 150 height 27
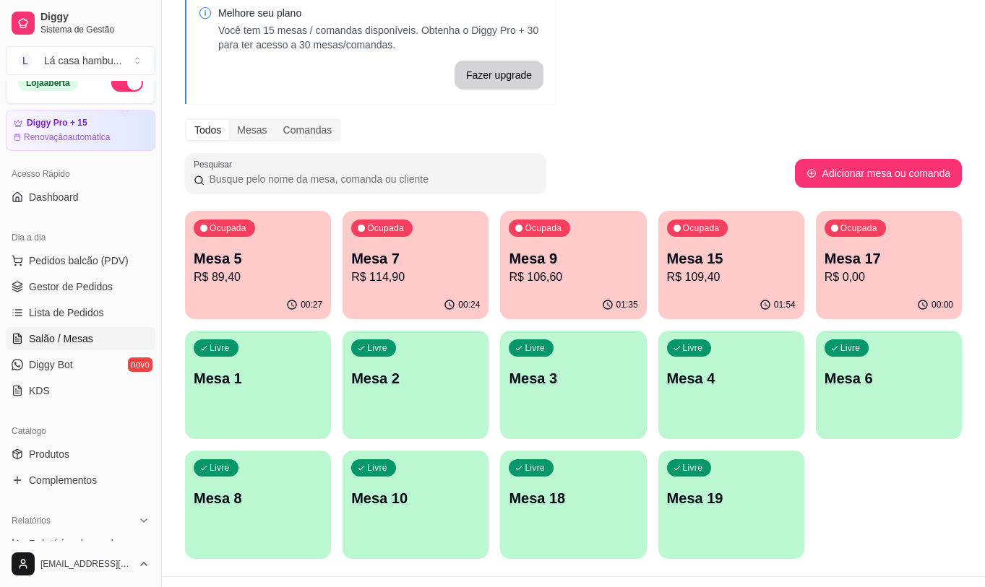
click at [577, 261] on p "Mesa 9" at bounding box center [573, 259] width 129 height 20
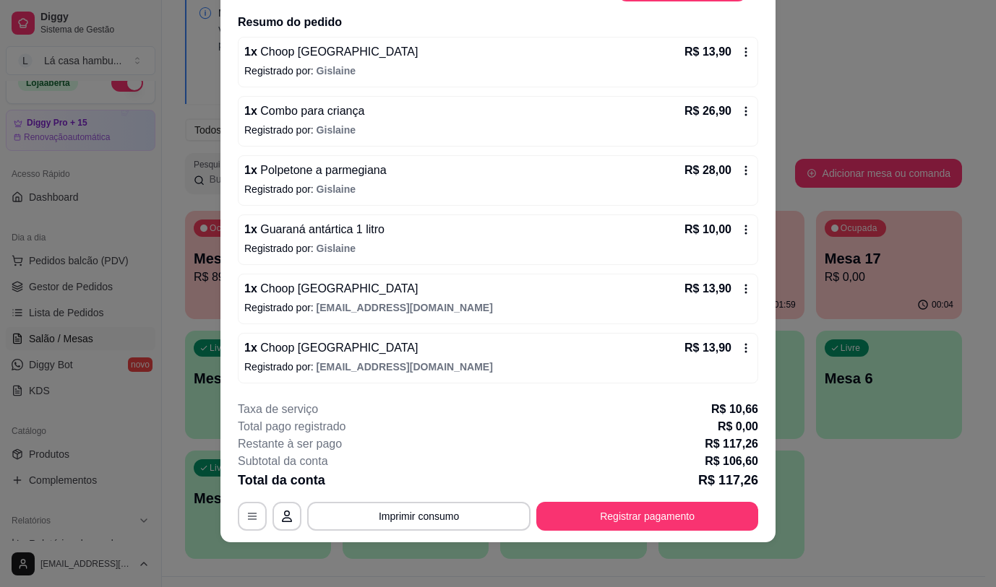
scroll to position [43, 0]
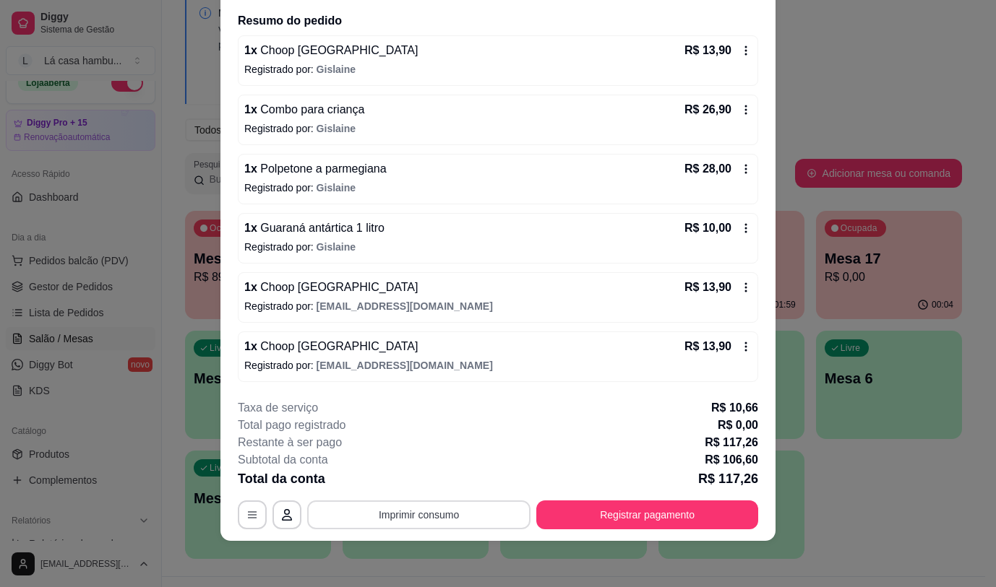
click at [426, 512] on button "Imprimir consumo" at bounding box center [418, 515] width 223 height 29
click at [419, 478] on button "IMPRESSORA" at bounding box center [418, 481] width 105 height 23
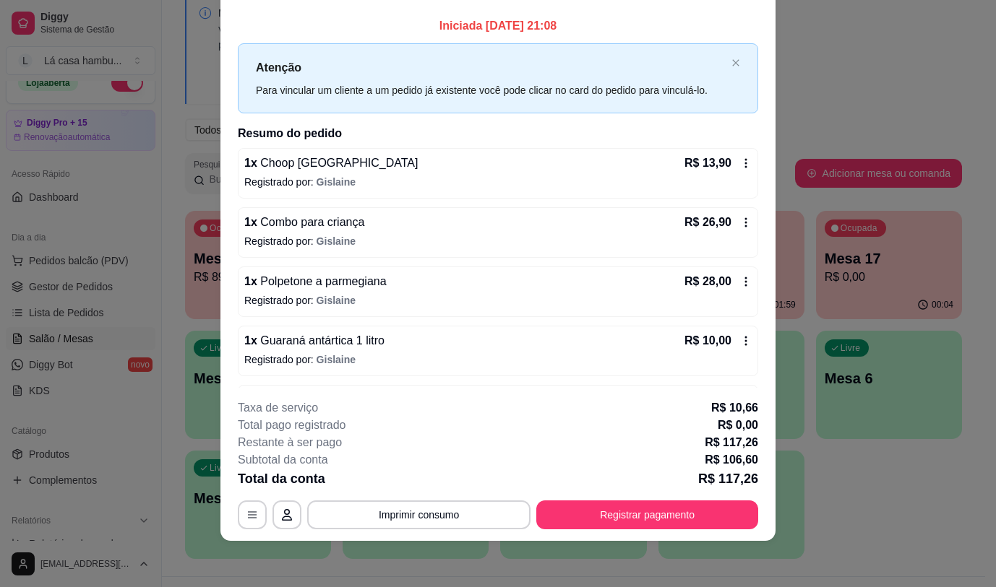
scroll to position [0, 0]
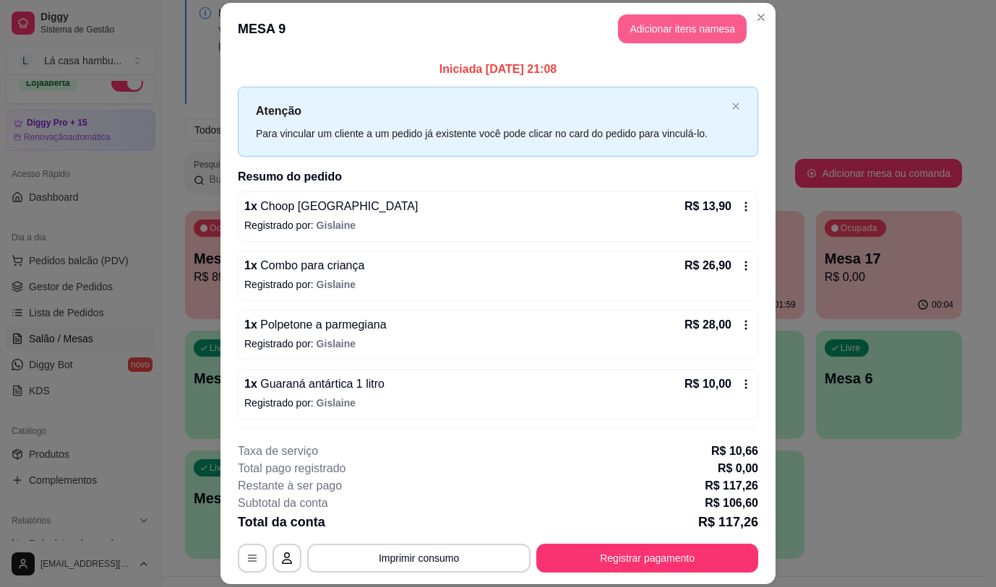
click at [663, 31] on button "Adicionar itens na mesa" at bounding box center [682, 28] width 129 height 29
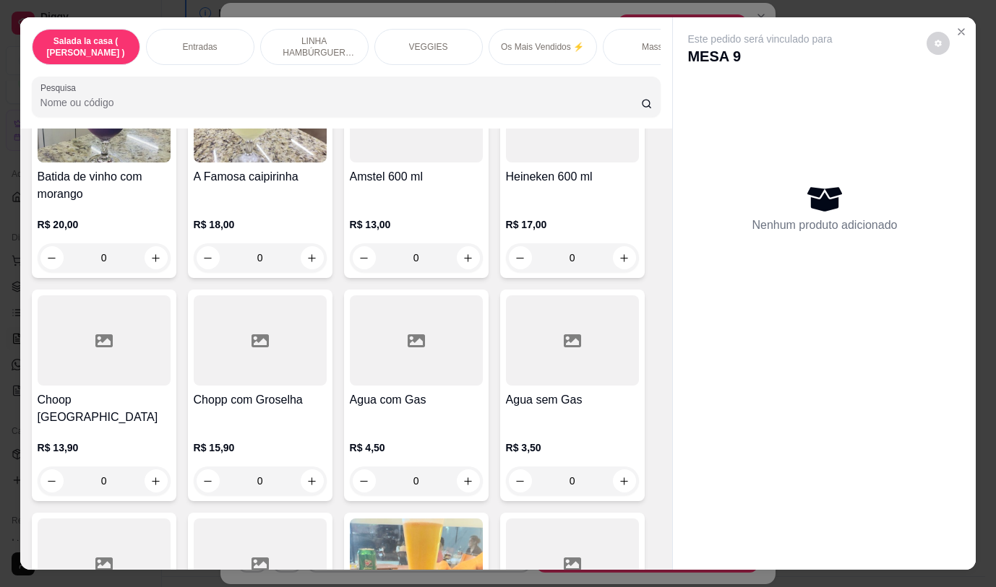
scroll to position [7233, 0]
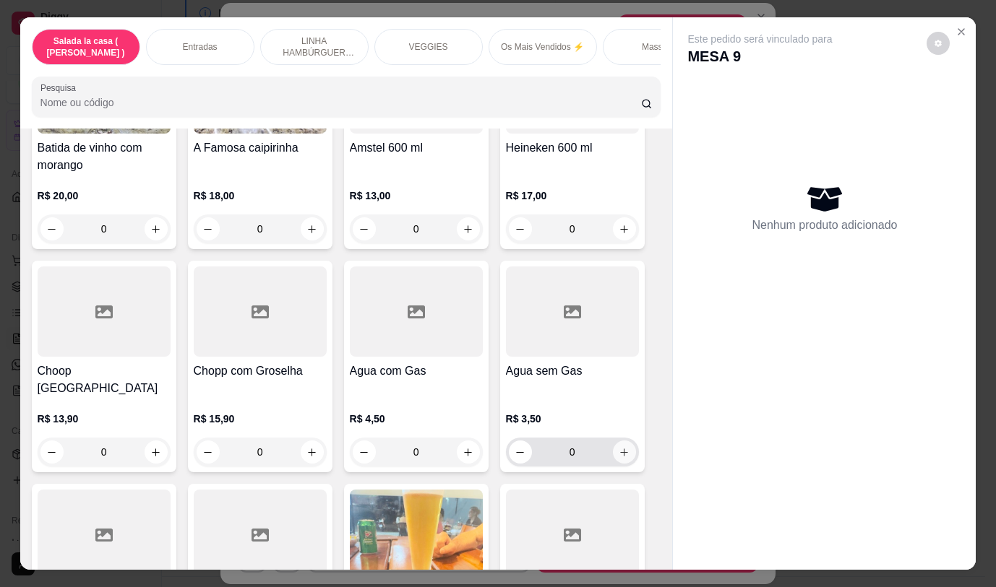
click at [620, 449] on icon "increase-product-quantity" at bounding box center [624, 453] width 8 height 8
type input "1"
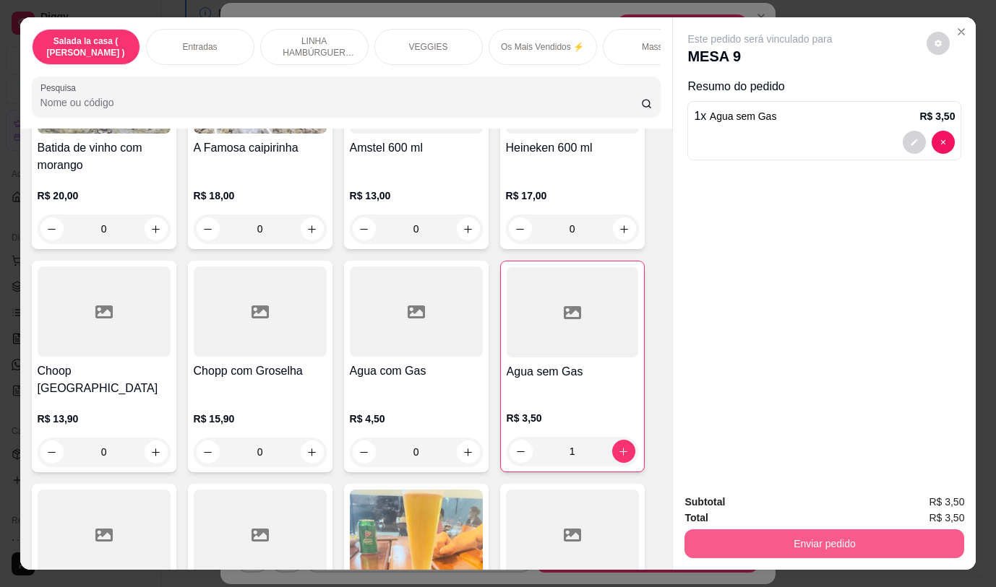
click at [719, 535] on button "Enviar pedido" at bounding box center [824, 544] width 280 height 29
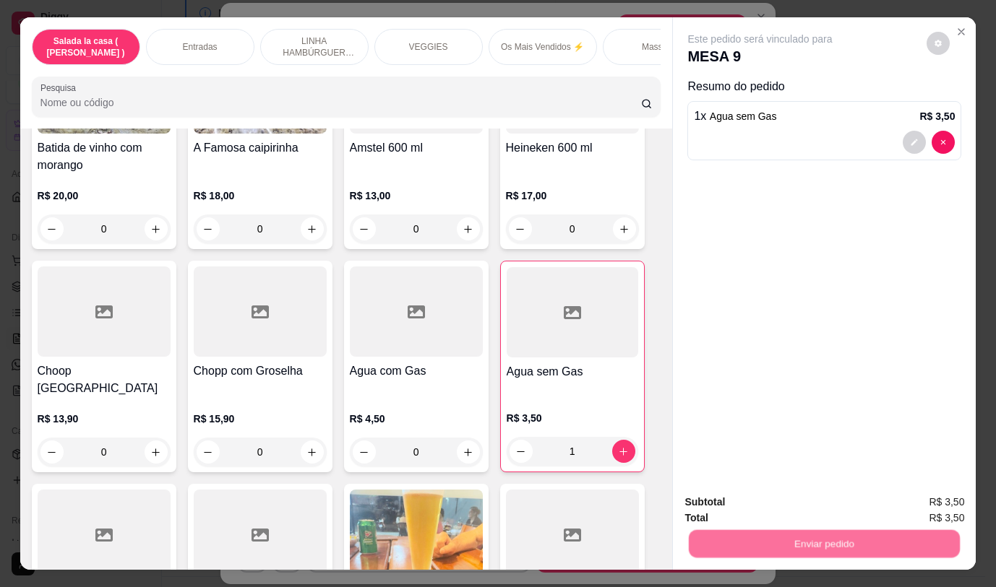
click at [718, 504] on button "Não registrar e enviar pedido" at bounding box center [777, 502] width 150 height 27
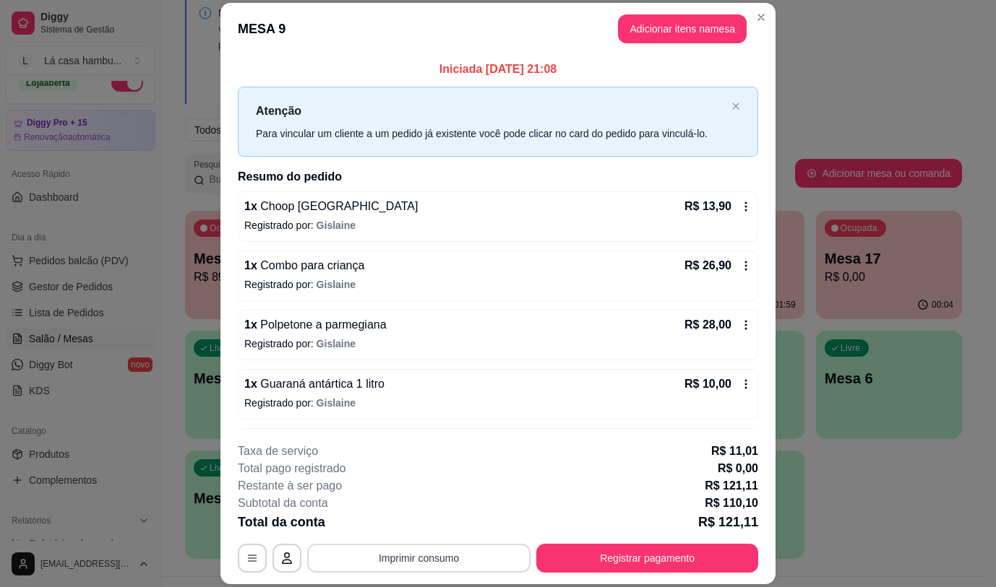
click at [479, 548] on button "Imprimir consumo" at bounding box center [418, 558] width 223 height 29
click at [450, 520] on button "IMPRESSORA" at bounding box center [417, 525] width 101 height 22
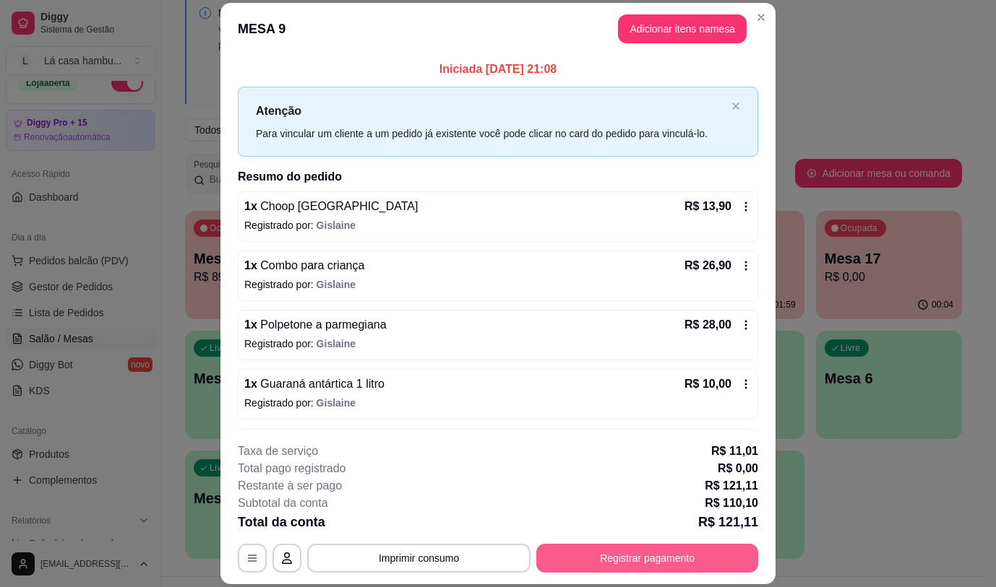
click at [631, 551] on button "Registrar pagamento" at bounding box center [647, 558] width 222 height 29
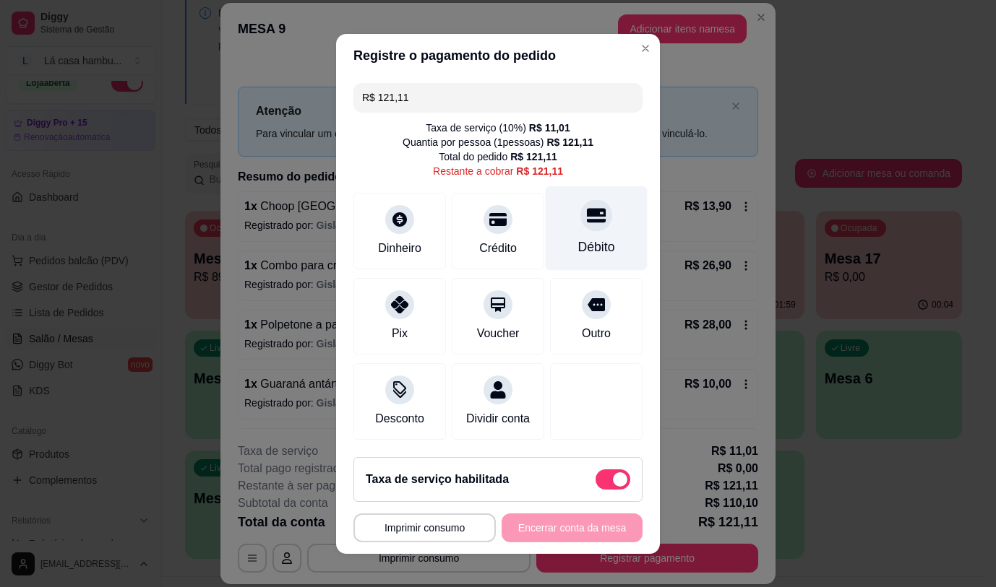
click at [578, 238] on div "Débito" at bounding box center [596, 247] width 37 height 19
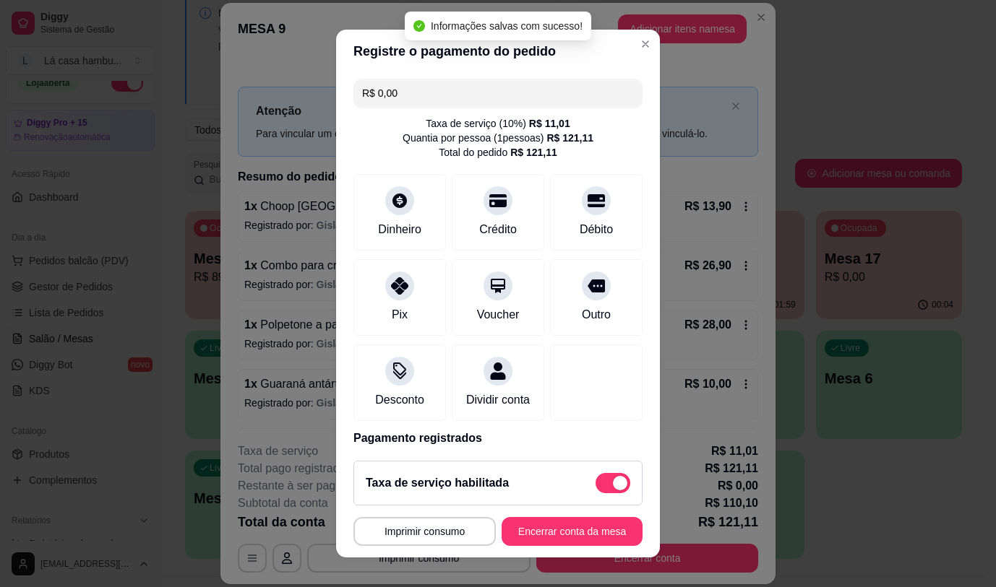
type input "R$ 0,00"
click at [518, 528] on button "Encerrar conta da mesa" at bounding box center [571, 531] width 141 height 29
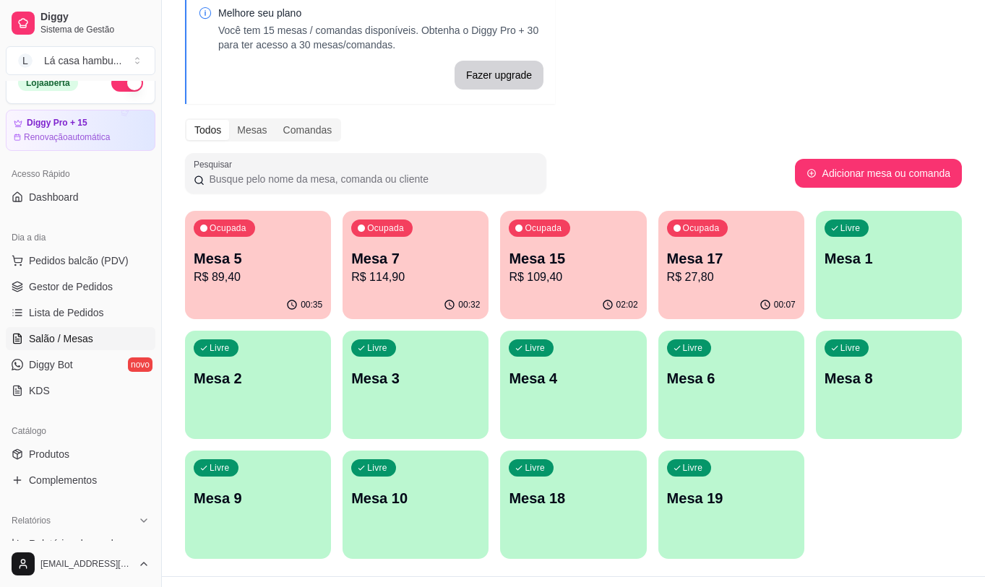
click at [275, 277] on p "R$ 89,40" at bounding box center [258, 277] width 129 height 17
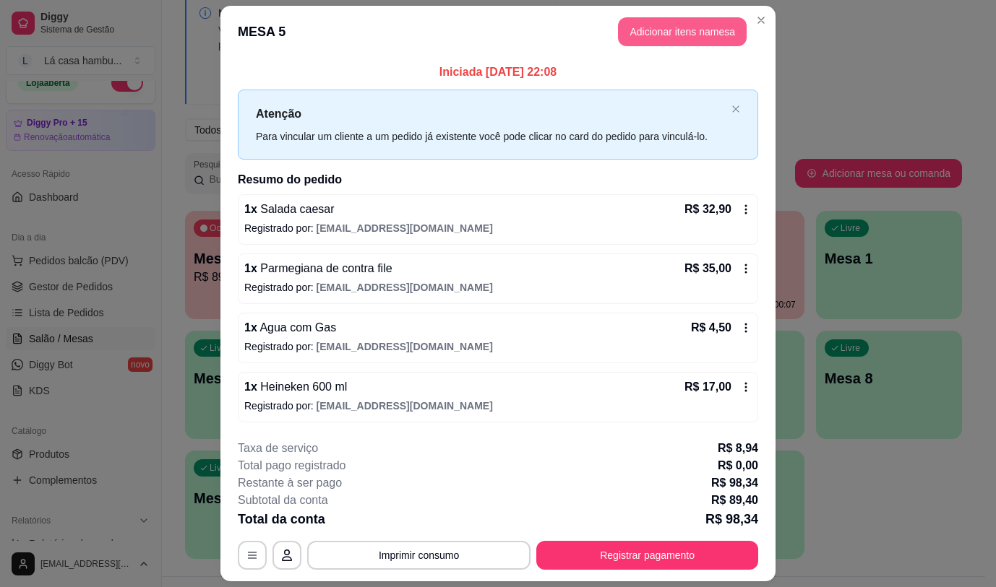
click at [646, 23] on button "Adicionar itens na mesa" at bounding box center [682, 31] width 129 height 29
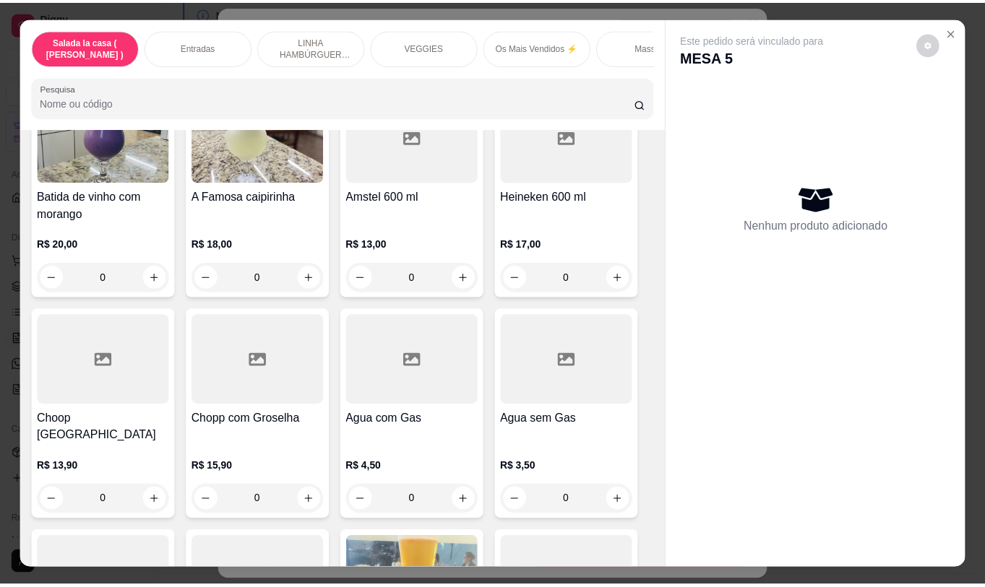
scroll to position [7113, 0]
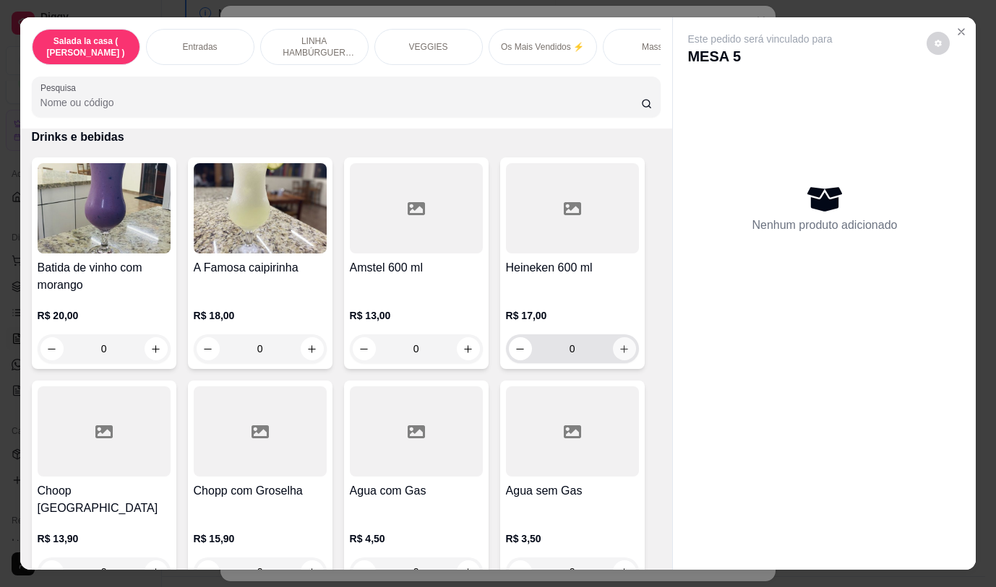
click at [621, 337] on button "increase-product-quantity" at bounding box center [624, 348] width 23 height 23
type input "1"
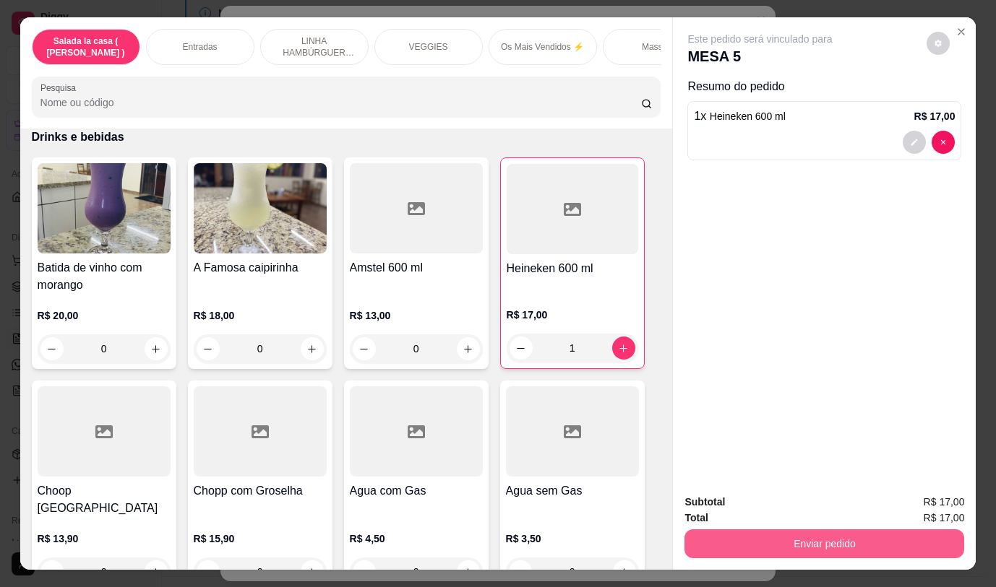
click at [874, 530] on button "Enviar pedido" at bounding box center [824, 544] width 280 height 29
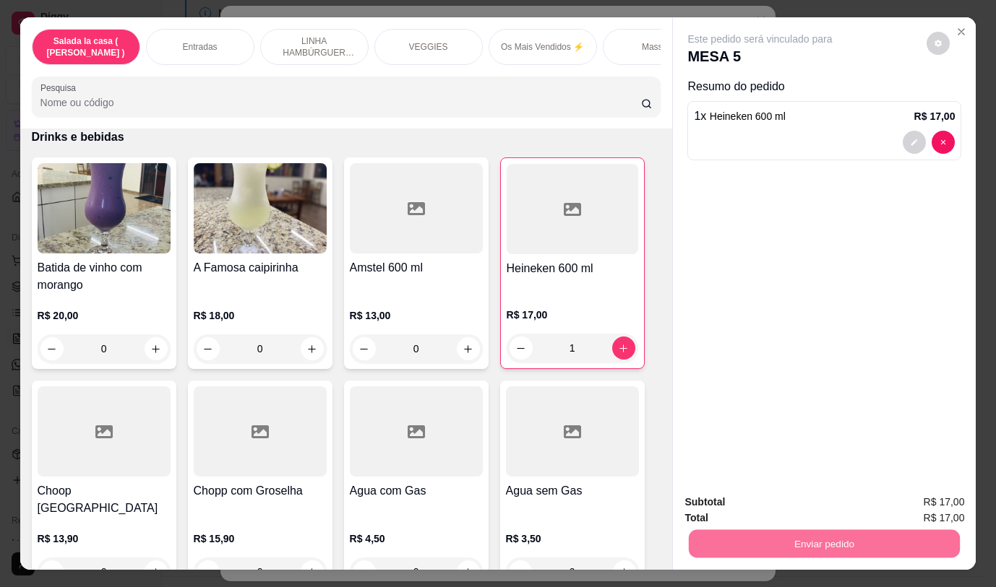
click at [811, 493] on button "Não registrar e enviar pedido" at bounding box center [777, 502] width 150 height 27
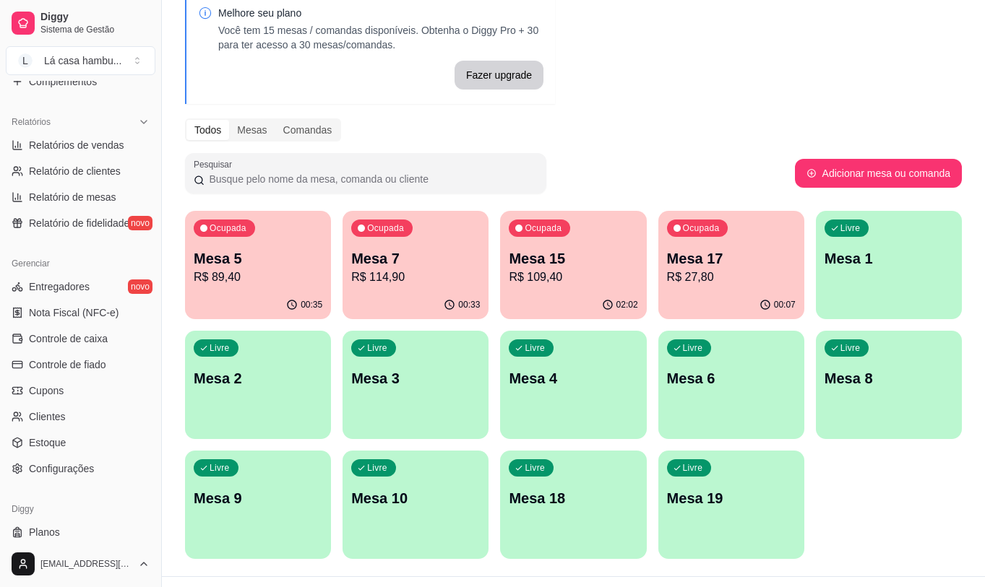
scroll to position [452, 0]
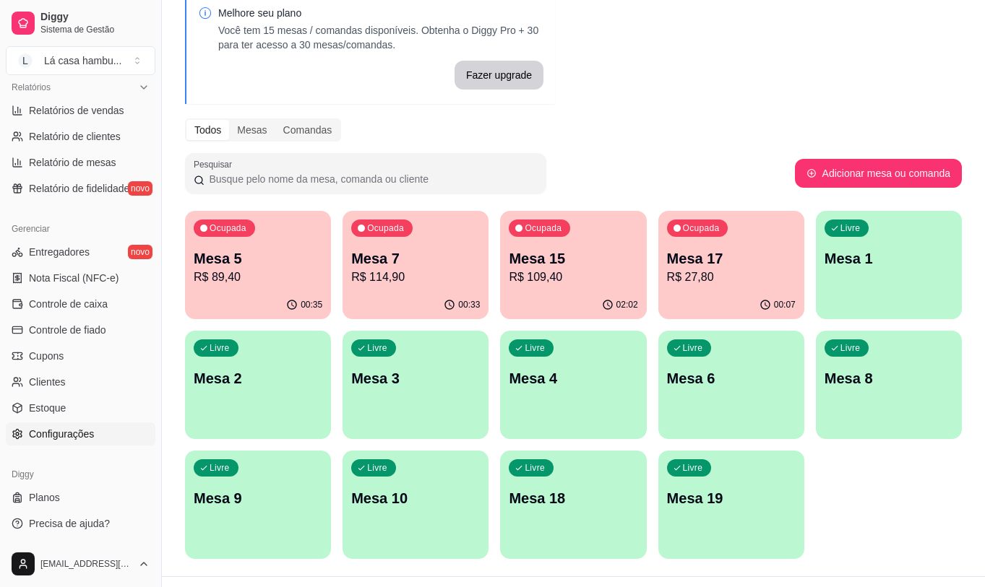
click at [88, 433] on span "Configurações" at bounding box center [61, 434] width 65 height 14
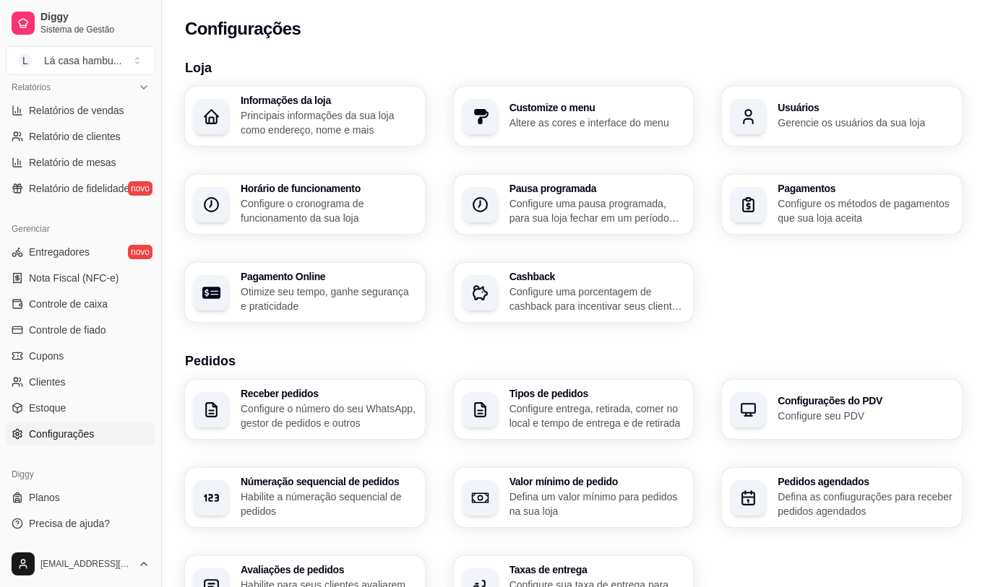
click at [845, 126] on p "Gerencie os usuários da sua loja" at bounding box center [865, 123] width 176 height 14
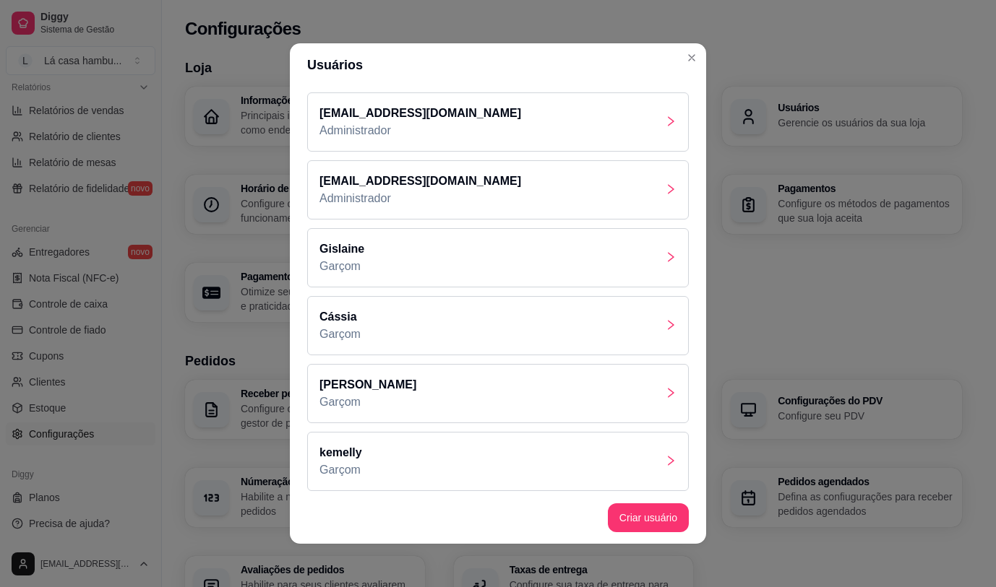
click at [665, 394] on icon "right" at bounding box center [671, 393] width 12 height 12
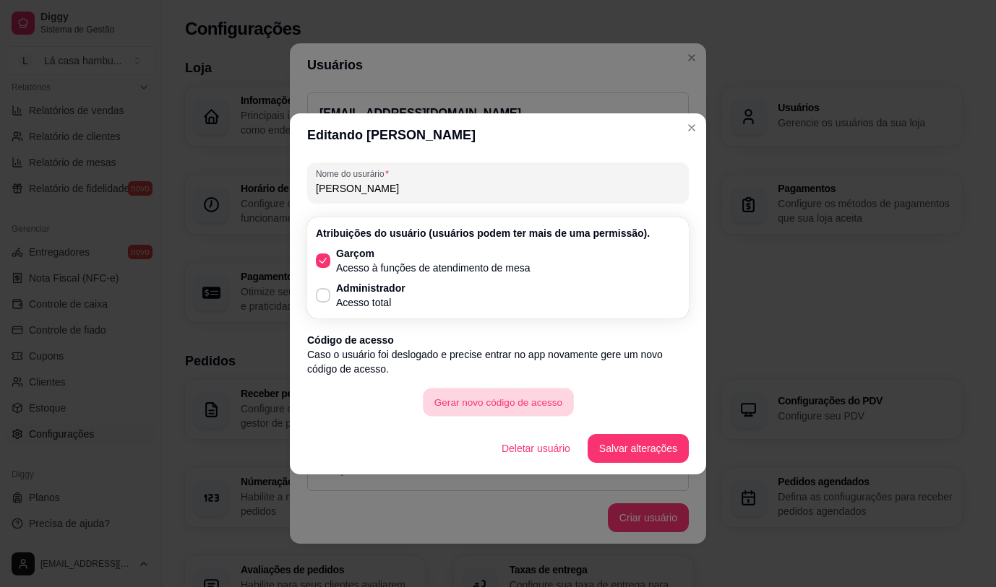
click at [526, 413] on button "Gerar novo código de acesso" at bounding box center [498, 402] width 150 height 28
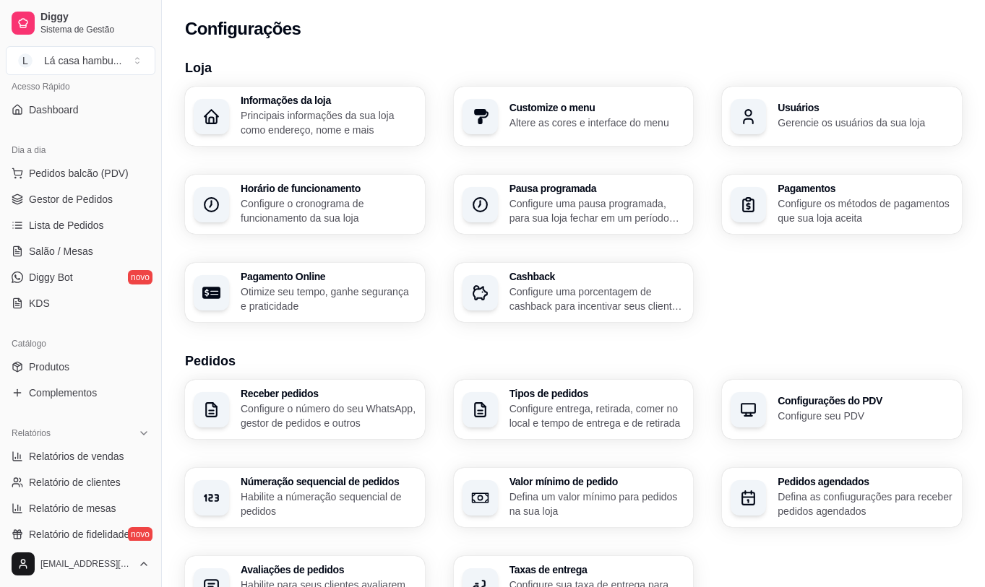
scroll to position [91, 0]
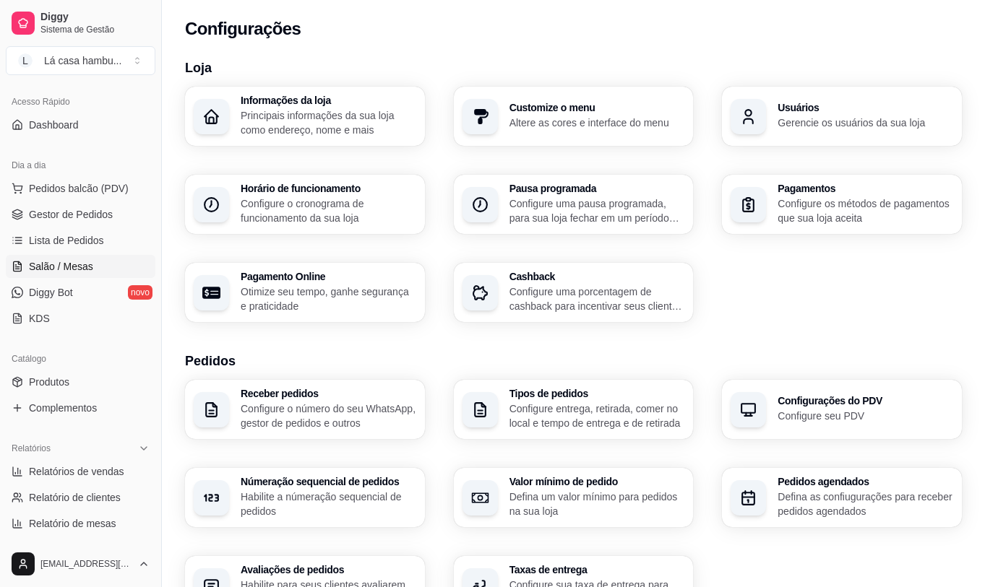
click at [82, 271] on span "Salão / Mesas" at bounding box center [61, 266] width 64 height 14
